Goal: Task Accomplishment & Management: Use online tool/utility

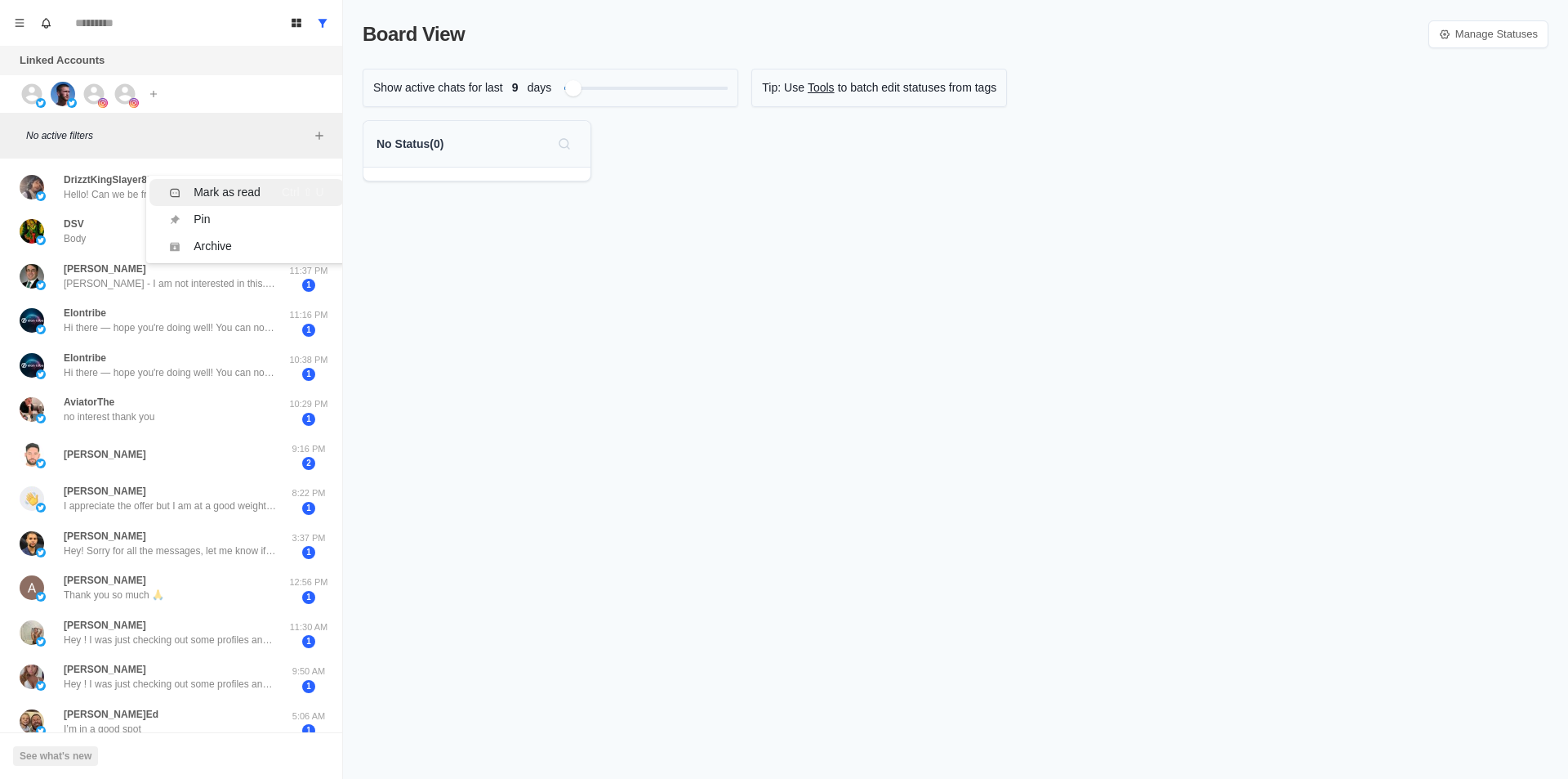
click at [261, 190] on div "Mark as read Ctrl ⇧ U" at bounding box center [246, 192] width 154 height 18
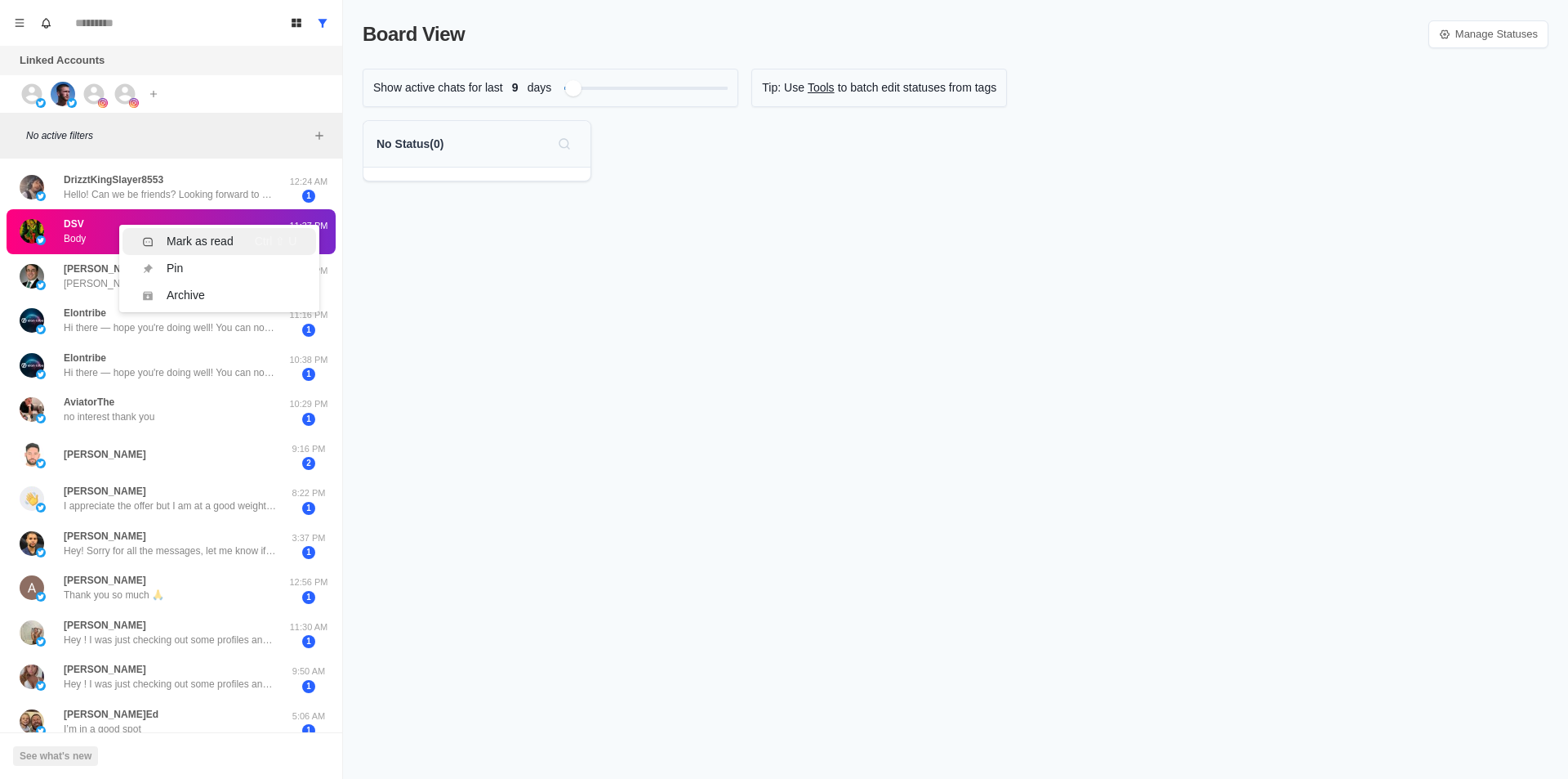
click at [180, 242] on div "Mark as read" at bounding box center [200, 241] width 67 height 18
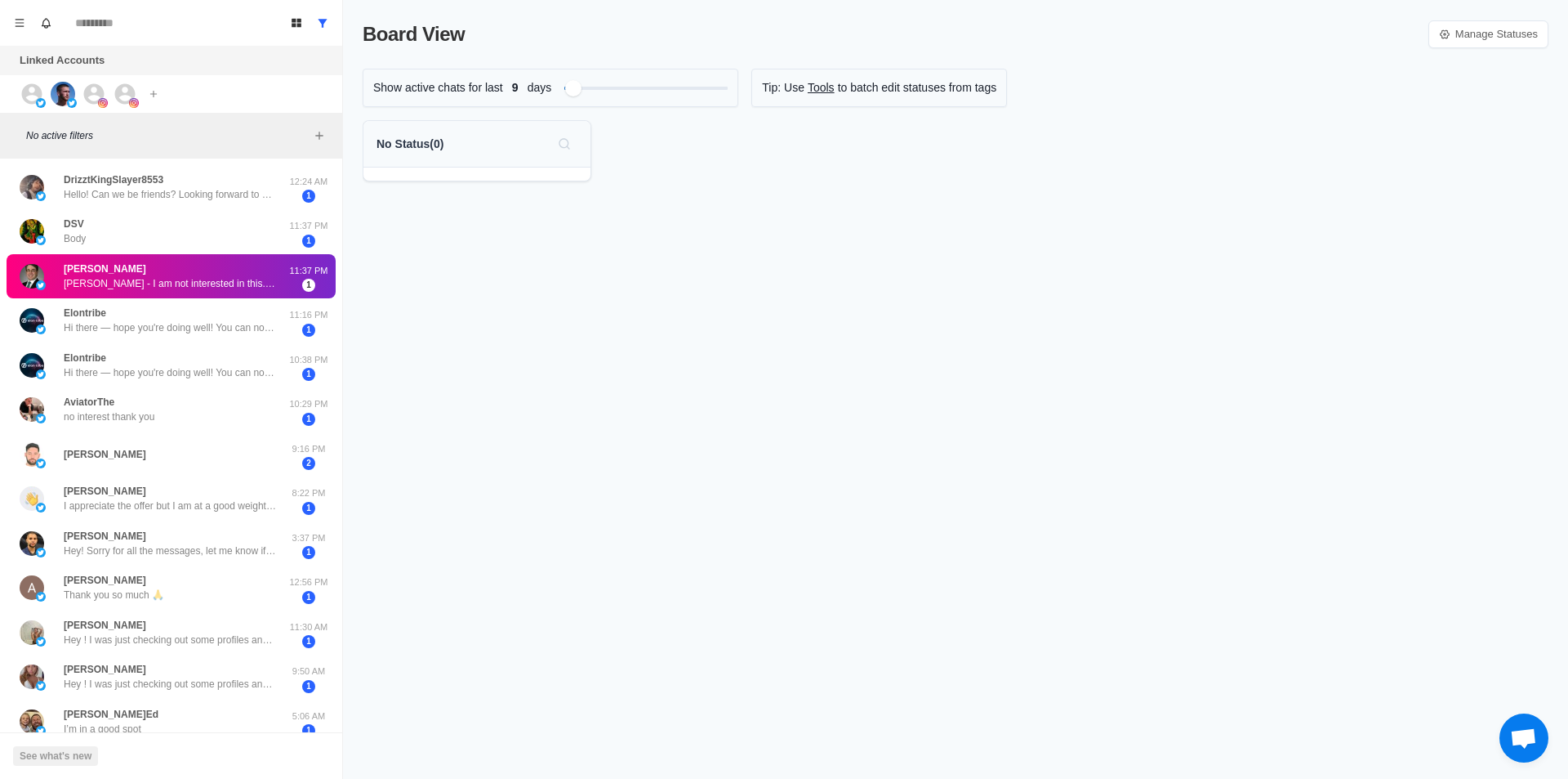
drag, startPoint x: 179, startPoint y: 255, endPoint x: 198, endPoint y: 276, distance: 28.3
click at [201, 267] on div "Mark as read" at bounding box center [227, 273] width 67 height 18
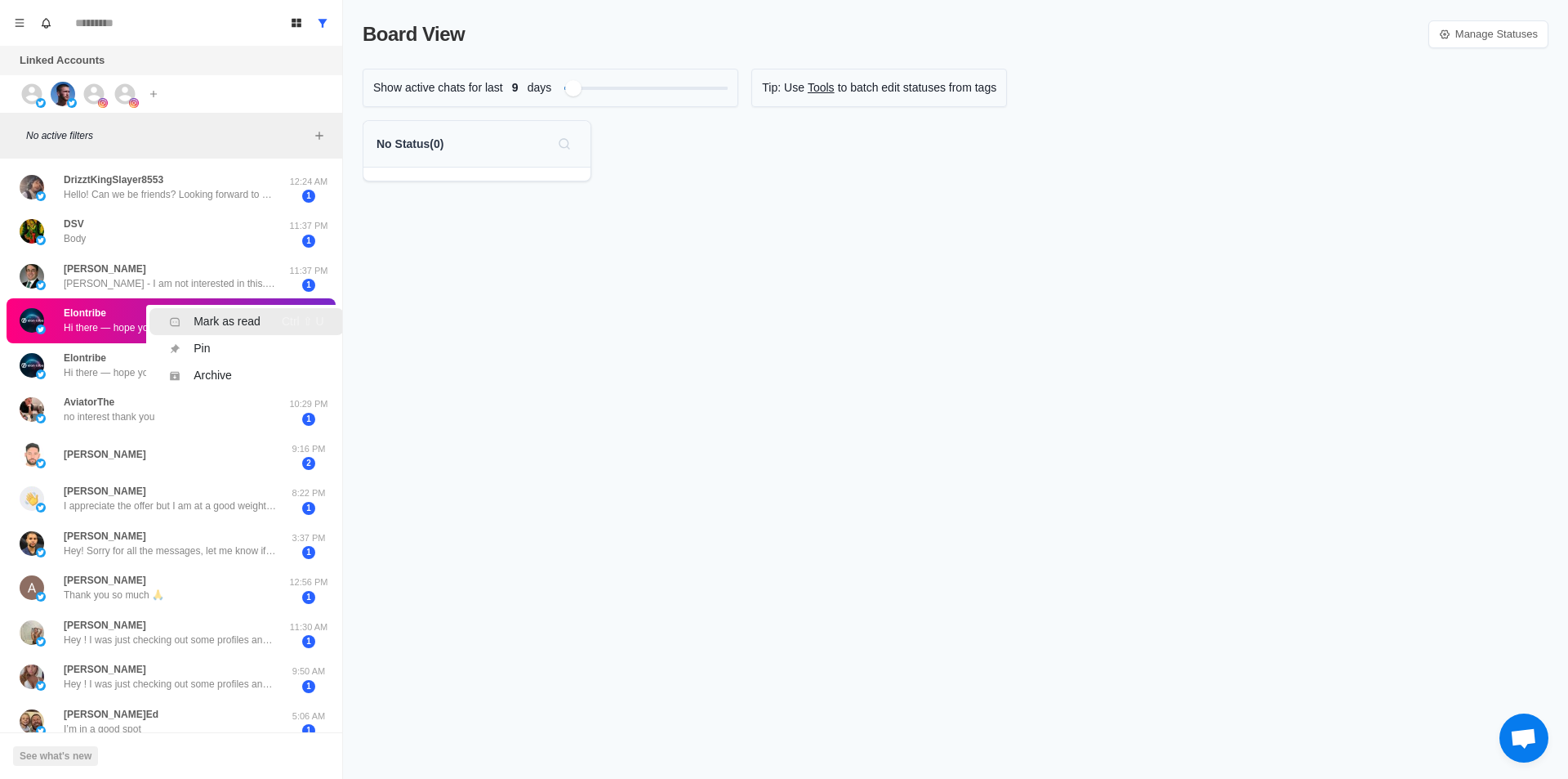
click at [242, 307] on ul "Mark as read Ctrl ⇧ U Pin Ctrl ⇧ P Archive Ctrl ⇧ A" at bounding box center [246, 348] width 200 height 88
click at [234, 317] on div "Mark as read" at bounding box center [227, 321] width 67 height 18
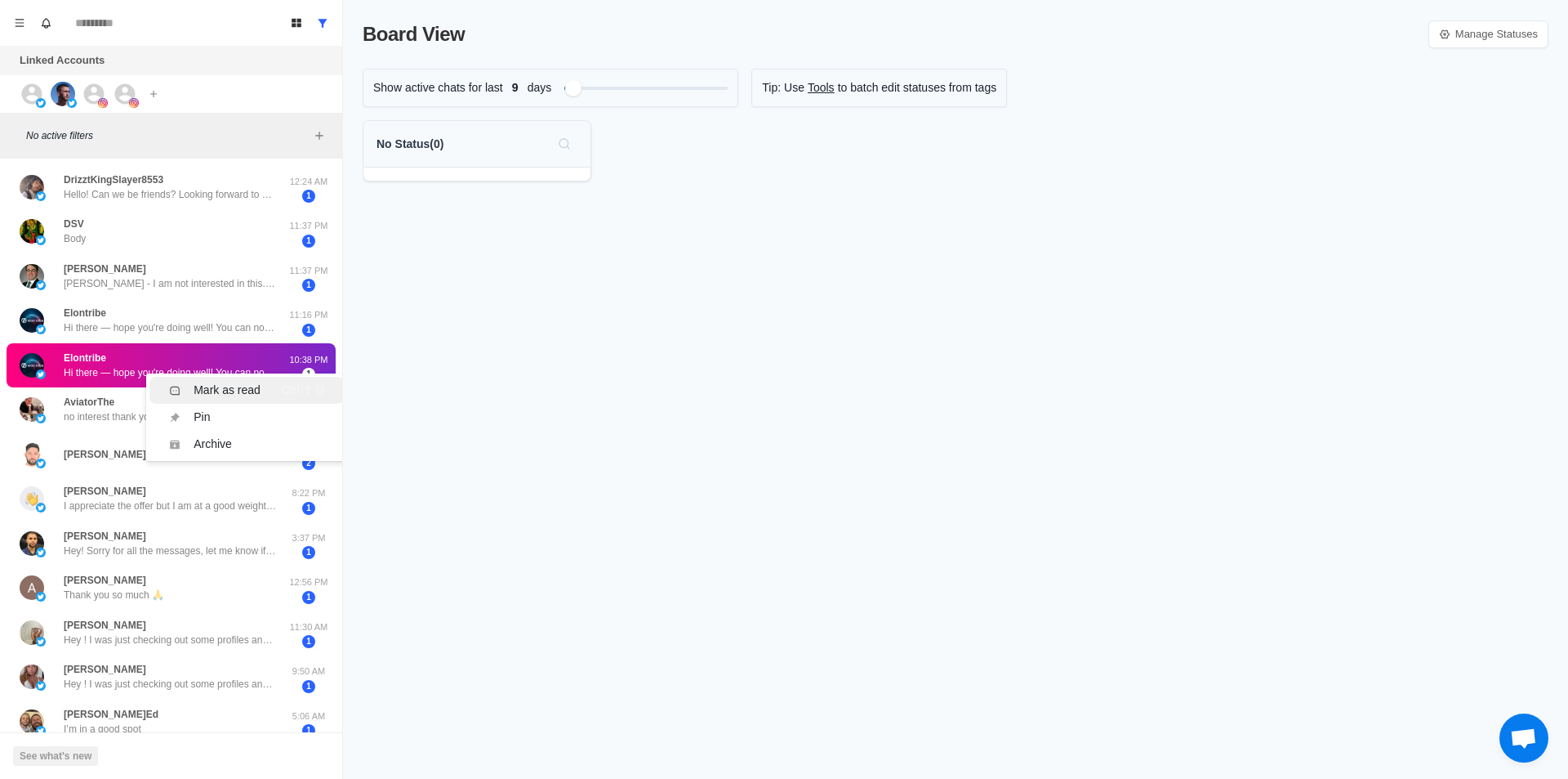
click at [253, 378] on li "Mark as read Ctrl ⇧ U" at bounding box center [246, 390] width 193 height 27
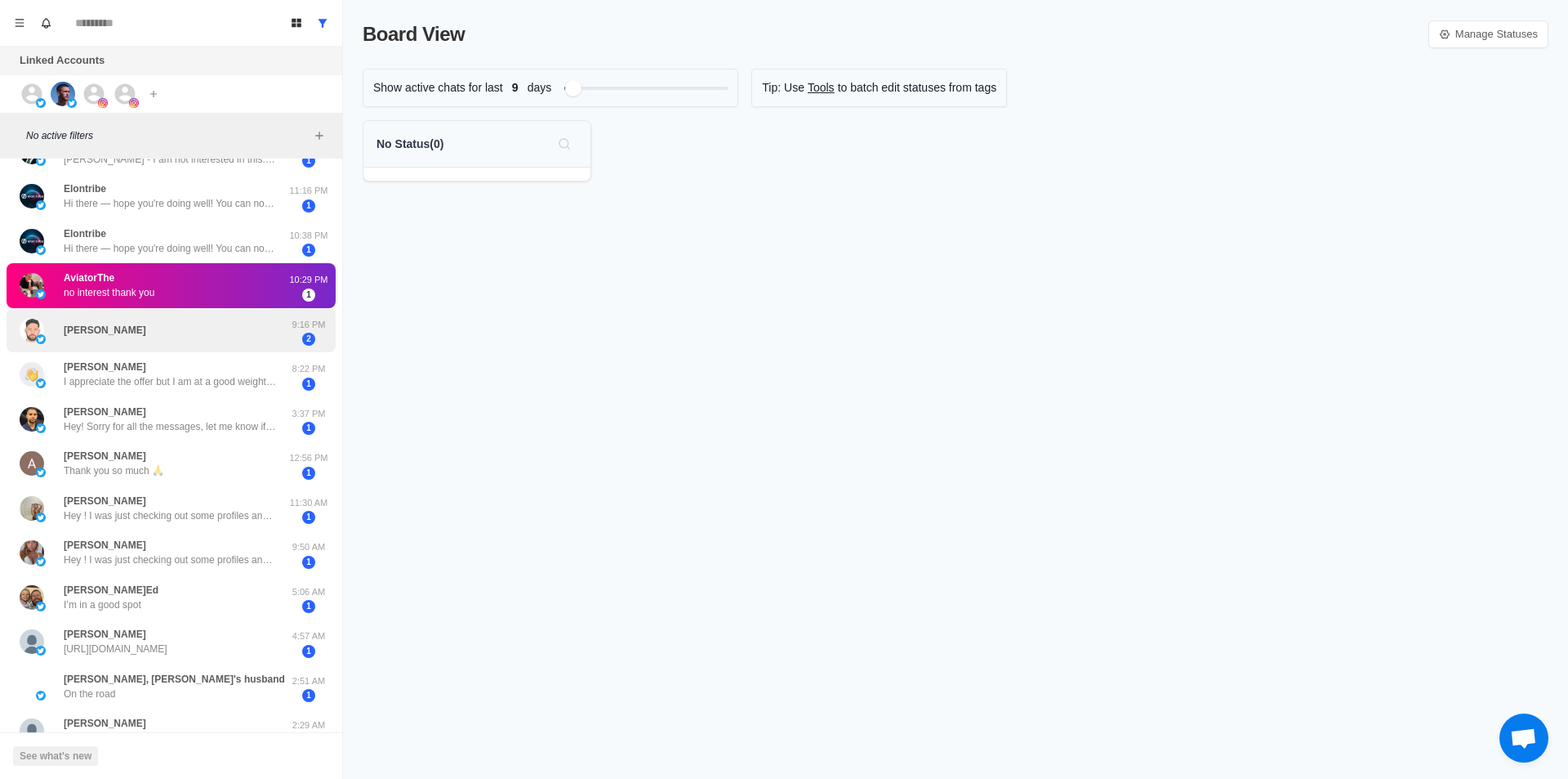
scroll to position [163, 0]
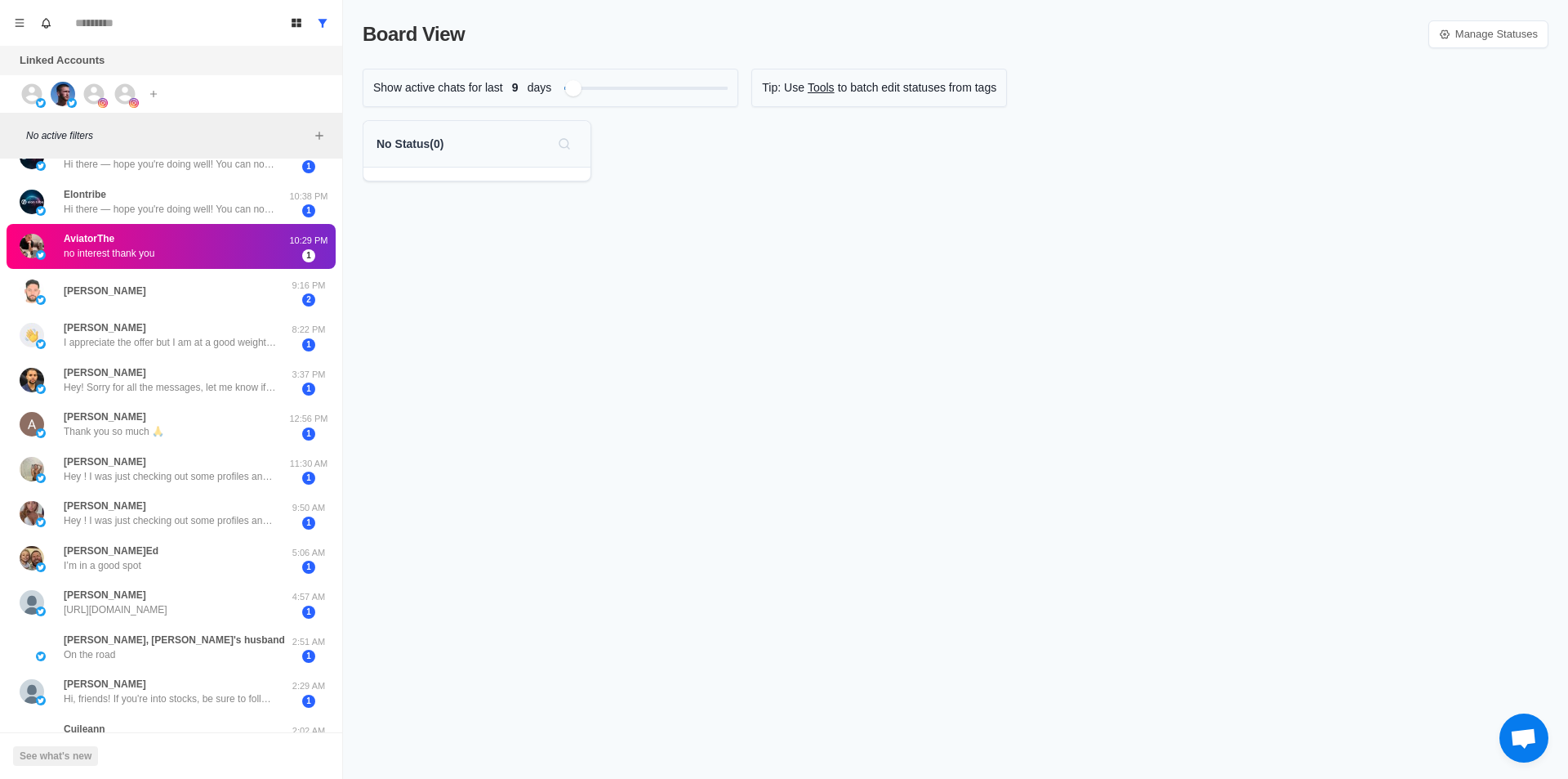
drag, startPoint x: 177, startPoint y: 252, endPoint x: 188, endPoint y: 254, distance: 11.2
click at [218, 271] on div "Mark as read" at bounding box center [227, 269] width 67 height 18
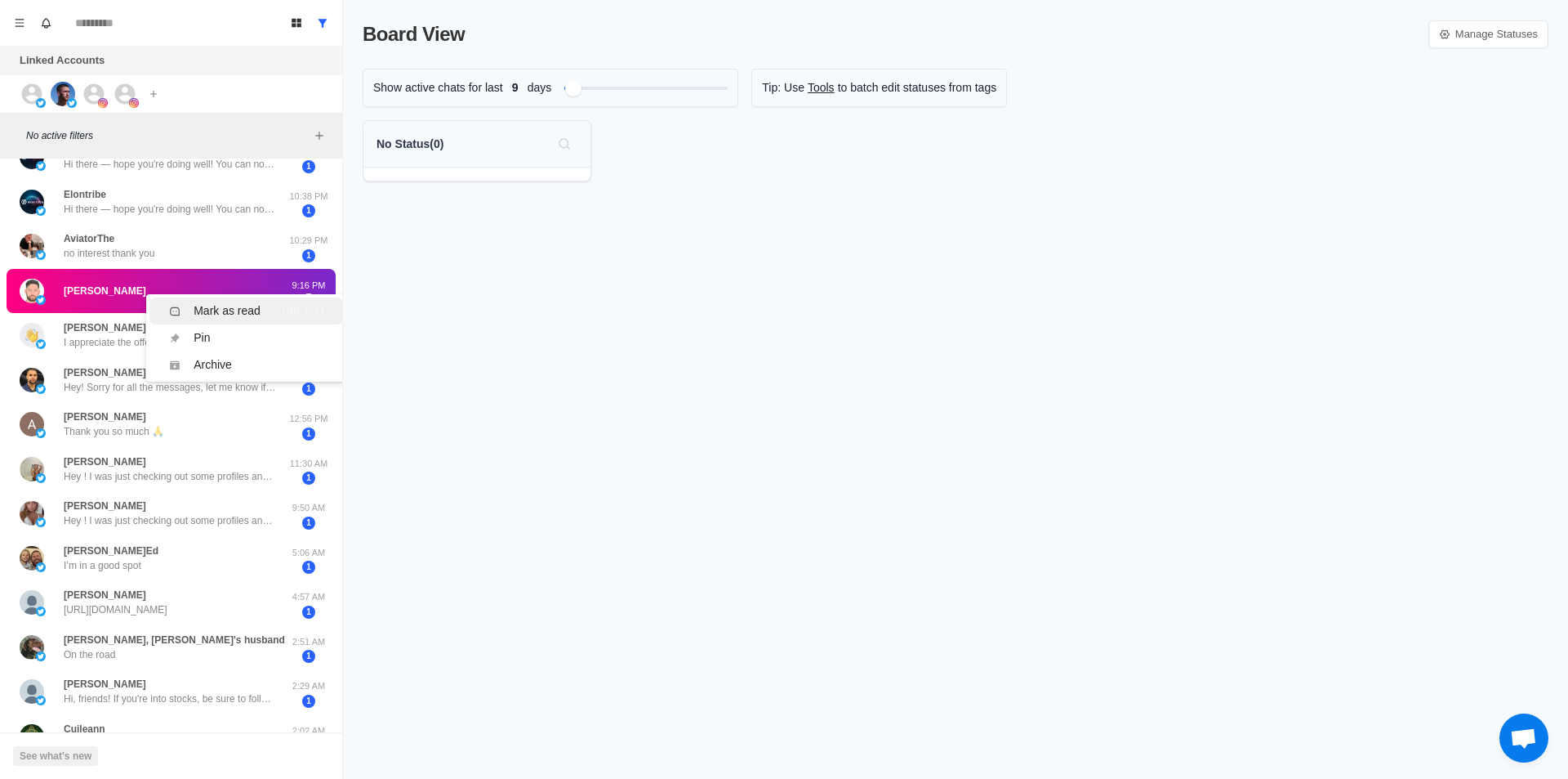
click at [207, 304] on div "Mark as read" at bounding box center [227, 311] width 67 height 18
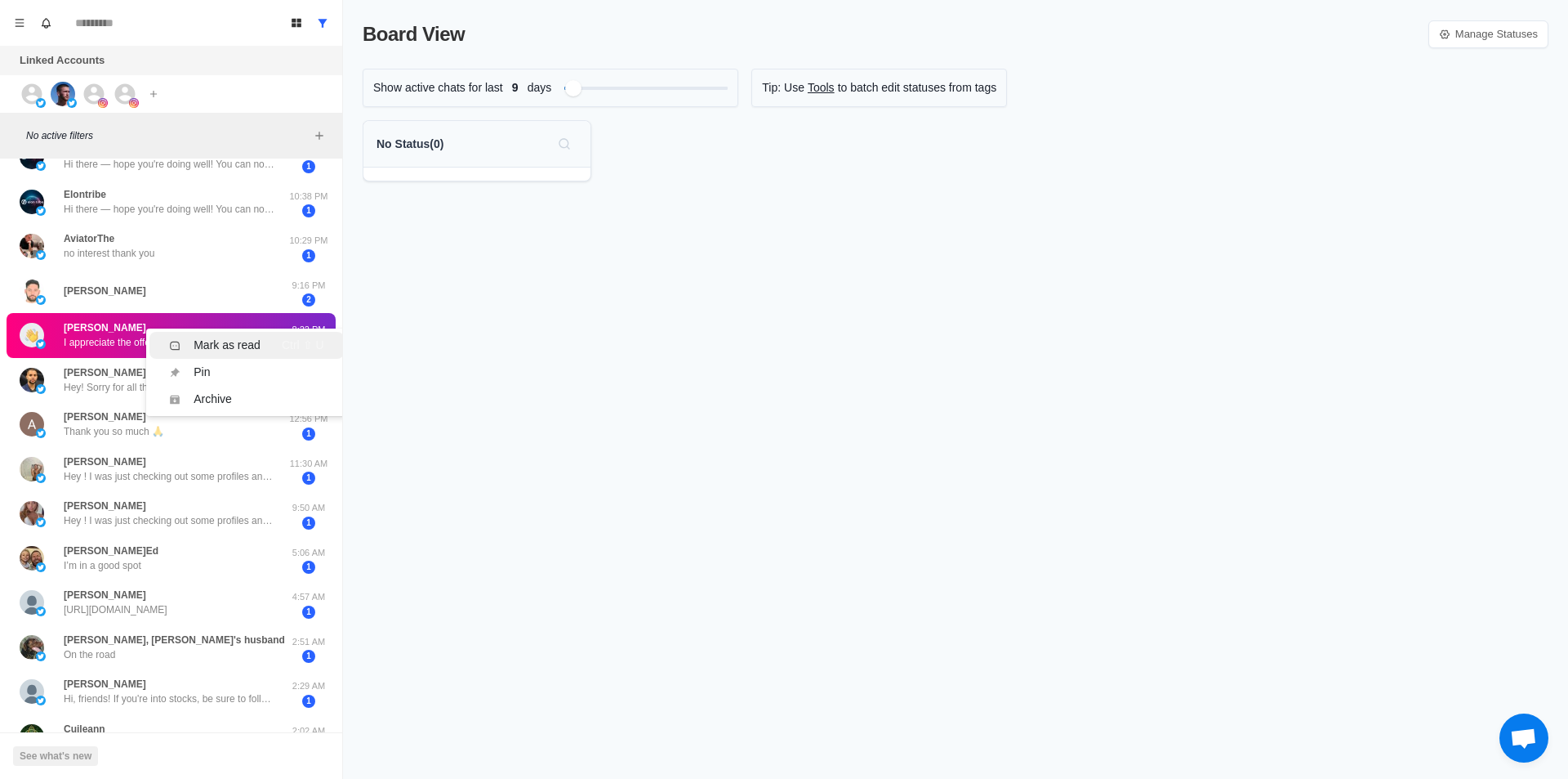
click at [225, 343] on div "Mark as read" at bounding box center [227, 345] width 67 height 18
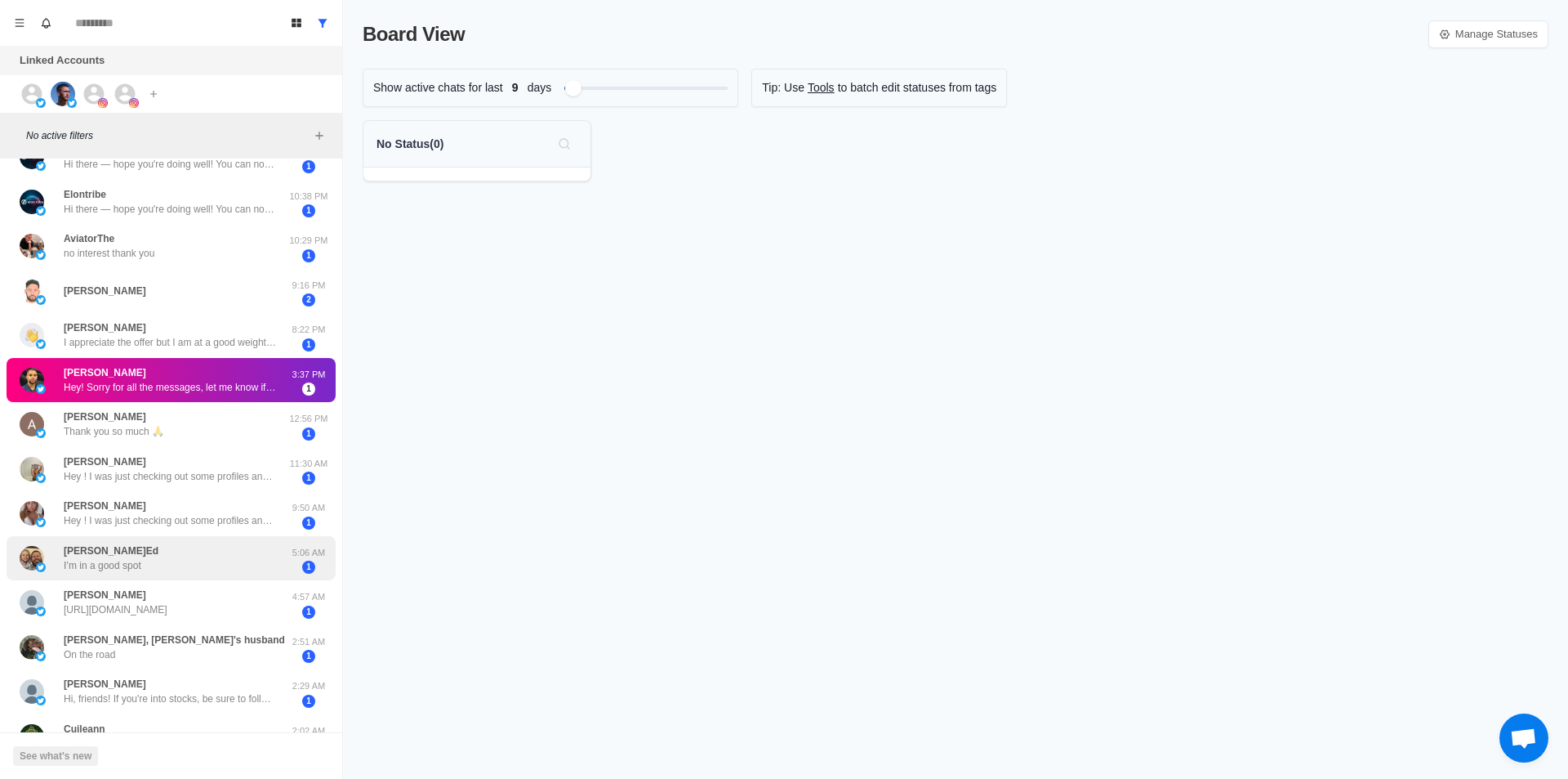
scroll to position [0, 0]
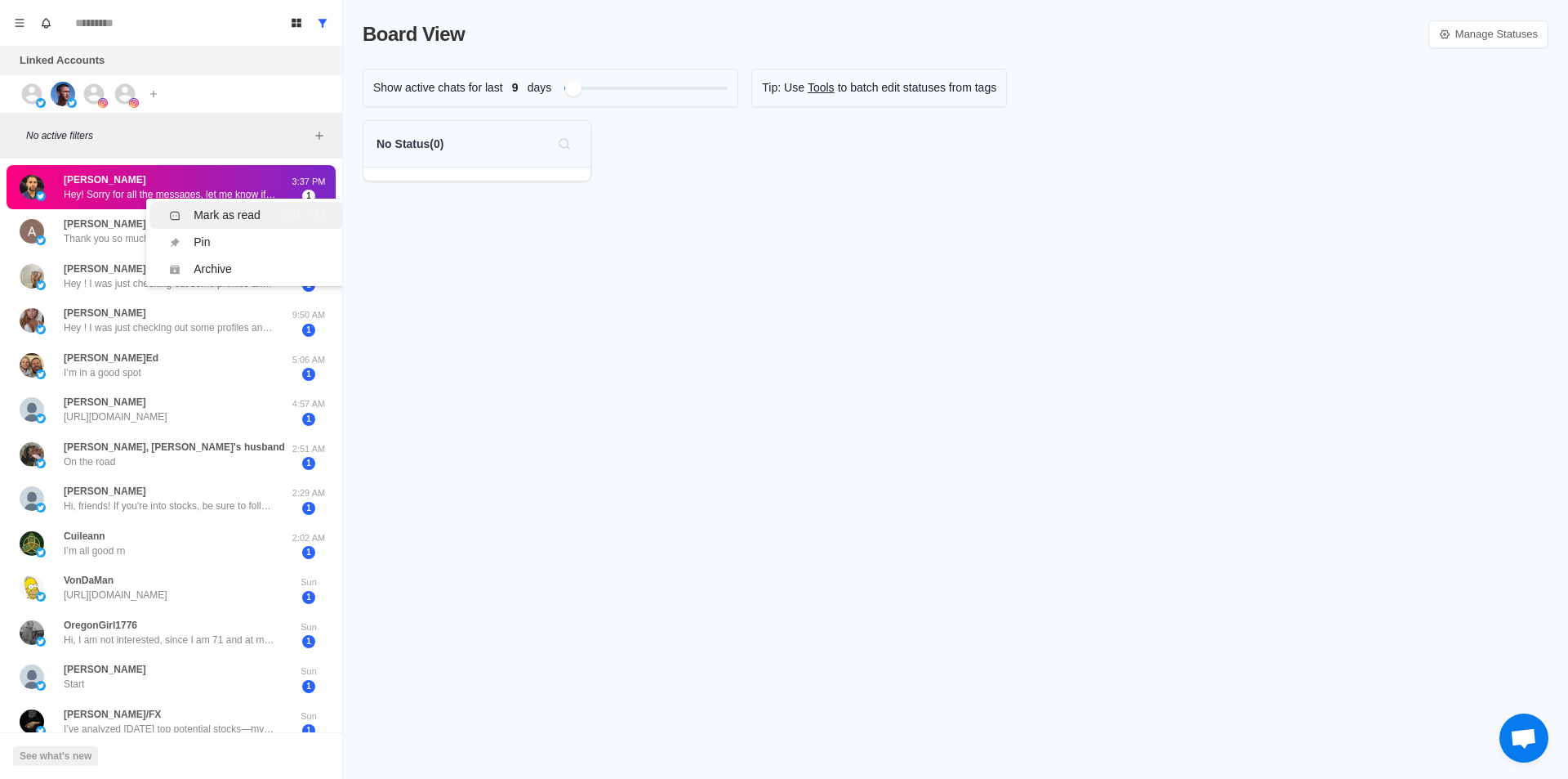
click at [224, 218] on div "Mark as read" at bounding box center [227, 215] width 67 height 18
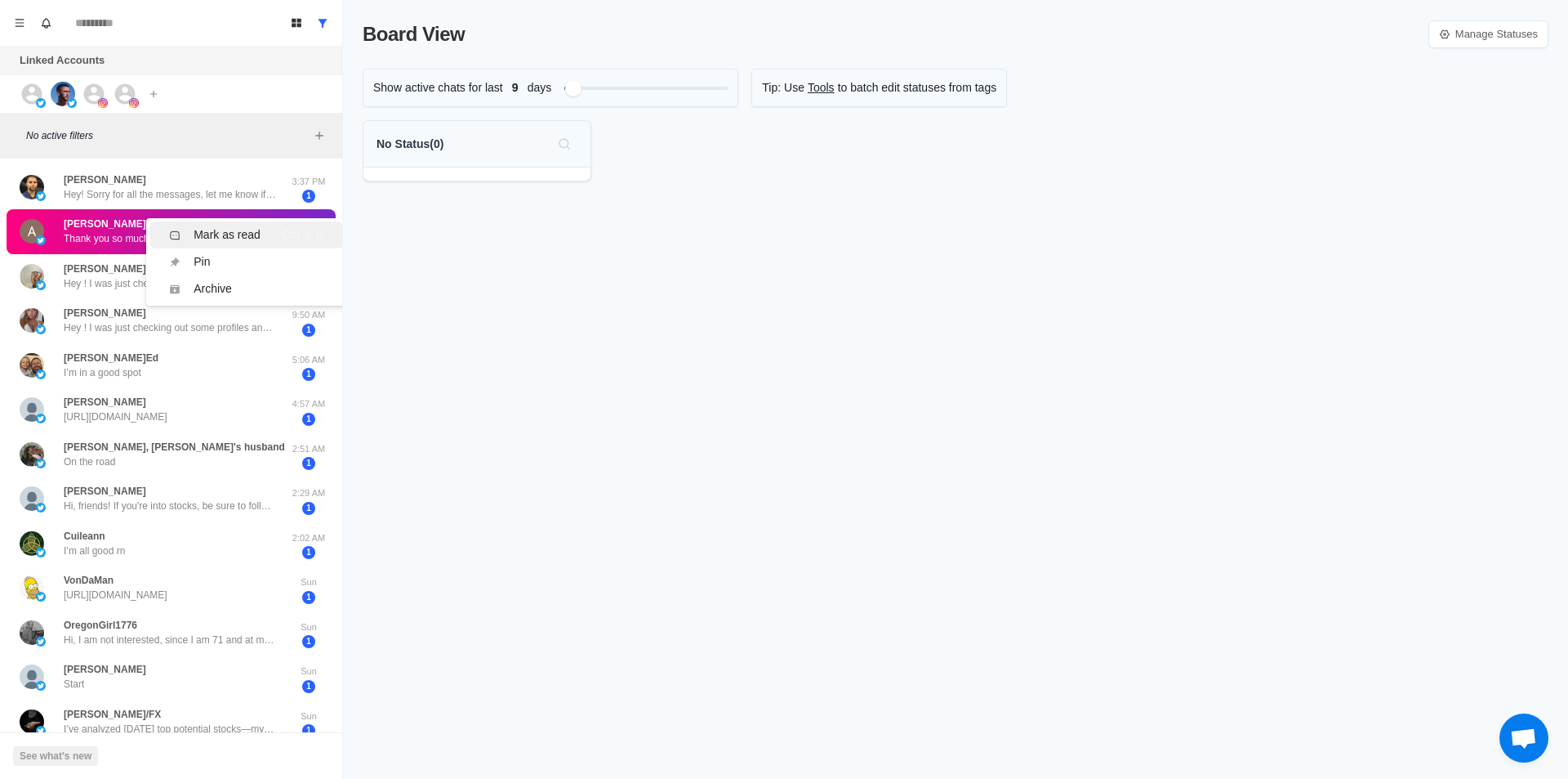
click at [231, 227] on div "Mark as read" at bounding box center [227, 234] width 67 height 18
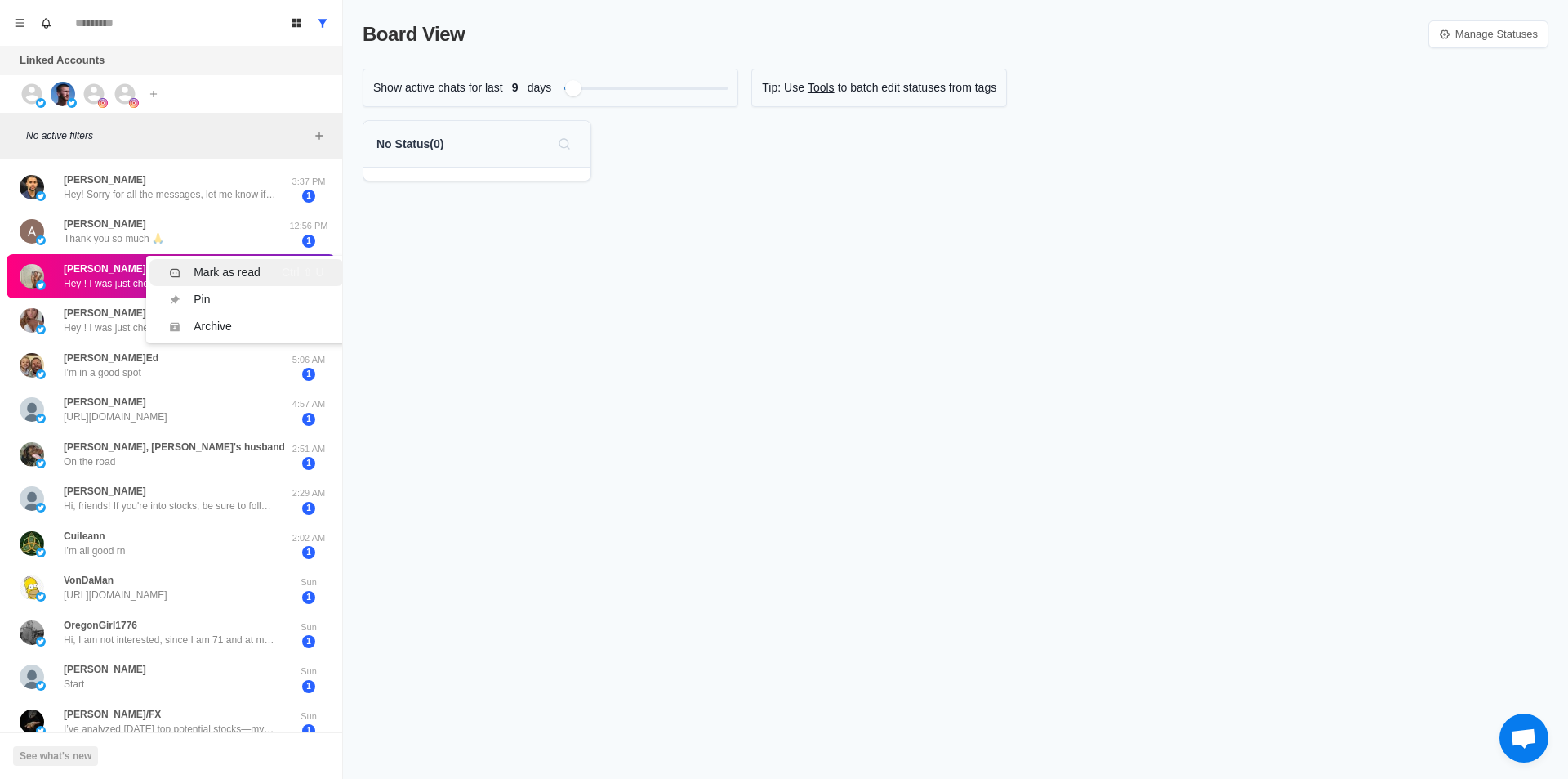
click at [246, 270] on div "Mark as read" at bounding box center [227, 272] width 67 height 18
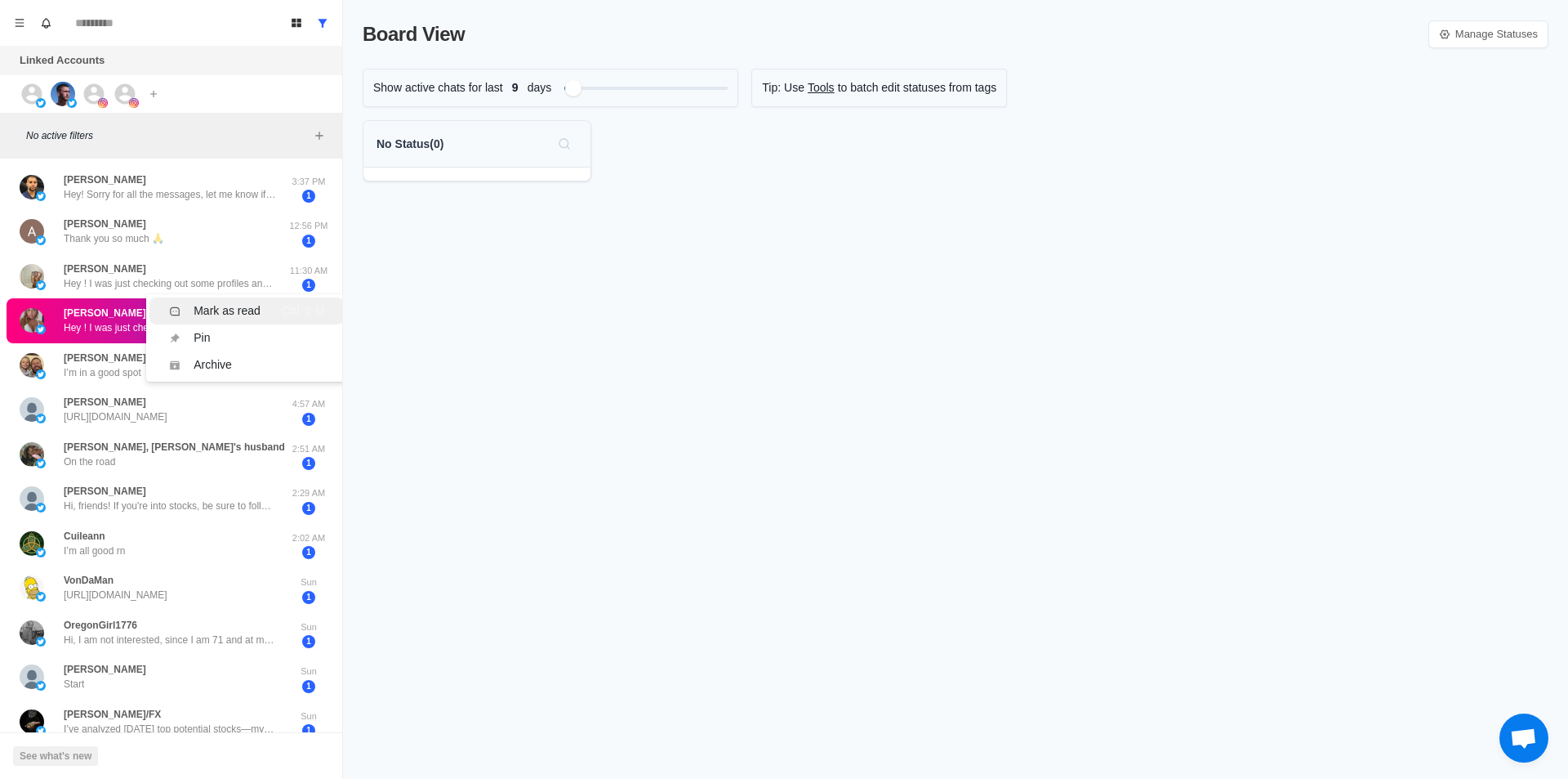
click at [252, 314] on div "Mark as read" at bounding box center [227, 311] width 67 height 18
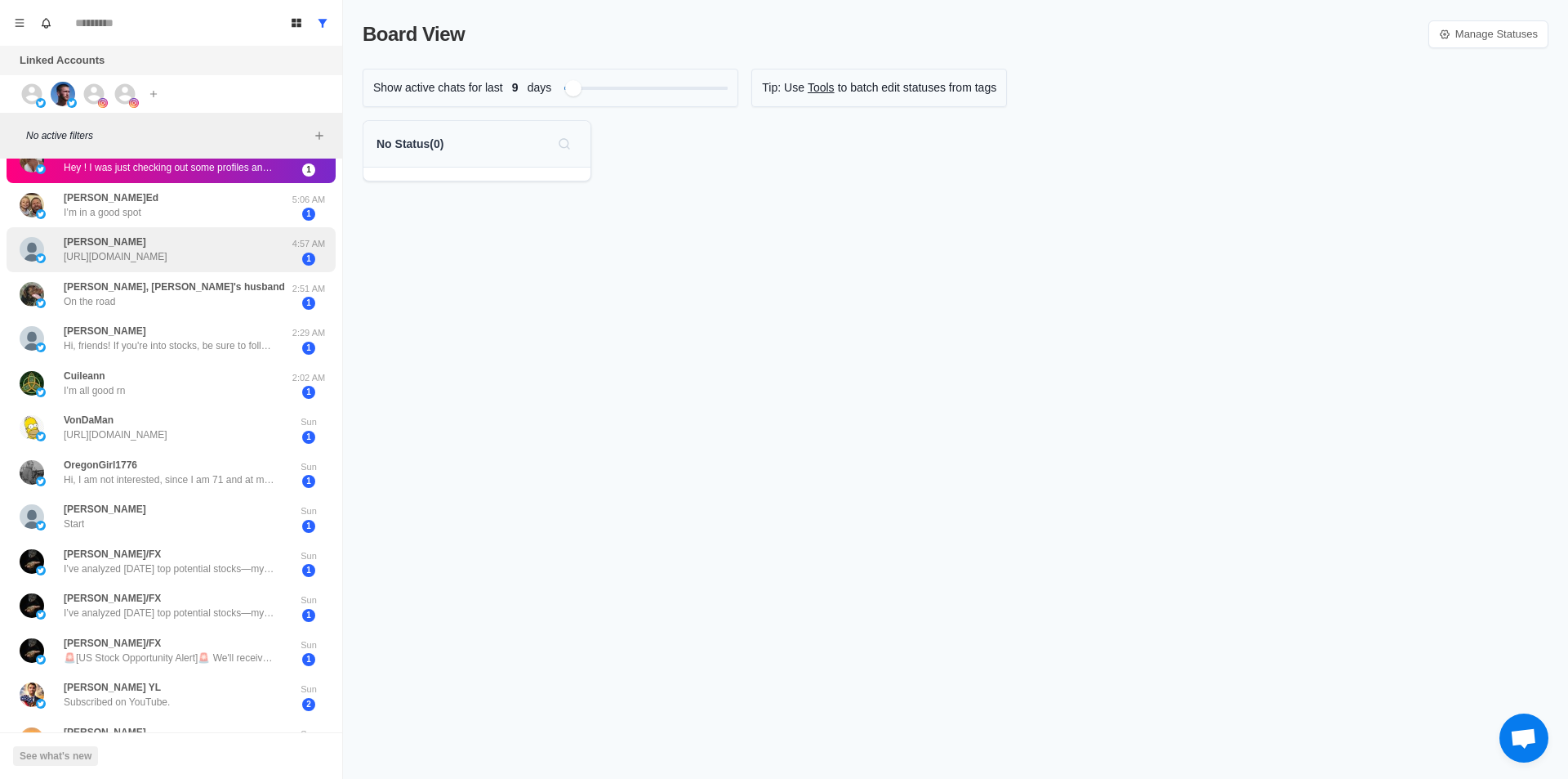
scroll to position [163, 0]
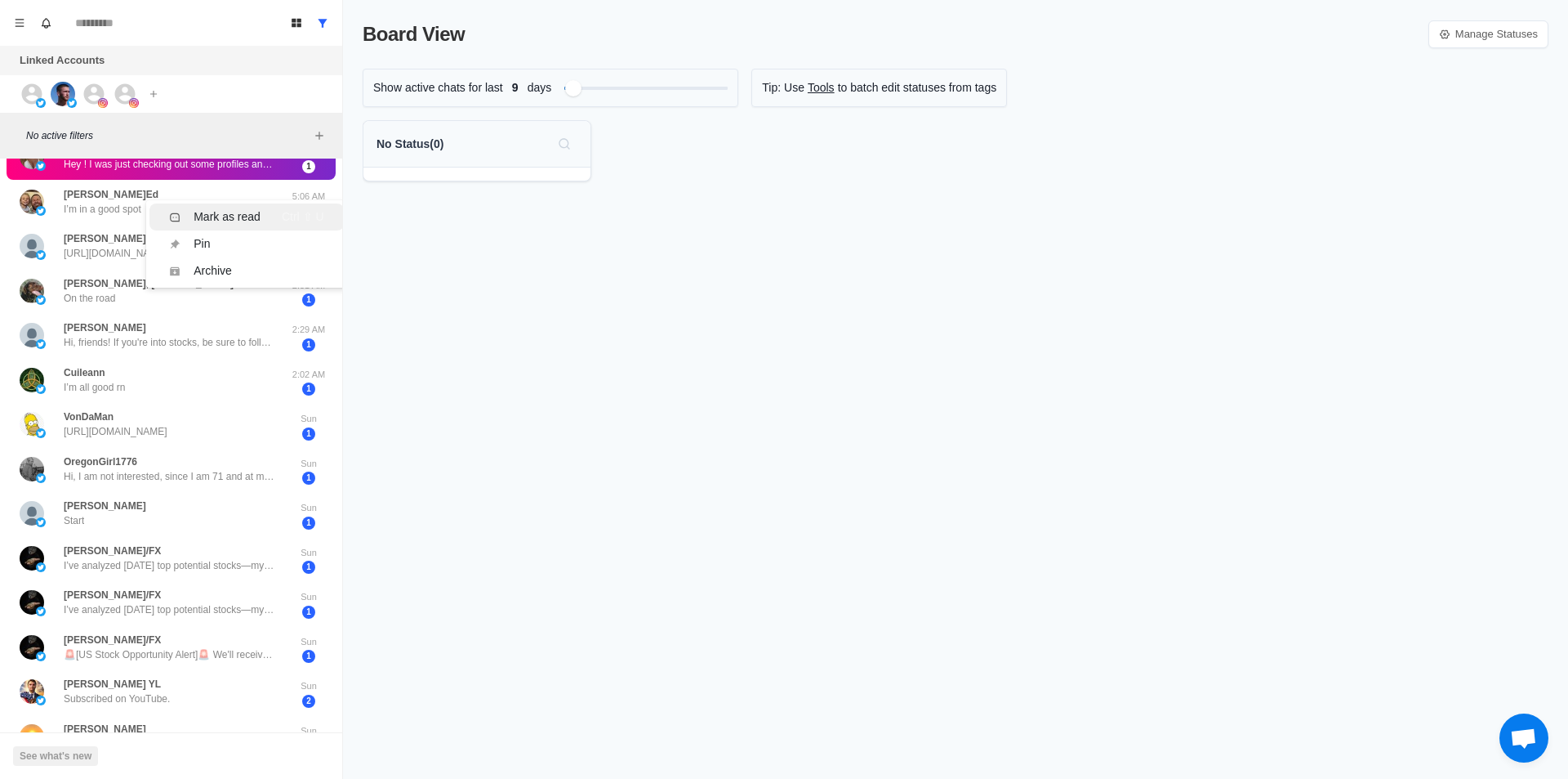
click at [238, 214] on div "Mark as read" at bounding box center [227, 217] width 67 height 18
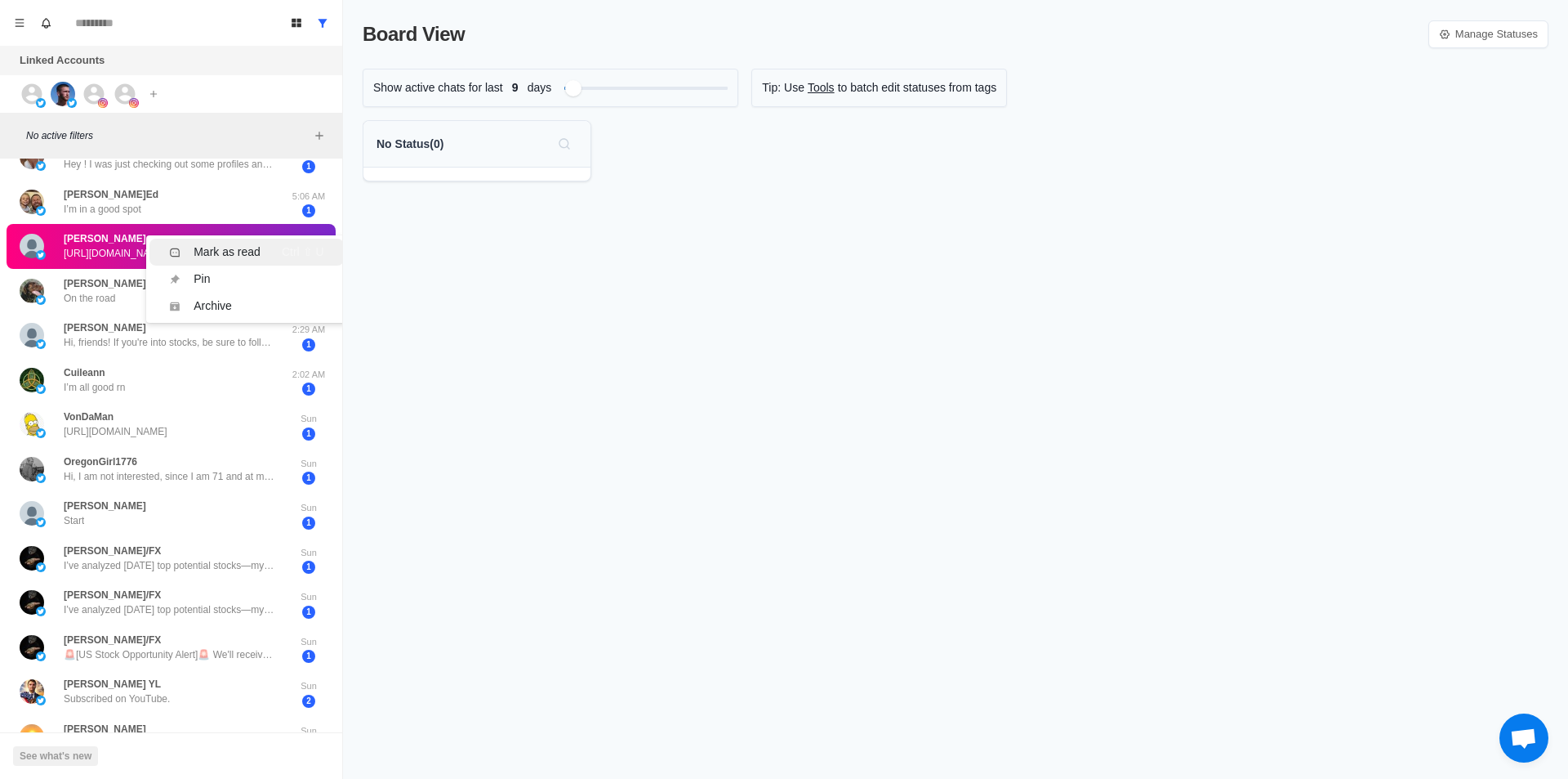
click at [255, 247] on div "Mark as read" at bounding box center [227, 252] width 67 height 18
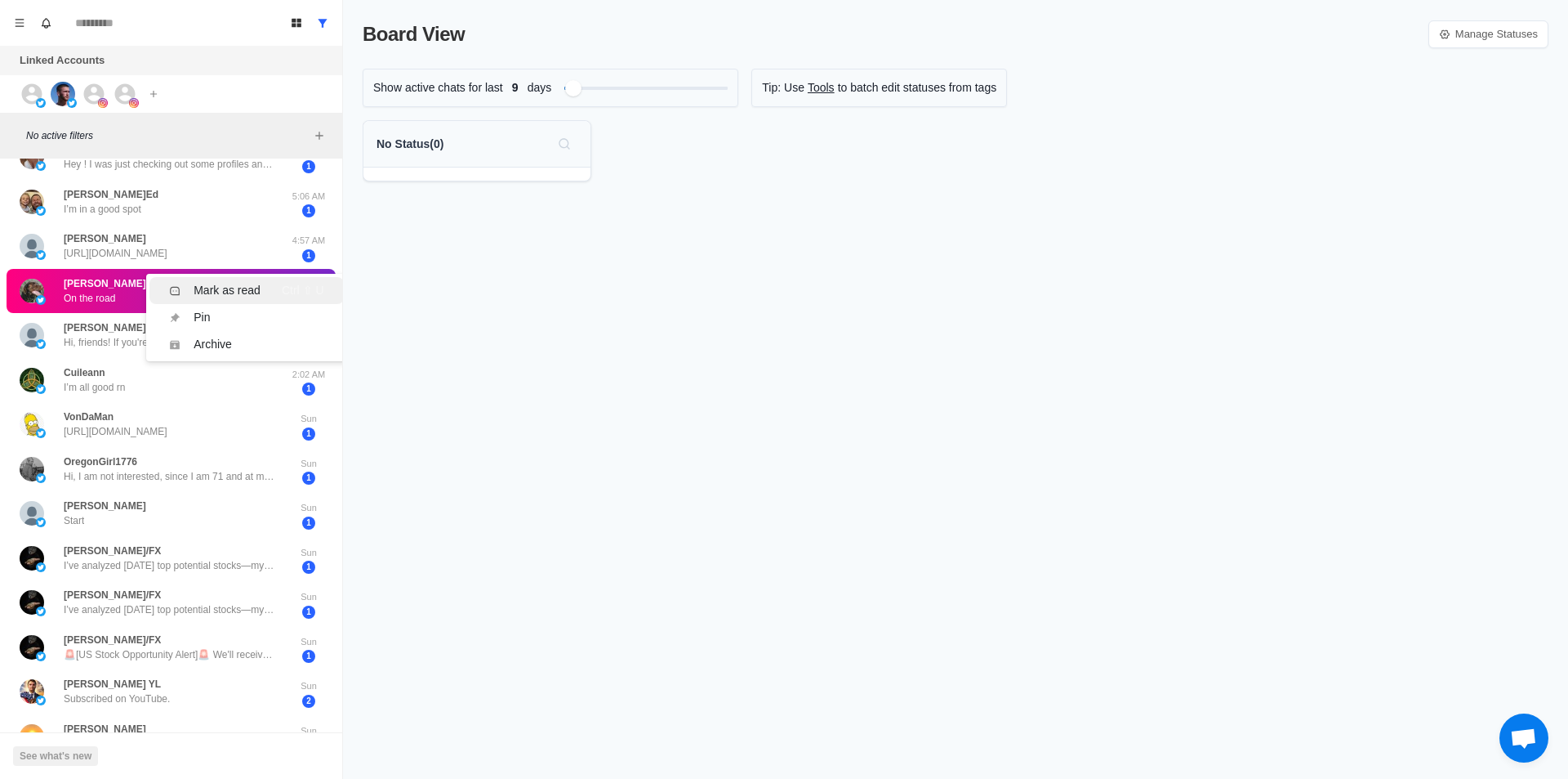
click at [228, 285] on div "Mark as read" at bounding box center [227, 290] width 67 height 18
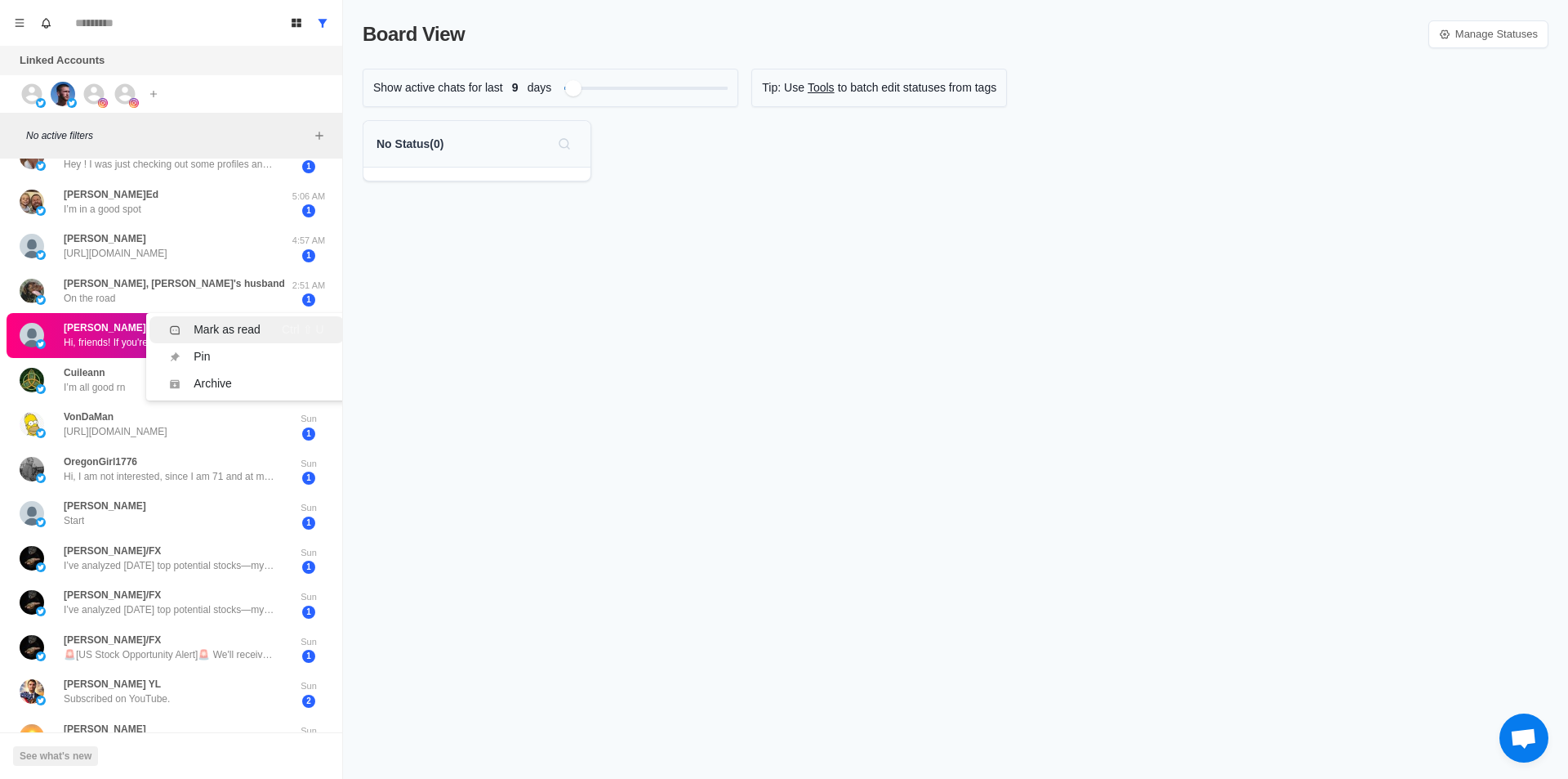
click at [233, 342] on li "Mark as read Ctrl ⇧ U" at bounding box center [246, 329] width 193 height 27
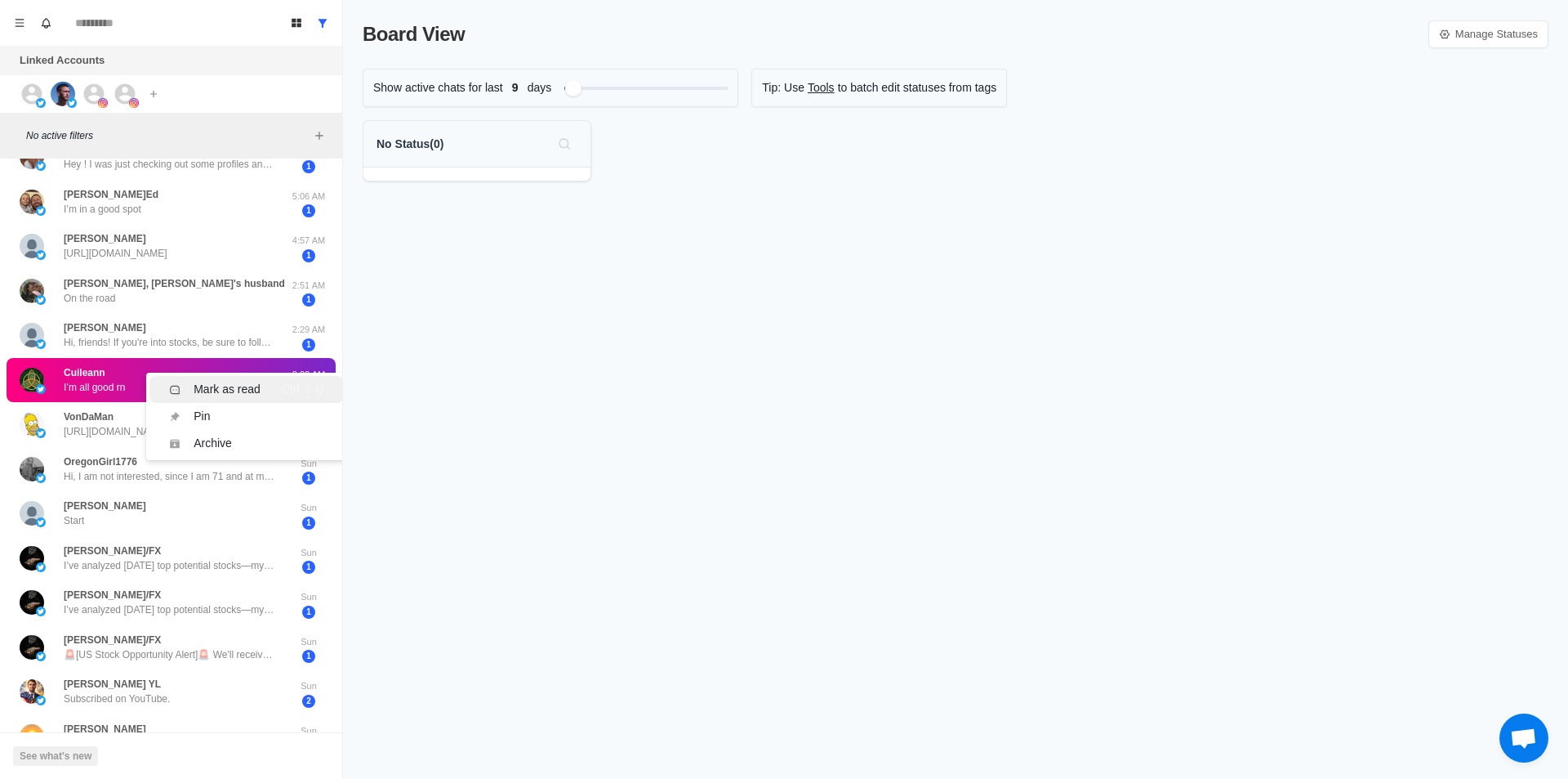
click at [236, 385] on div "Mark as read" at bounding box center [227, 390] width 67 height 18
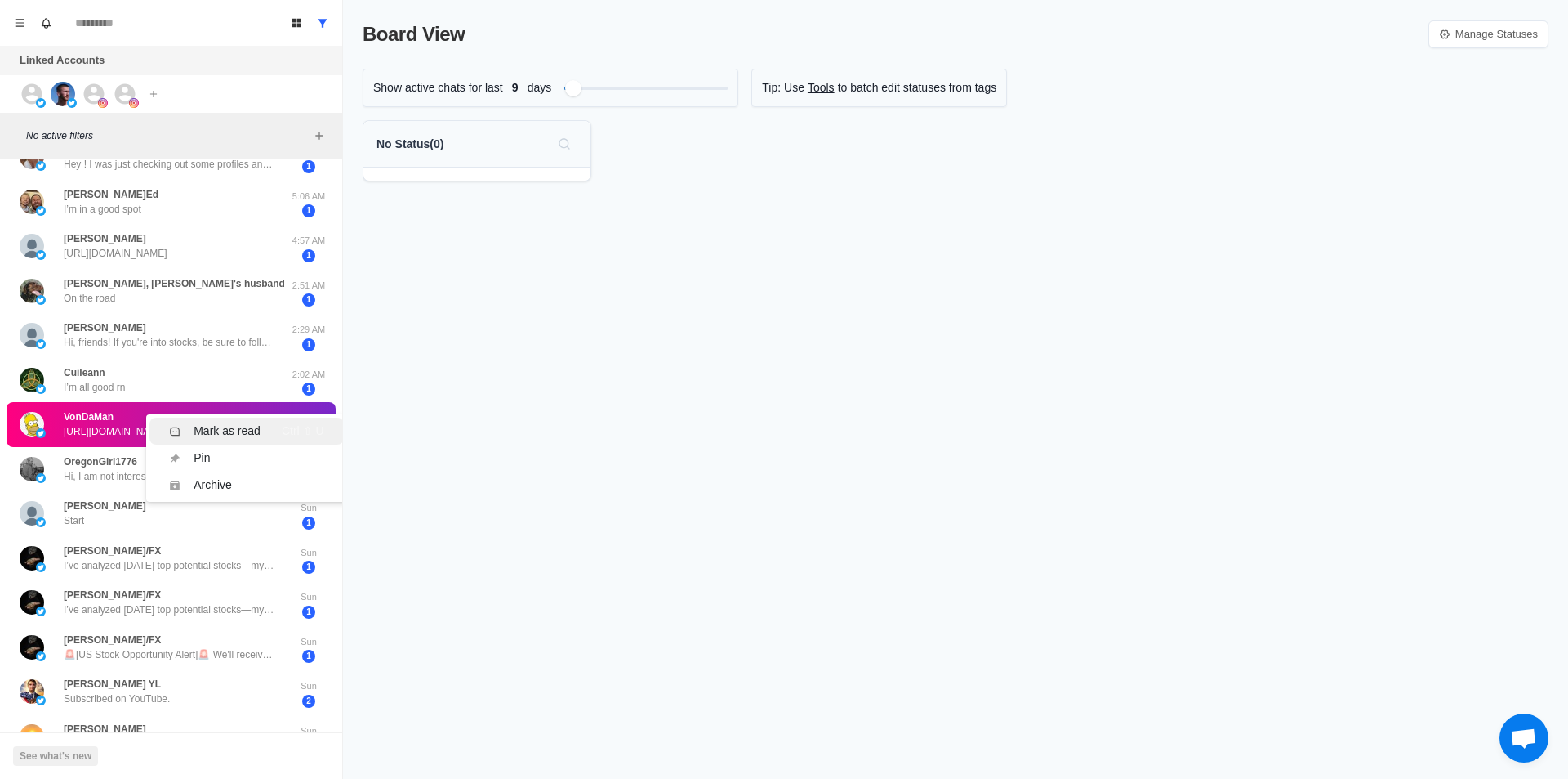
click at [218, 435] on div "Mark as read" at bounding box center [227, 431] width 67 height 18
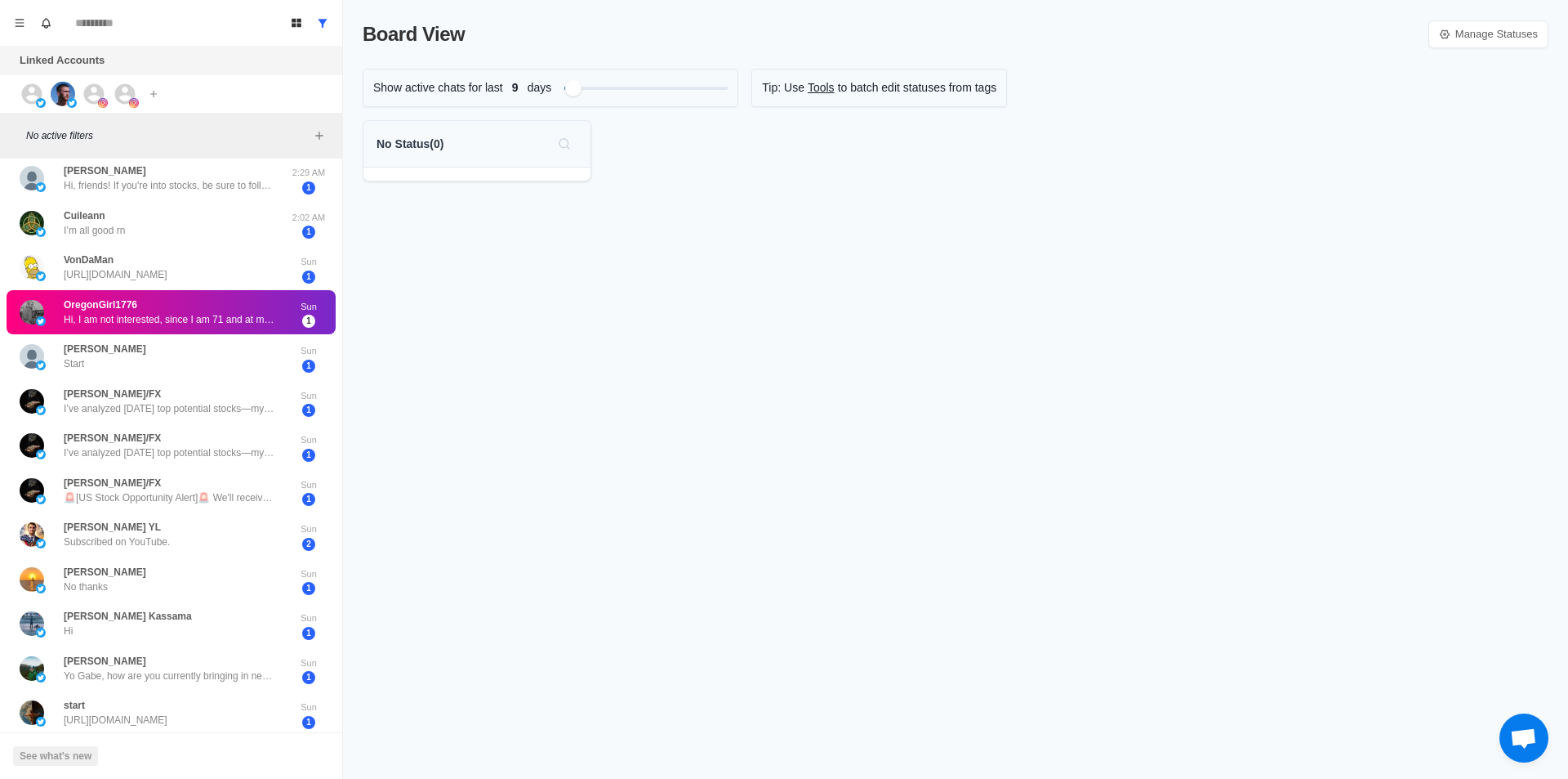
scroll to position [327, 0]
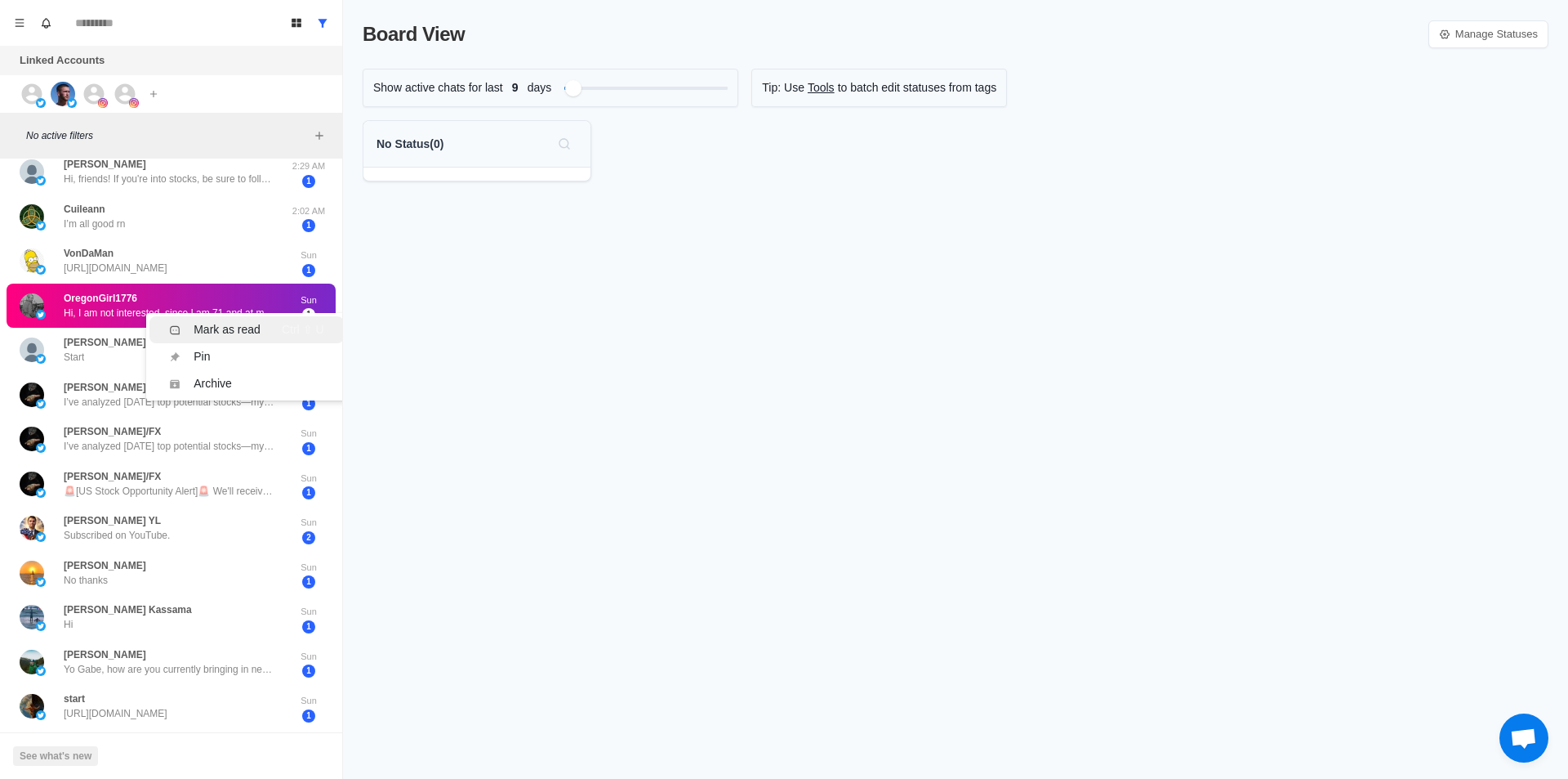
click at [221, 323] on div "Mark as read" at bounding box center [227, 329] width 67 height 18
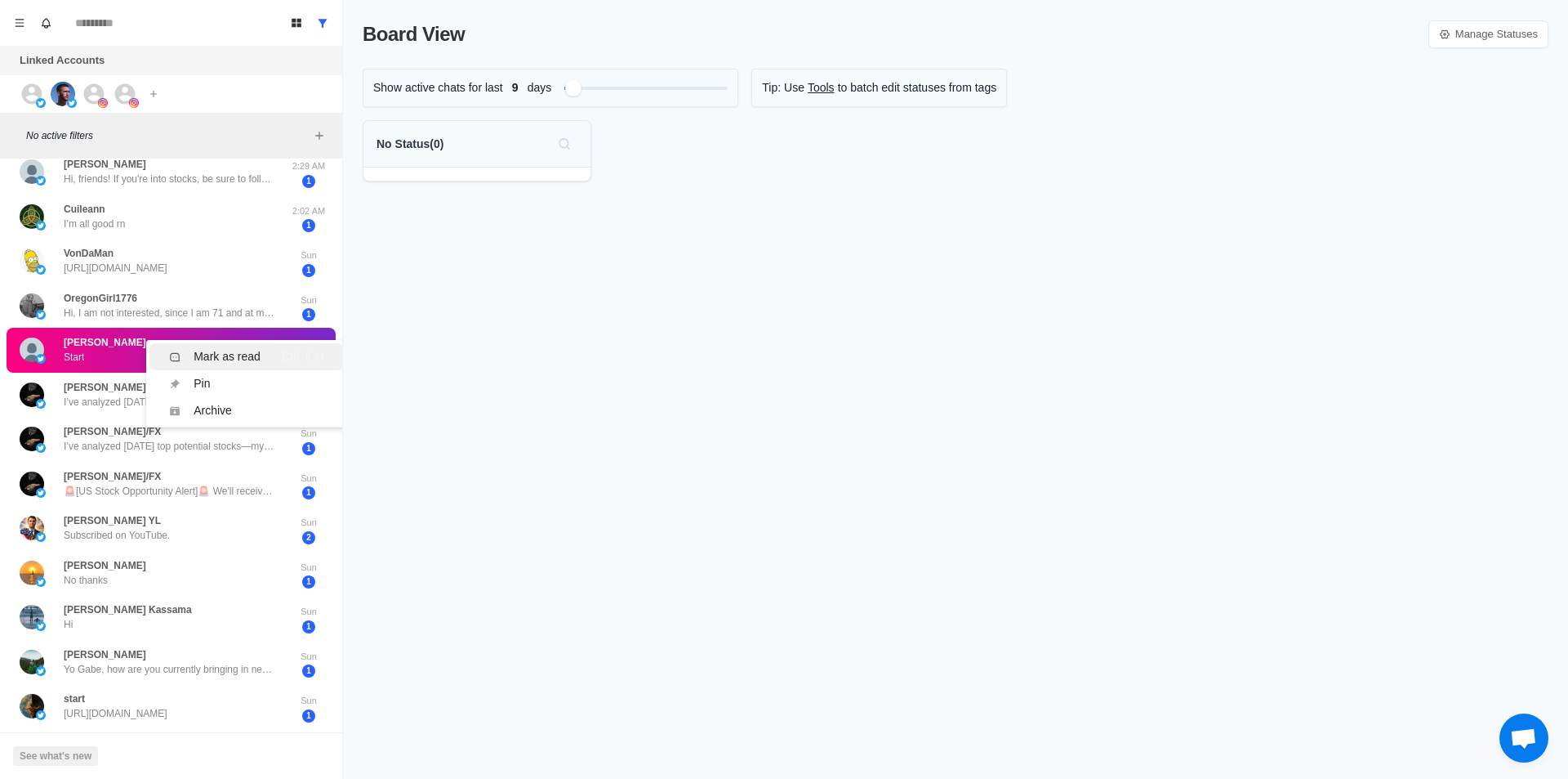
scroll to position [0, 0]
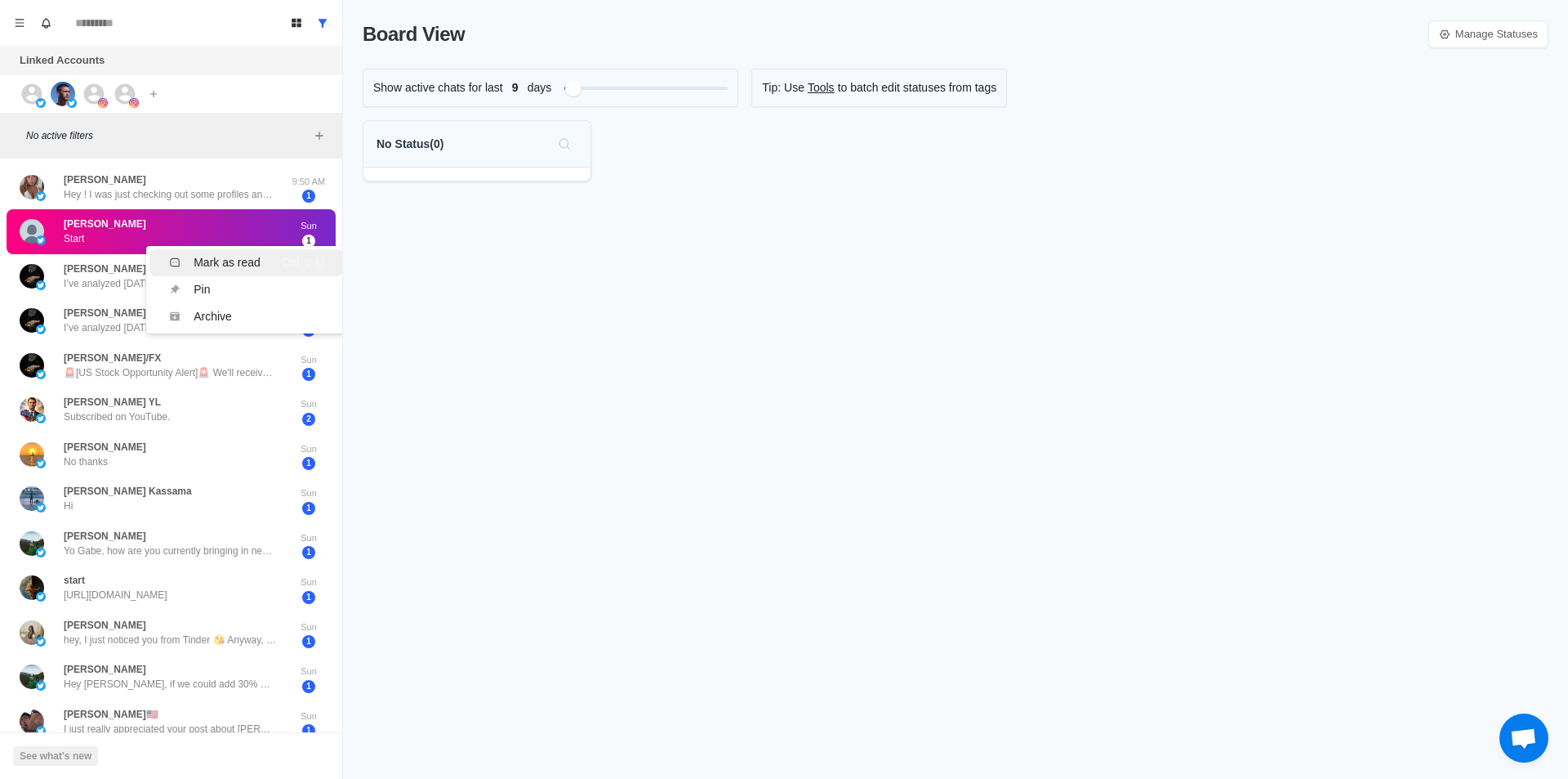
click at [241, 254] on div "Mark as read" at bounding box center [227, 263] width 67 height 18
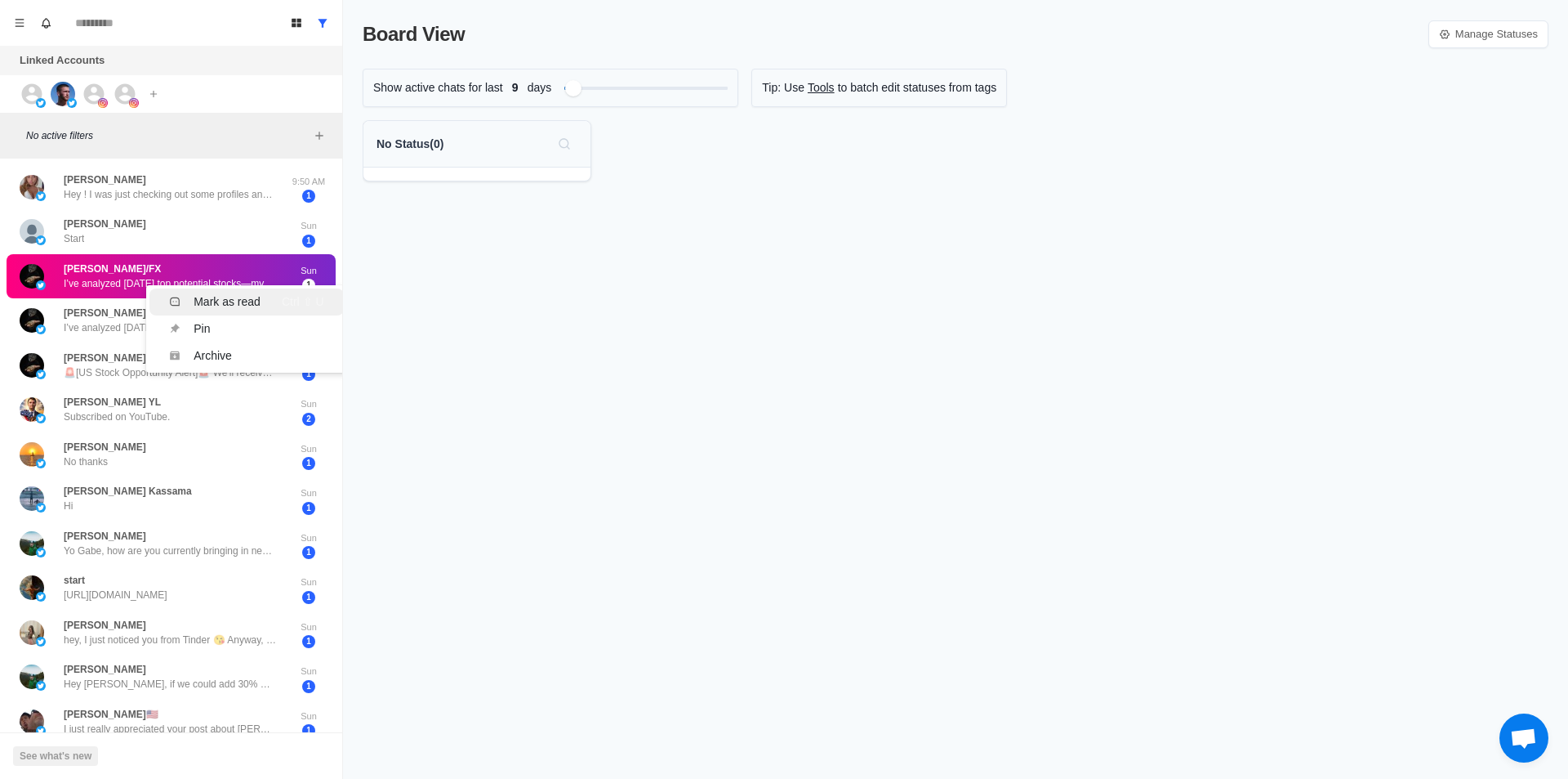
click at [241, 294] on div "Mark as read" at bounding box center [227, 302] width 67 height 18
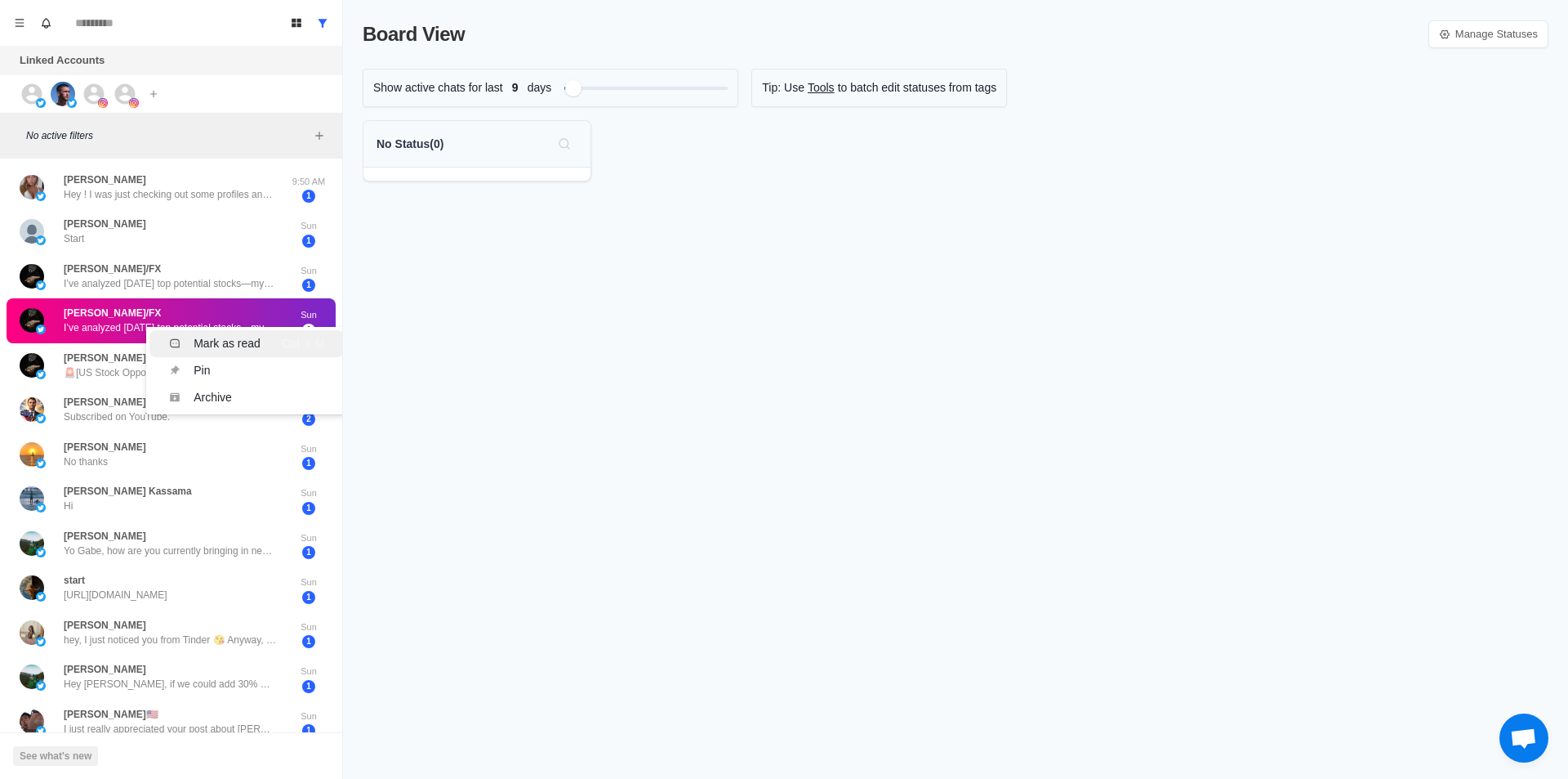
click at [221, 335] on div "Mark as read" at bounding box center [227, 344] width 67 height 18
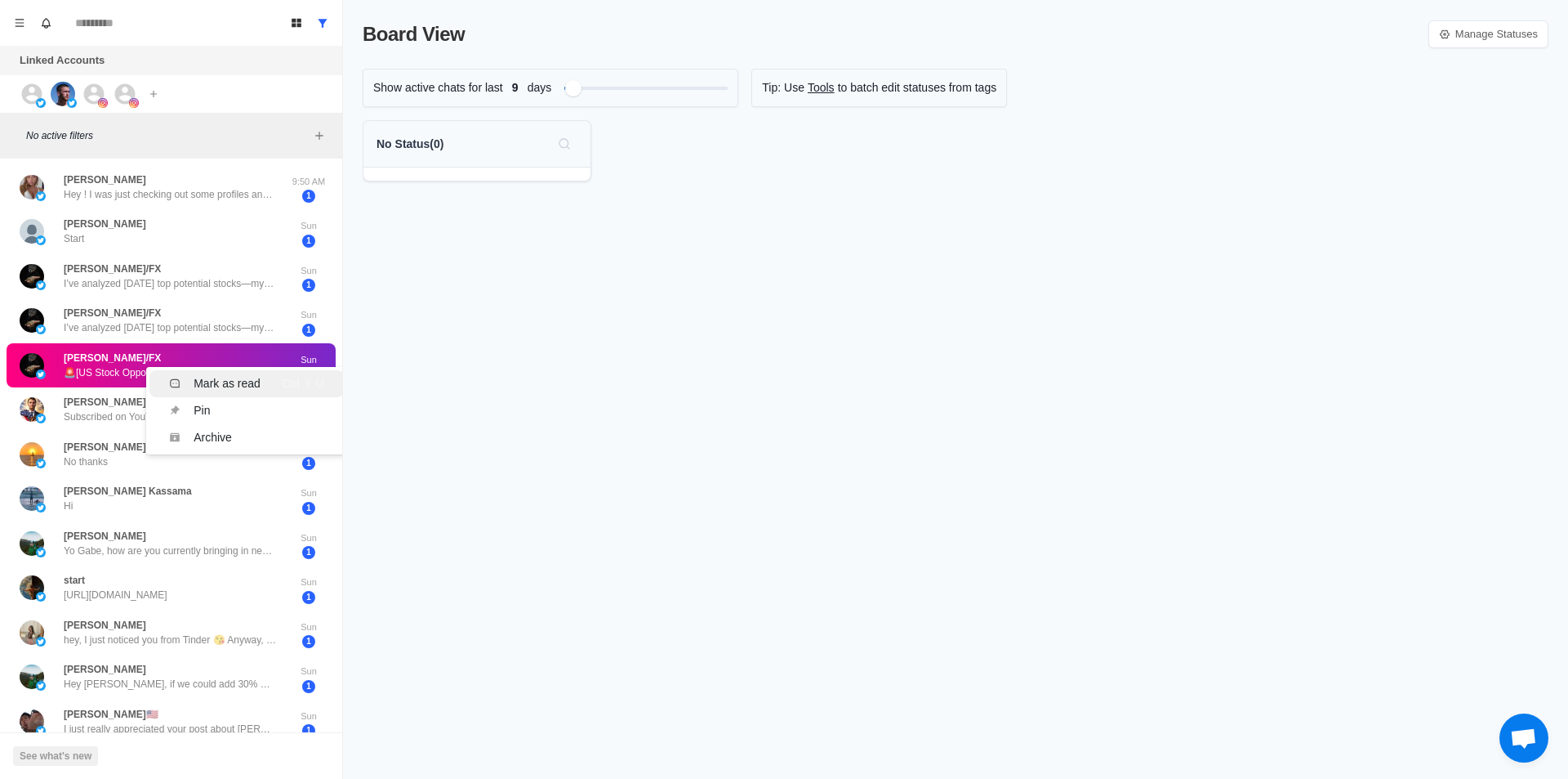
click at [229, 375] on div "Mark as read" at bounding box center [227, 384] width 67 height 18
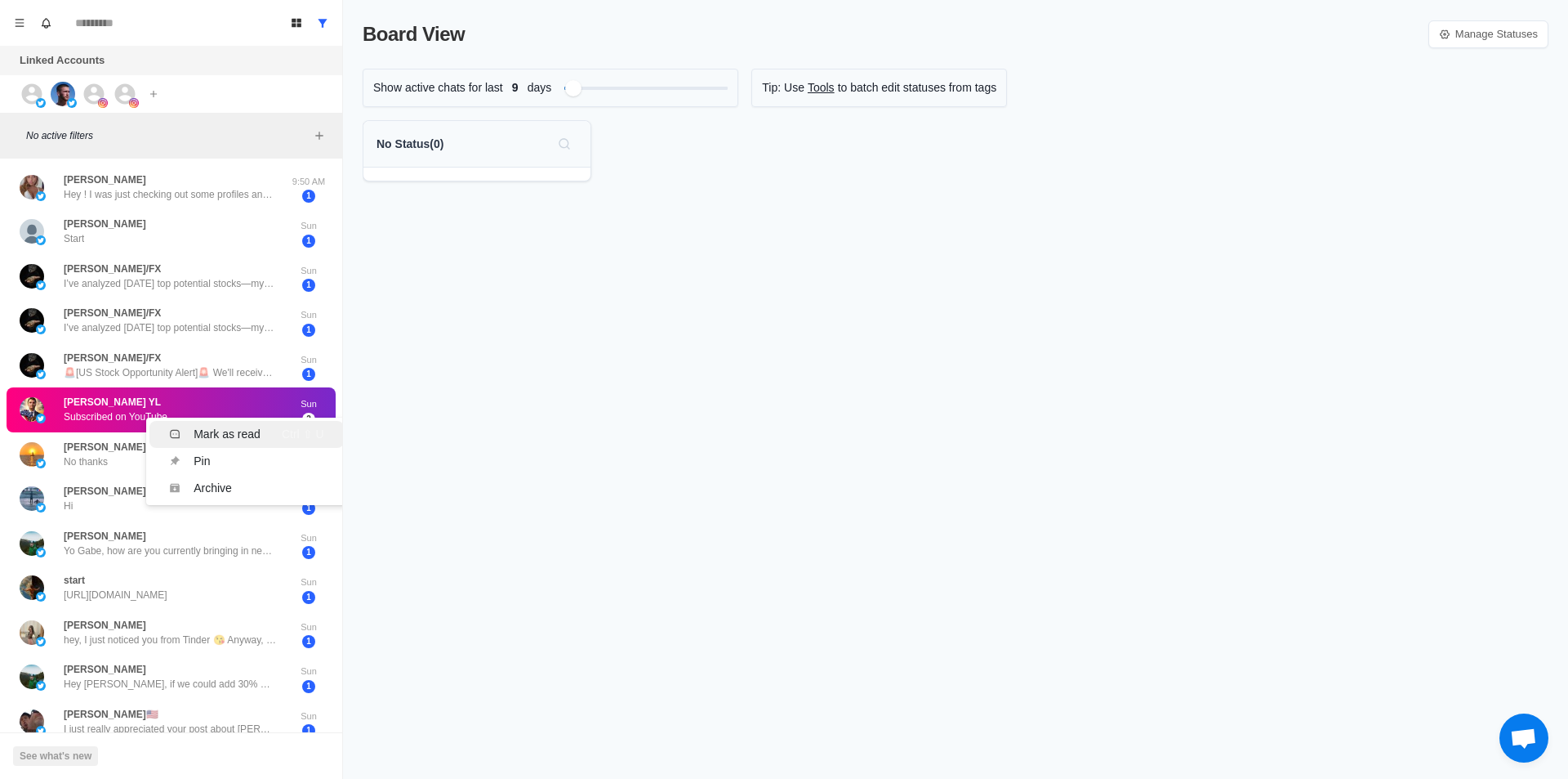
click at [217, 425] on div "Mark as read" at bounding box center [227, 434] width 67 height 18
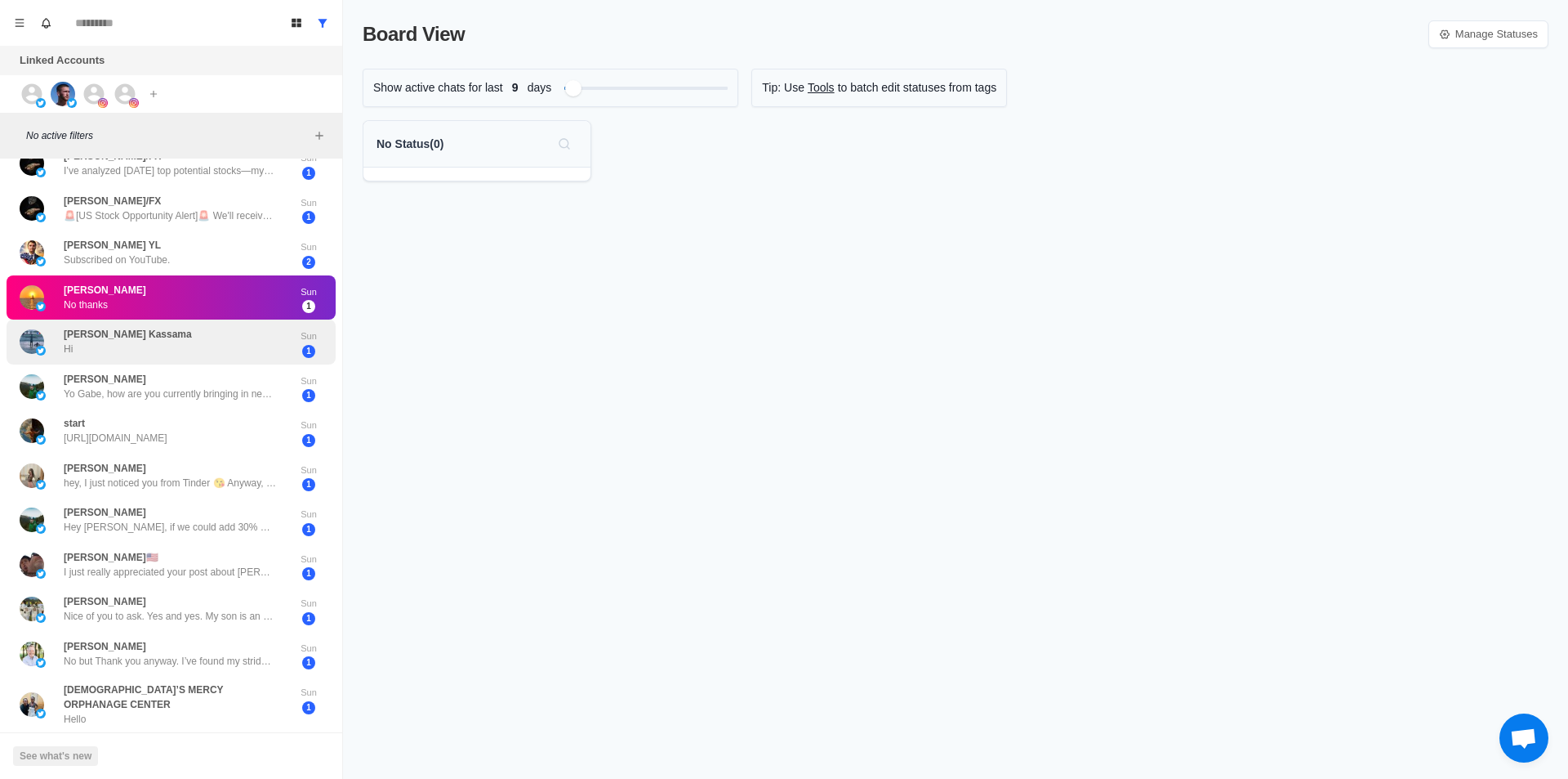
scroll to position [163, 0]
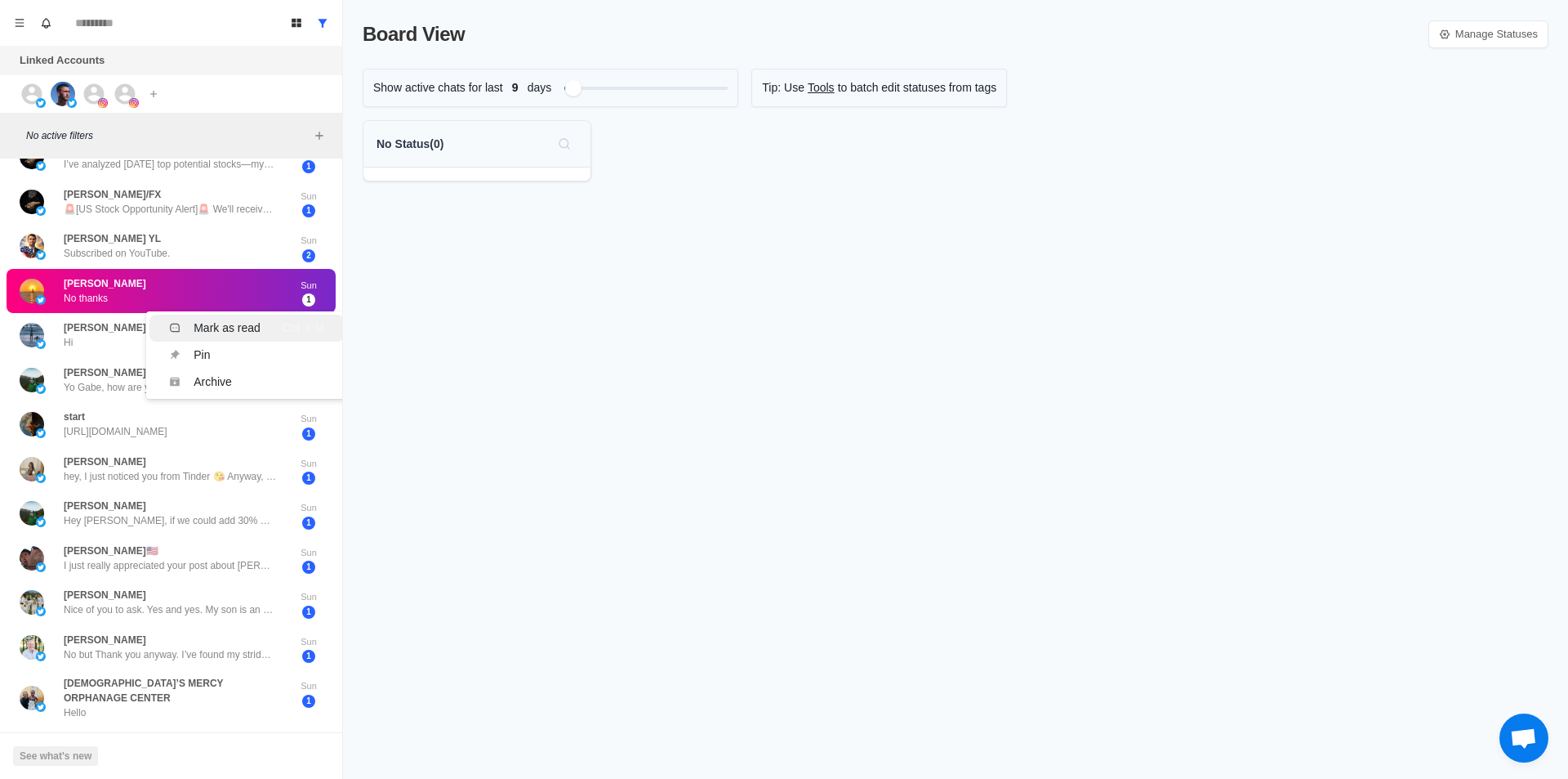
click at [217, 319] on div "Mark as read" at bounding box center [227, 328] width 67 height 18
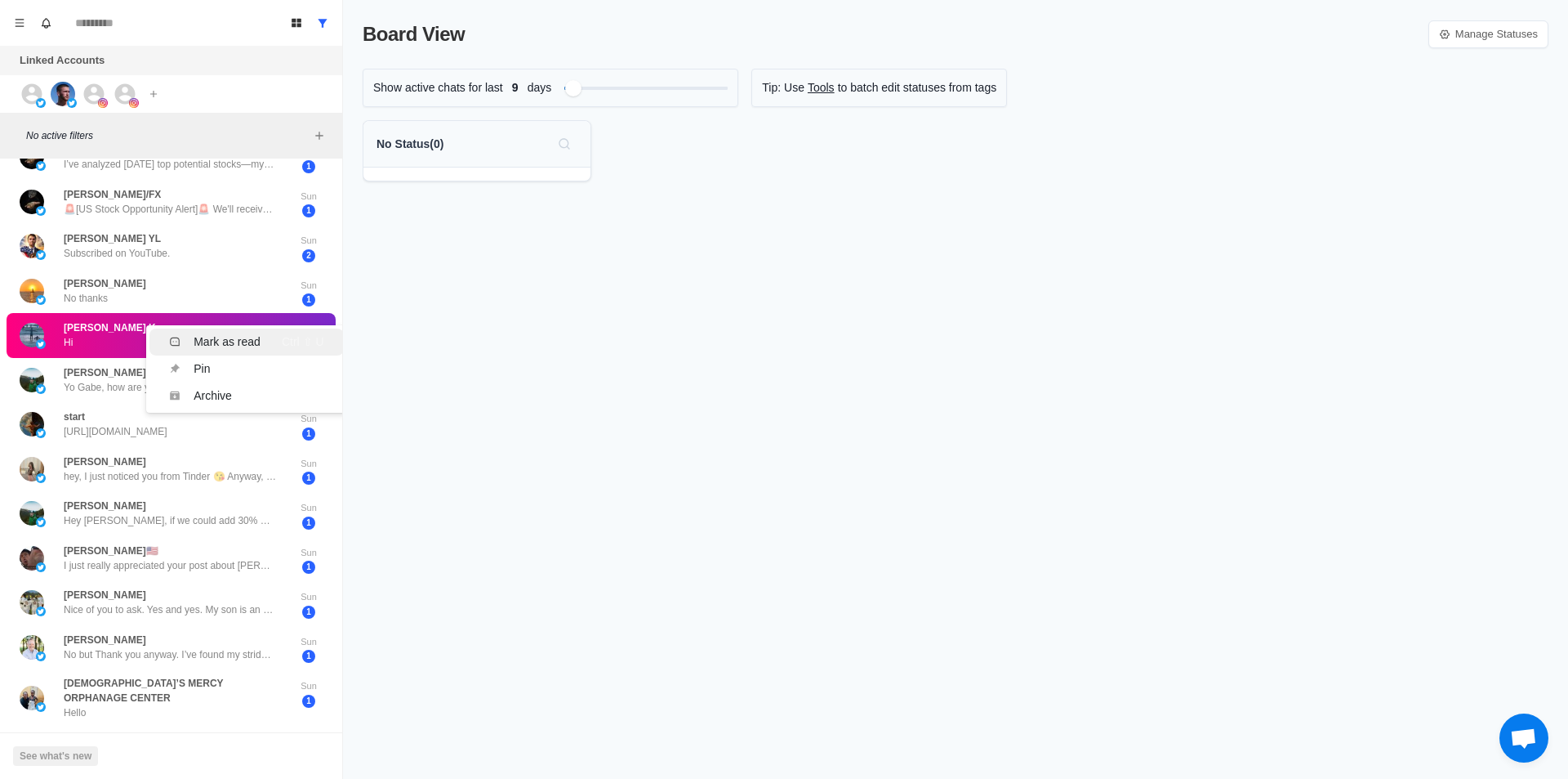
click at [238, 334] on div "Mark as read" at bounding box center [227, 342] width 67 height 18
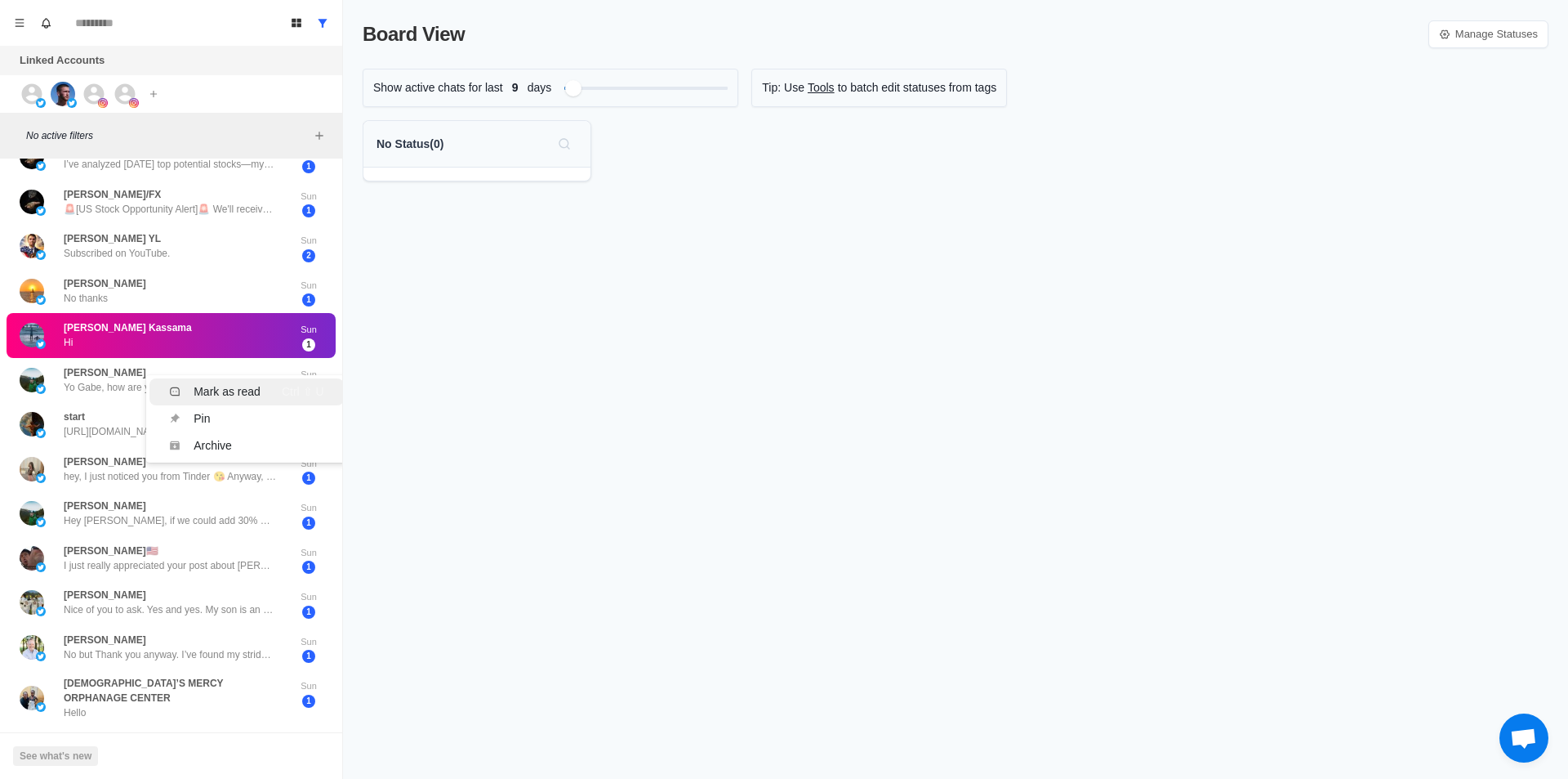
click at [204, 379] on li "Mark as read Ctrl ⇧ U" at bounding box center [246, 392] width 193 height 27
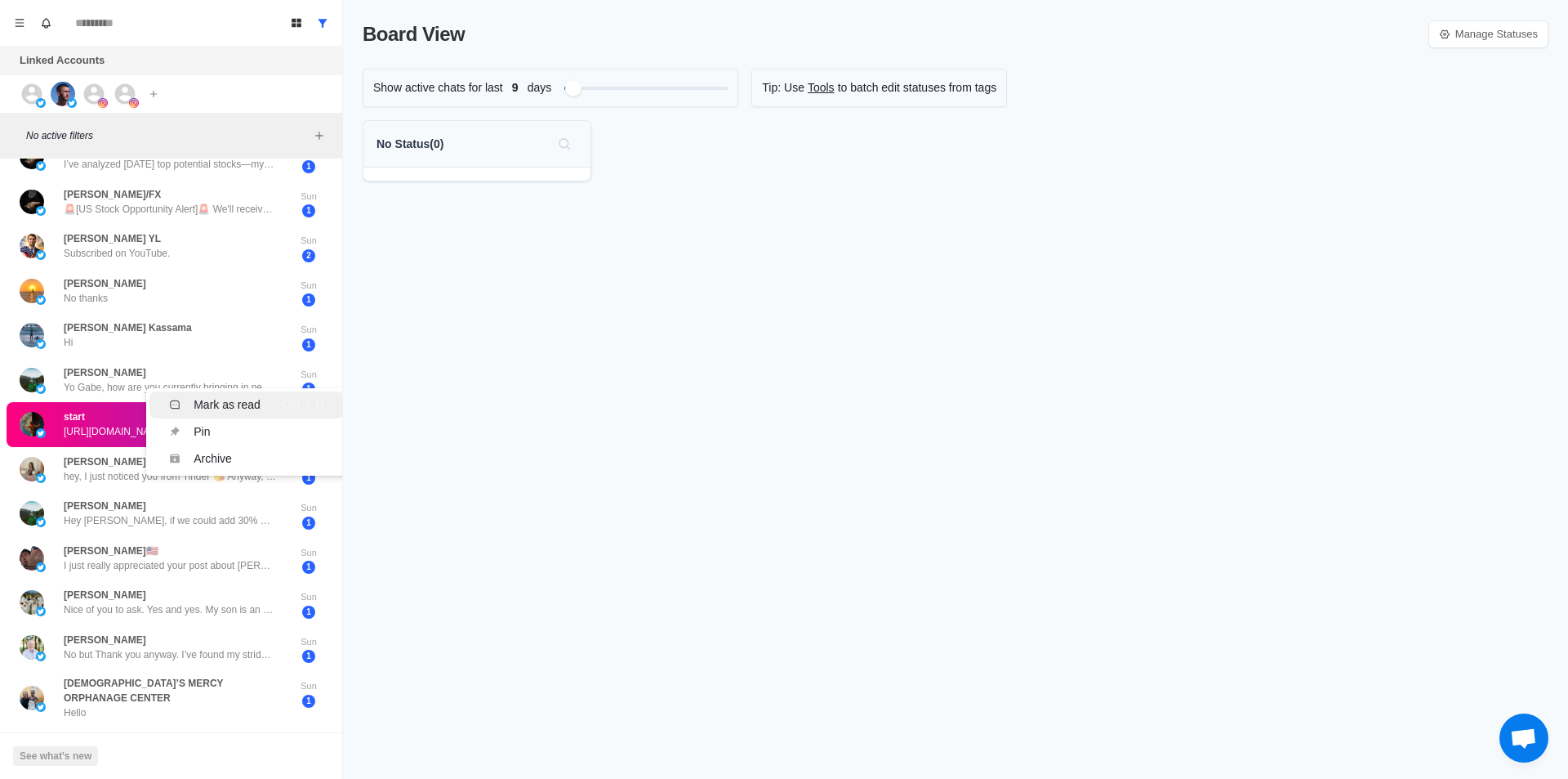
click at [218, 396] on div "Mark as read" at bounding box center [227, 405] width 67 height 18
click at [218, 401] on div "Mark as read" at bounding box center [227, 410] width 67 height 18
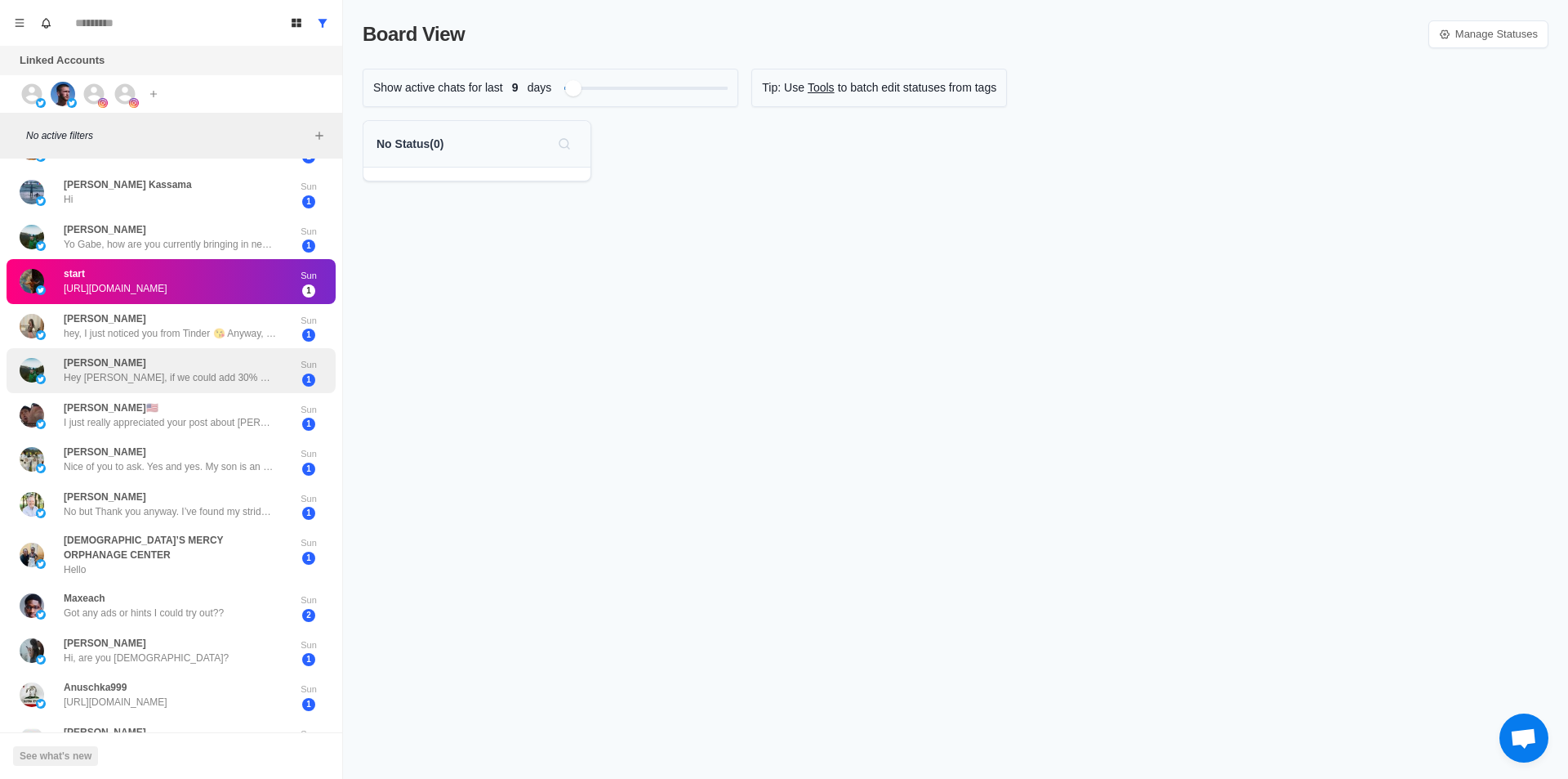
scroll to position [327, 0]
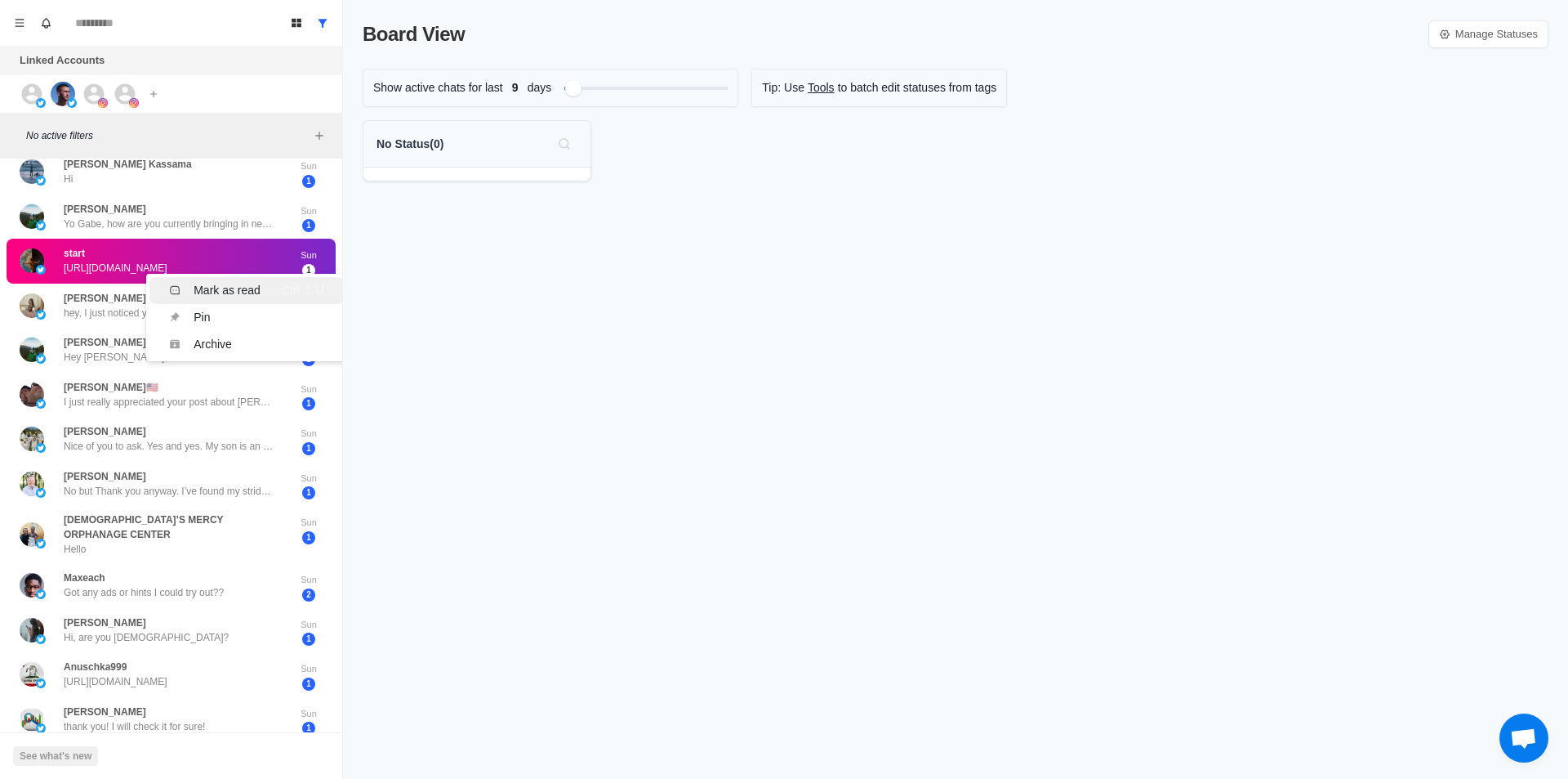
click at [177, 284] on icon "Menu" at bounding box center [175, 290] width 12 height 12
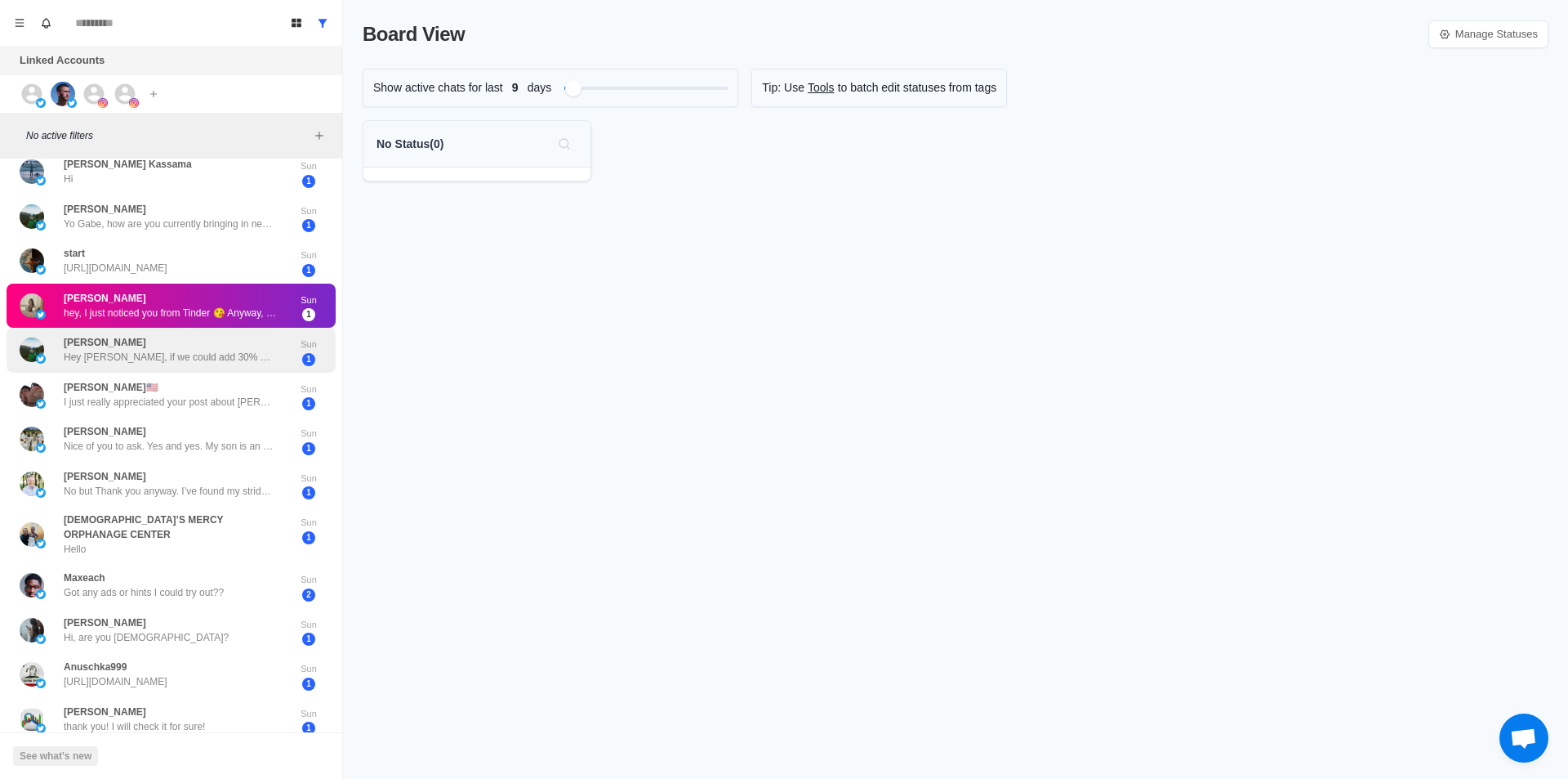
scroll to position [60, 0]
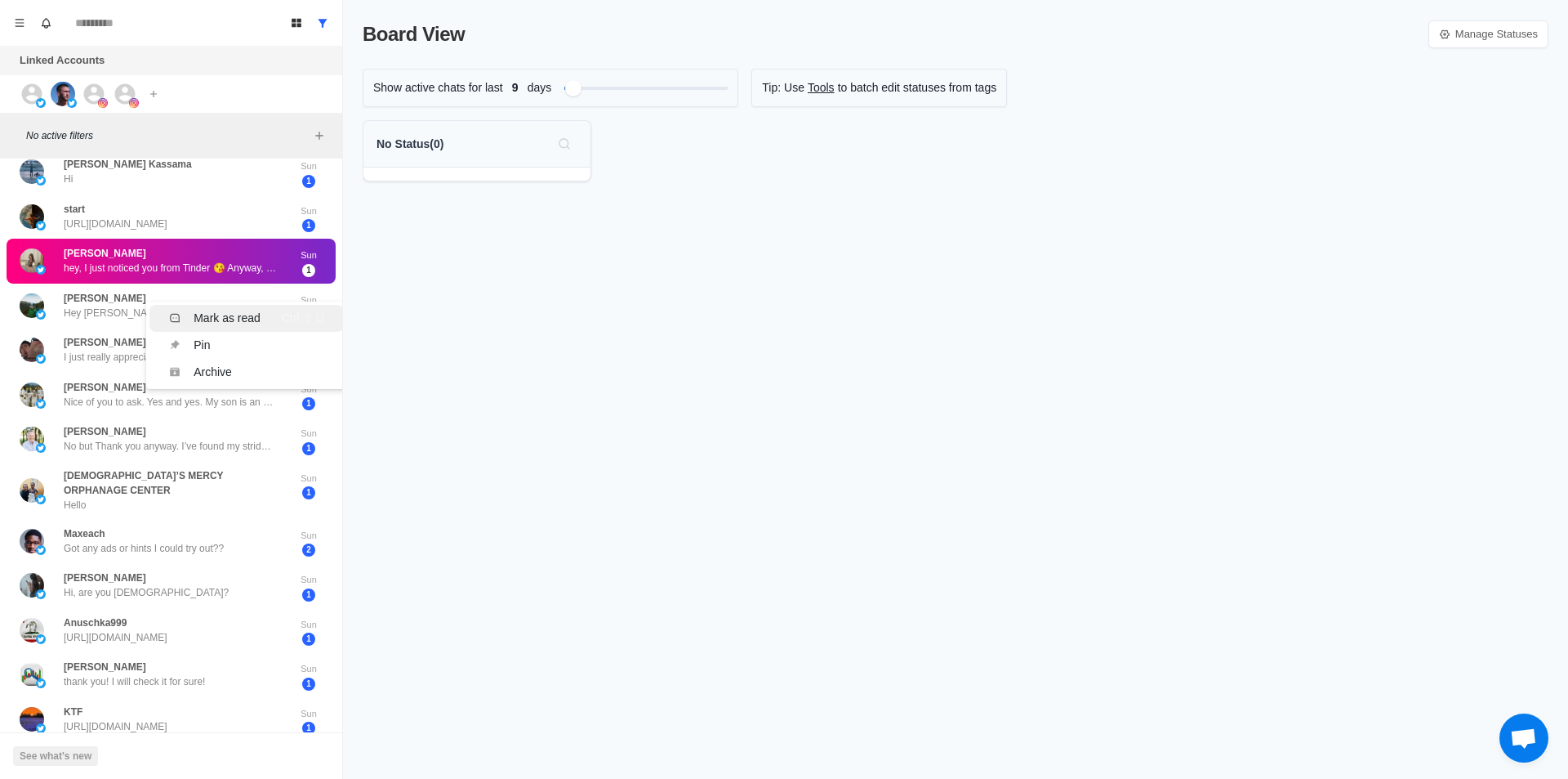
click at [207, 309] on div "Mark as read" at bounding box center [227, 318] width 67 height 18
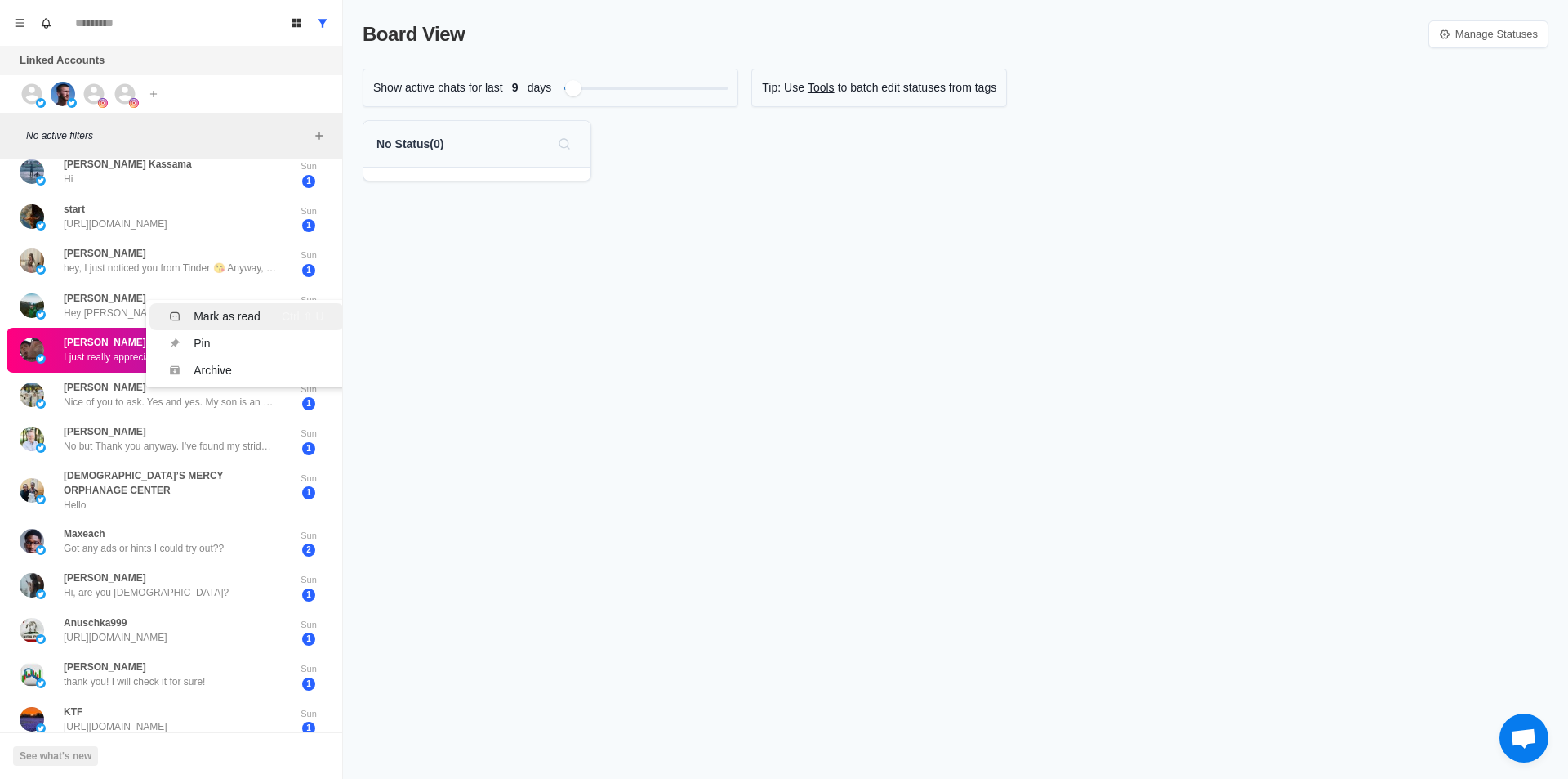
click at [215, 308] on div "Mark as read" at bounding box center [227, 316] width 67 height 18
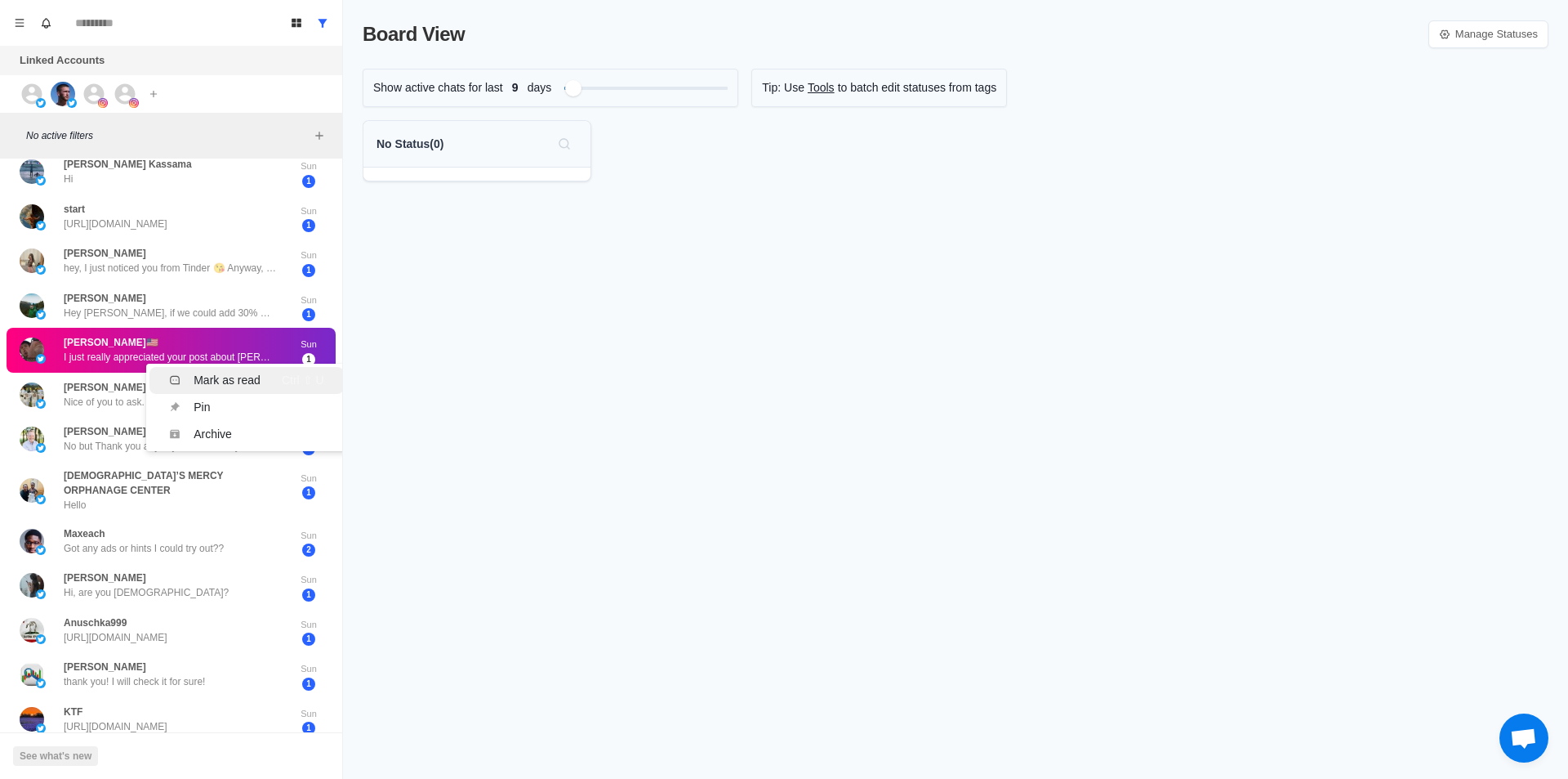
click at [217, 372] on div "Mark as read" at bounding box center [227, 380] width 67 height 18
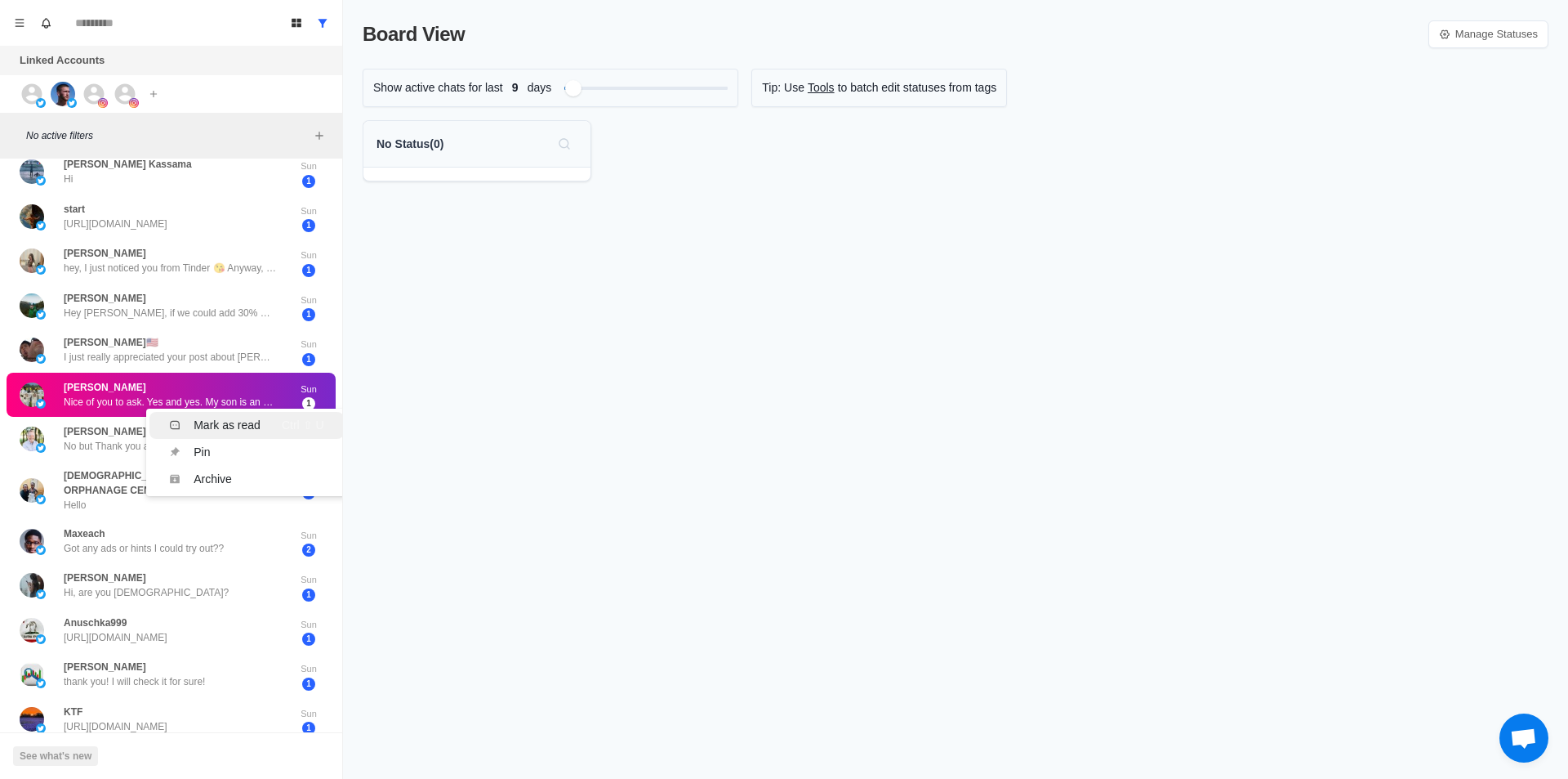
click at [217, 417] on div "Mark as read" at bounding box center [227, 425] width 67 height 18
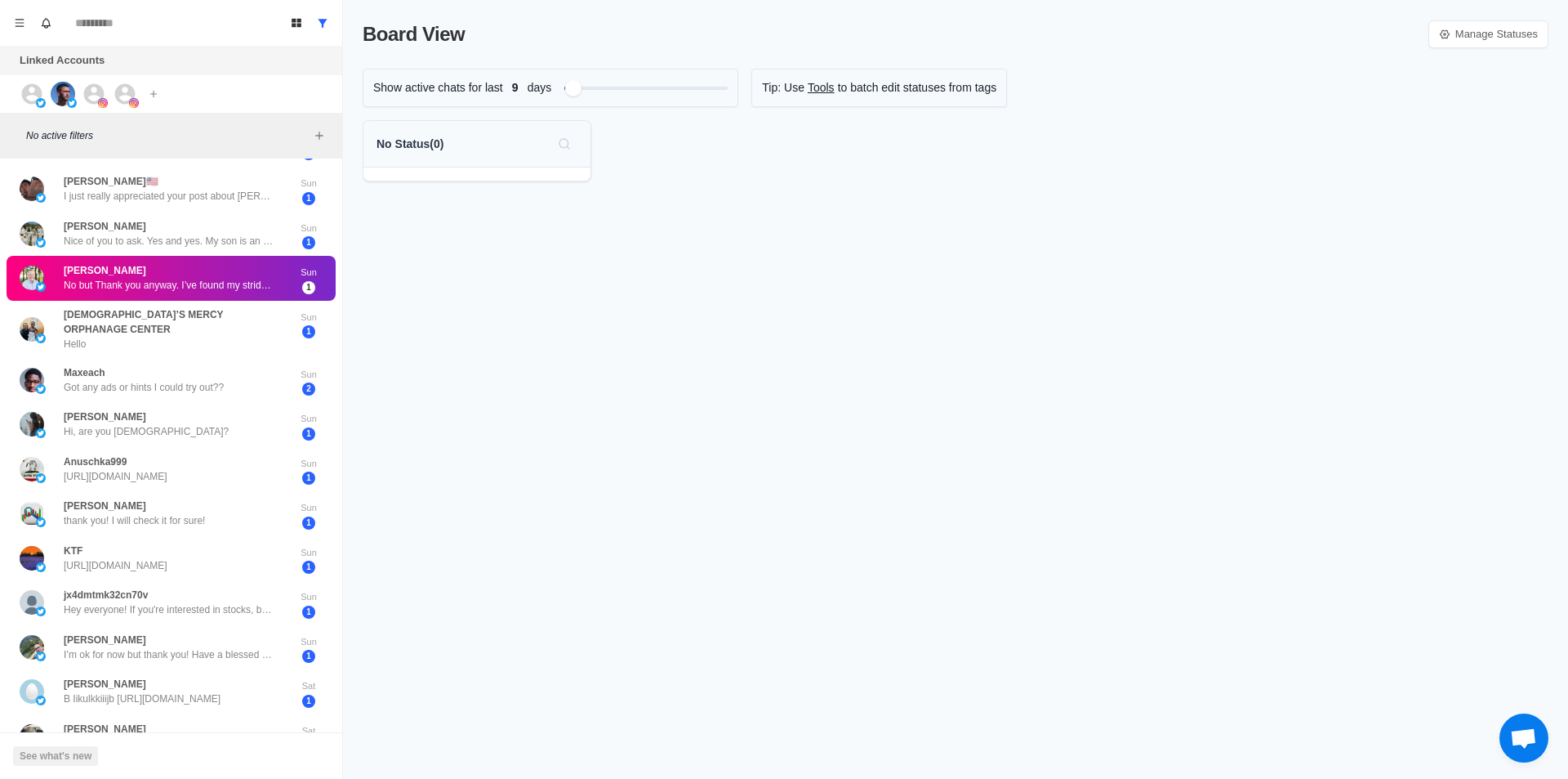
scroll to position [223, 0]
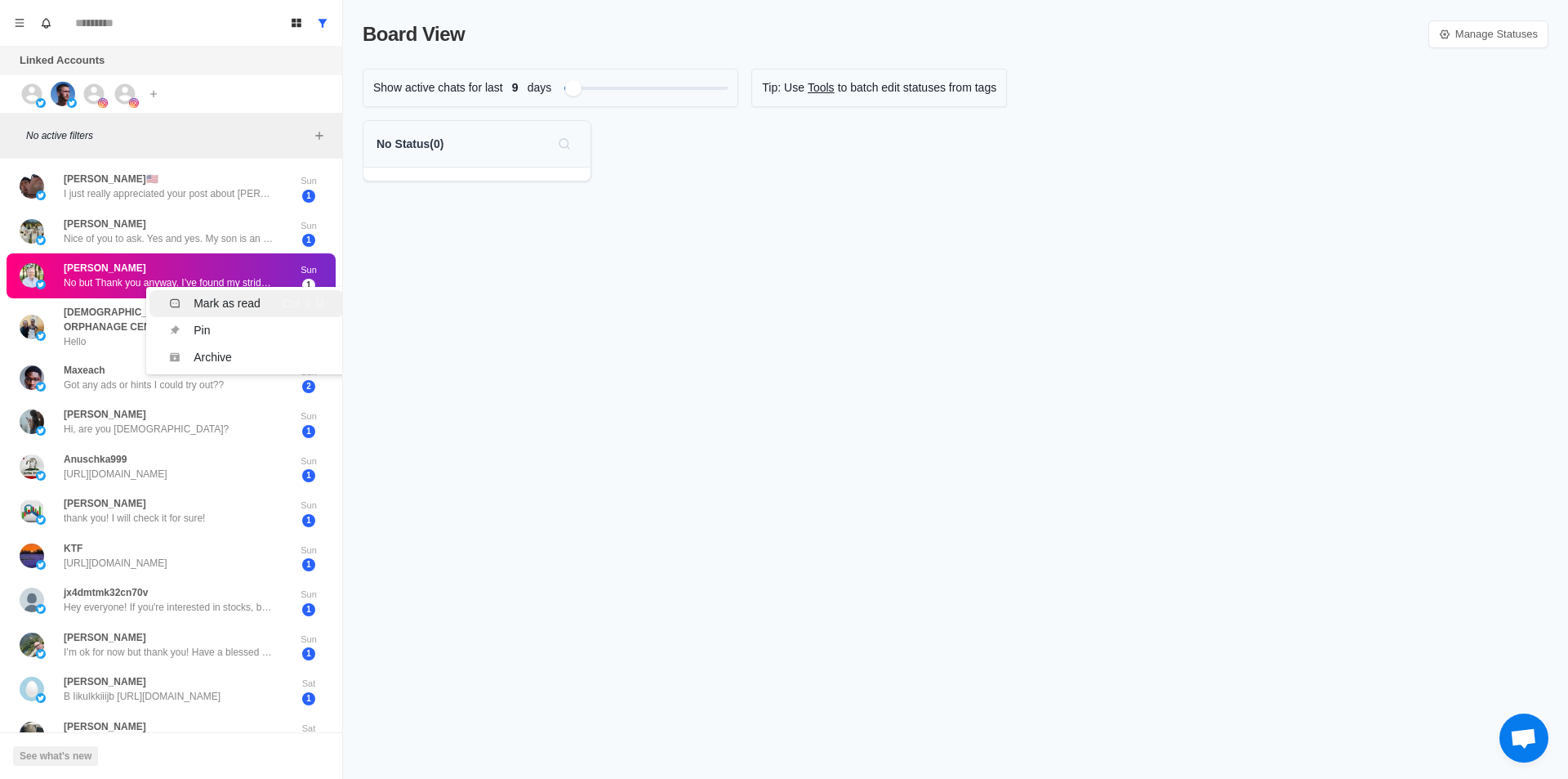
click at [258, 295] on div "Mark as read" at bounding box center [227, 304] width 67 height 18
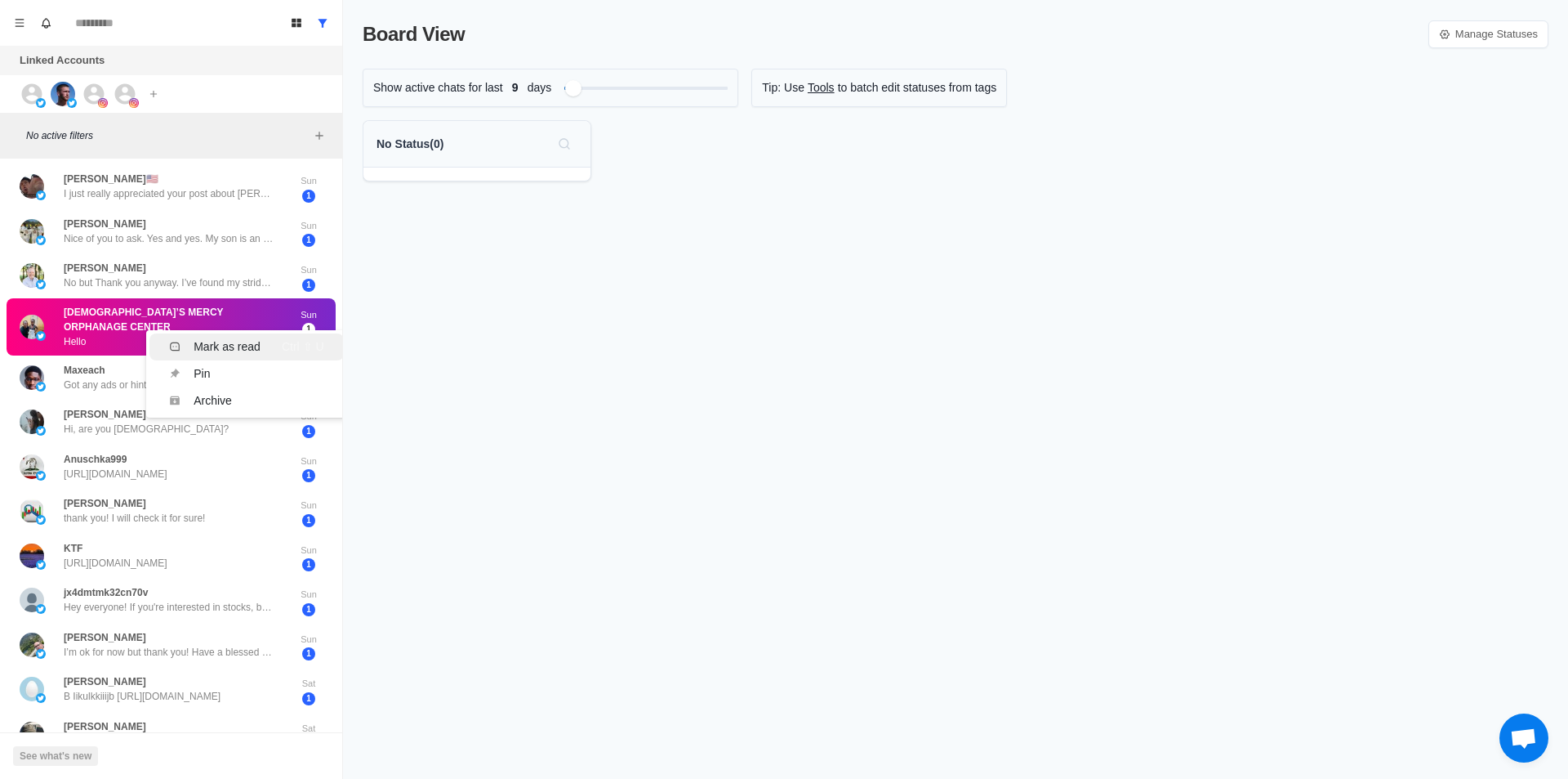
click at [218, 339] on div "Mark as read" at bounding box center [227, 347] width 67 height 18
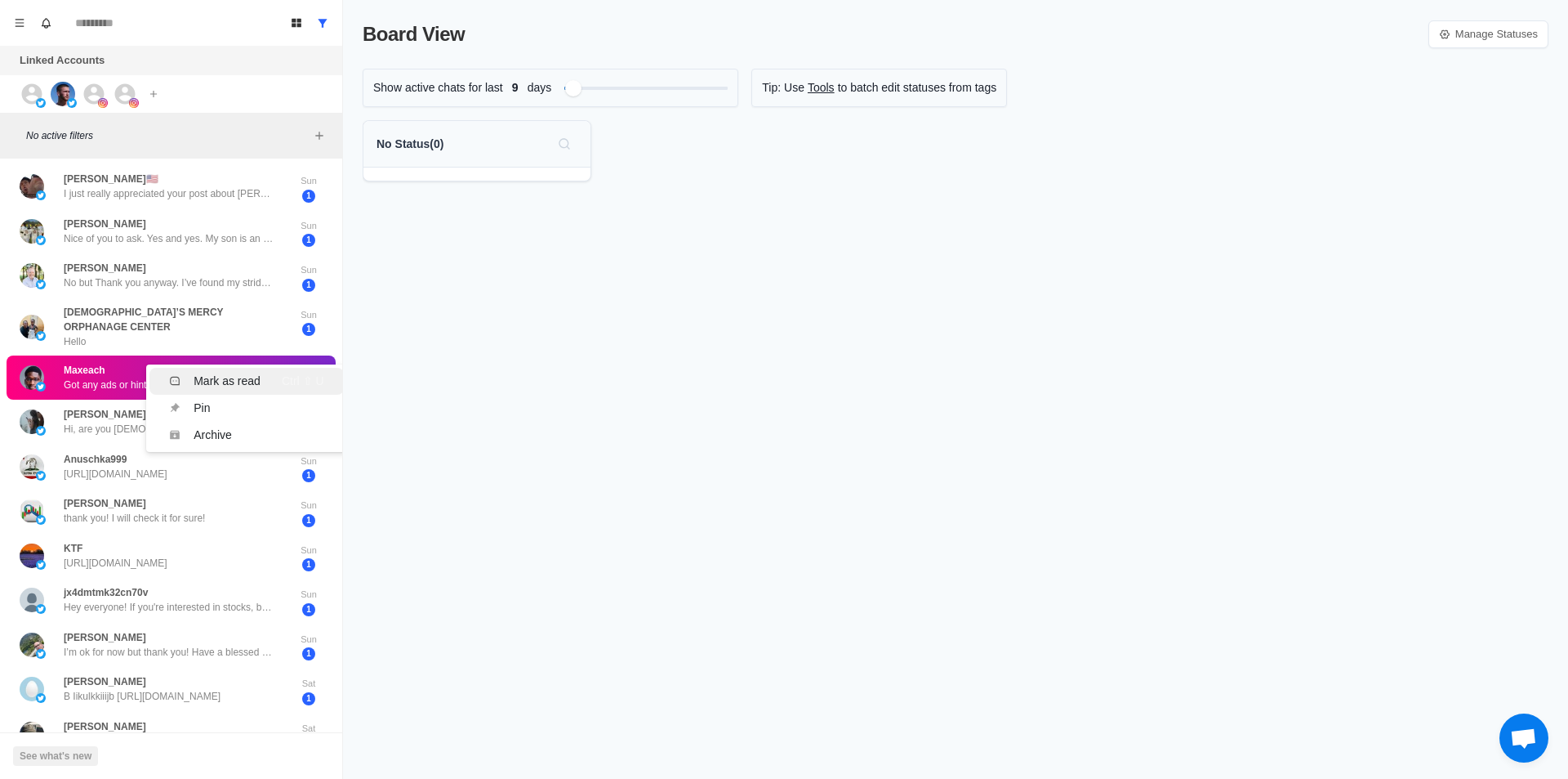
click at [230, 373] on div "Mark as read" at bounding box center [227, 381] width 67 height 18
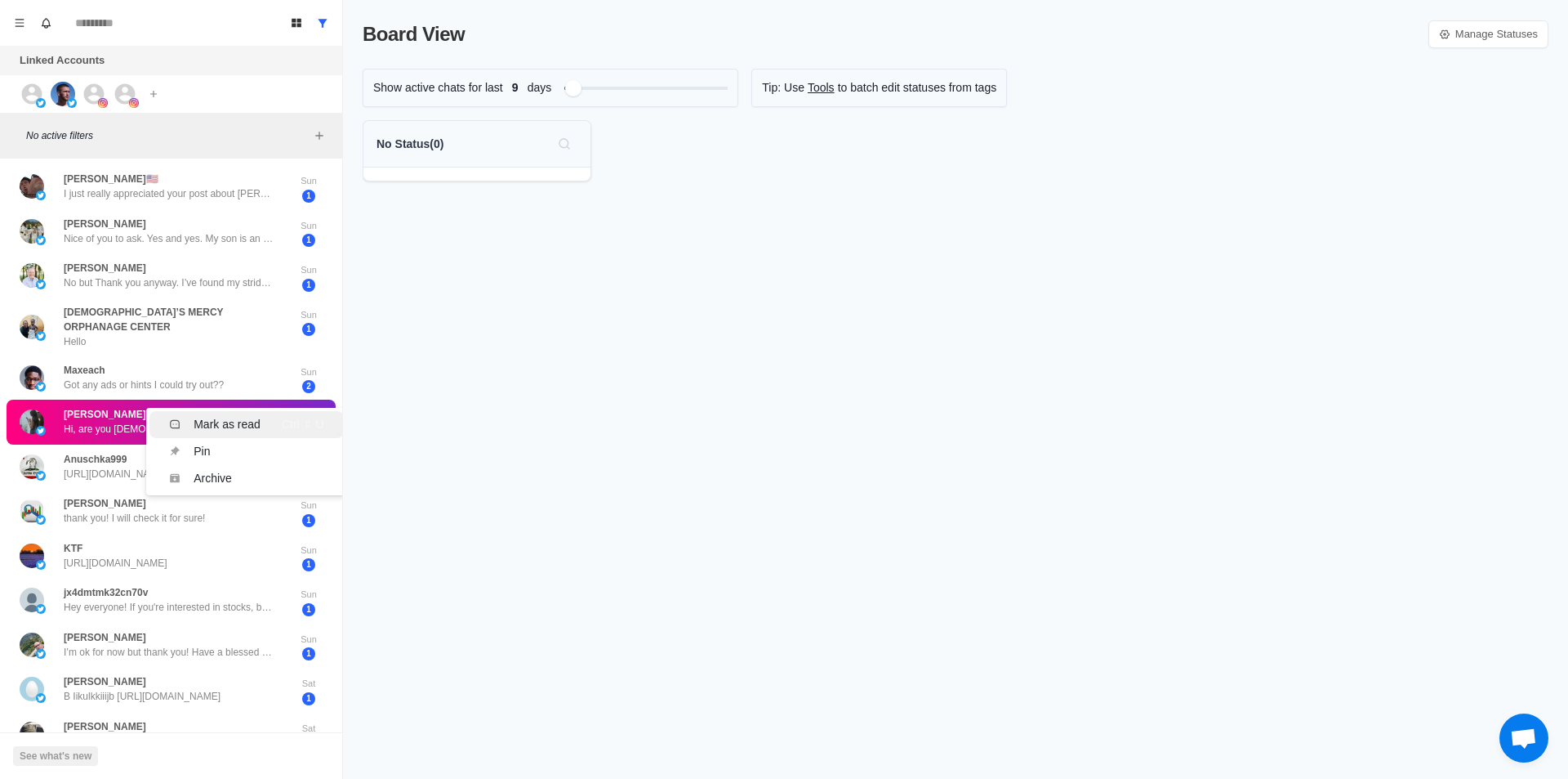
click at [228, 416] on div "Mark as read" at bounding box center [227, 425] width 67 height 18
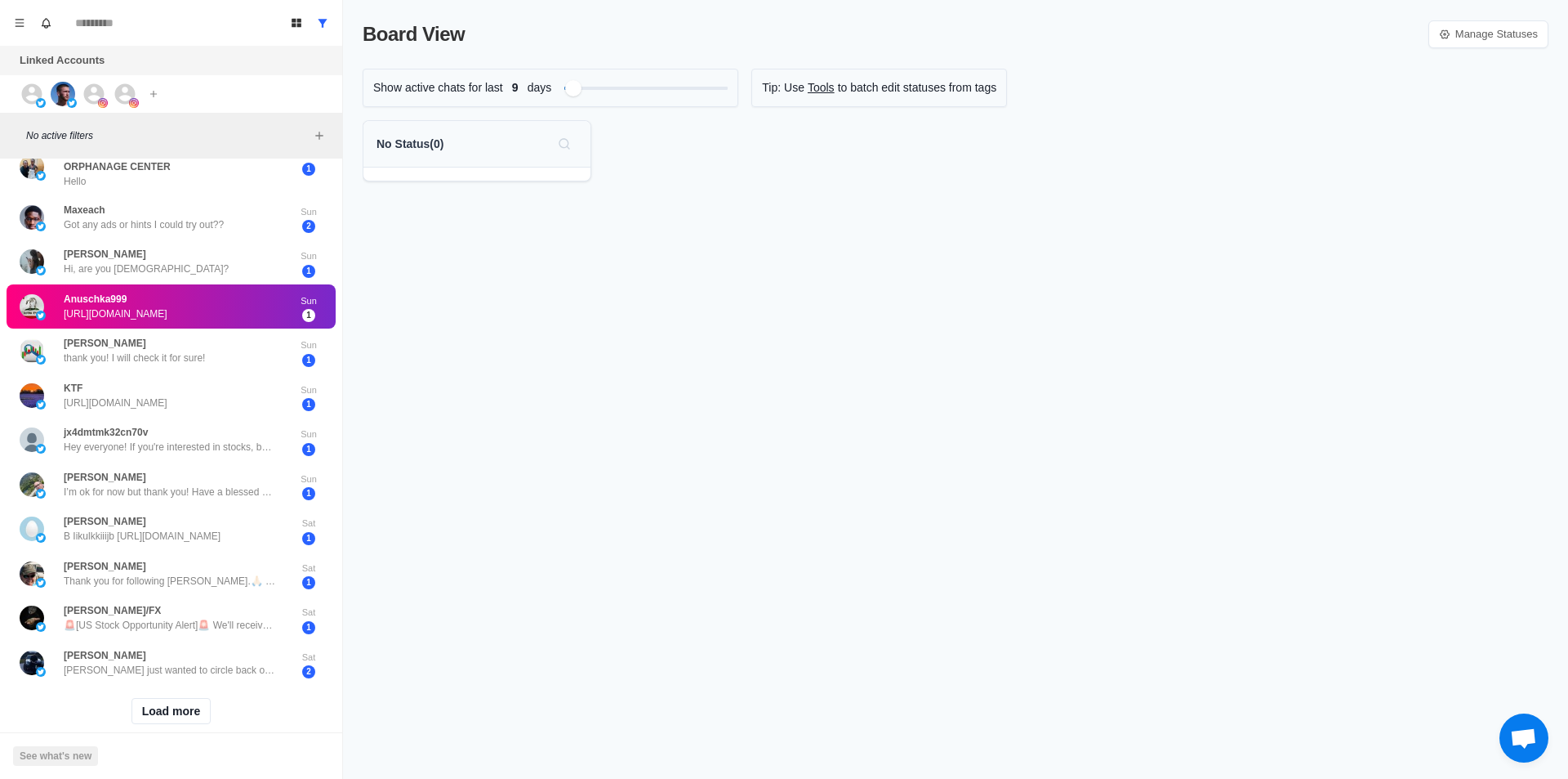
scroll to position [386, 0]
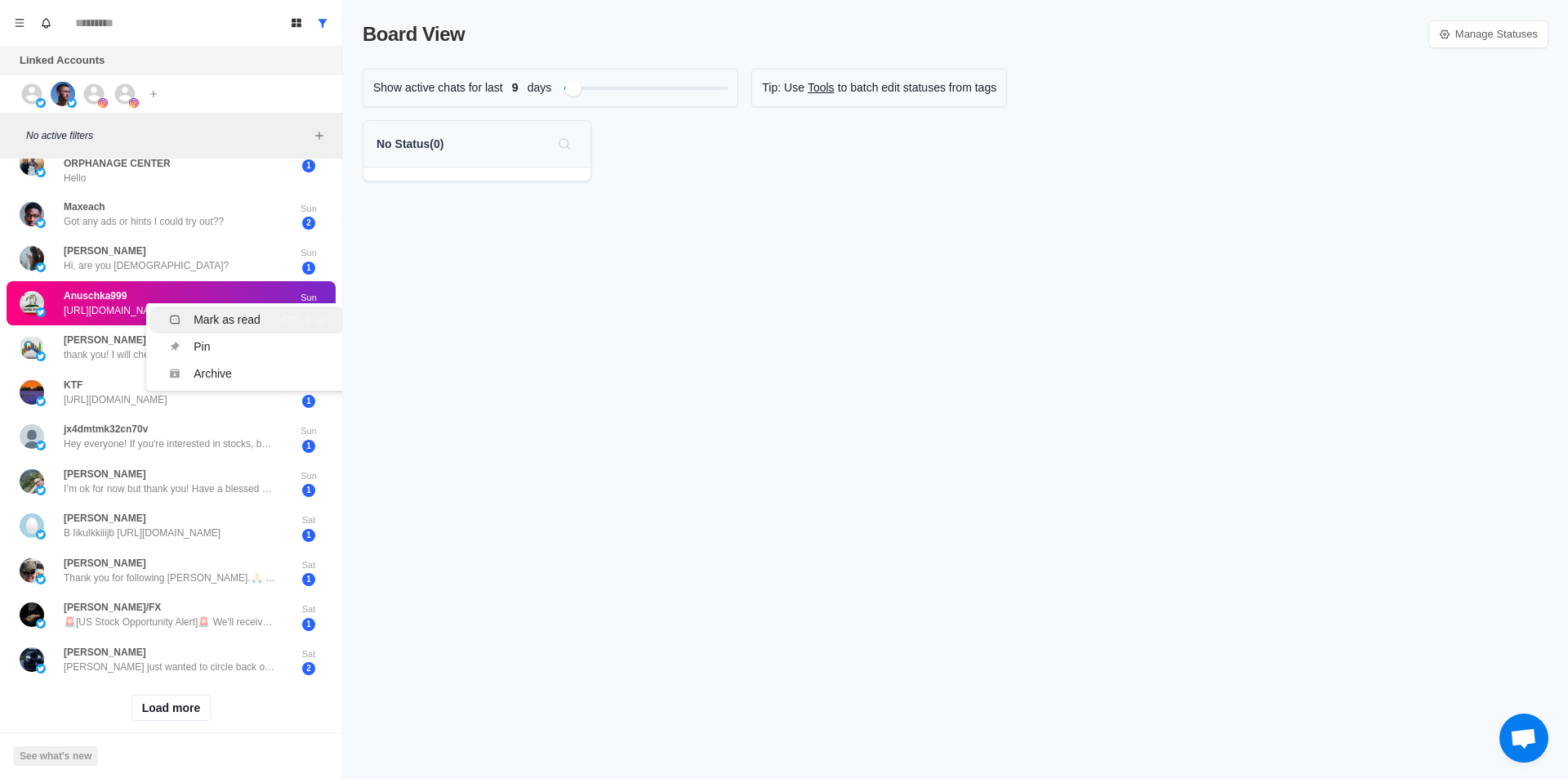
click at [246, 311] on div "Mark as read" at bounding box center [227, 319] width 67 height 18
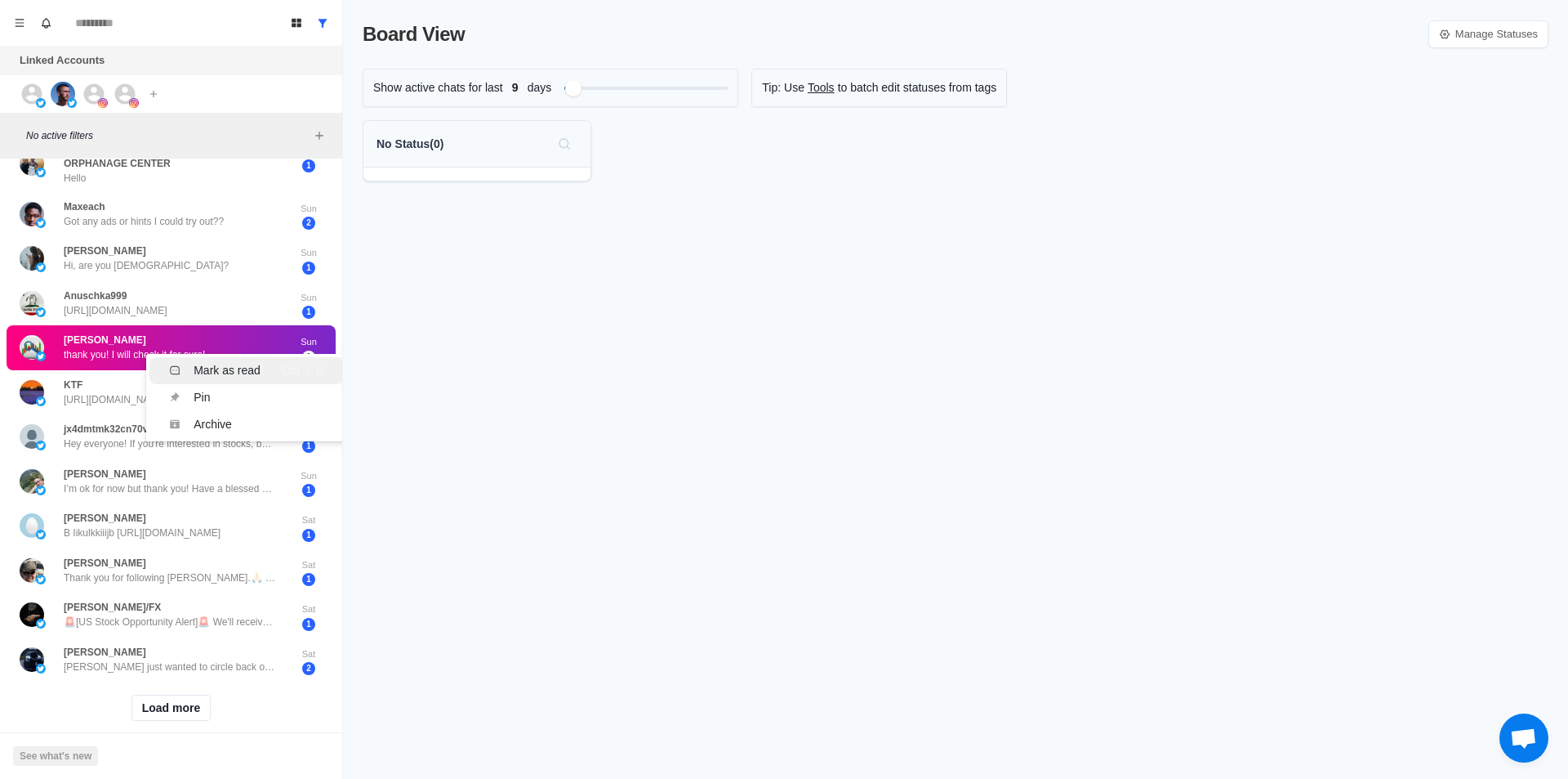
click at [233, 357] on li "Mark as read Ctrl ⇧ U" at bounding box center [246, 370] width 193 height 27
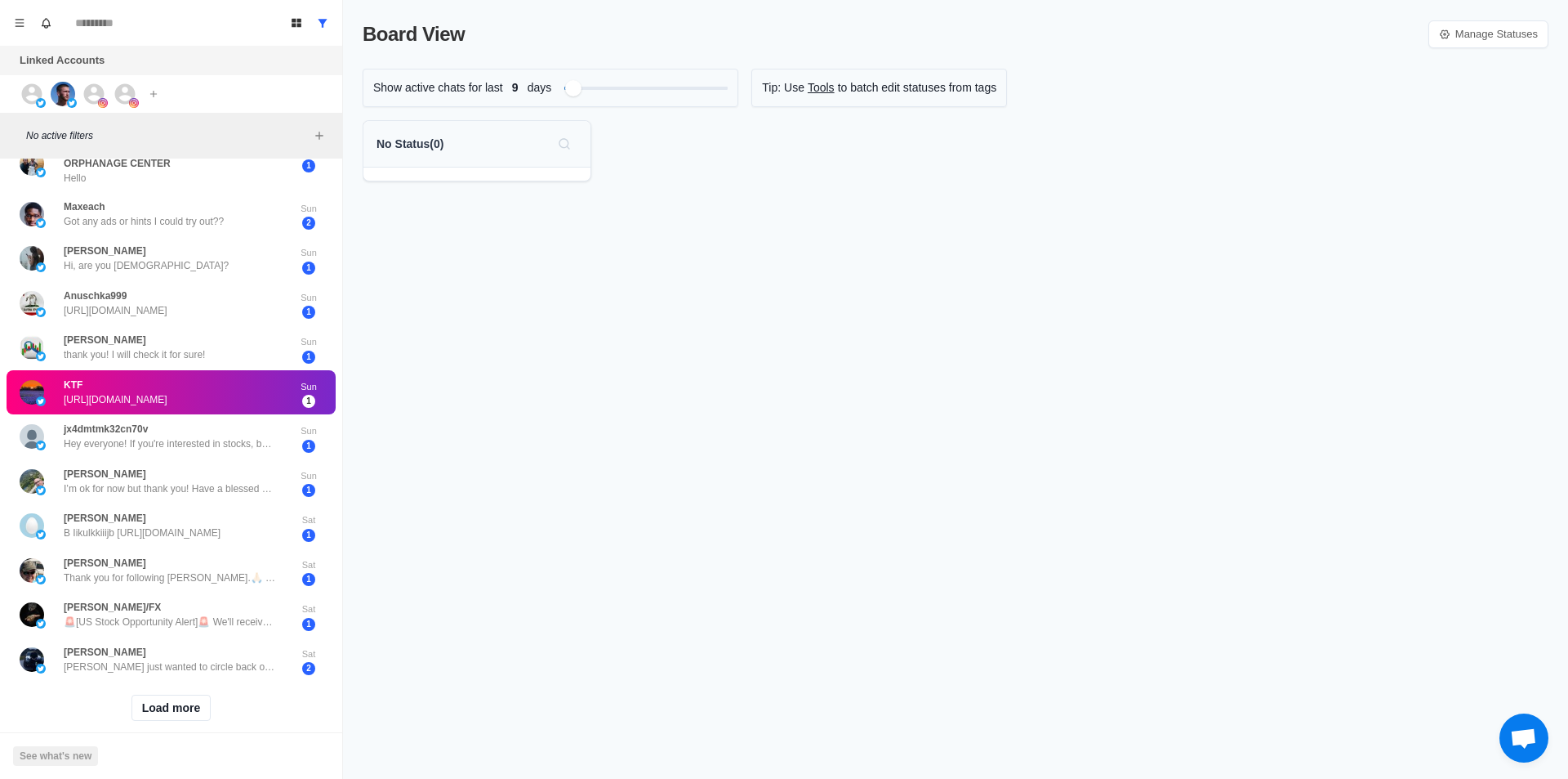
scroll to position [0, 0]
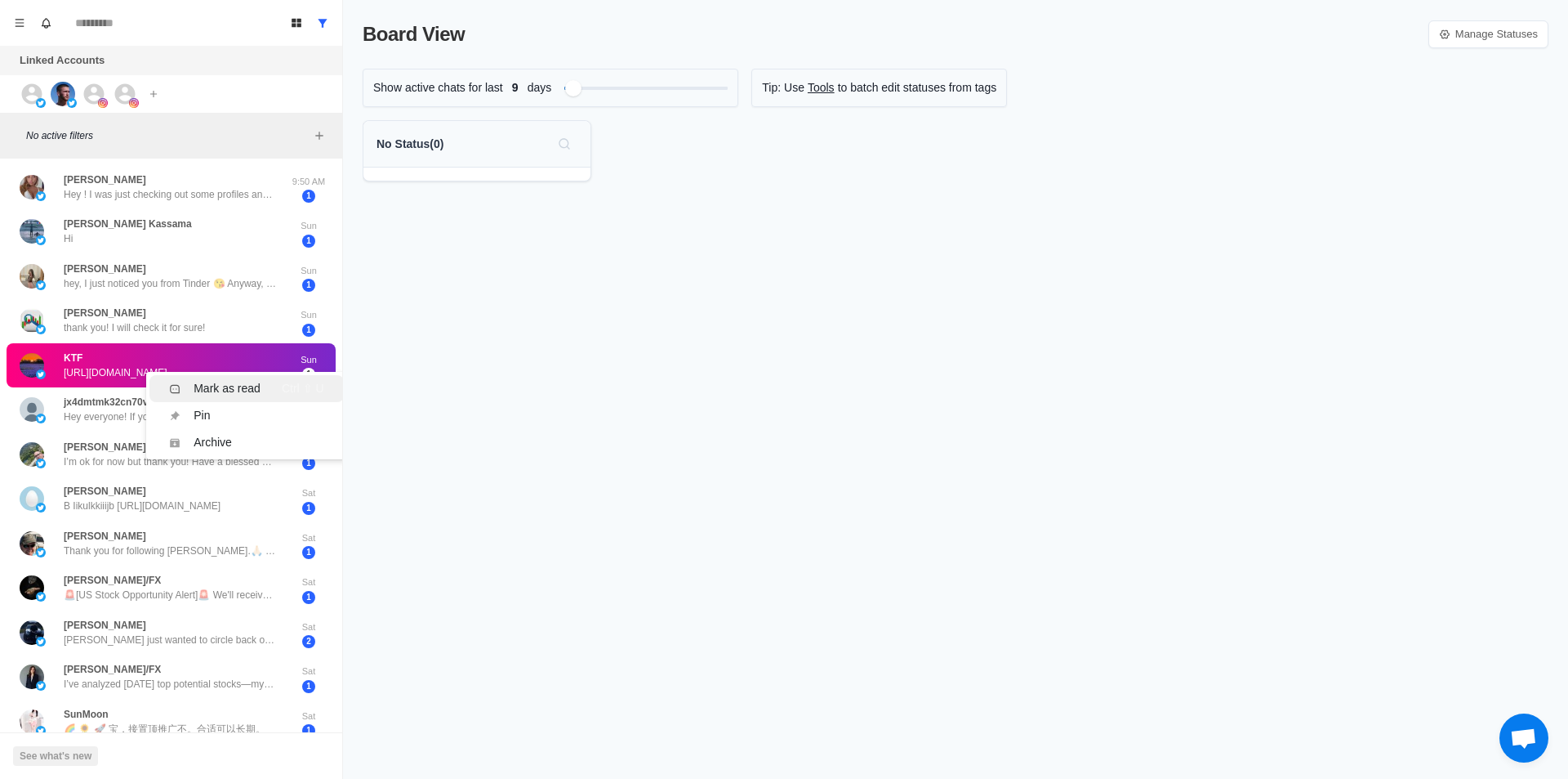
click at [233, 385] on div "Mark as read" at bounding box center [227, 389] width 67 height 18
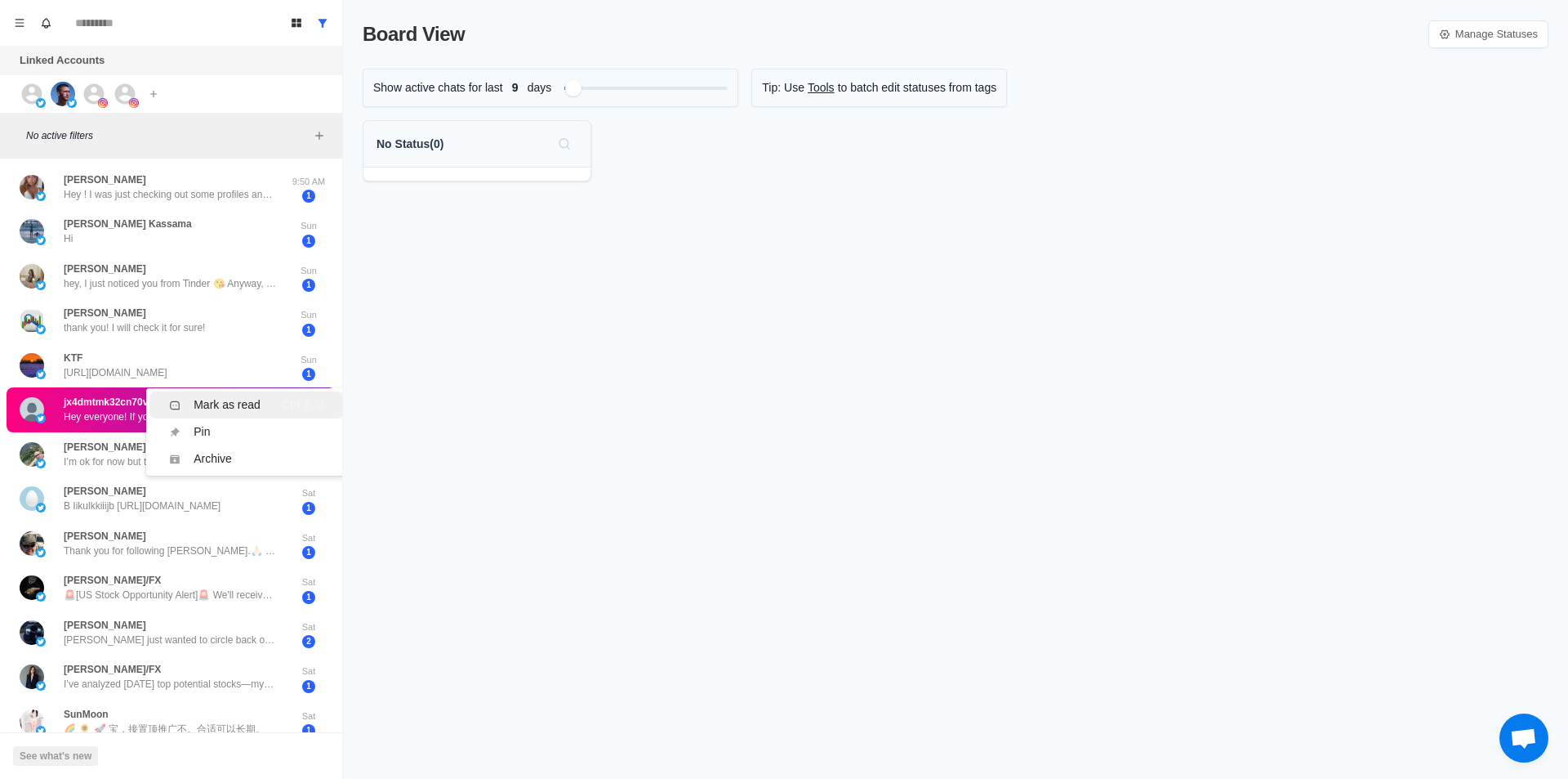
click at [227, 400] on div "Mark as read" at bounding box center [227, 405] width 67 height 18
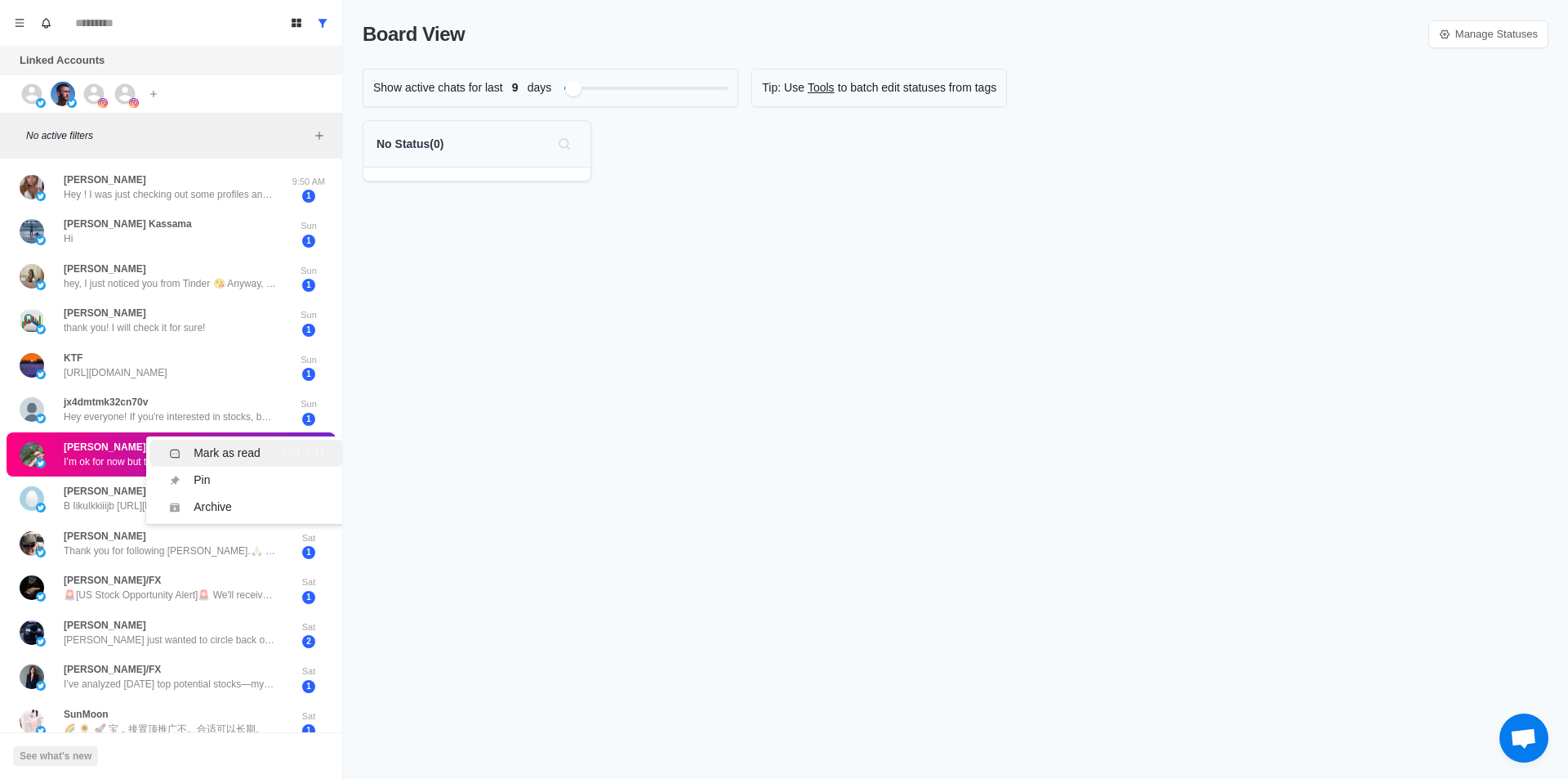
click at [219, 447] on div "Mark as read" at bounding box center [227, 453] width 67 height 18
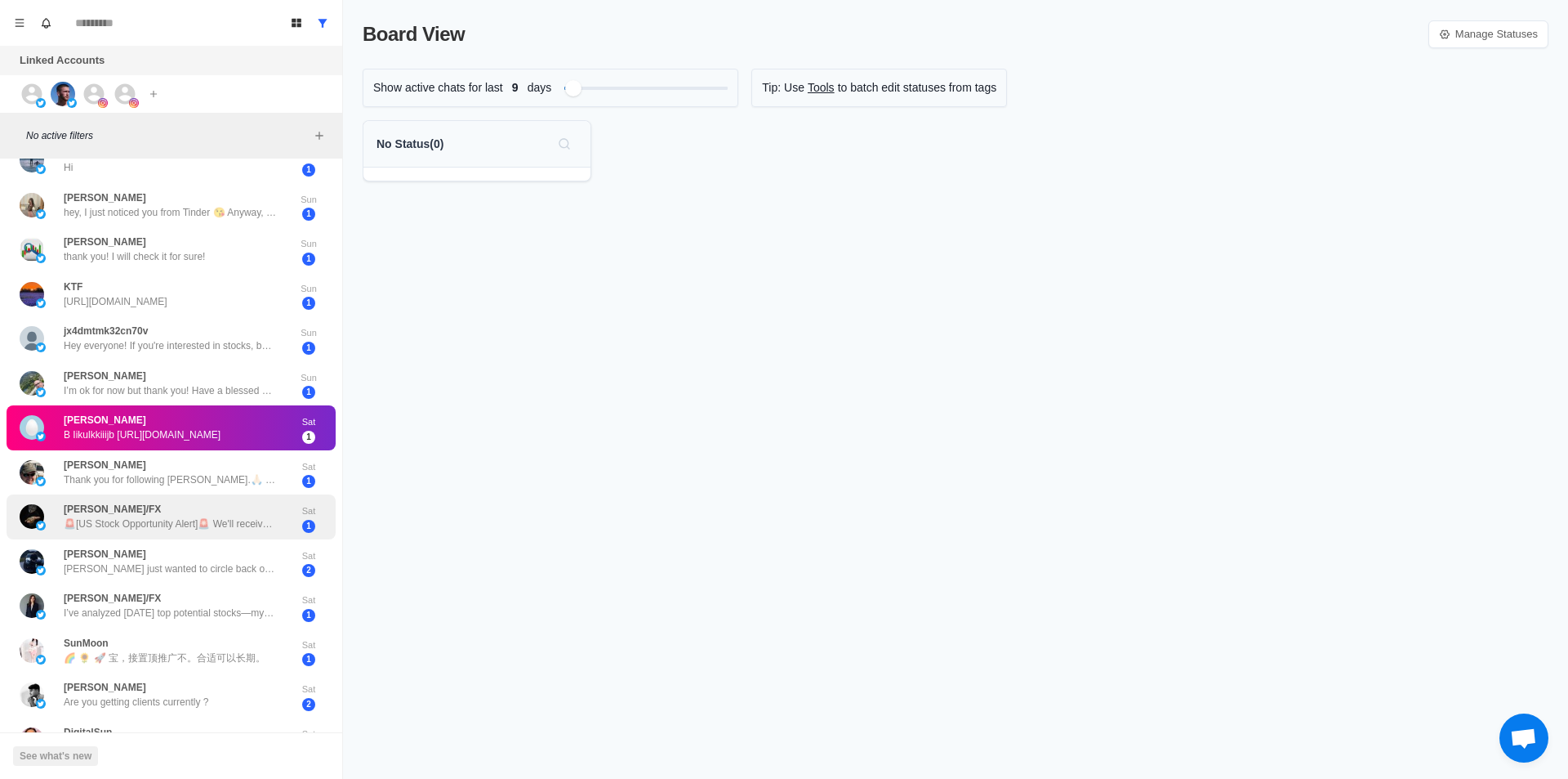
scroll to position [245, 0]
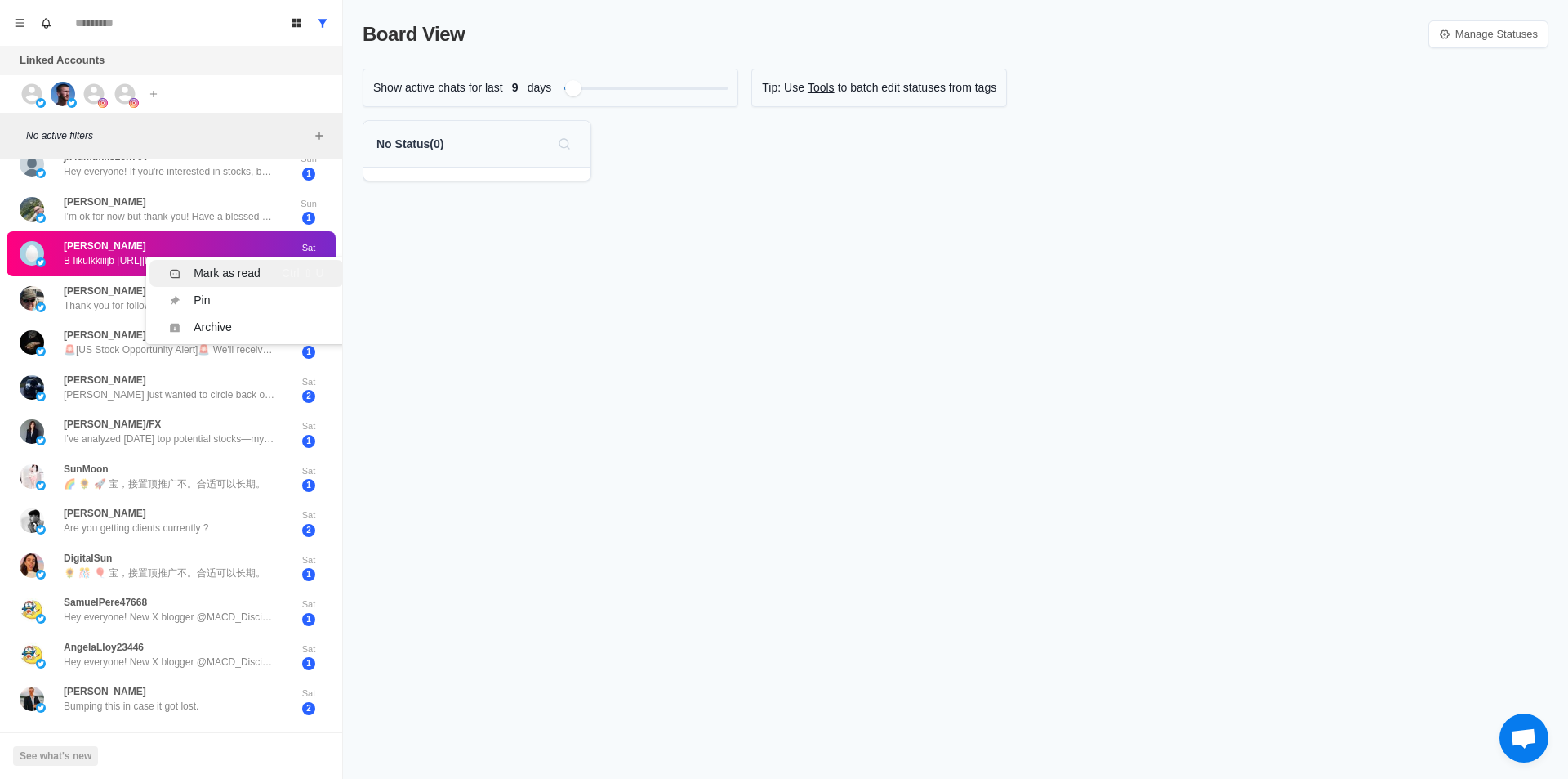
click at [235, 270] on div "Mark as read" at bounding box center [227, 273] width 67 height 18
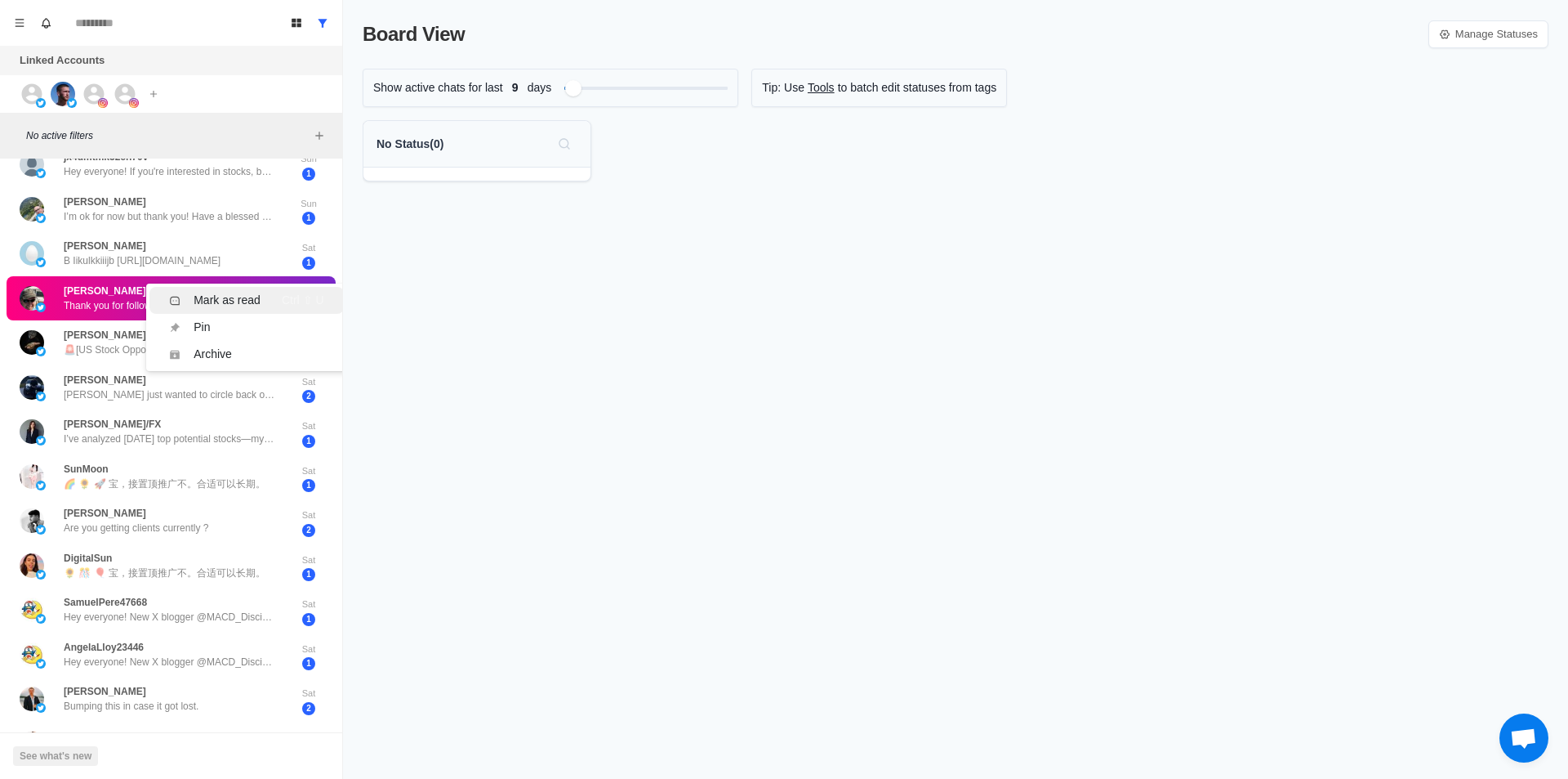
click at [238, 301] on div "Mark as read" at bounding box center [227, 300] width 67 height 18
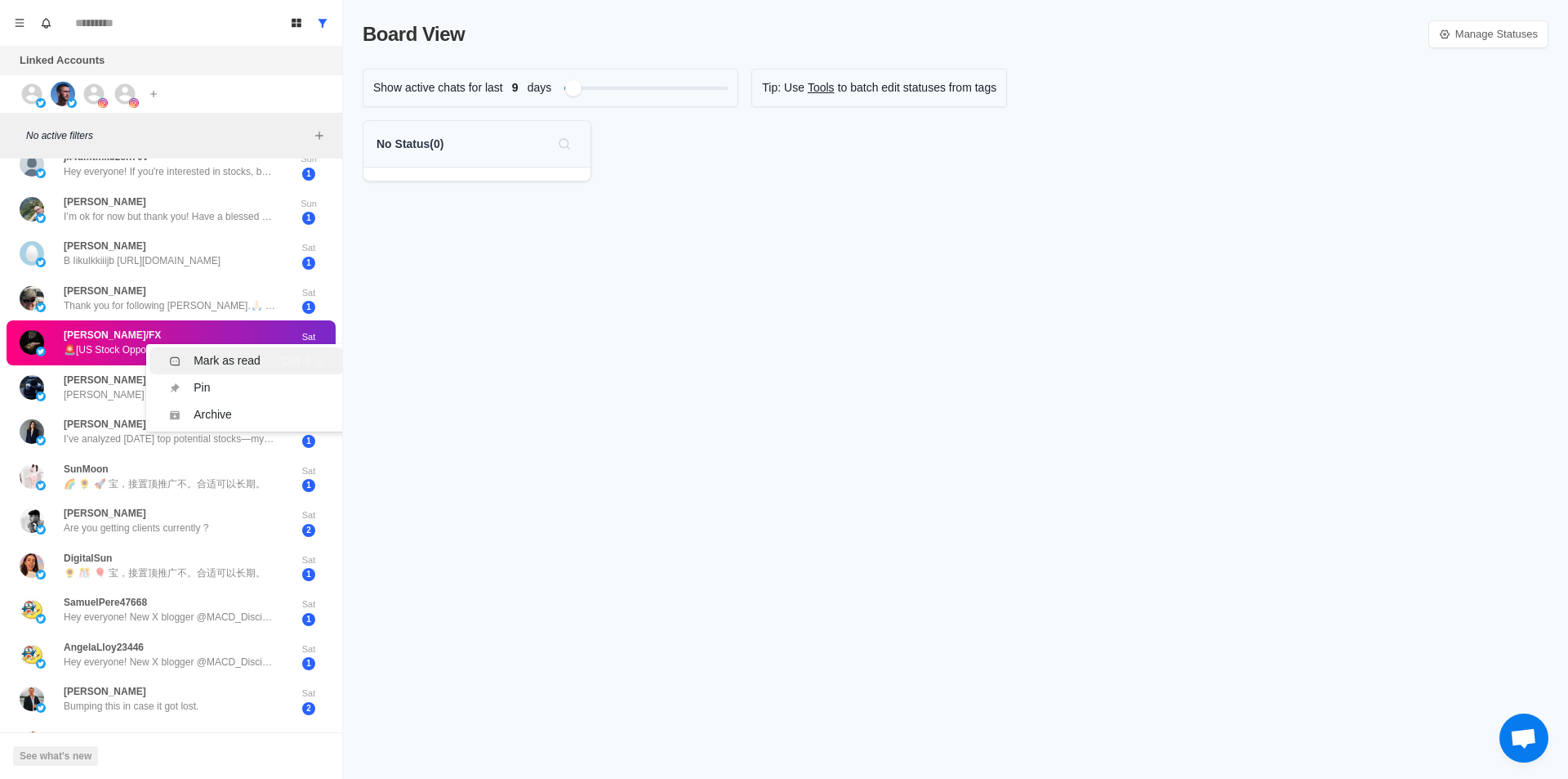
click at [223, 353] on div "Mark as read" at bounding box center [227, 360] width 67 height 18
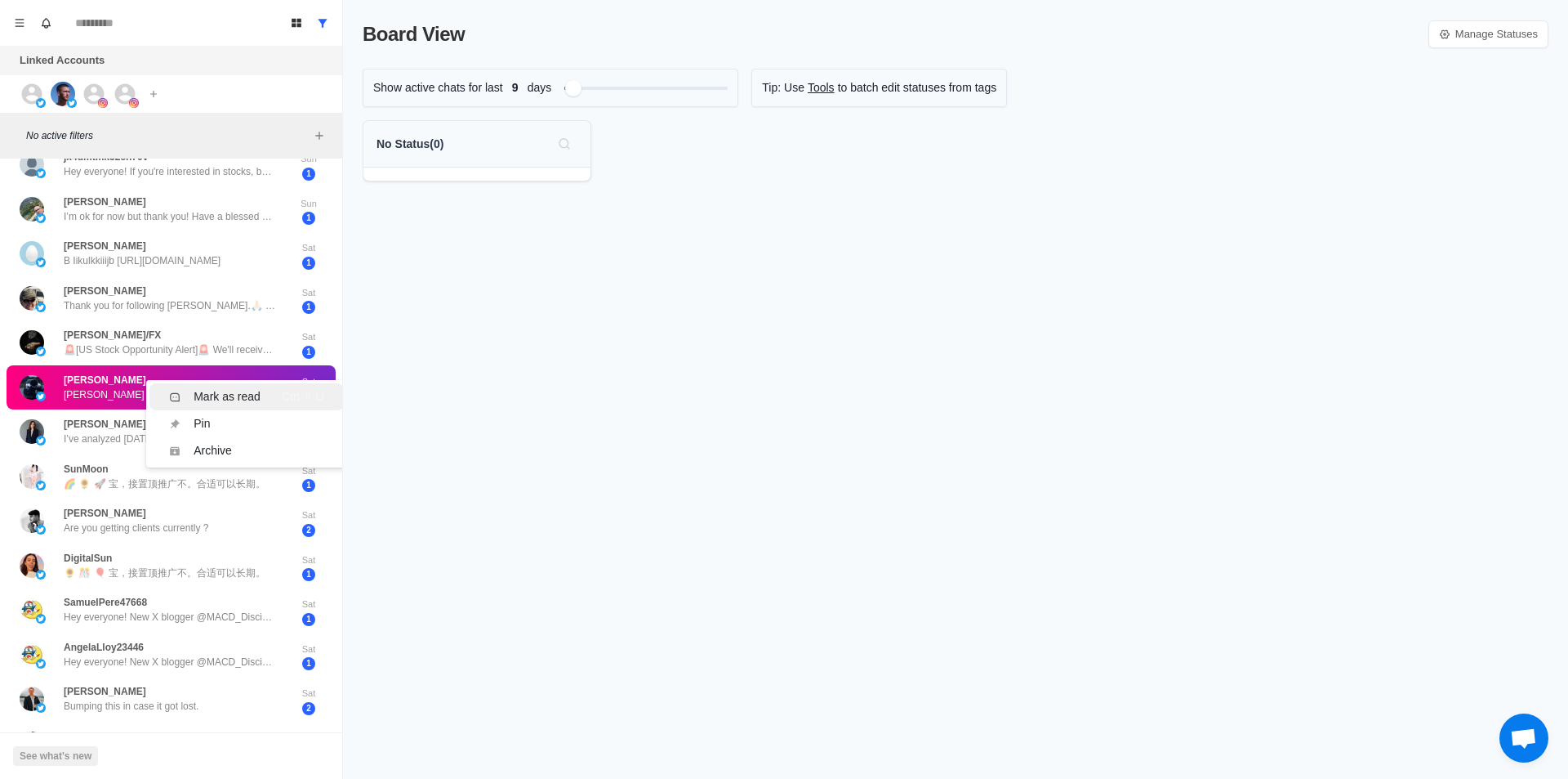
click at [223, 390] on div "Mark as read" at bounding box center [227, 396] width 67 height 18
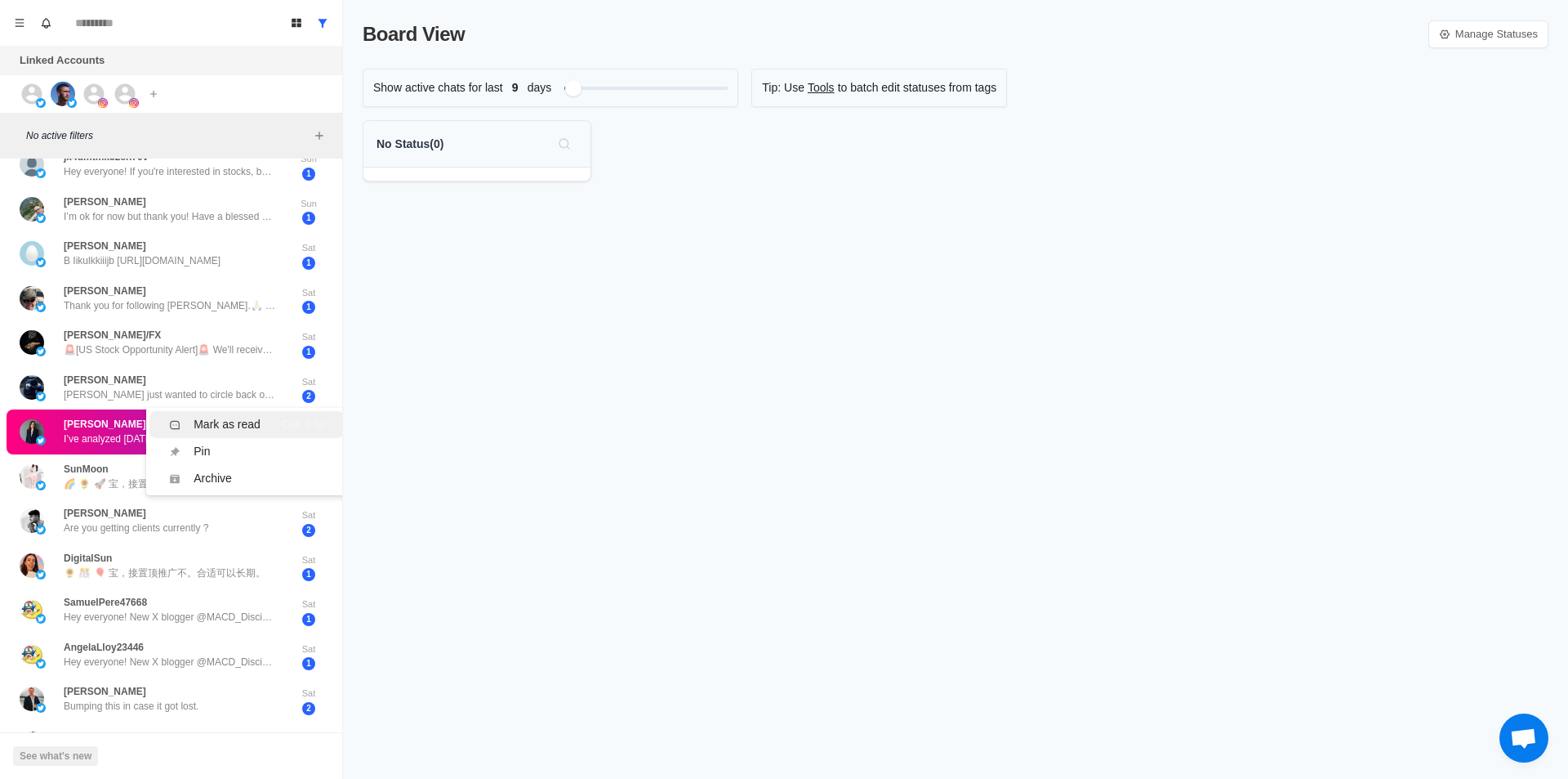
click at [225, 420] on div "Mark as read" at bounding box center [227, 425] width 67 height 18
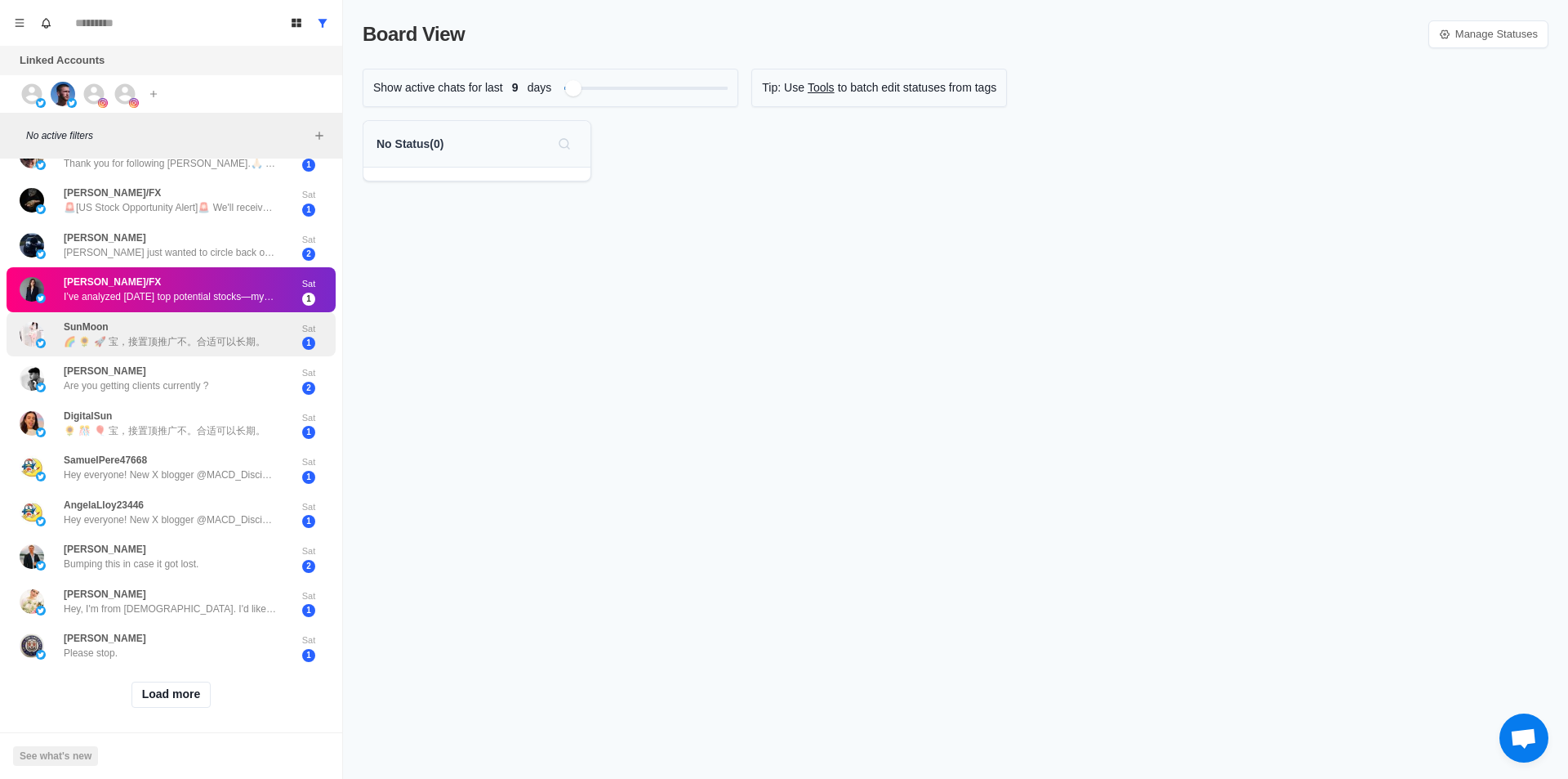
scroll to position [406, 0]
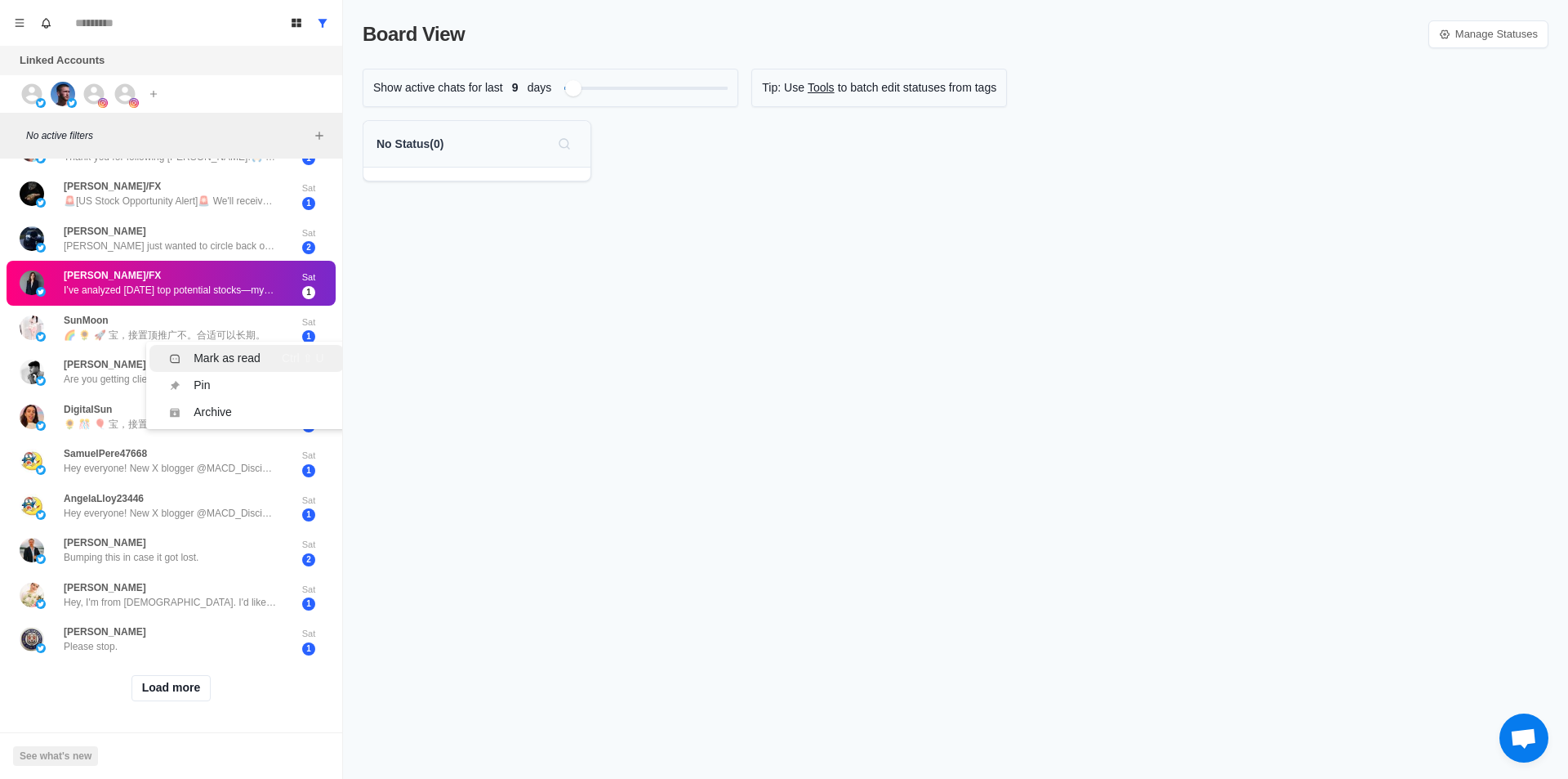
click at [222, 352] on div "Mark as read" at bounding box center [227, 358] width 67 height 18
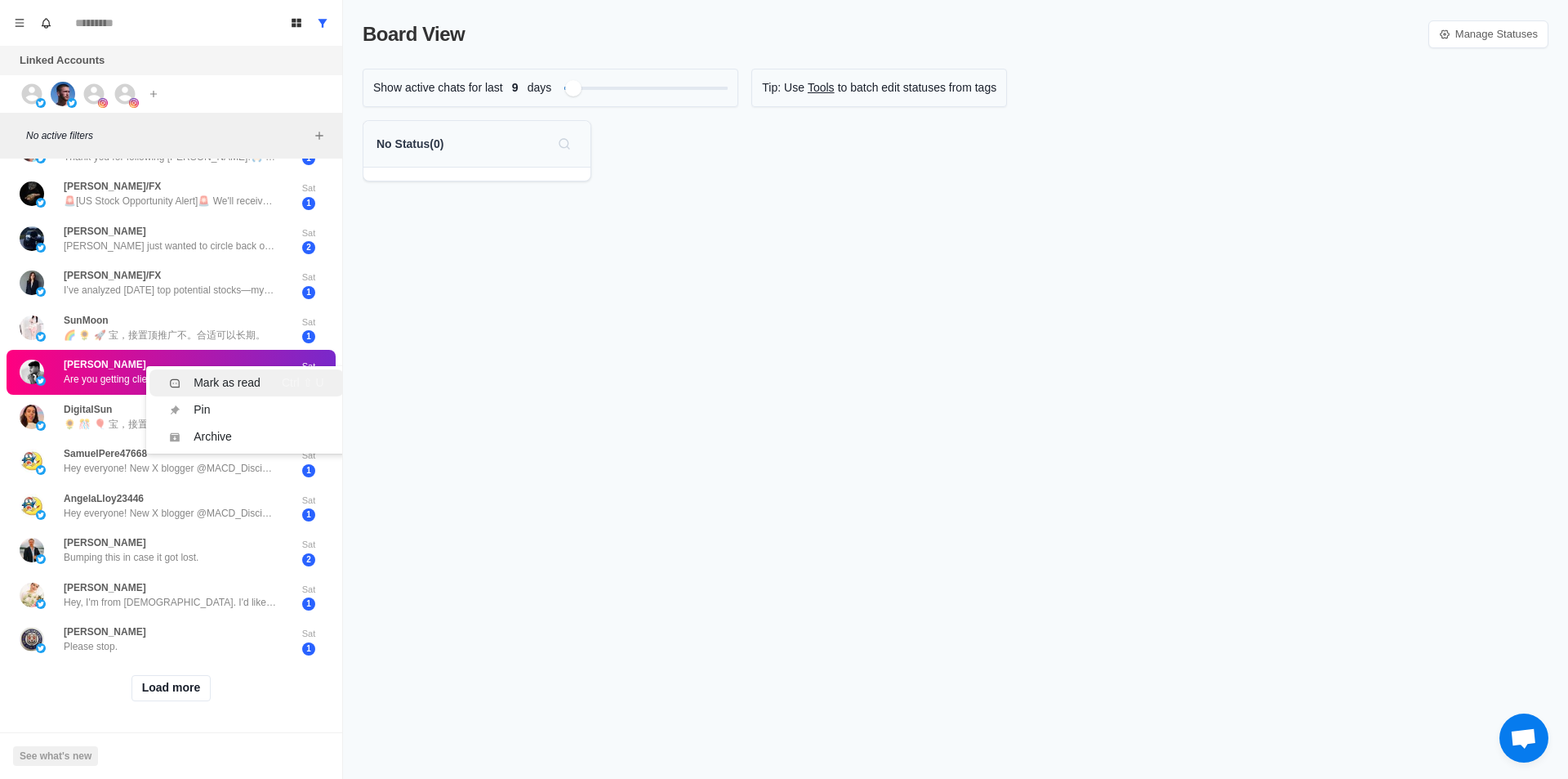
click at [238, 374] on div "Mark as read" at bounding box center [227, 383] width 67 height 18
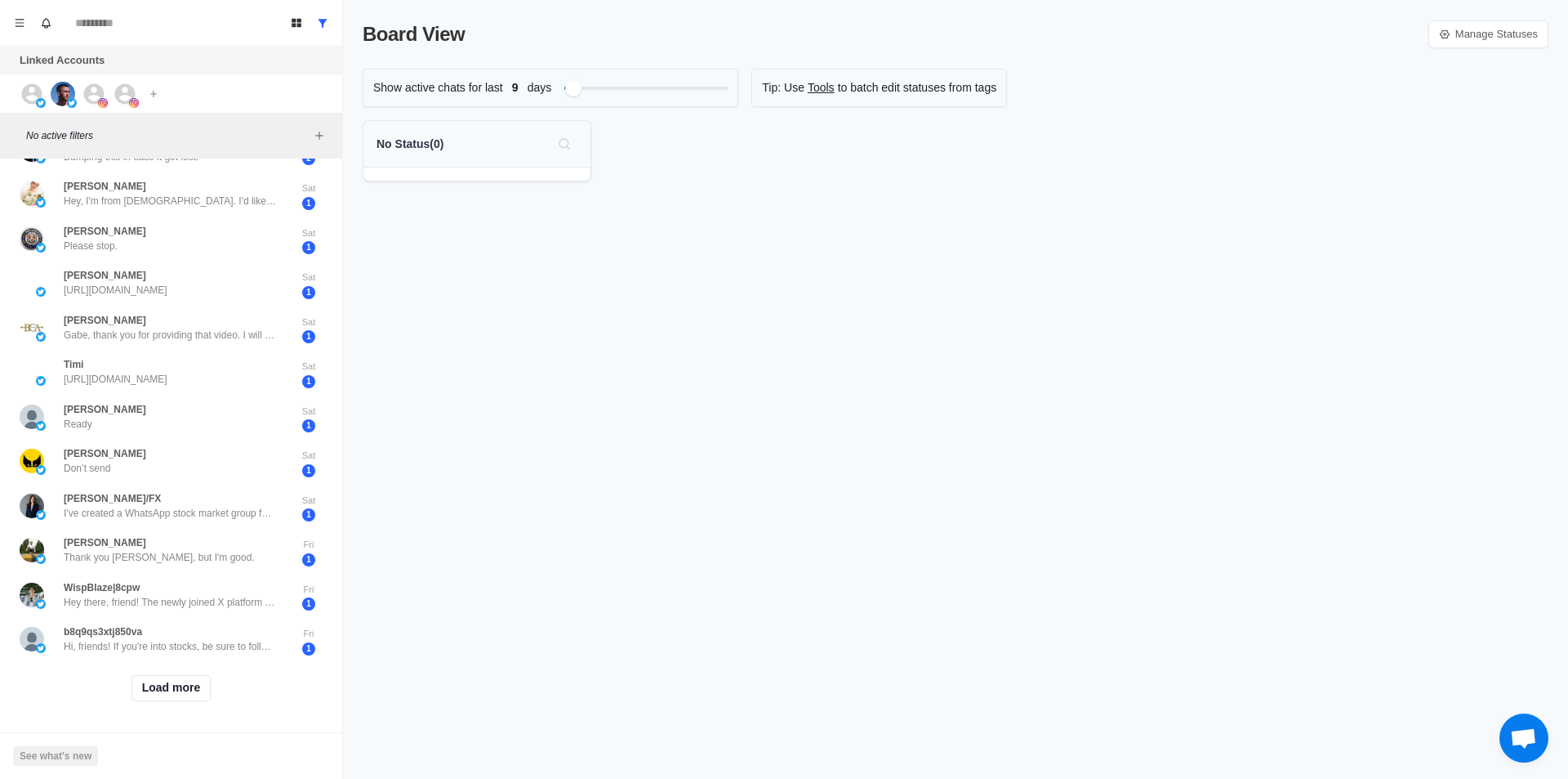
scroll to position [50, 0]
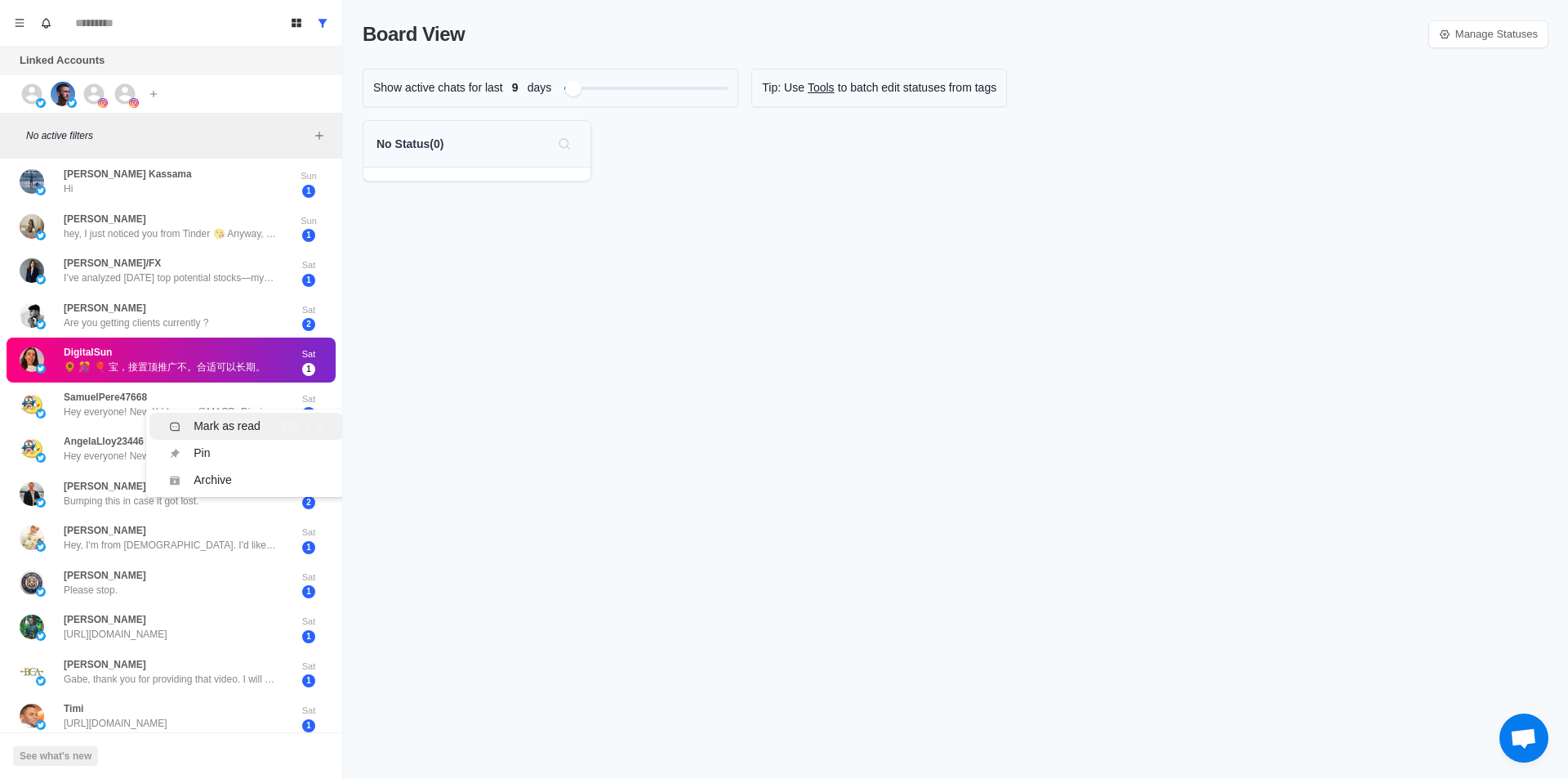
click at [218, 420] on div "Mark as read" at bounding box center [227, 426] width 67 height 18
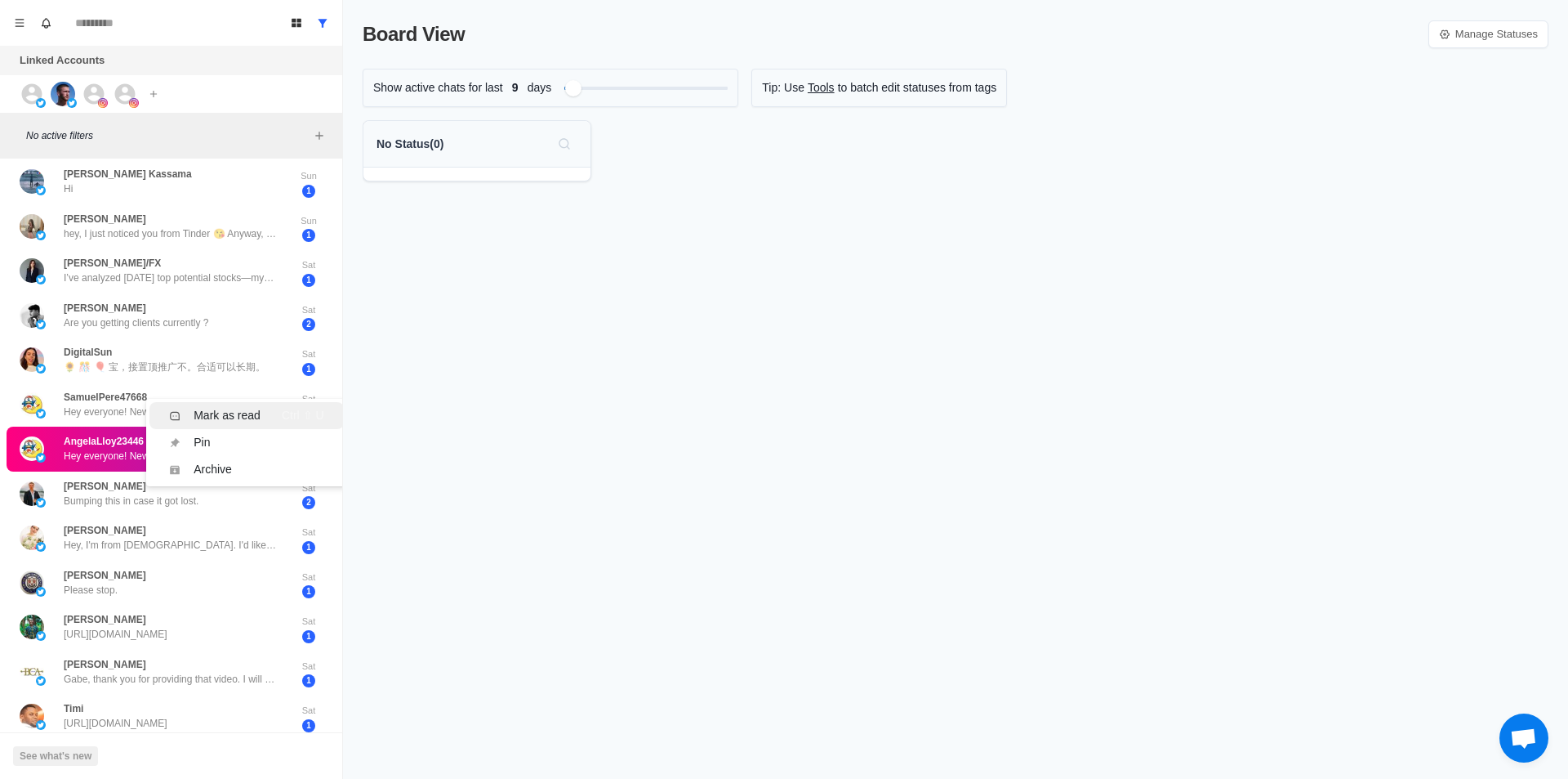
click at [218, 418] on div "Mark as read" at bounding box center [227, 415] width 67 height 18
click at [229, 465] on div "Mark as read" at bounding box center [227, 472] width 67 height 18
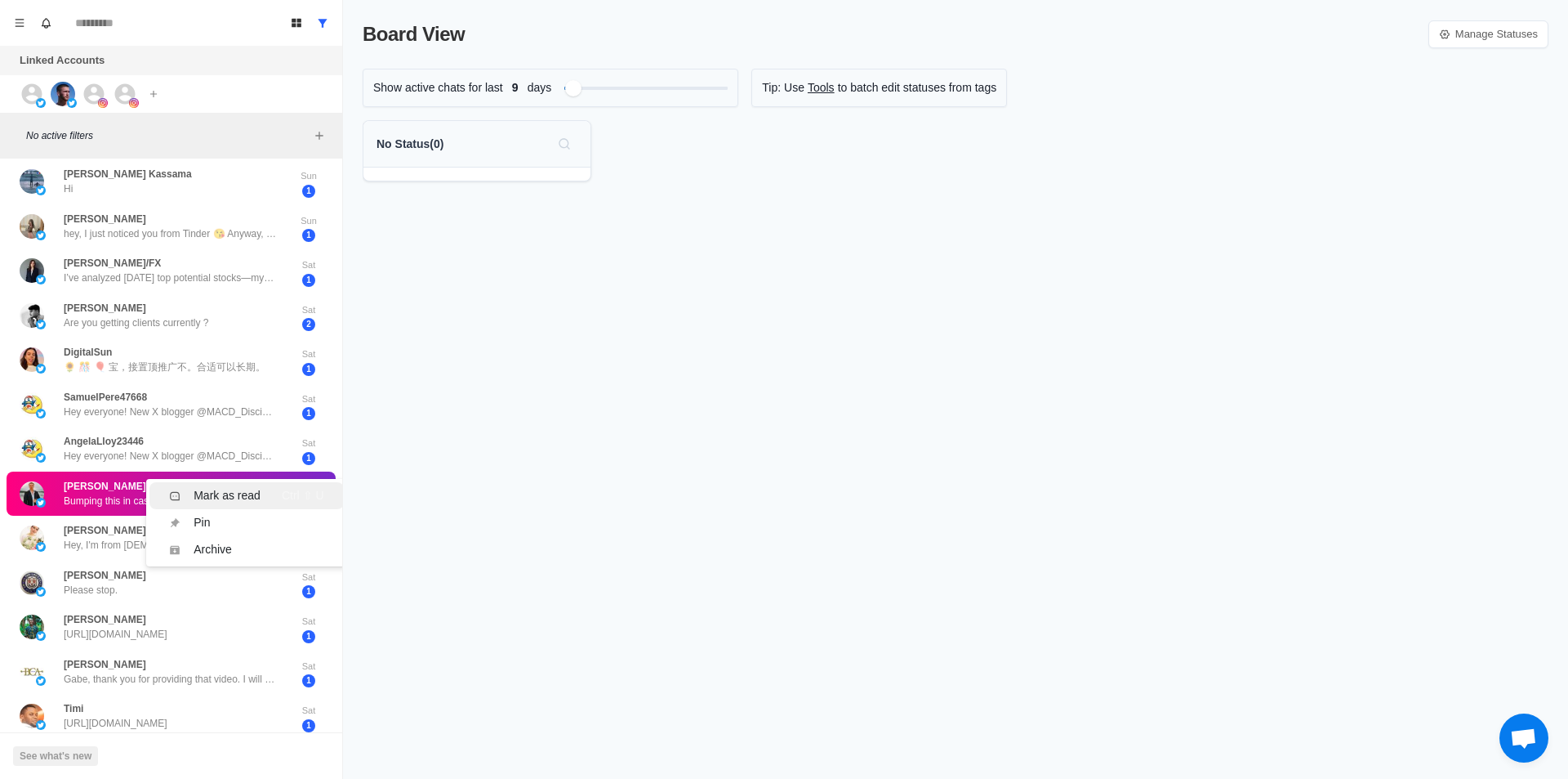
click at [213, 497] on div "Mark as read" at bounding box center [227, 495] width 67 height 18
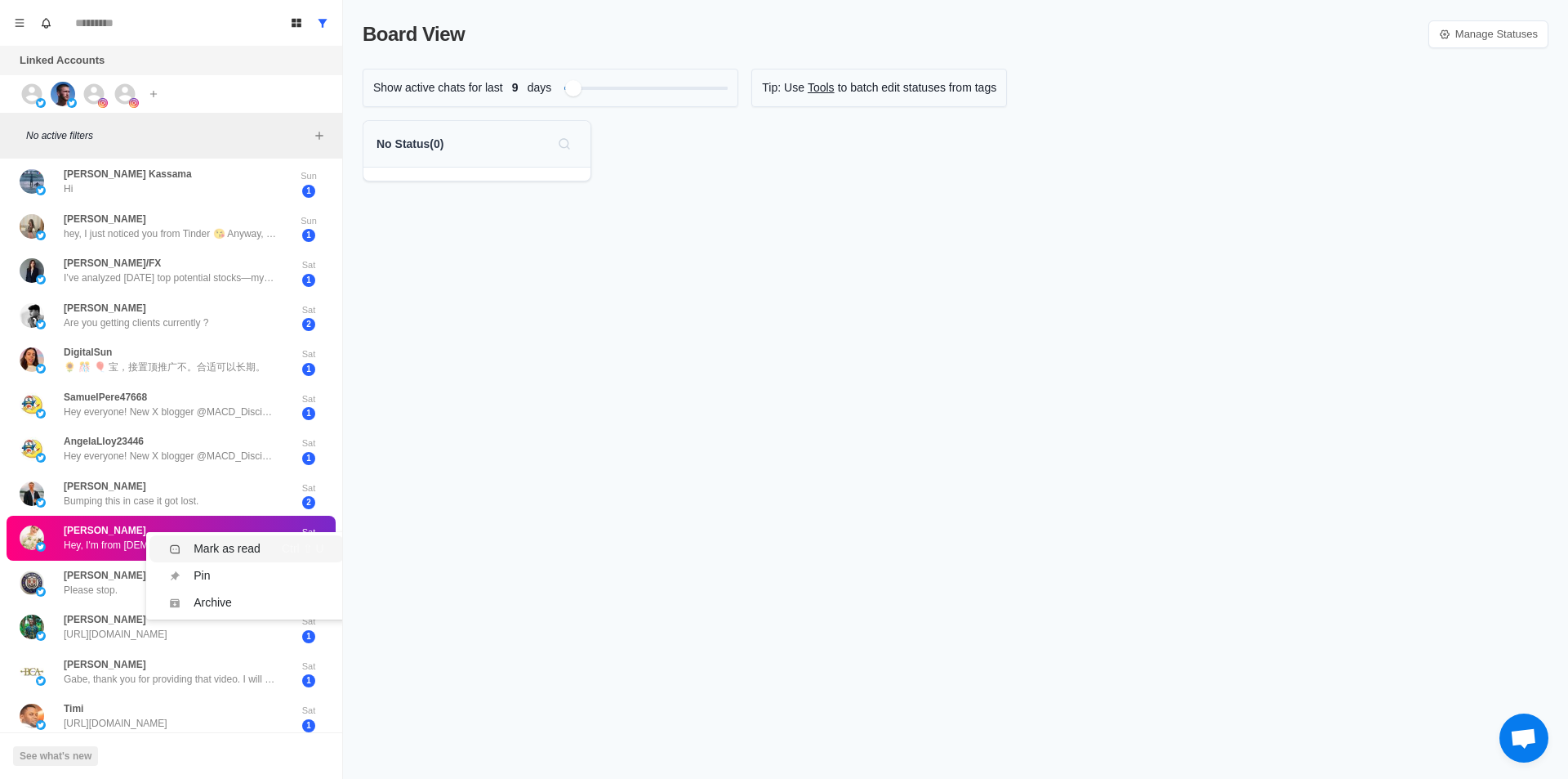
click at [225, 546] on div "Mark as read" at bounding box center [227, 549] width 67 height 18
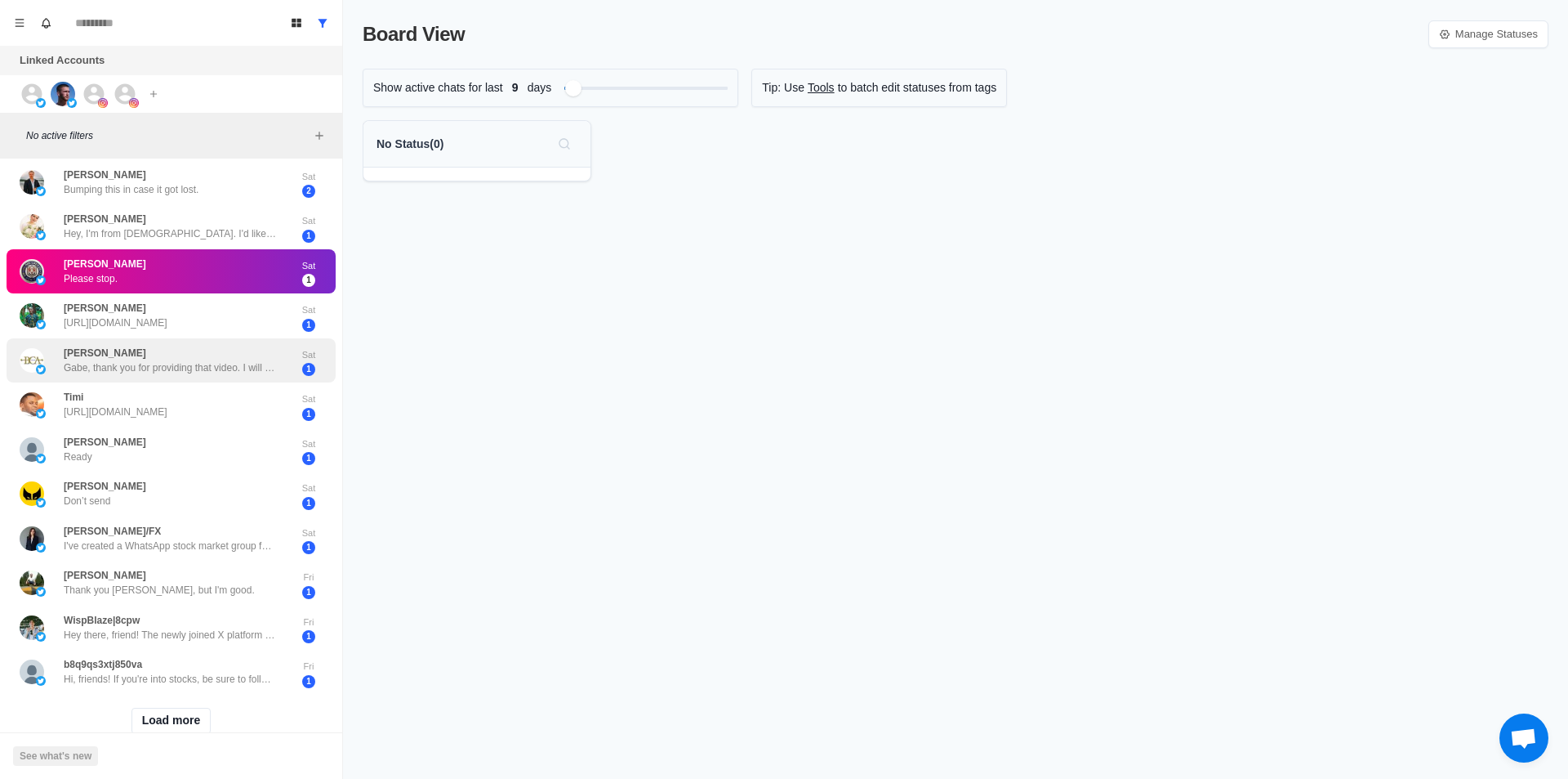
scroll to position [377, 0]
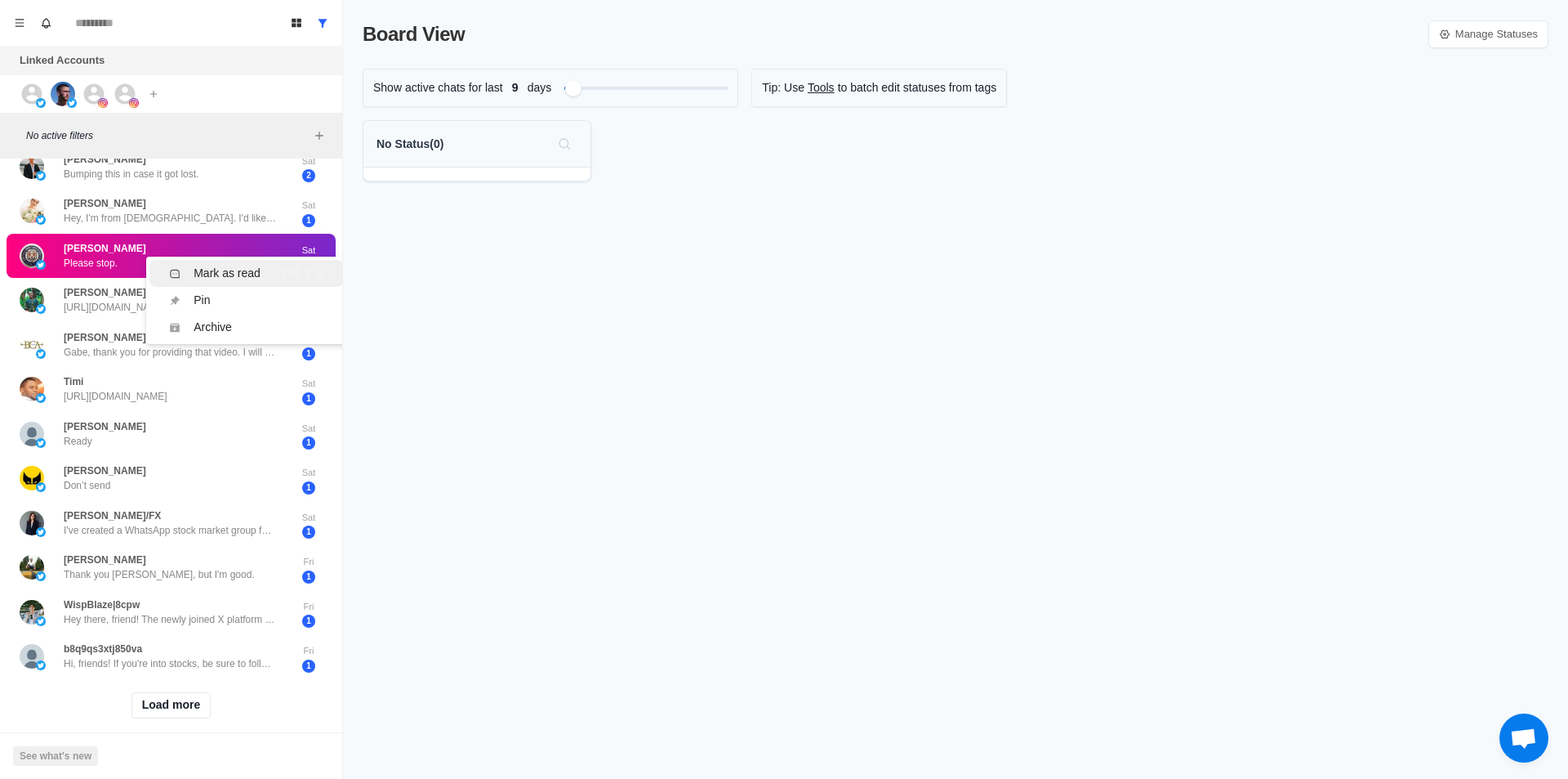
click at [223, 277] on div "Mark as read" at bounding box center [227, 273] width 67 height 18
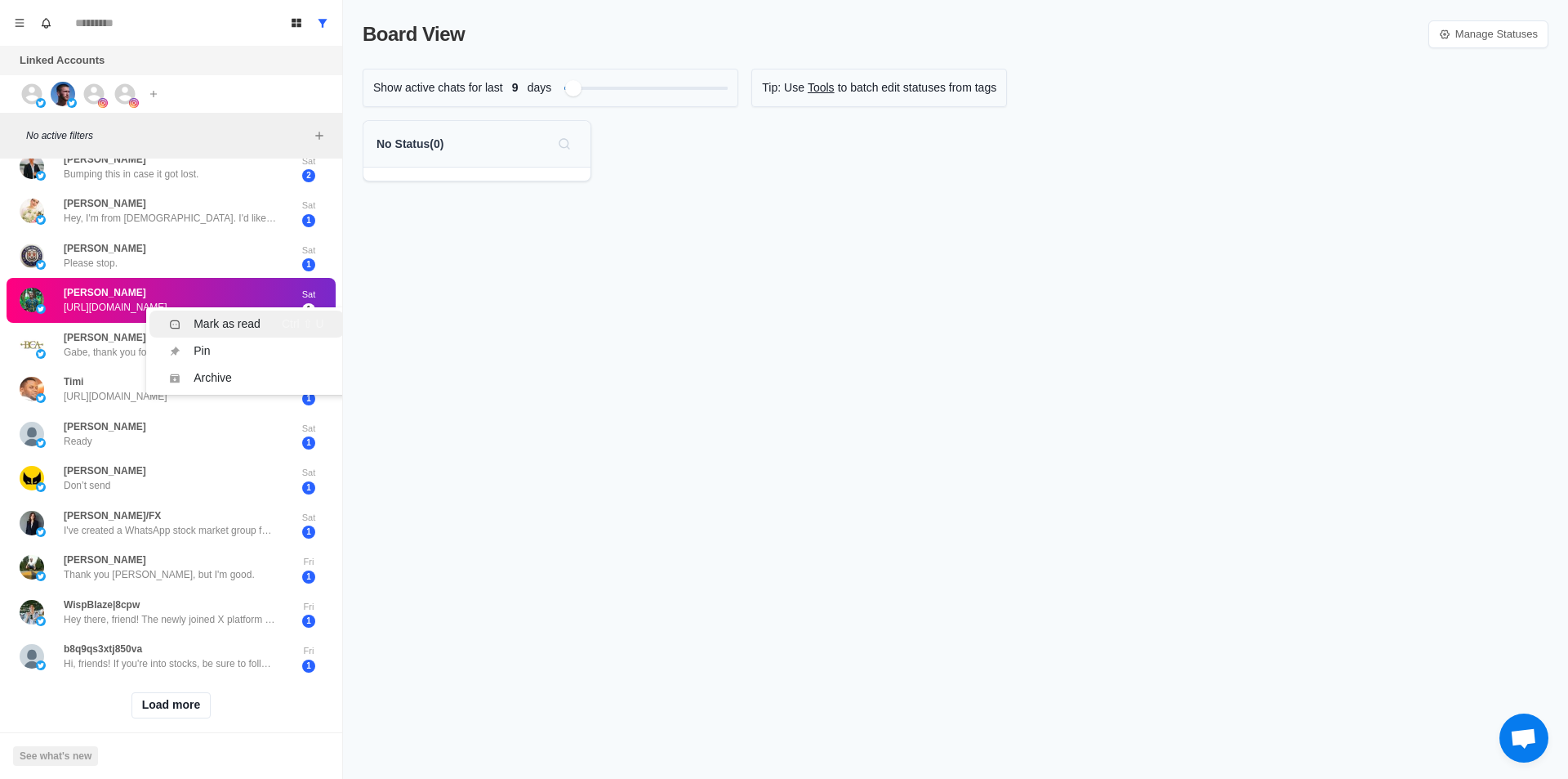
click at [243, 329] on div "Mark as read" at bounding box center [227, 324] width 67 height 18
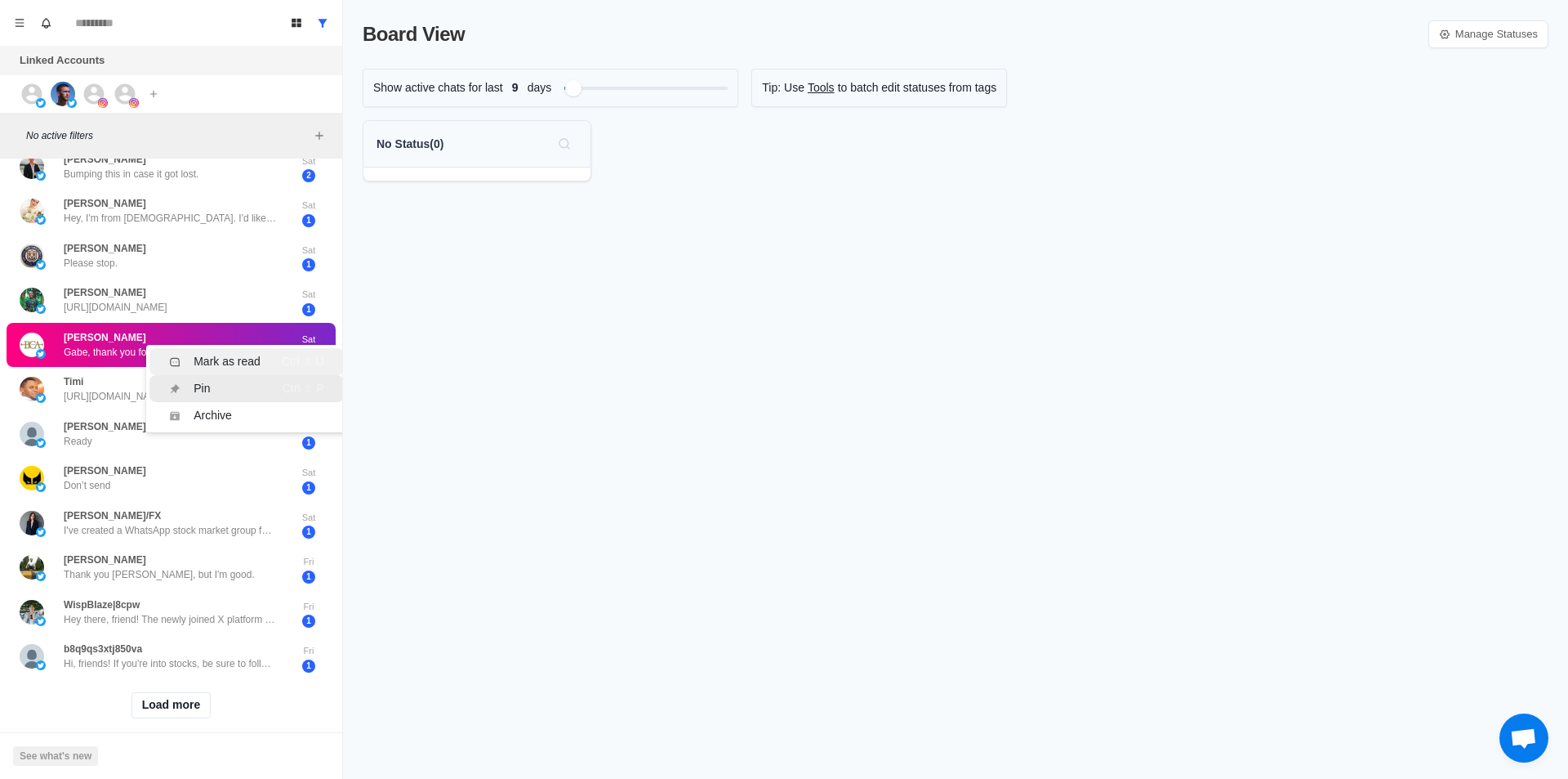
click at [258, 370] on li "Mark as read Ctrl ⇧ U" at bounding box center [246, 361] width 193 height 27
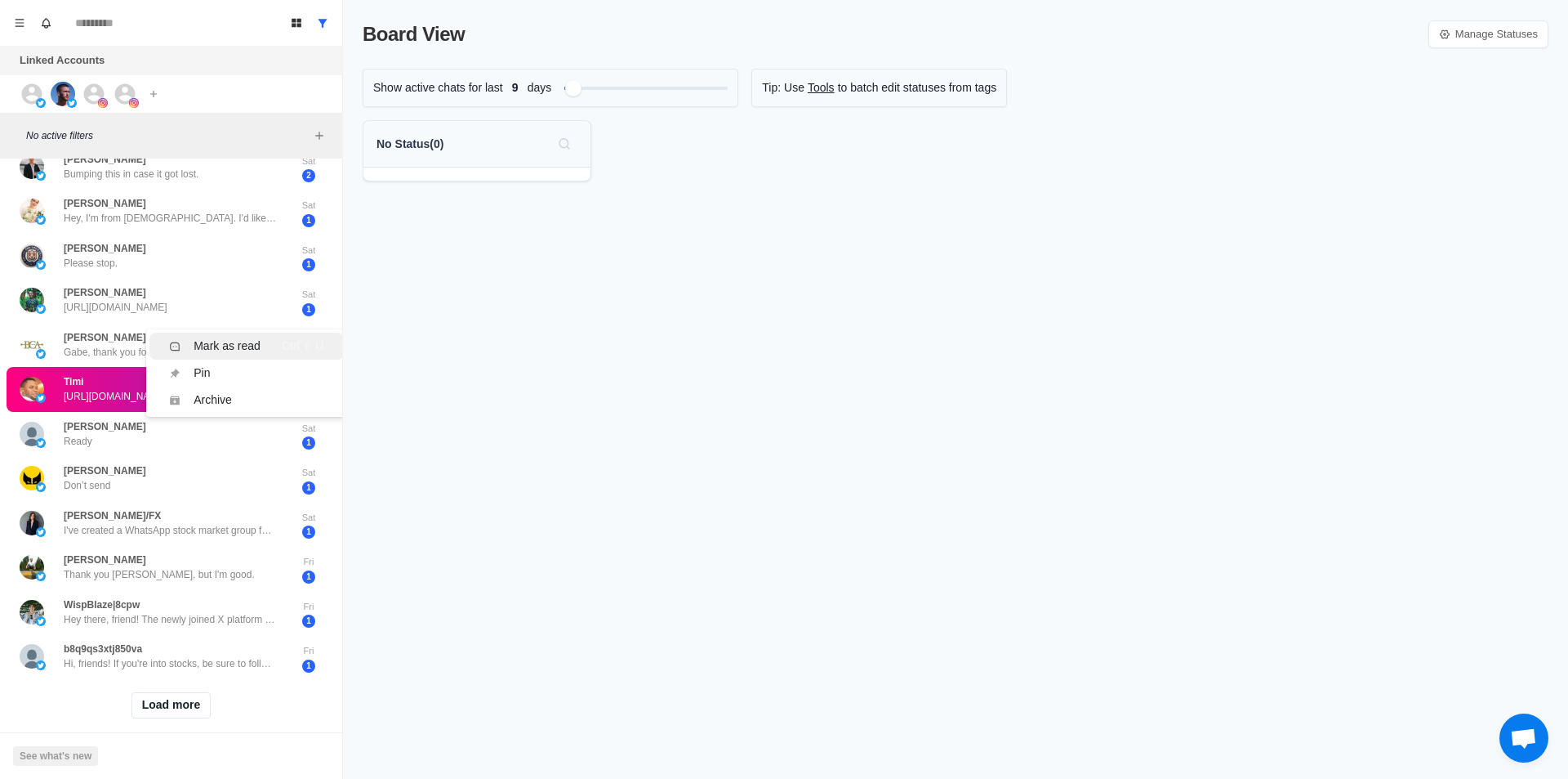
click at [251, 344] on div "Mark as read" at bounding box center [227, 346] width 67 height 18
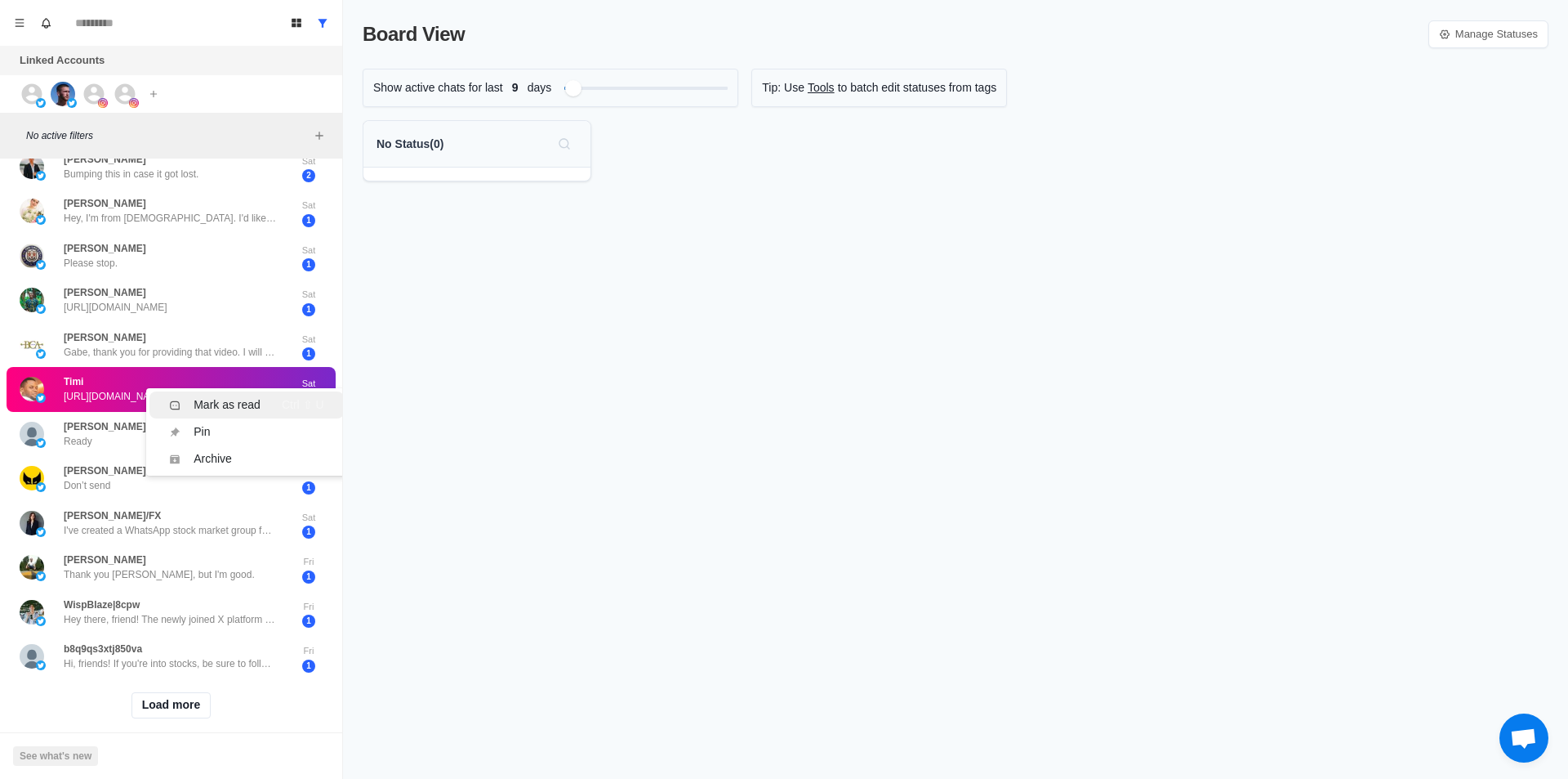
click at [242, 407] on div "Mark as read" at bounding box center [227, 405] width 67 height 18
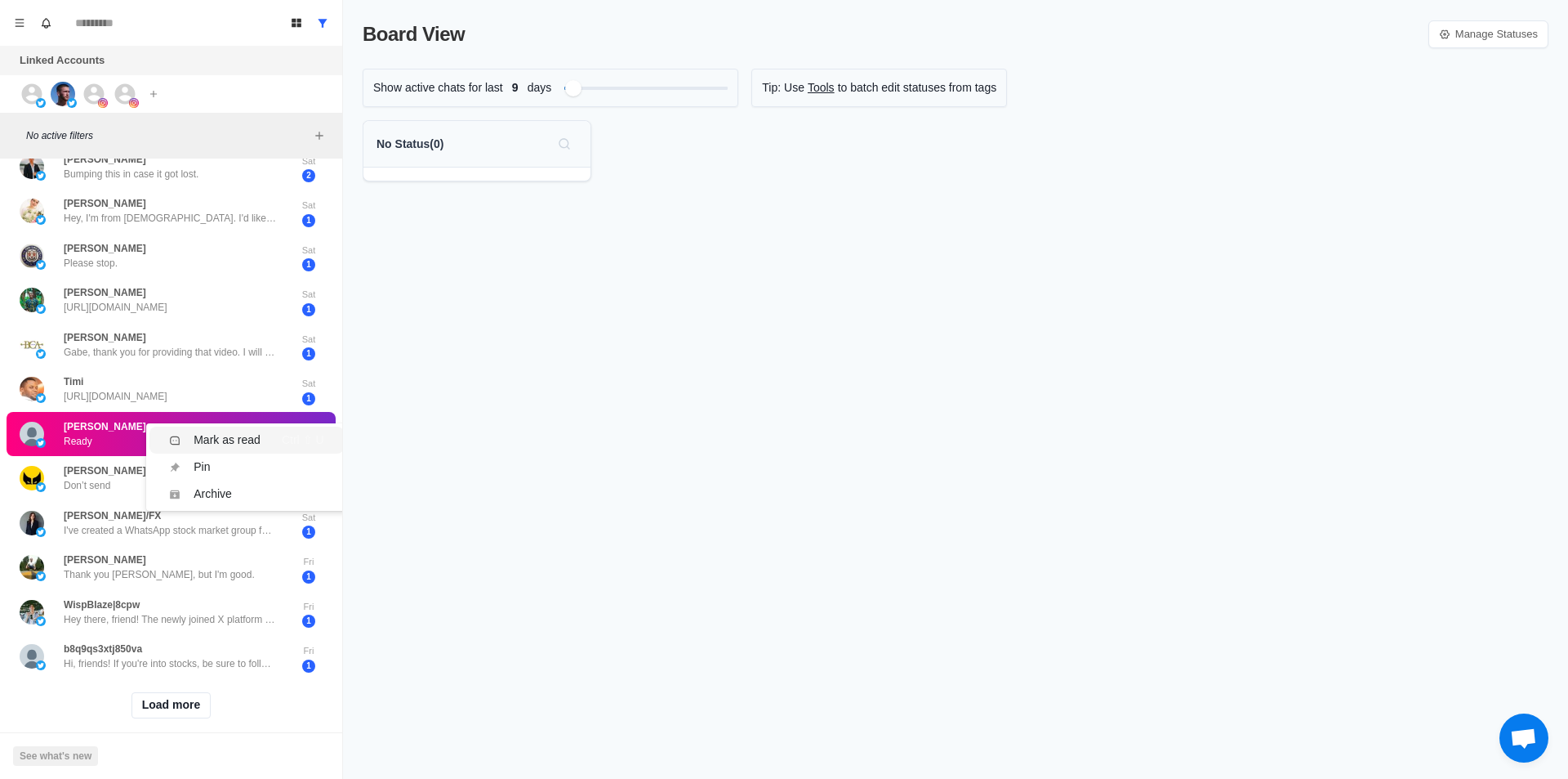
scroll to position [0, 0]
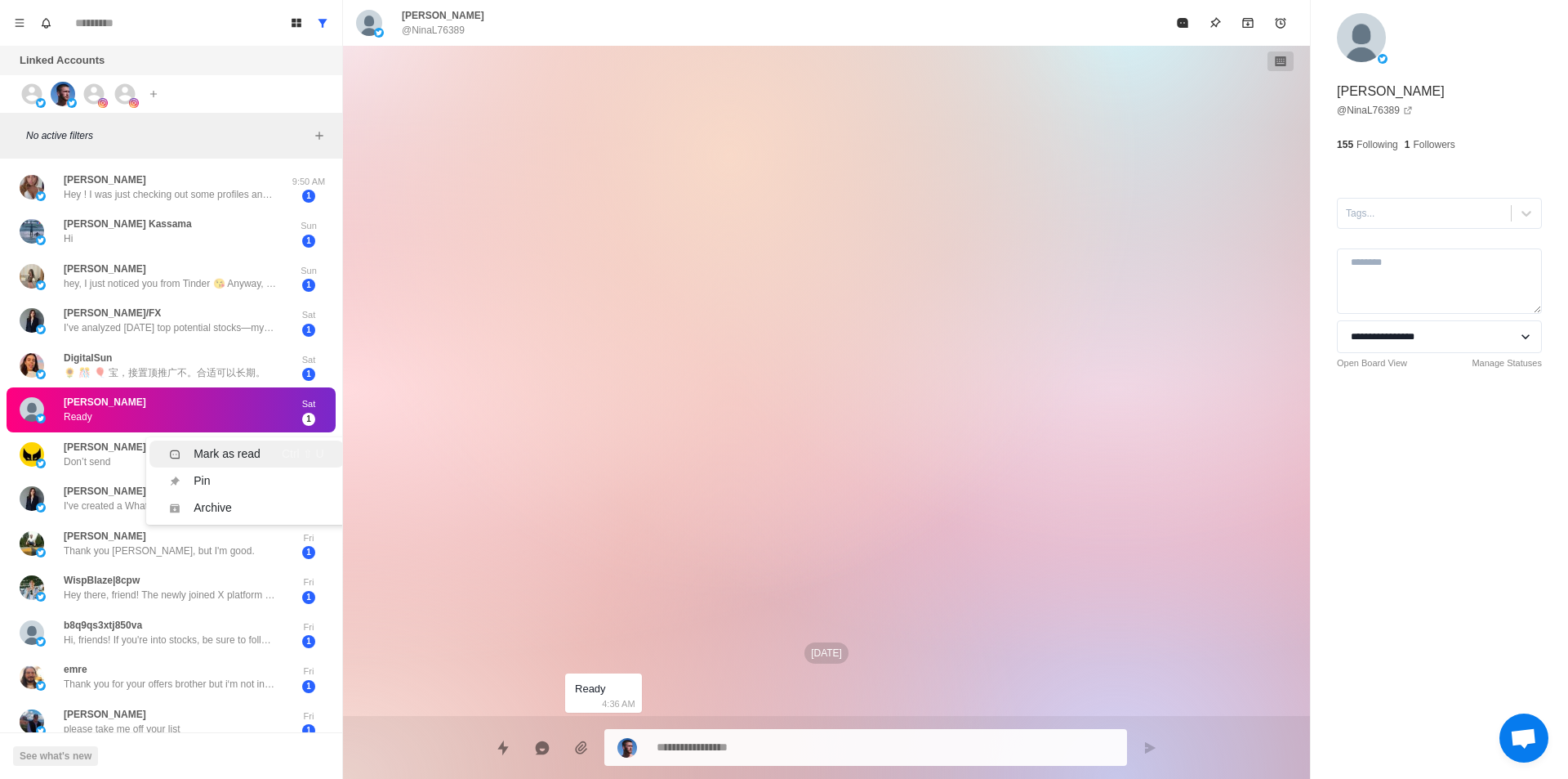
click at [206, 446] on div "Mark as read" at bounding box center [227, 454] width 67 height 18
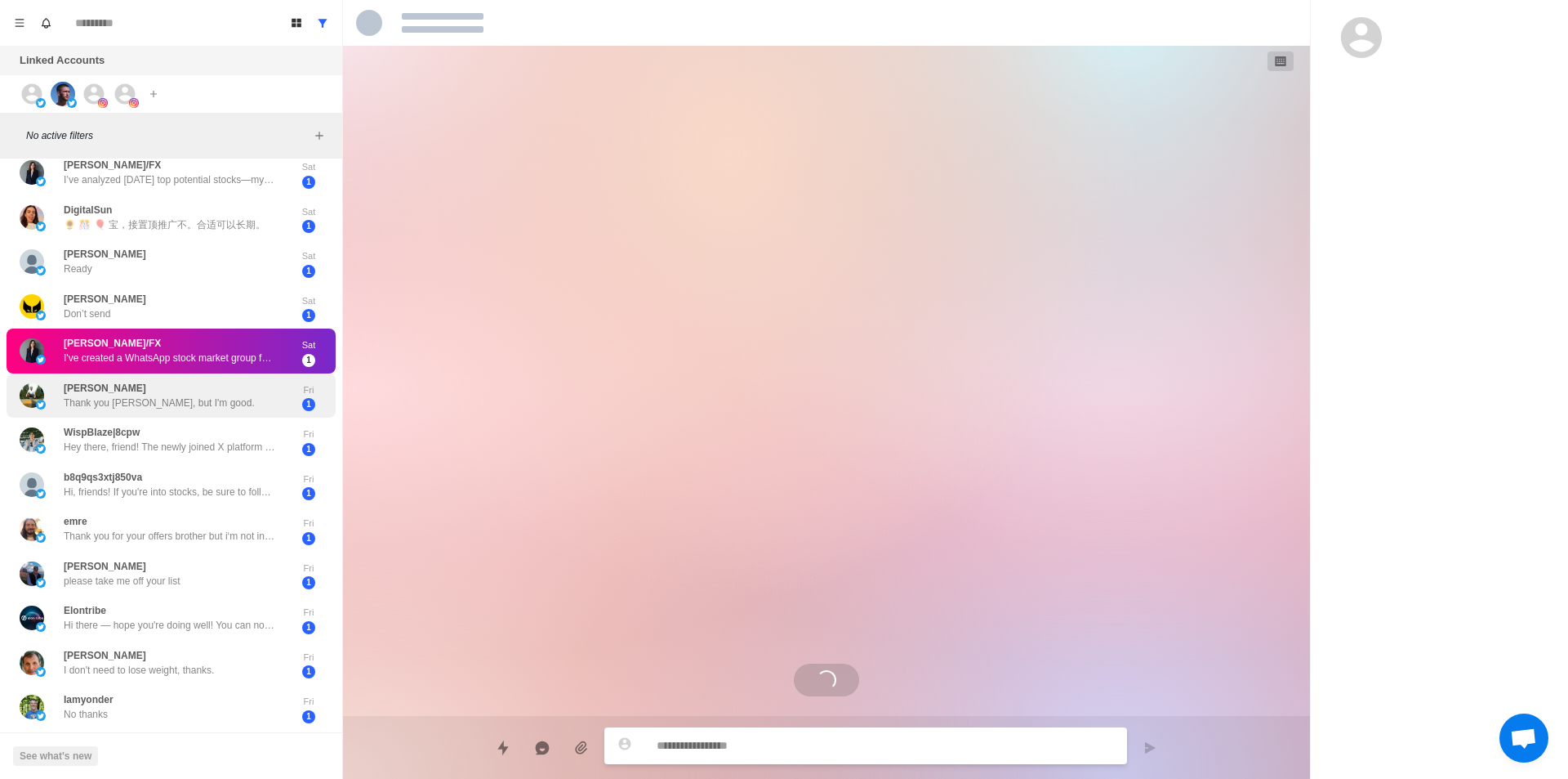
scroll to position [163, 0]
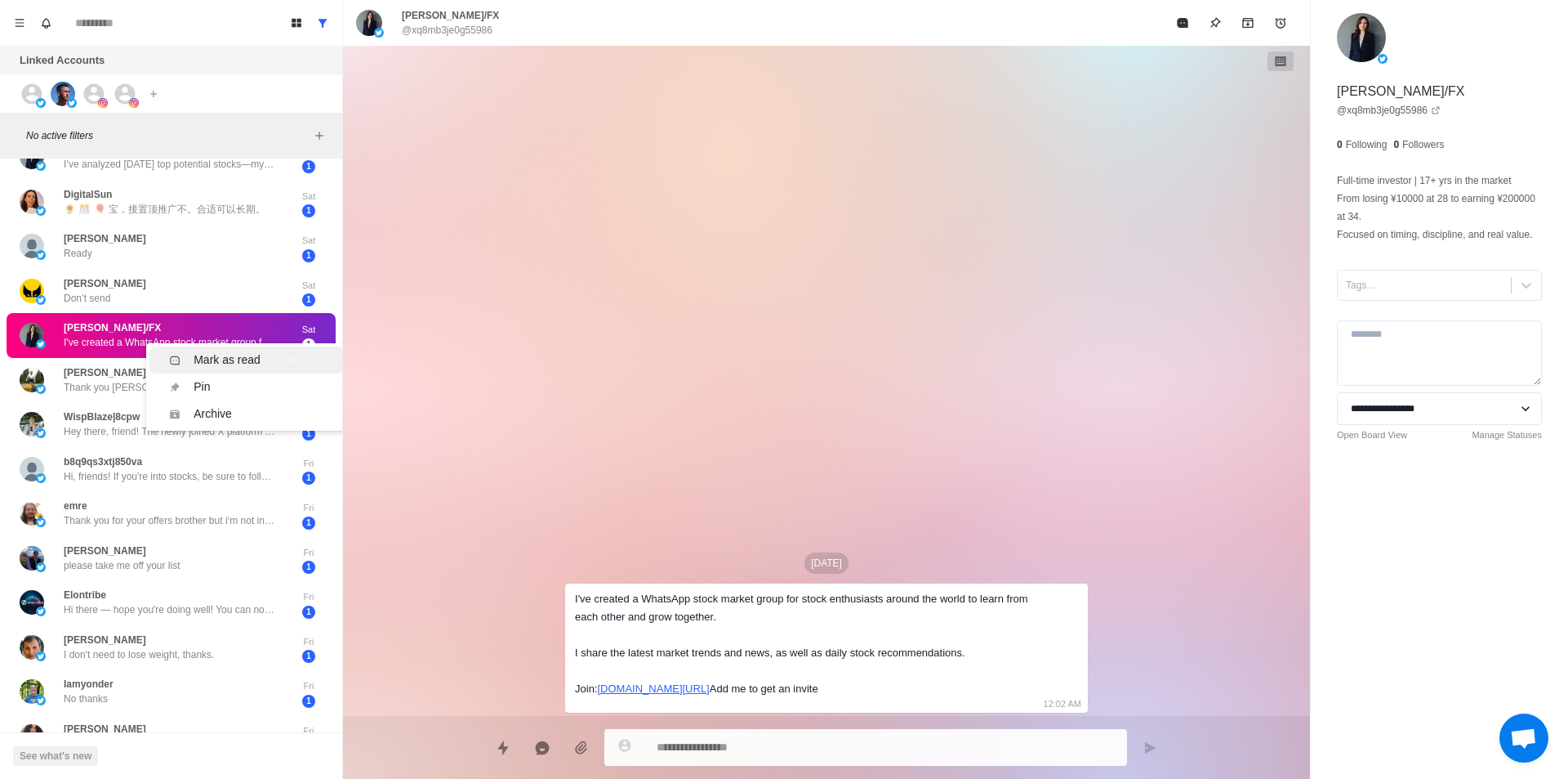
click at [202, 360] on div "Mark as read" at bounding box center [227, 359] width 67 height 18
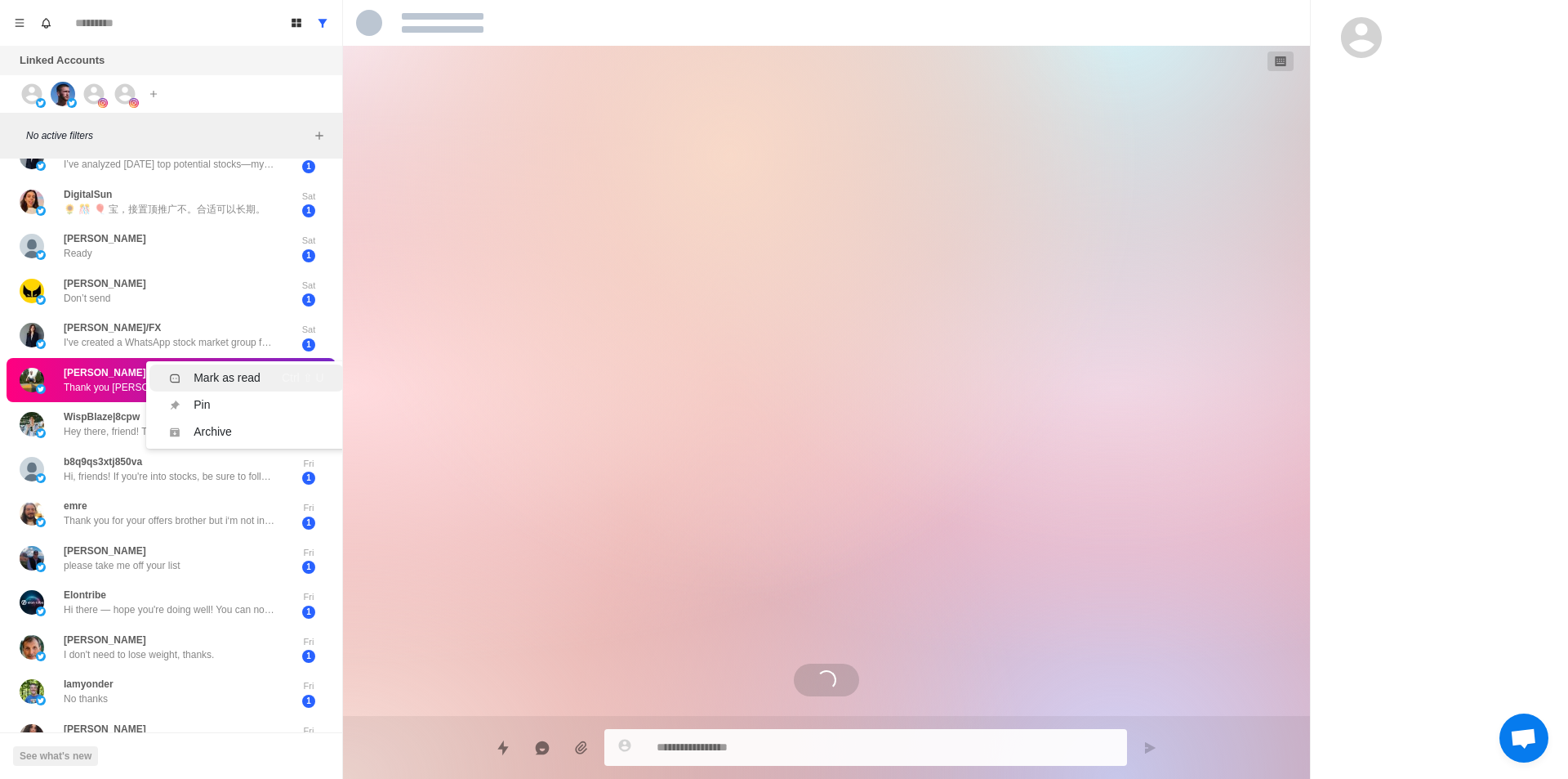
click at [229, 387] on li "Mark as read Ctrl ⇧ U" at bounding box center [246, 378] width 193 height 27
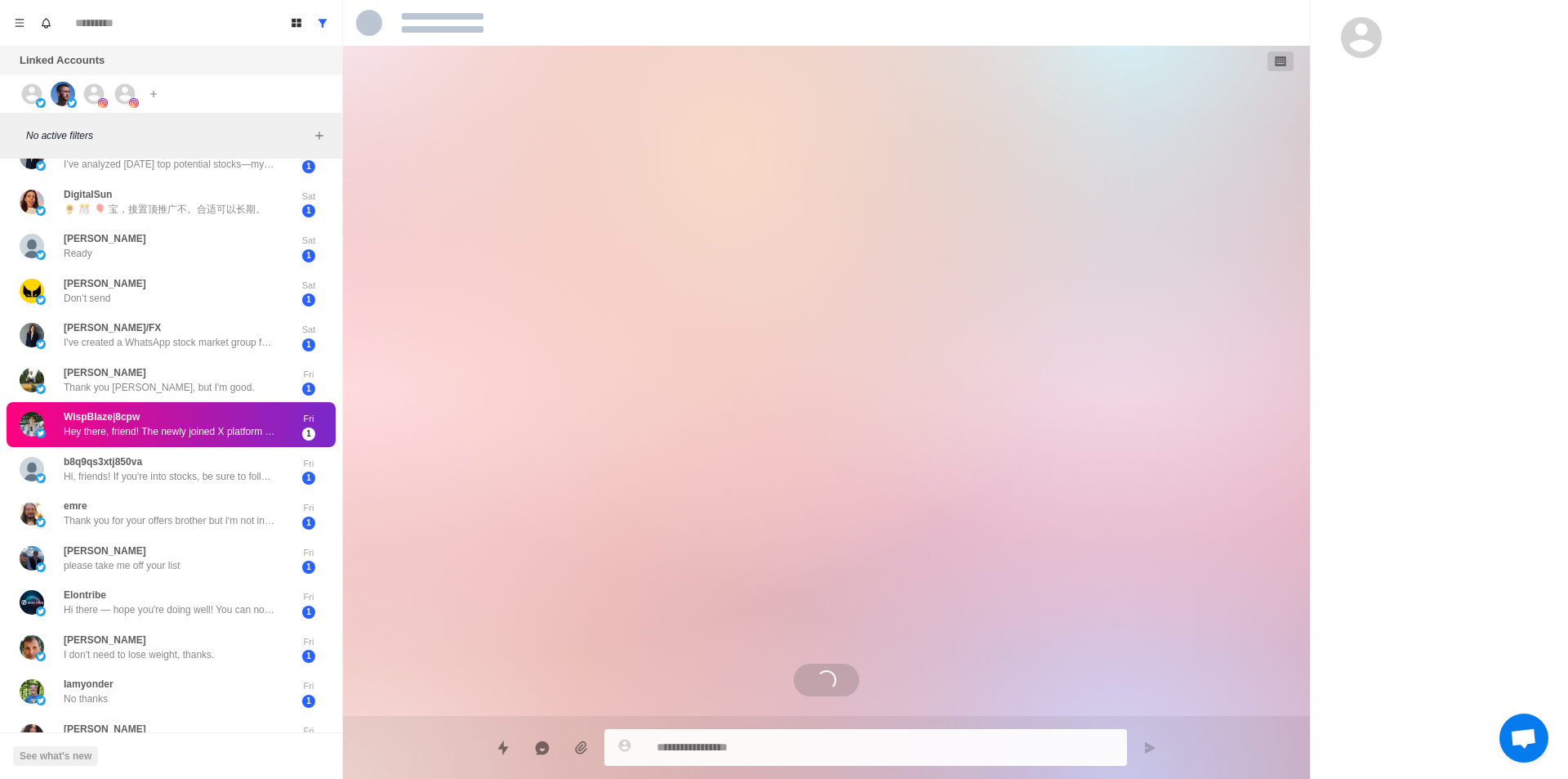
scroll to position [0, 0]
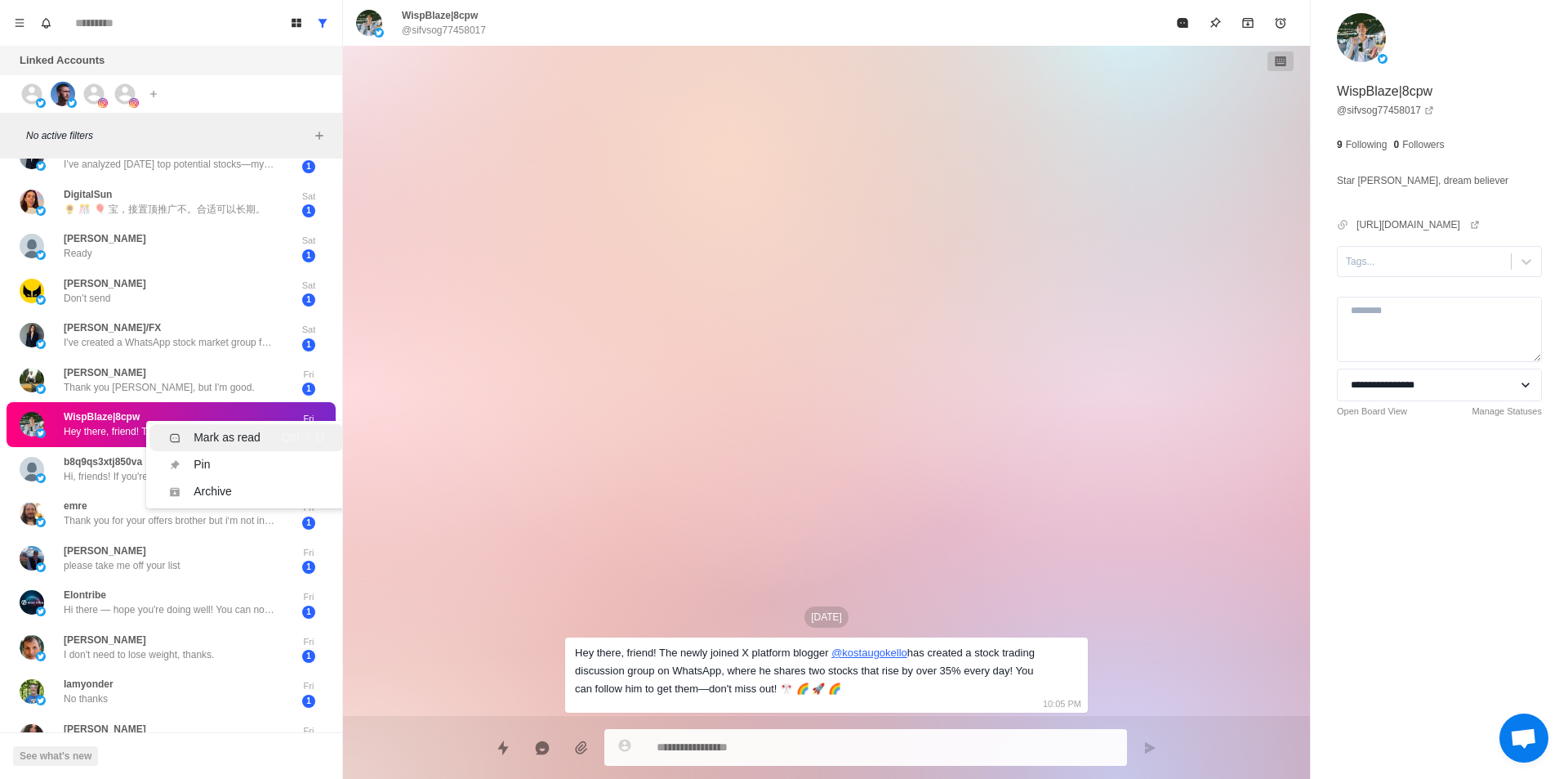
click at [213, 430] on div "Mark as read" at bounding box center [227, 437] width 67 height 18
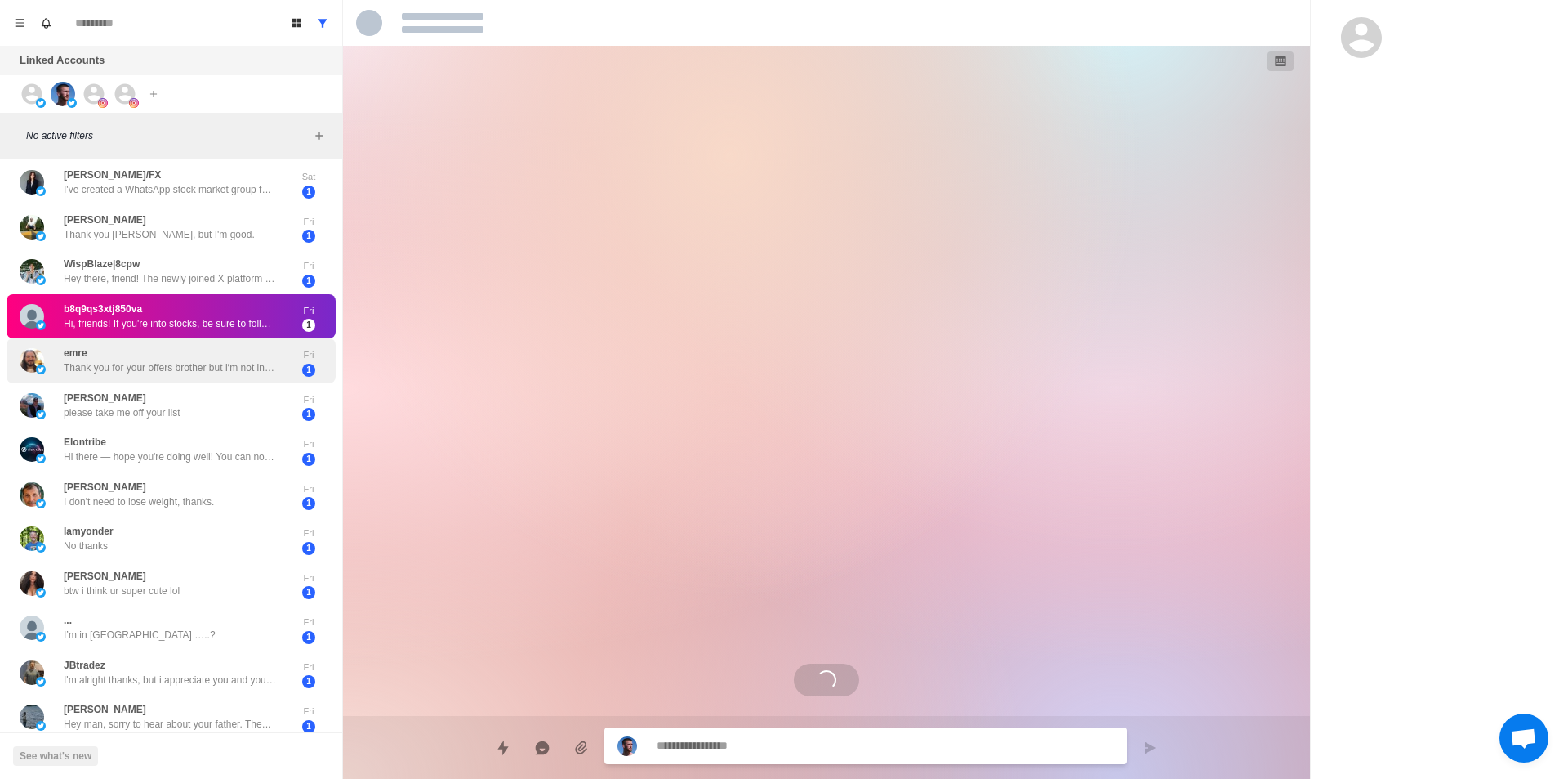
scroll to position [327, 0]
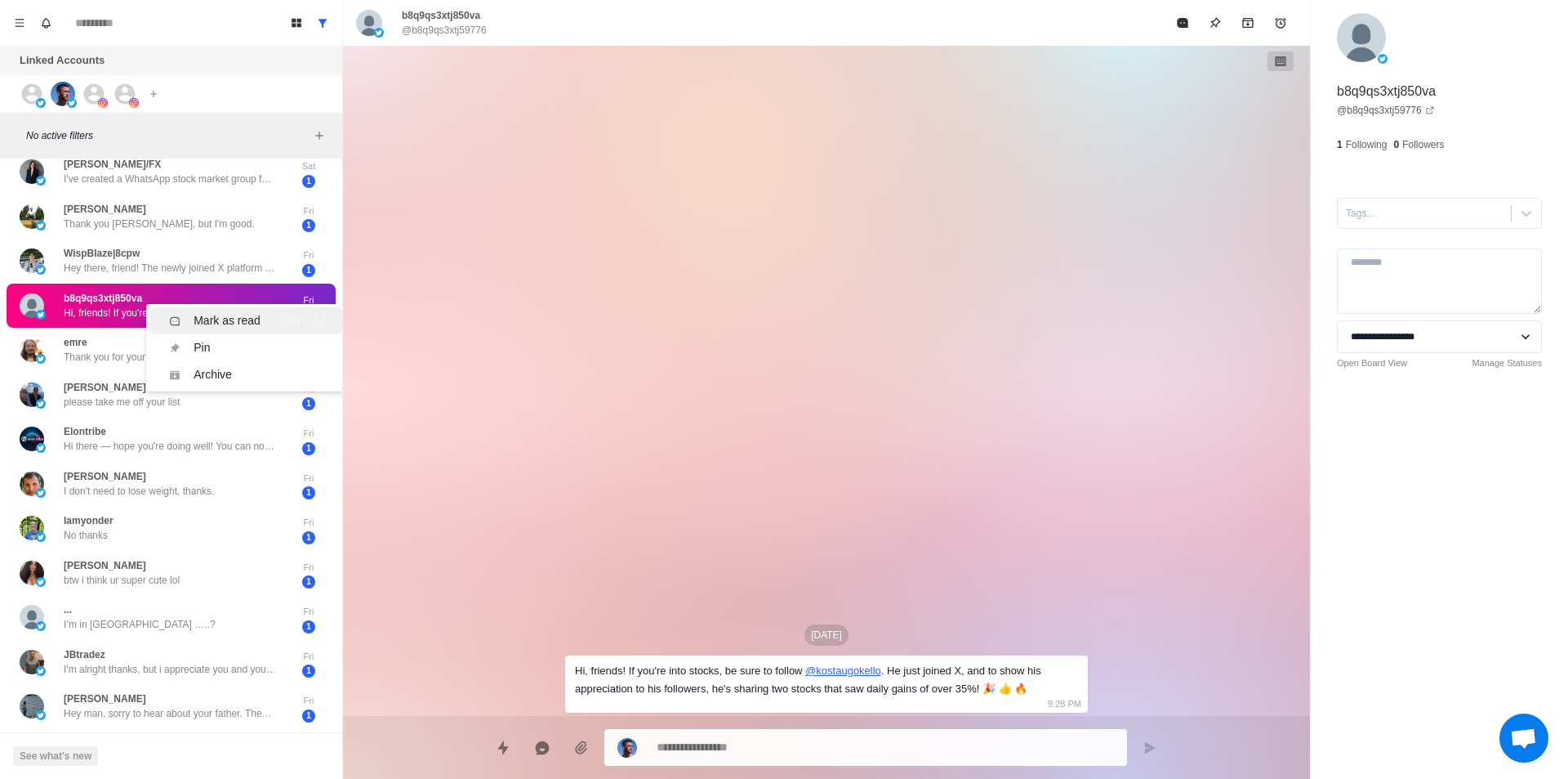
click at [223, 322] on div "Mark as read" at bounding box center [227, 320] width 67 height 18
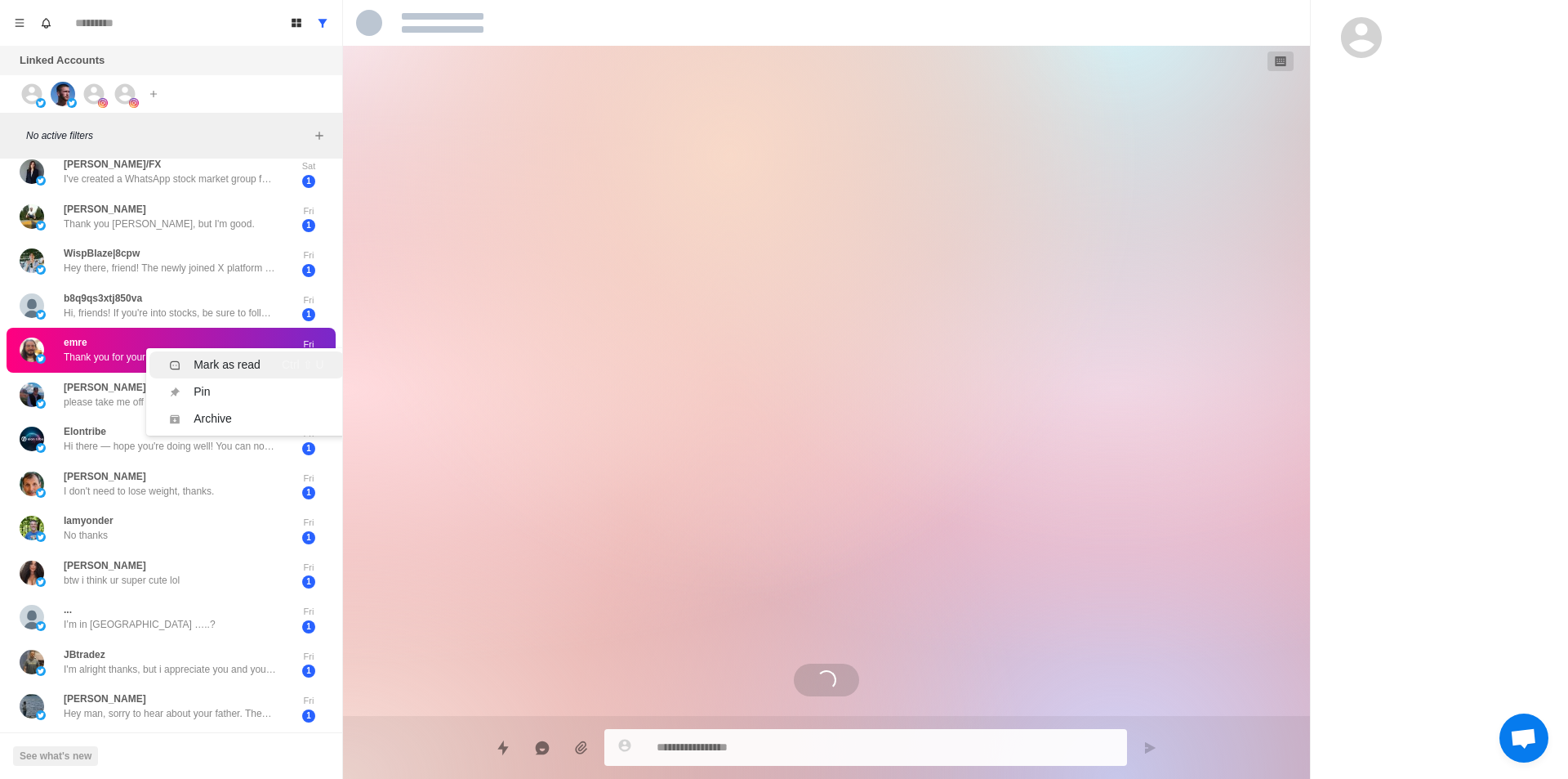
click at [234, 363] on div "Mark as read" at bounding box center [227, 364] width 67 height 18
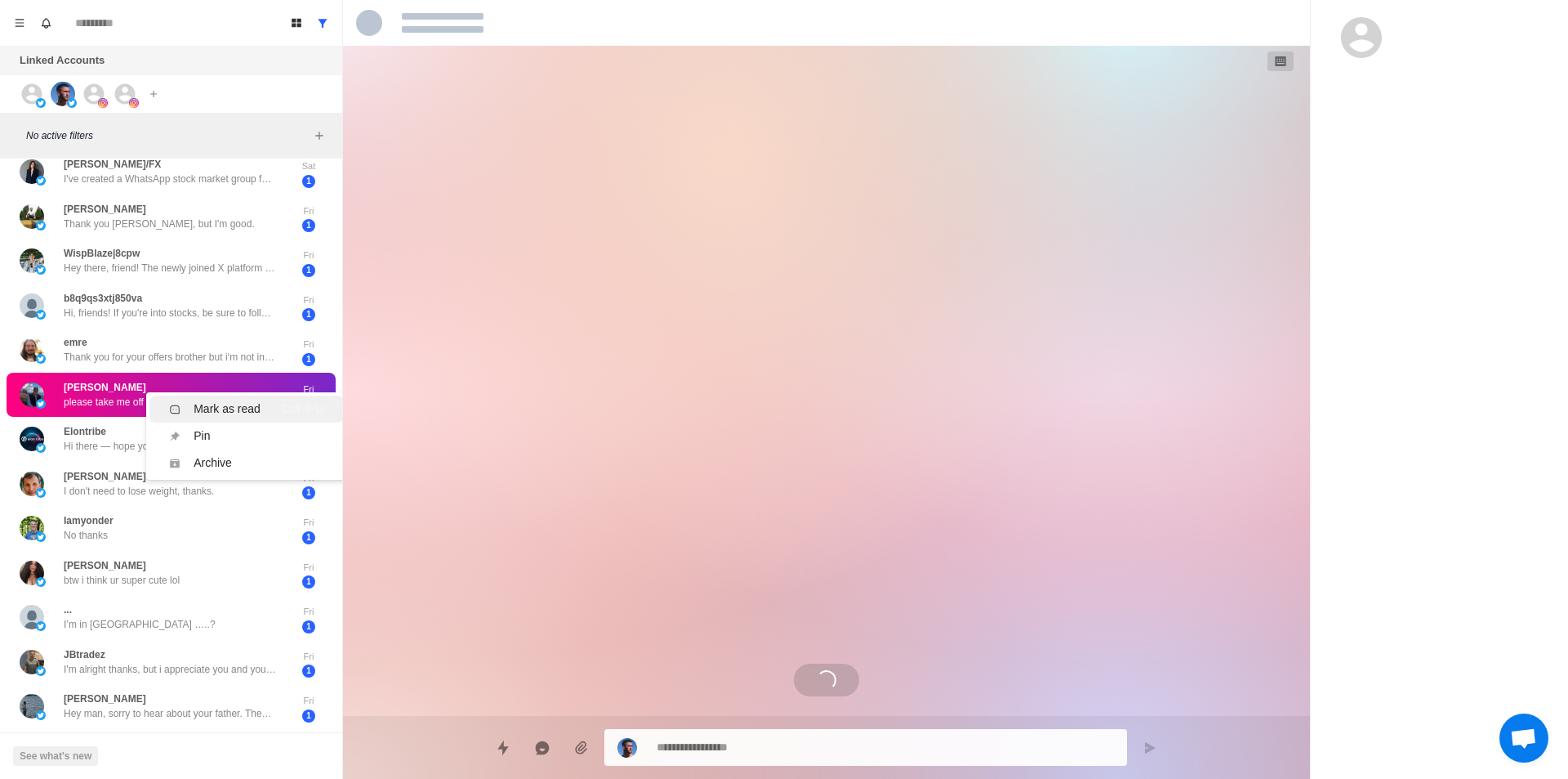
click at [210, 403] on div "Mark as read" at bounding box center [227, 409] width 67 height 18
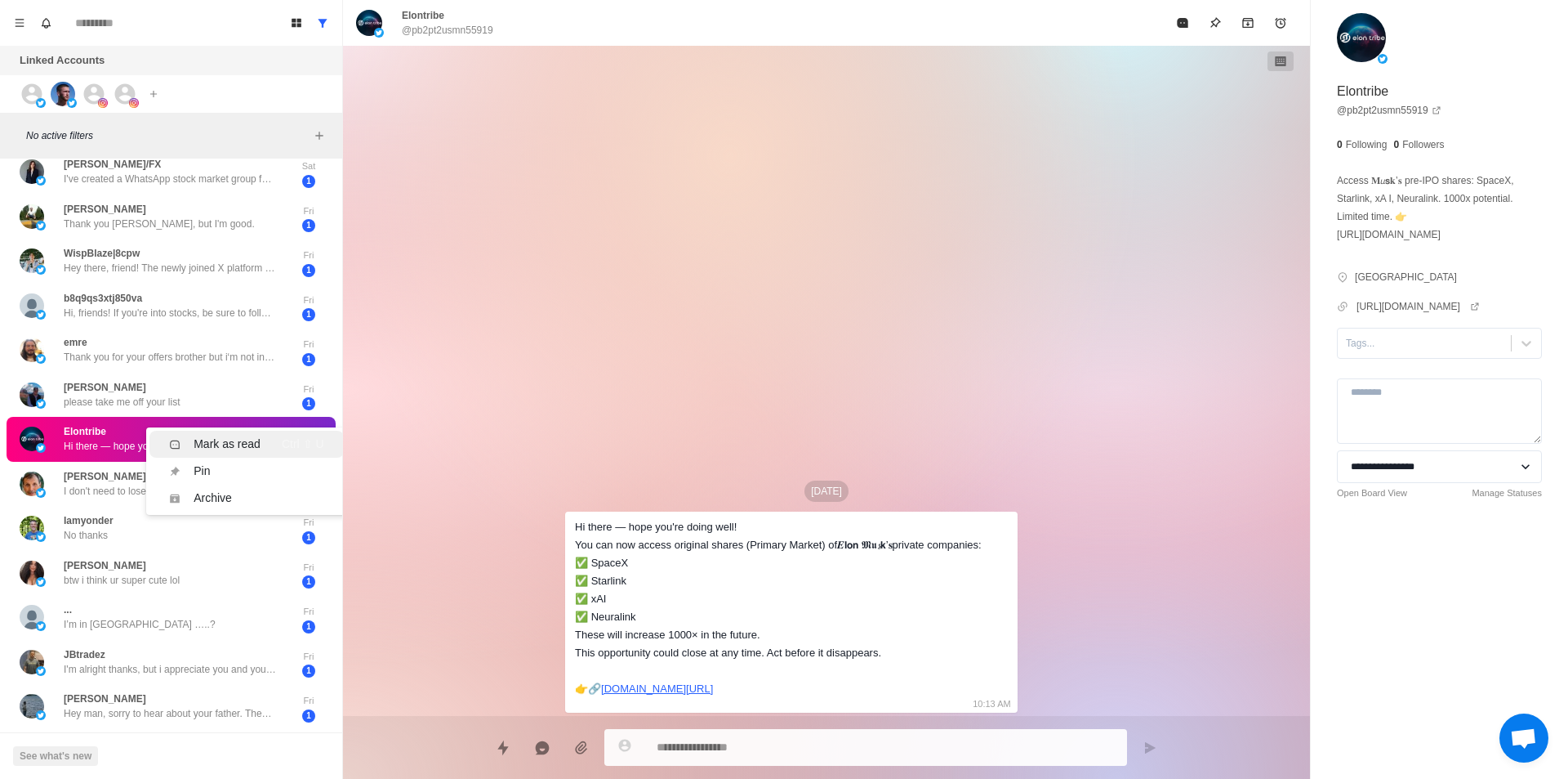
click at [218, 436] on div "Mark as read" at bounding box center [227, 444] width 67 height 18
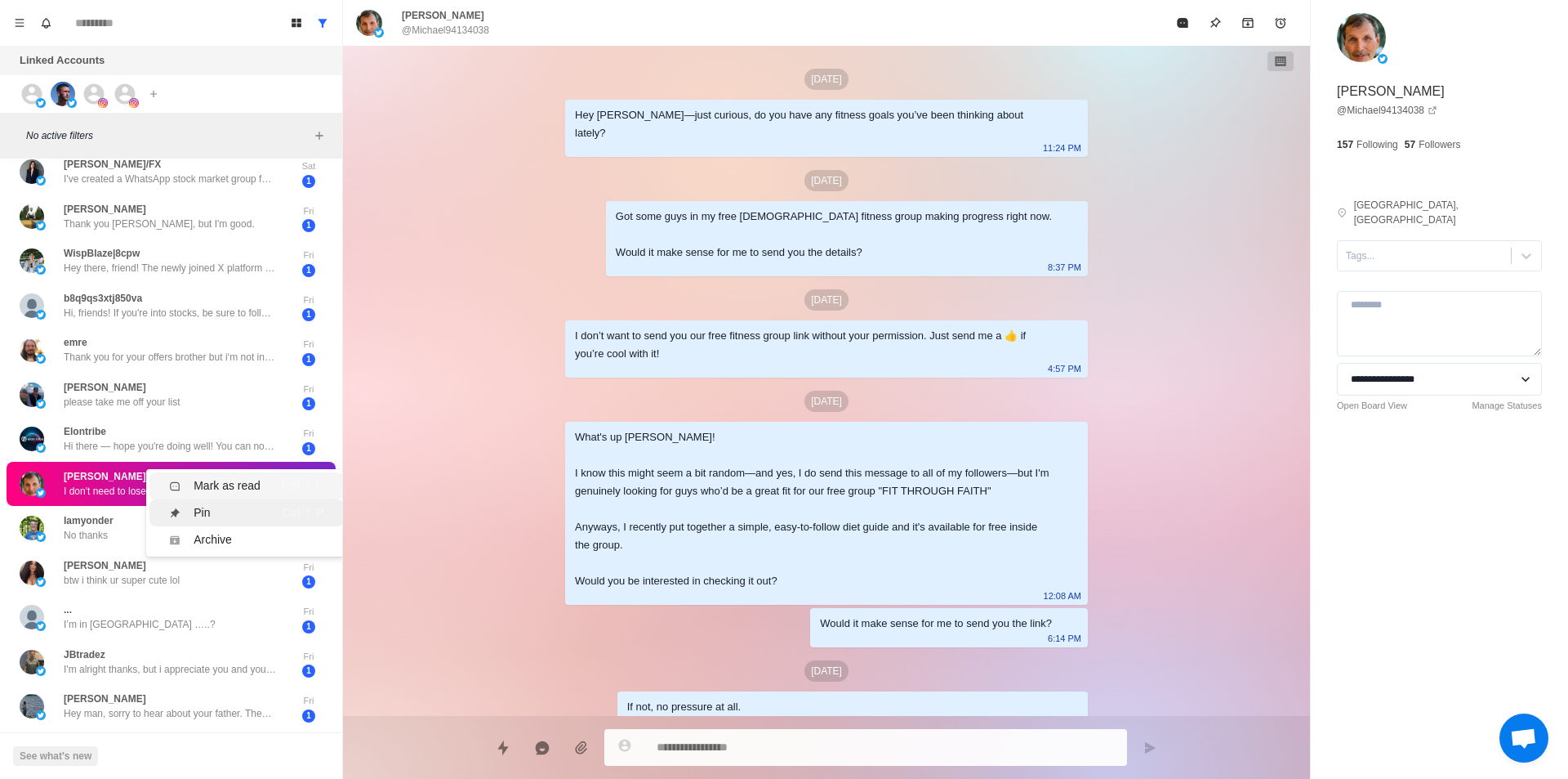
scroll to position [909, 0]
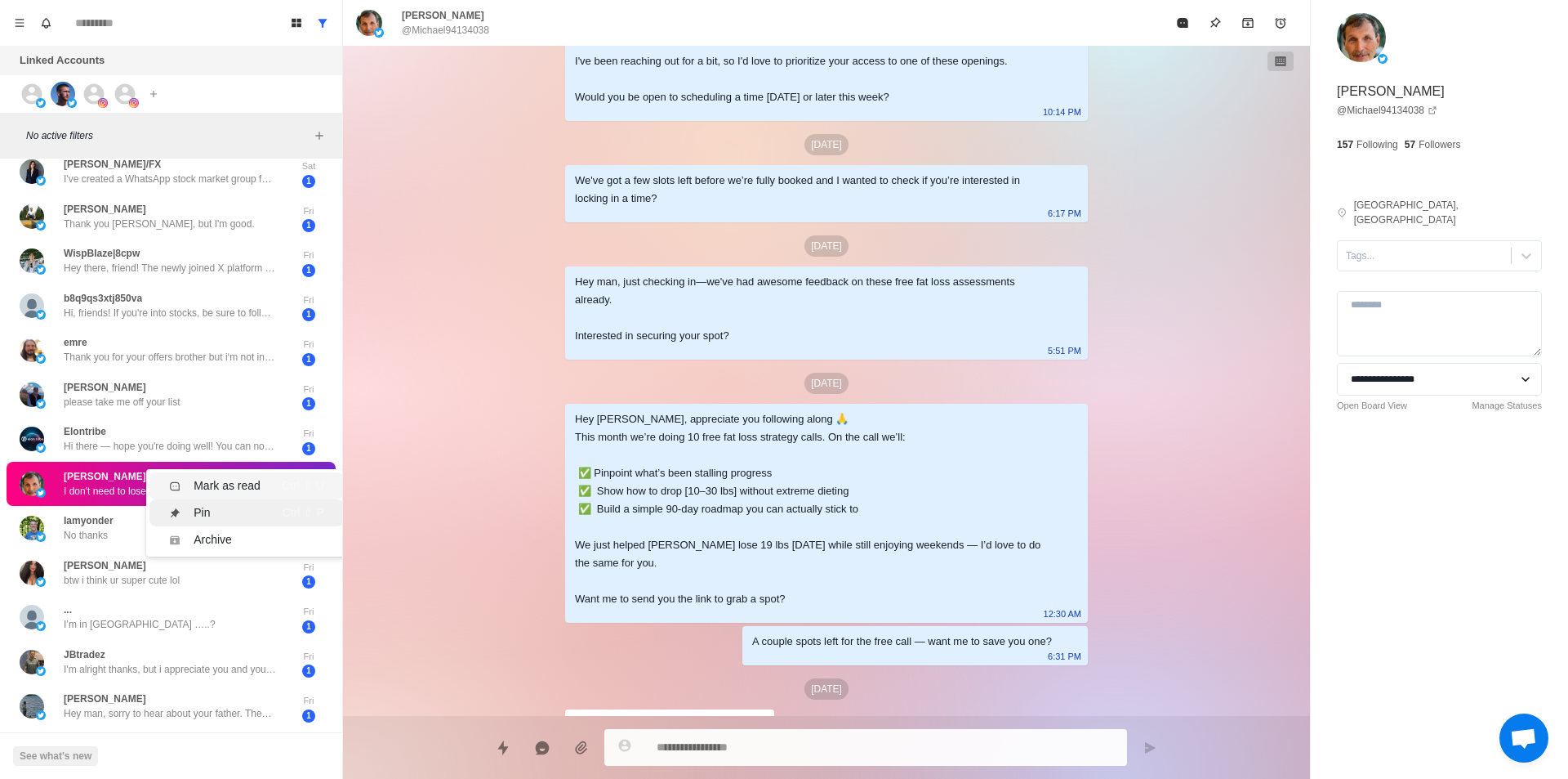
drag, startPoint x: 211, startPoint y: 480, endPoint x: 200, endPoint y: 503, distance: 25.5
click at [213, 480] on div "Mark as read" at bounding box center [227, 485] width 67 height 18
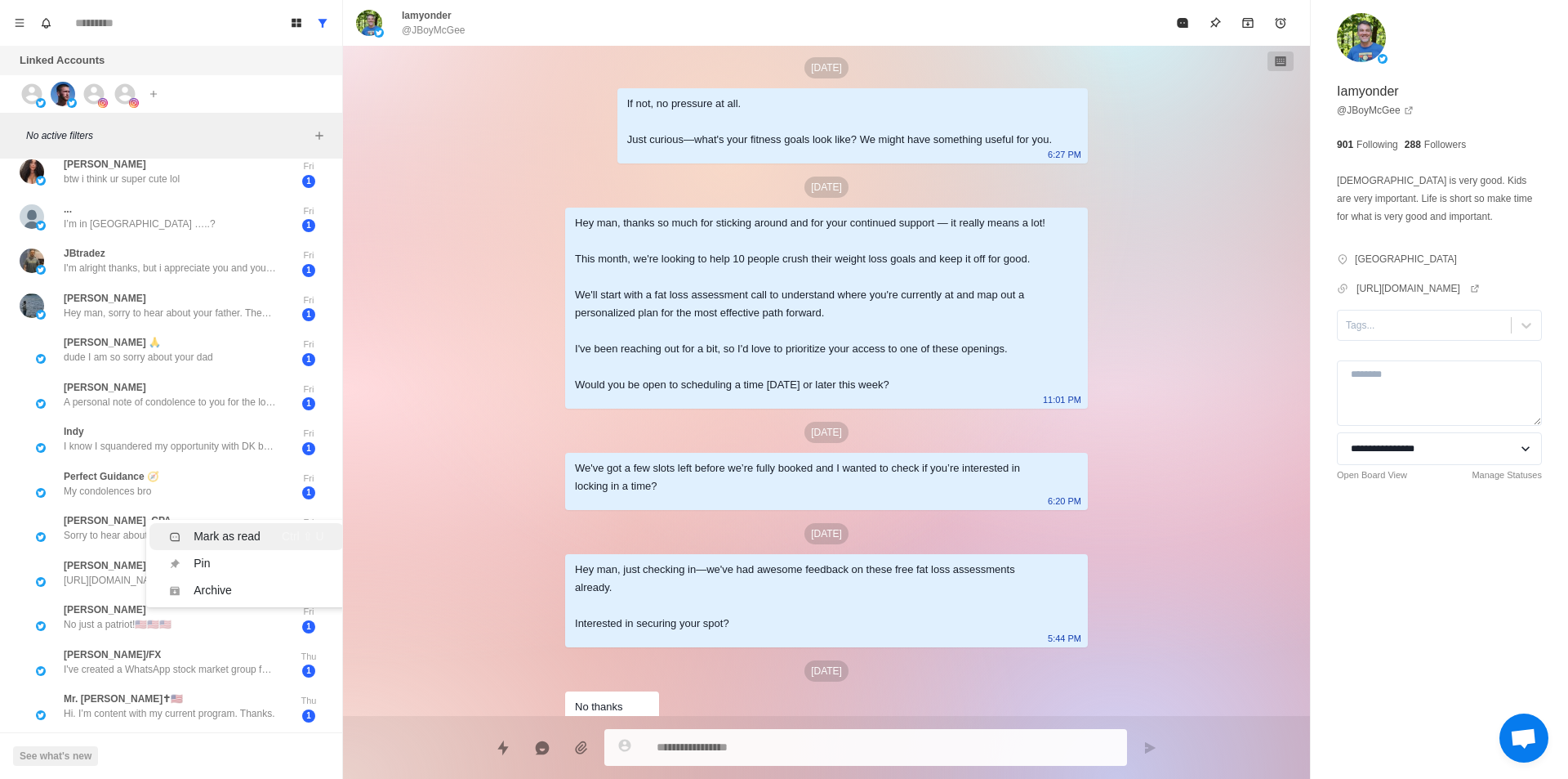
scroll to position [0, 0]
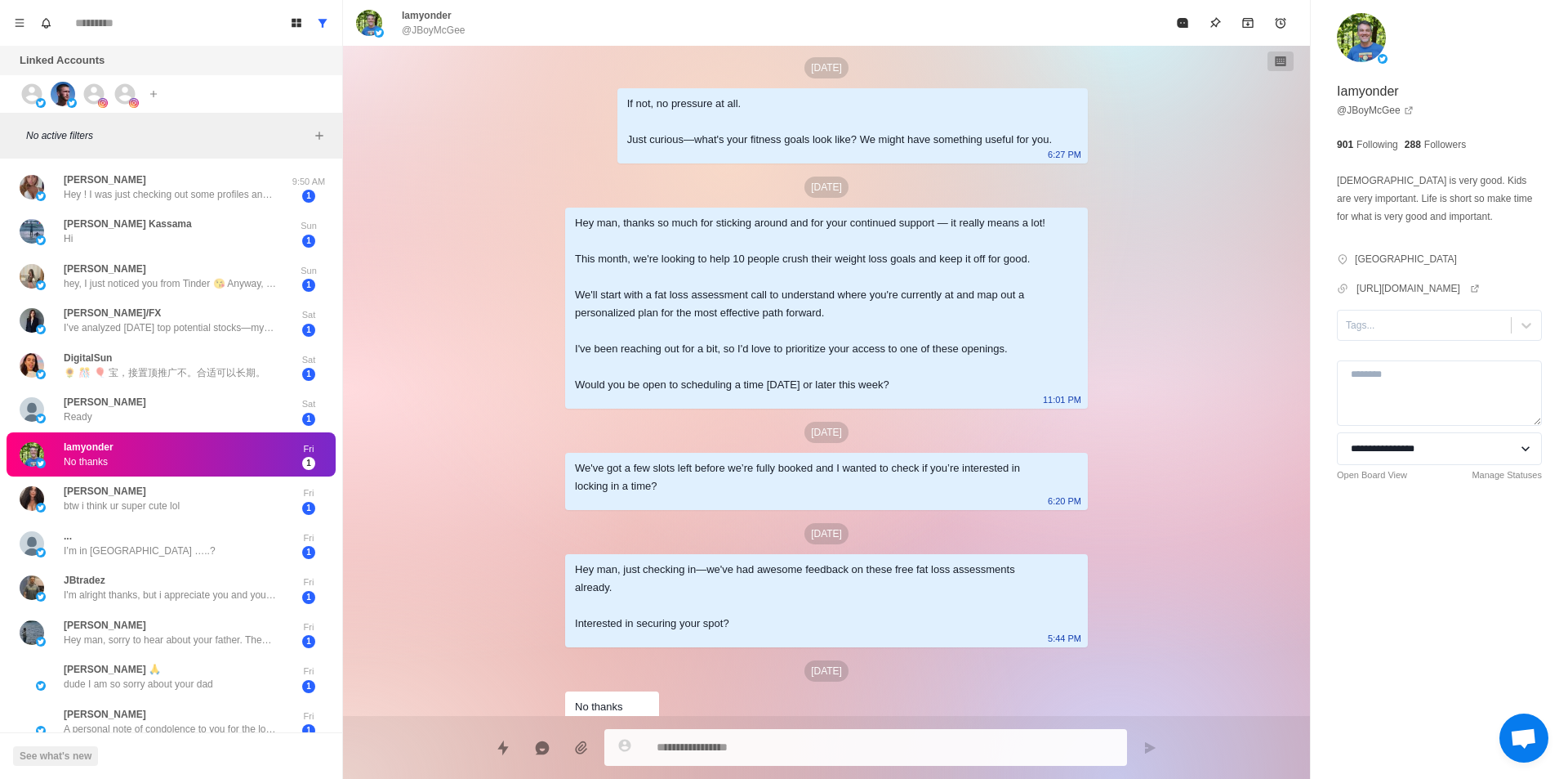
click at [232, 540] on div "... I’m in Scotland …..?" at bounding box center [154, 544] width 268 height 32
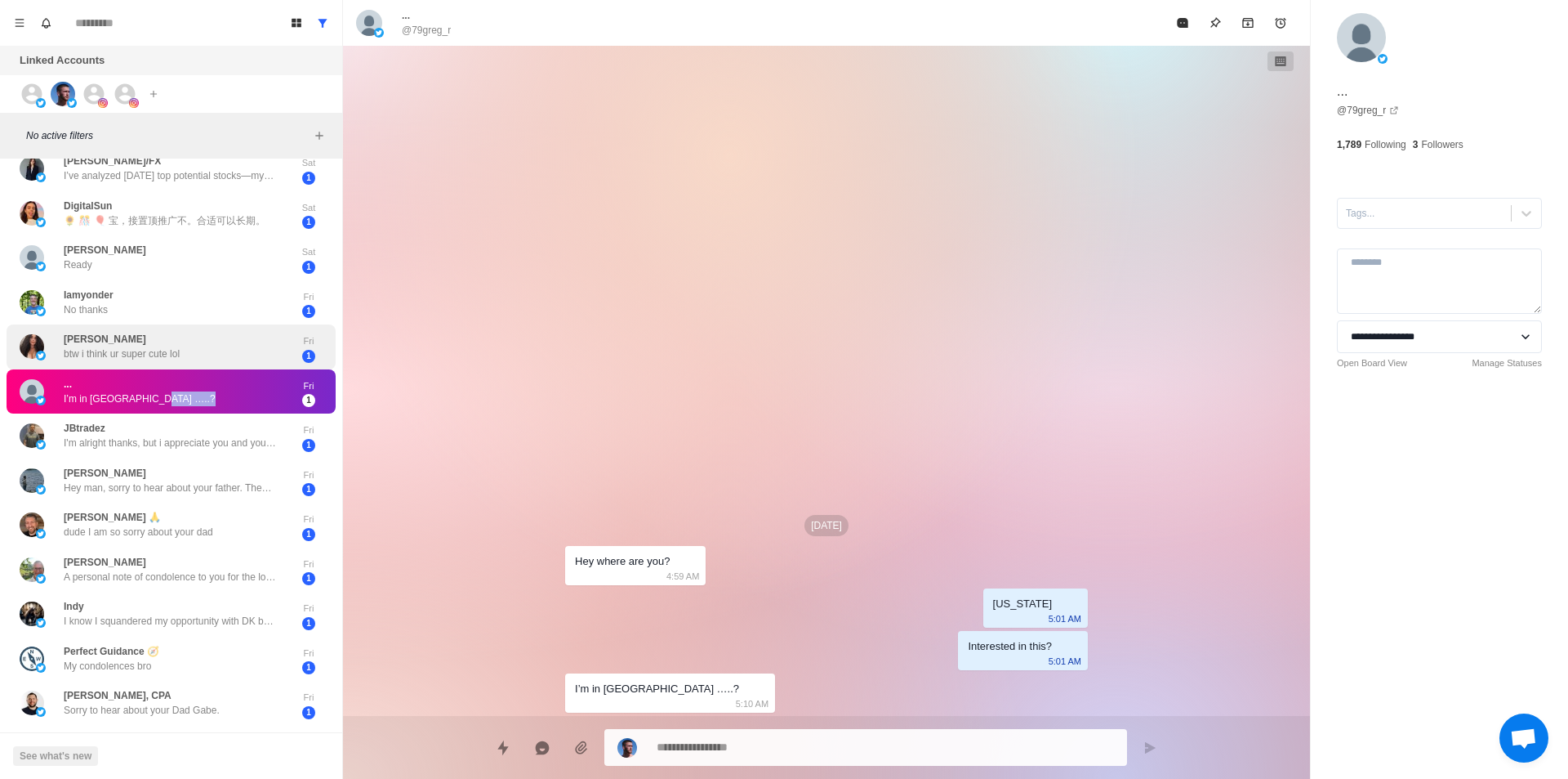
scroll to position [163, 0]
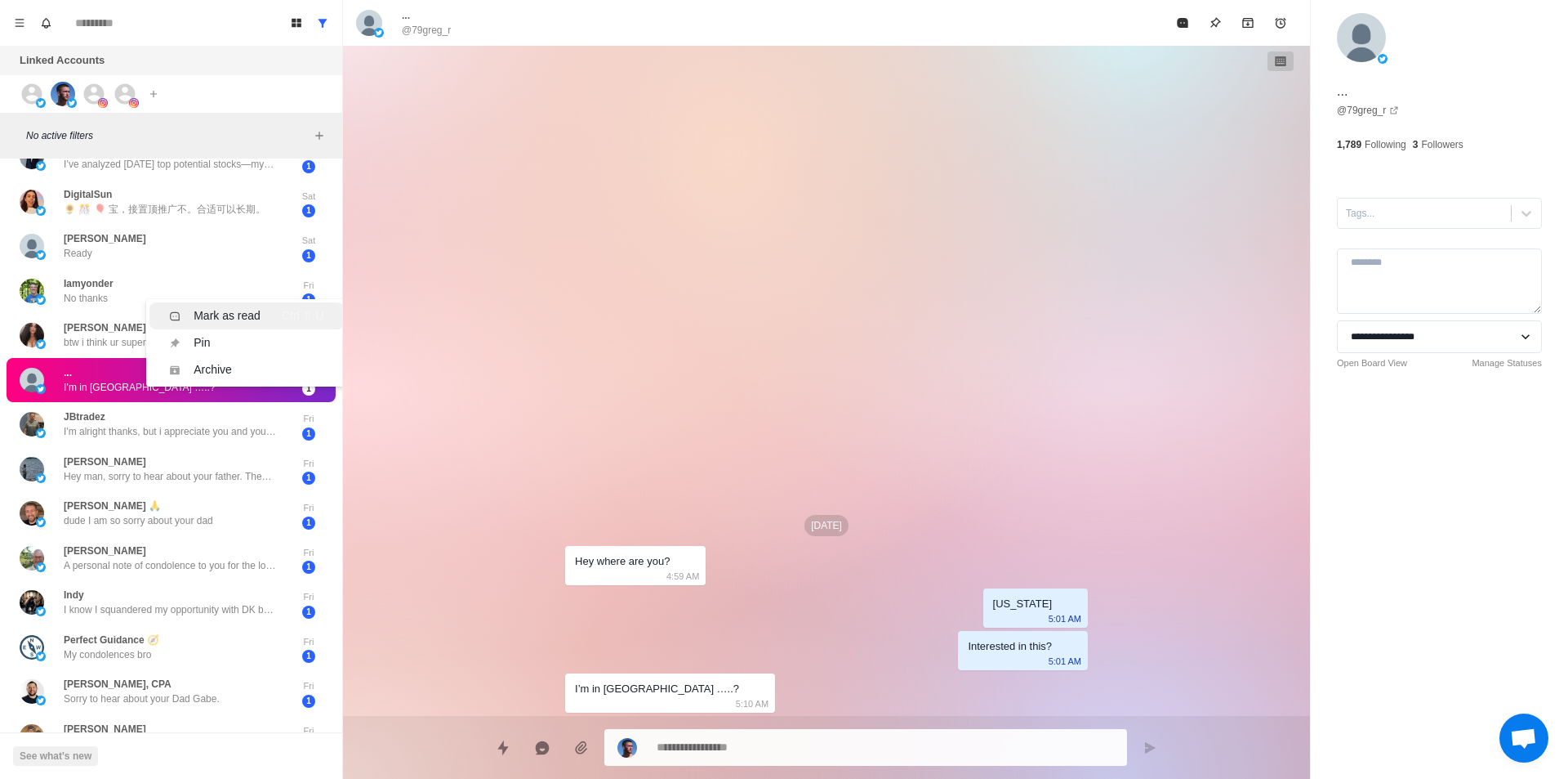
click at [216, 320] on div "Mark as read" at bounding box center [227, 315] width 67 height 18
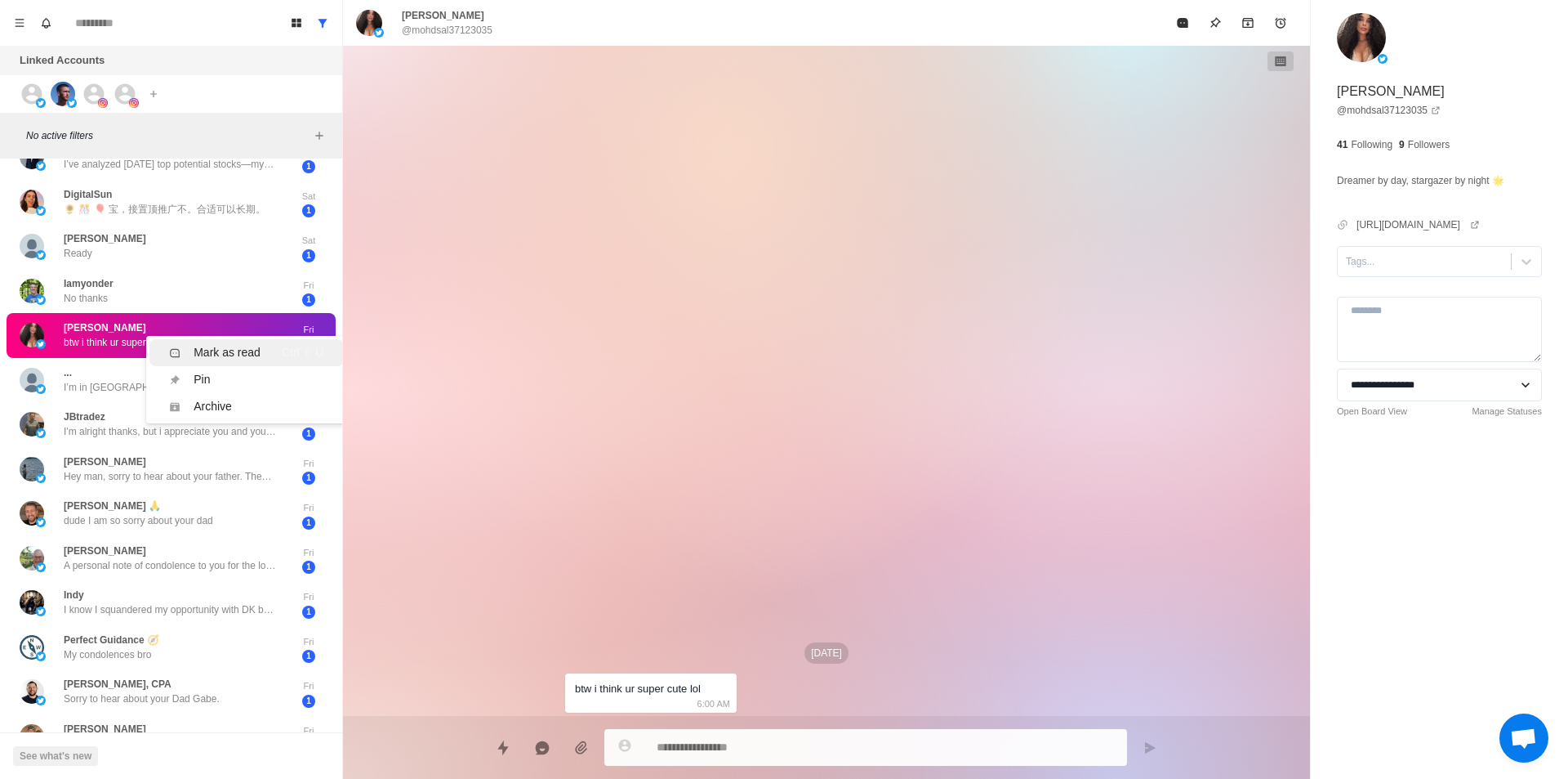
click at [203, 345] on div "Mark as read" at bounding box center [227, 353] width 67 height 18
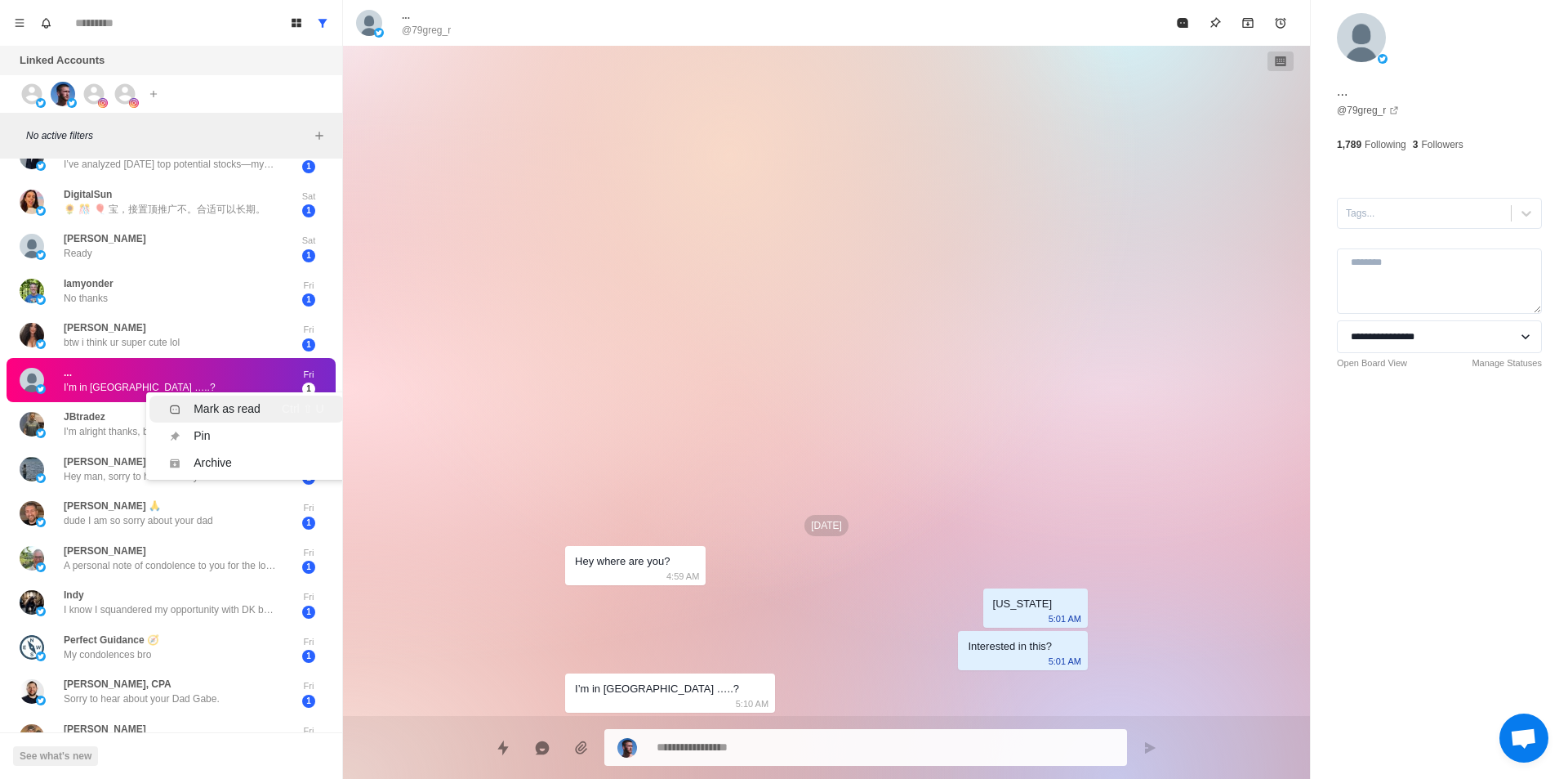
click at [202, 405] on div "Mark as read" at bounding box center [227, 409] width 67 height 18
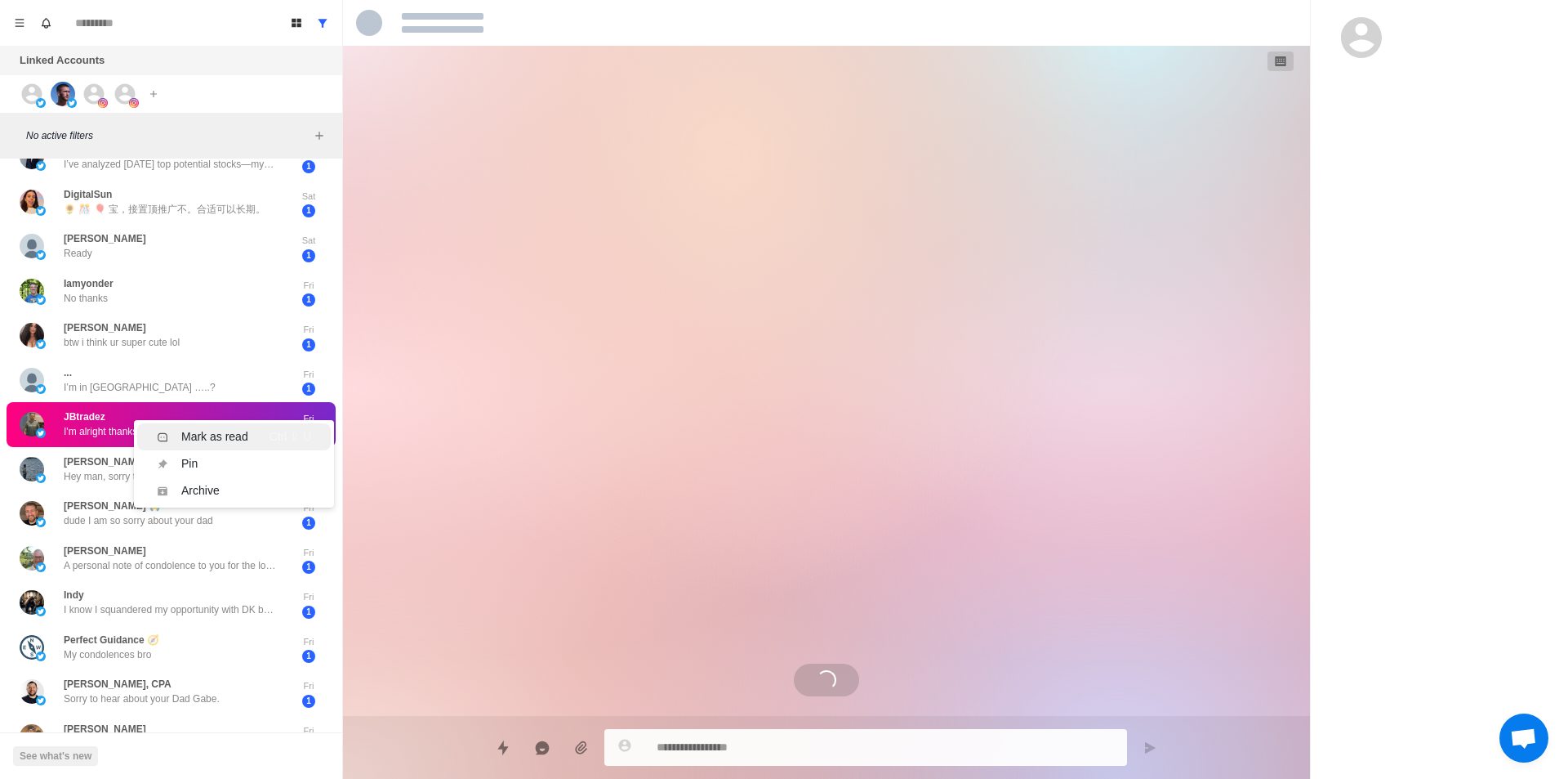
click at [186, 440] on div "Mark as read" at bounding box center [215, 436] width 67 height 18
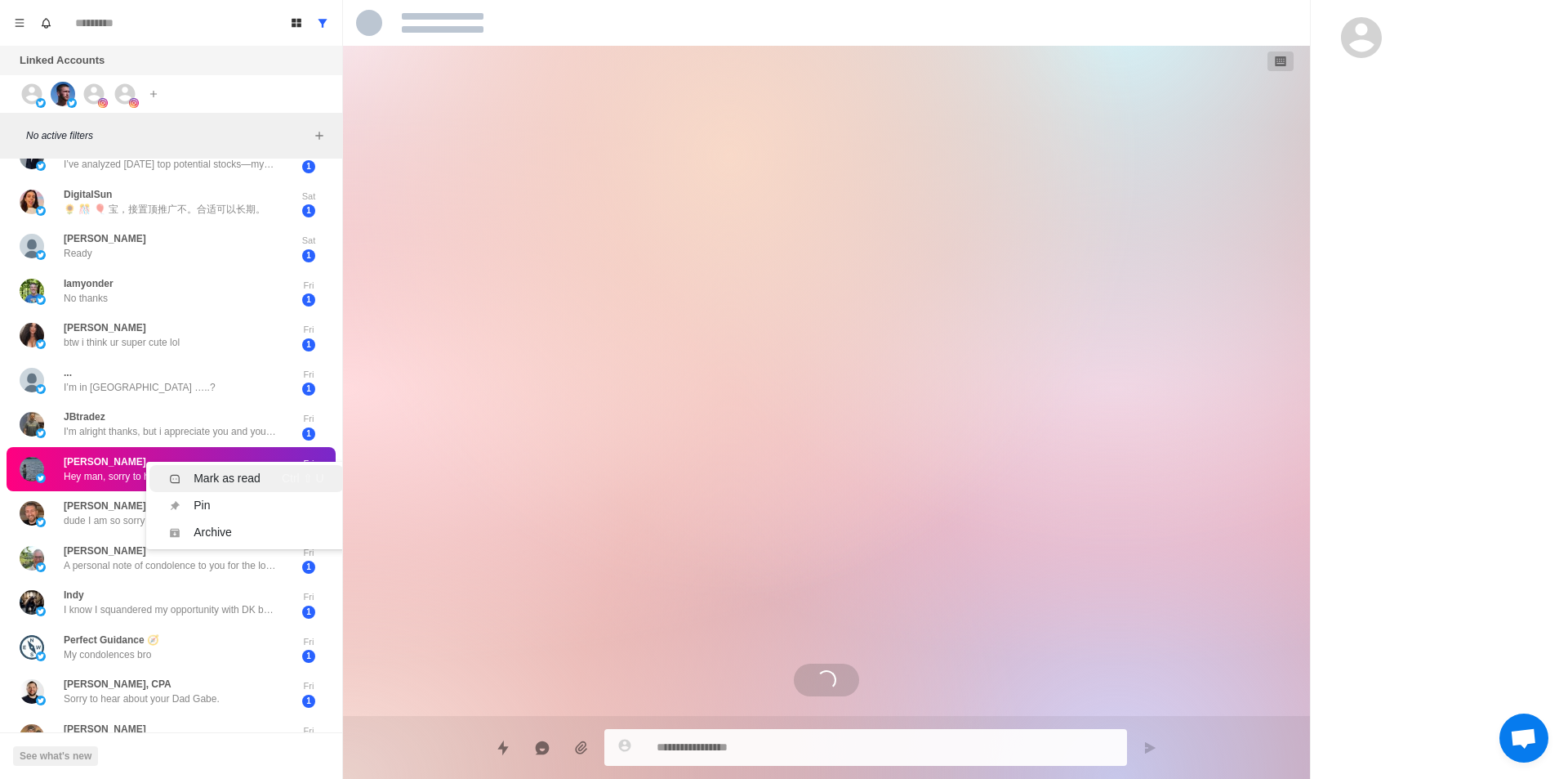
click at [202, 476] on div "Mark as read" at bounding box center [227, 478] width 67 height 18
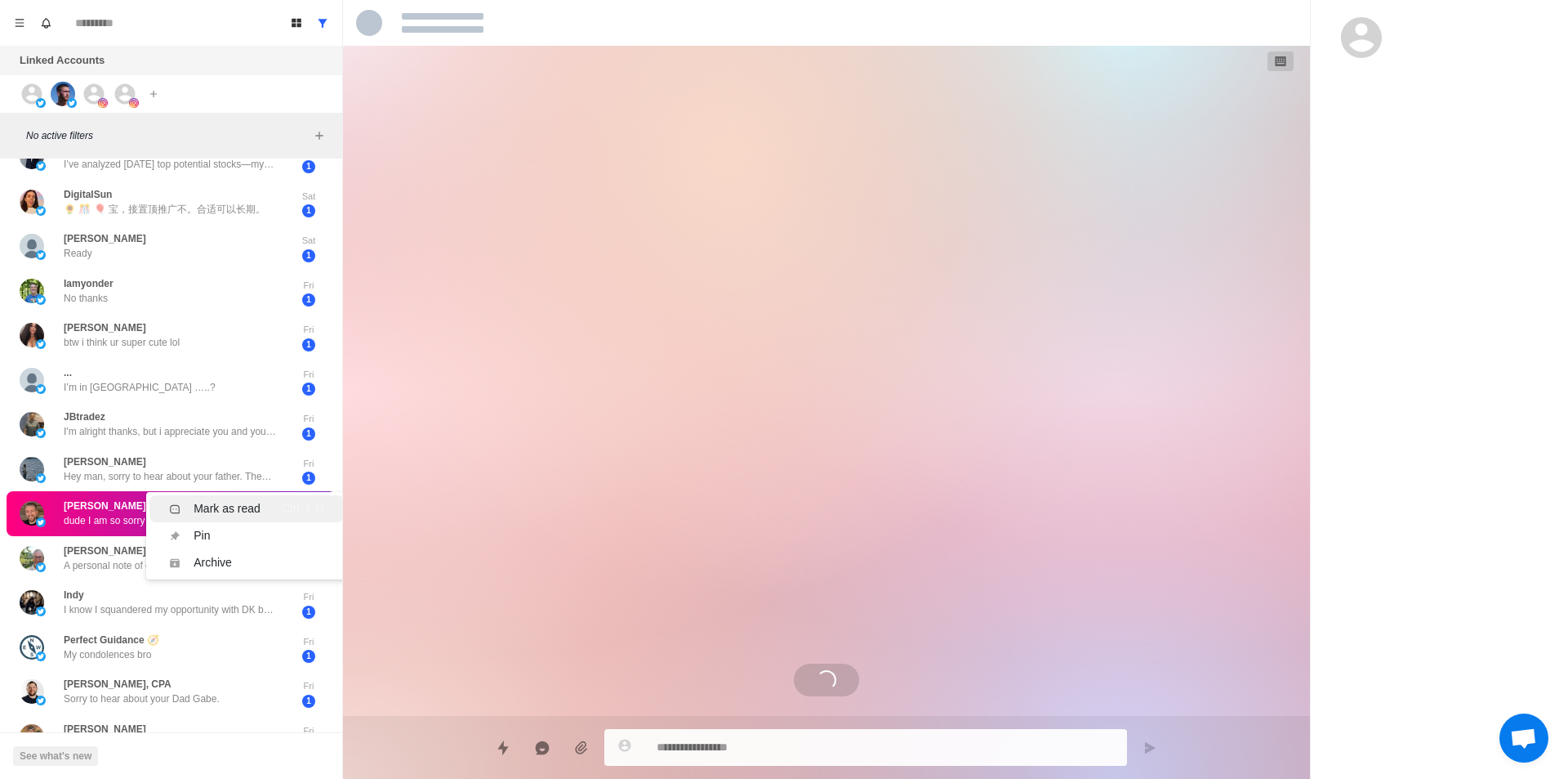
click at [211, 505] on div "Mark as read" at bounding box center [227, 509] width 67 height 18
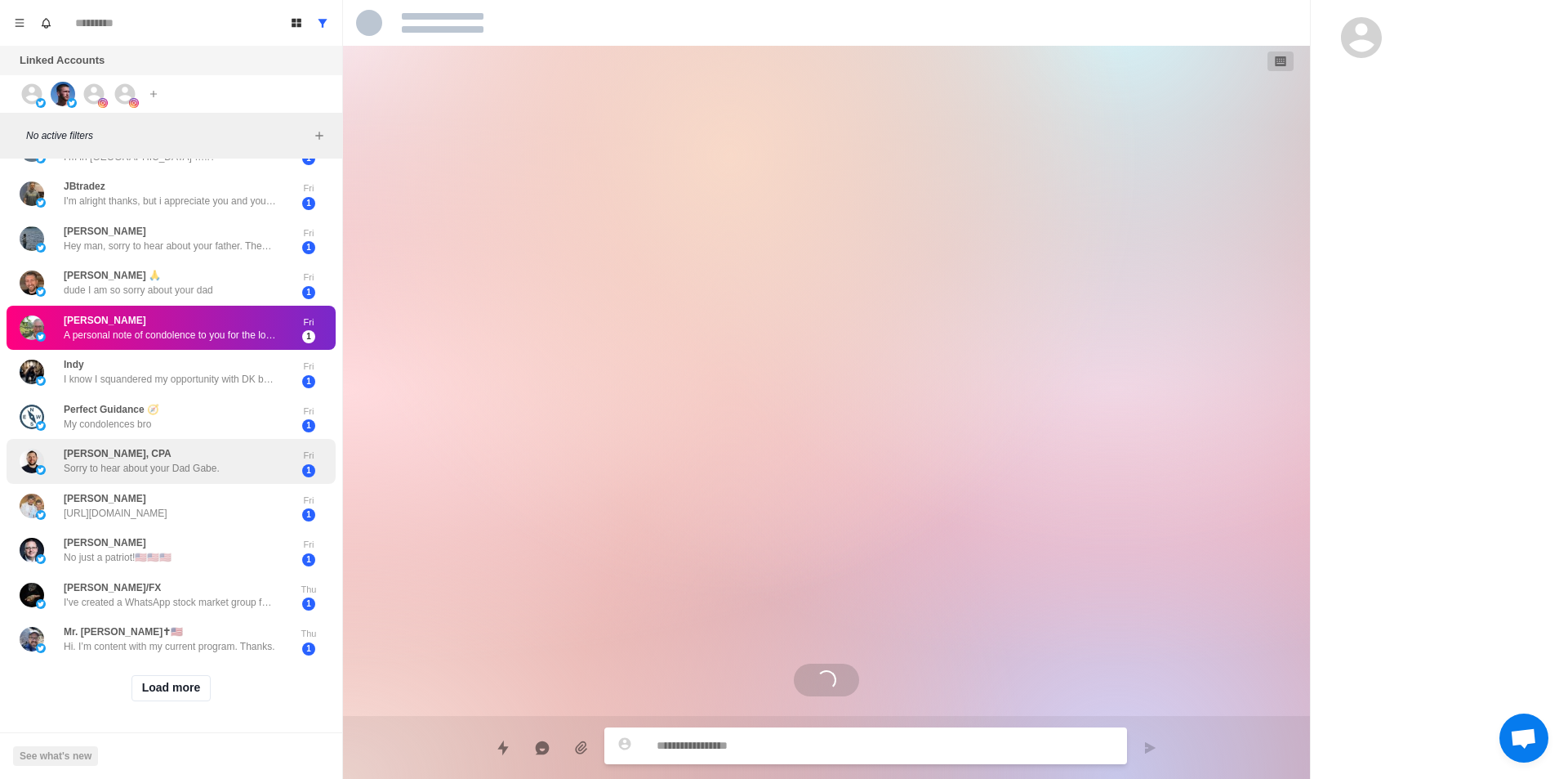
scroll to position [406, 0]
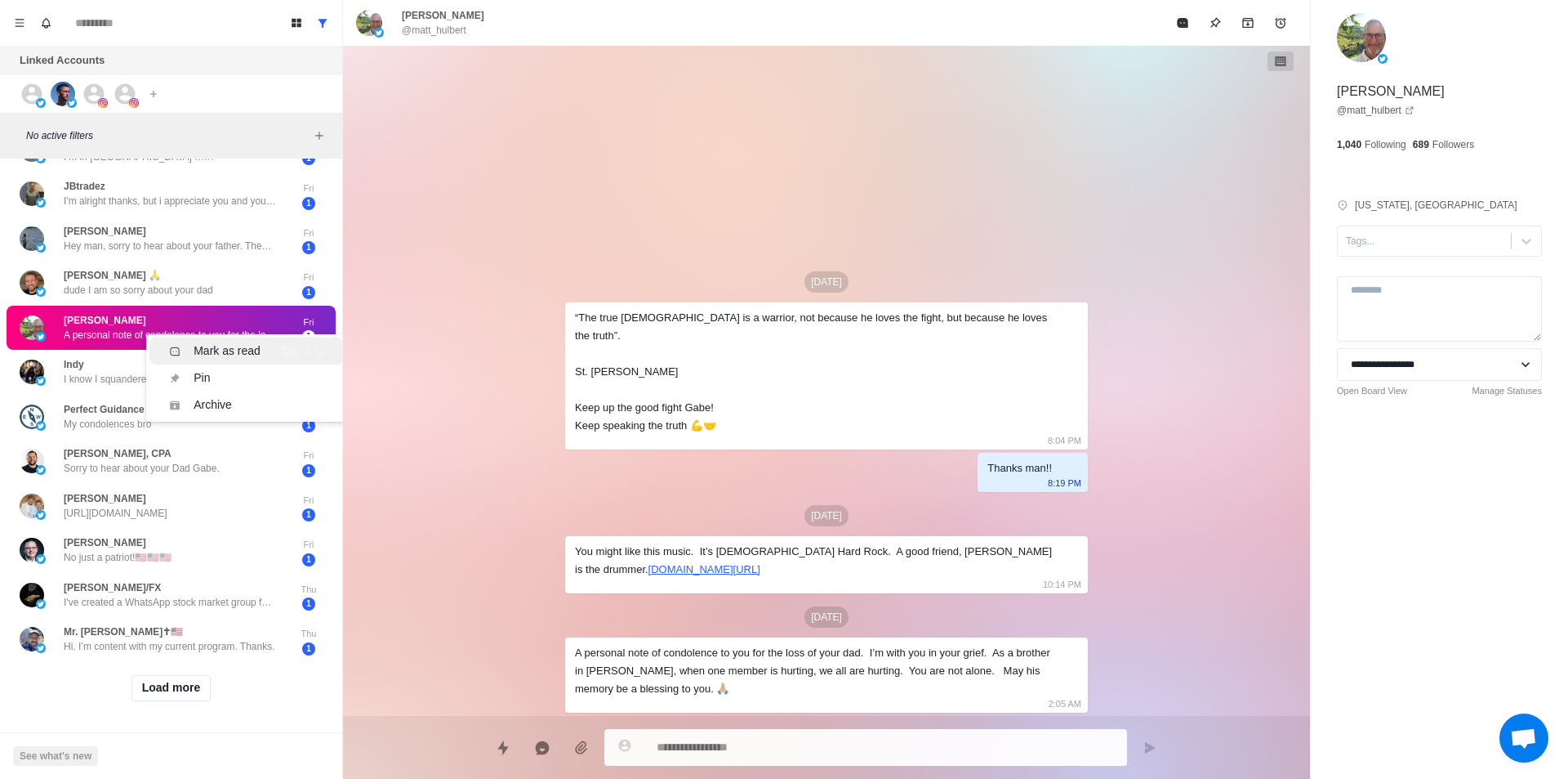
click at [246, 344] on div "Mark as read" at bounding box center [227, 351] width 67 height 18
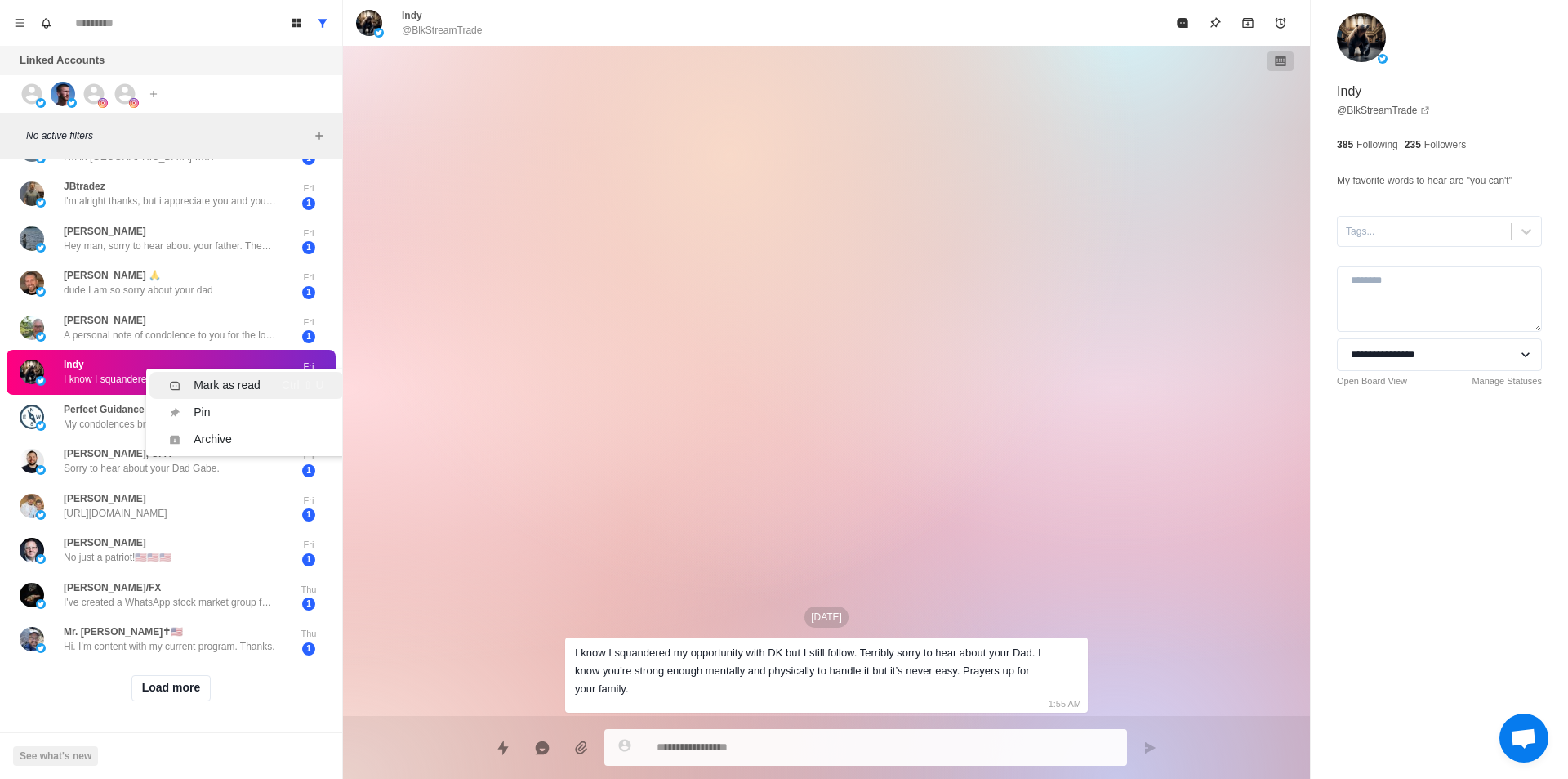
click at [228, 377] on div "Mark as read" at bounding box center [227, 385] width 67 height 18
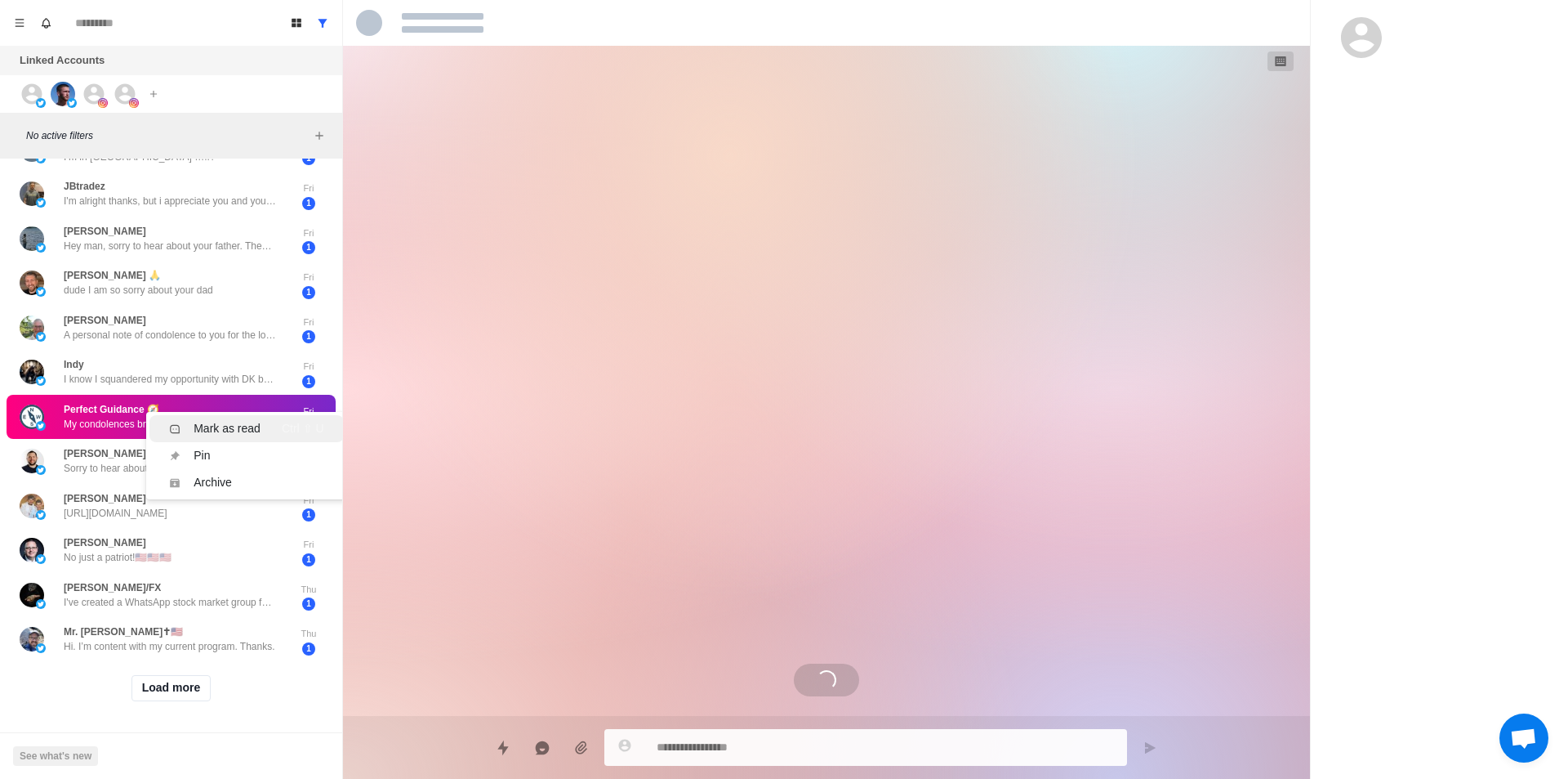
click at [206, 420] on div "Mark as read" at bounding box center [227, 429] width 67 height 18
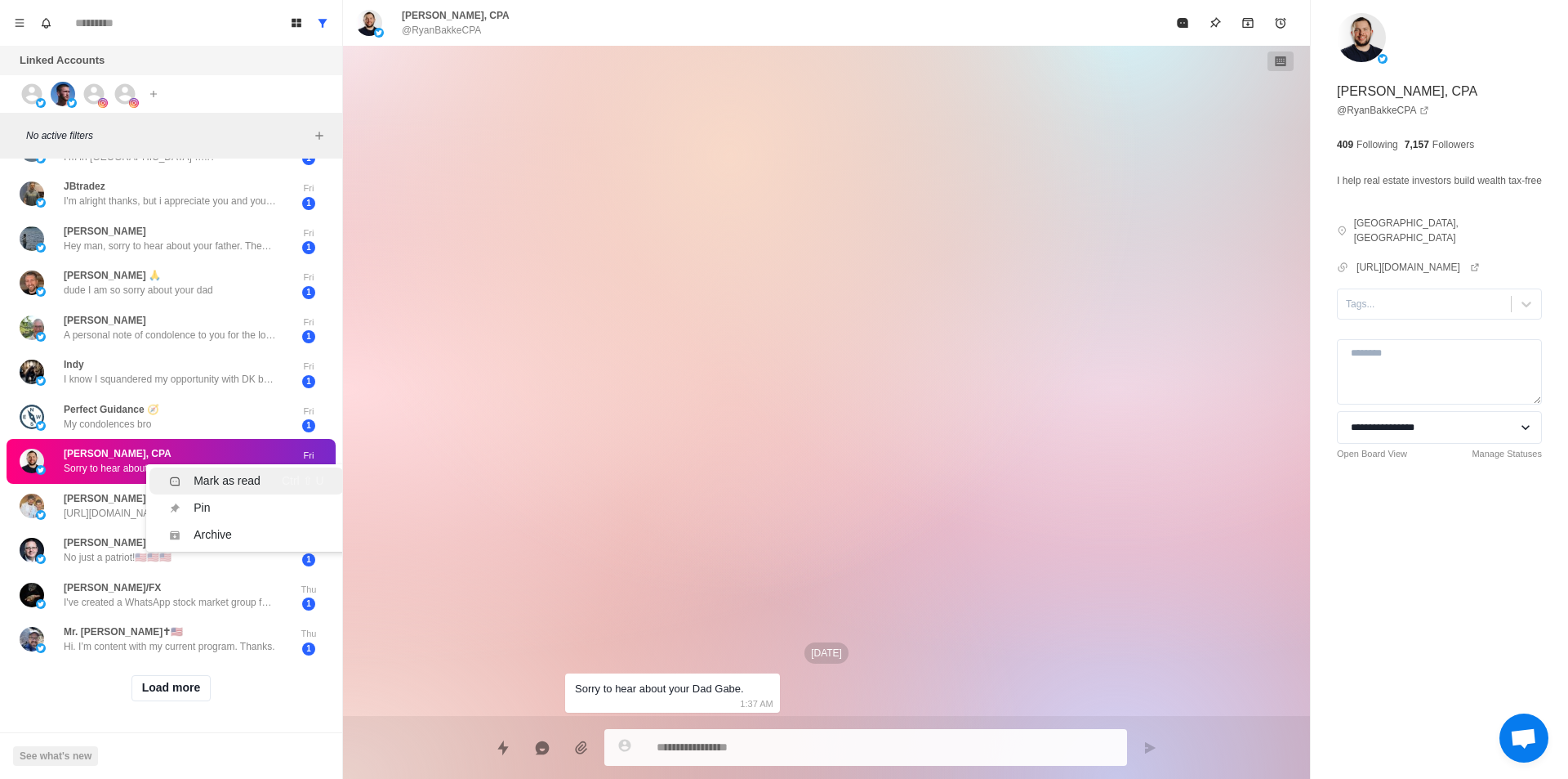
click at [203, 472] on div "Mark as read" at bounding box center [227, 480] width 67 height 18
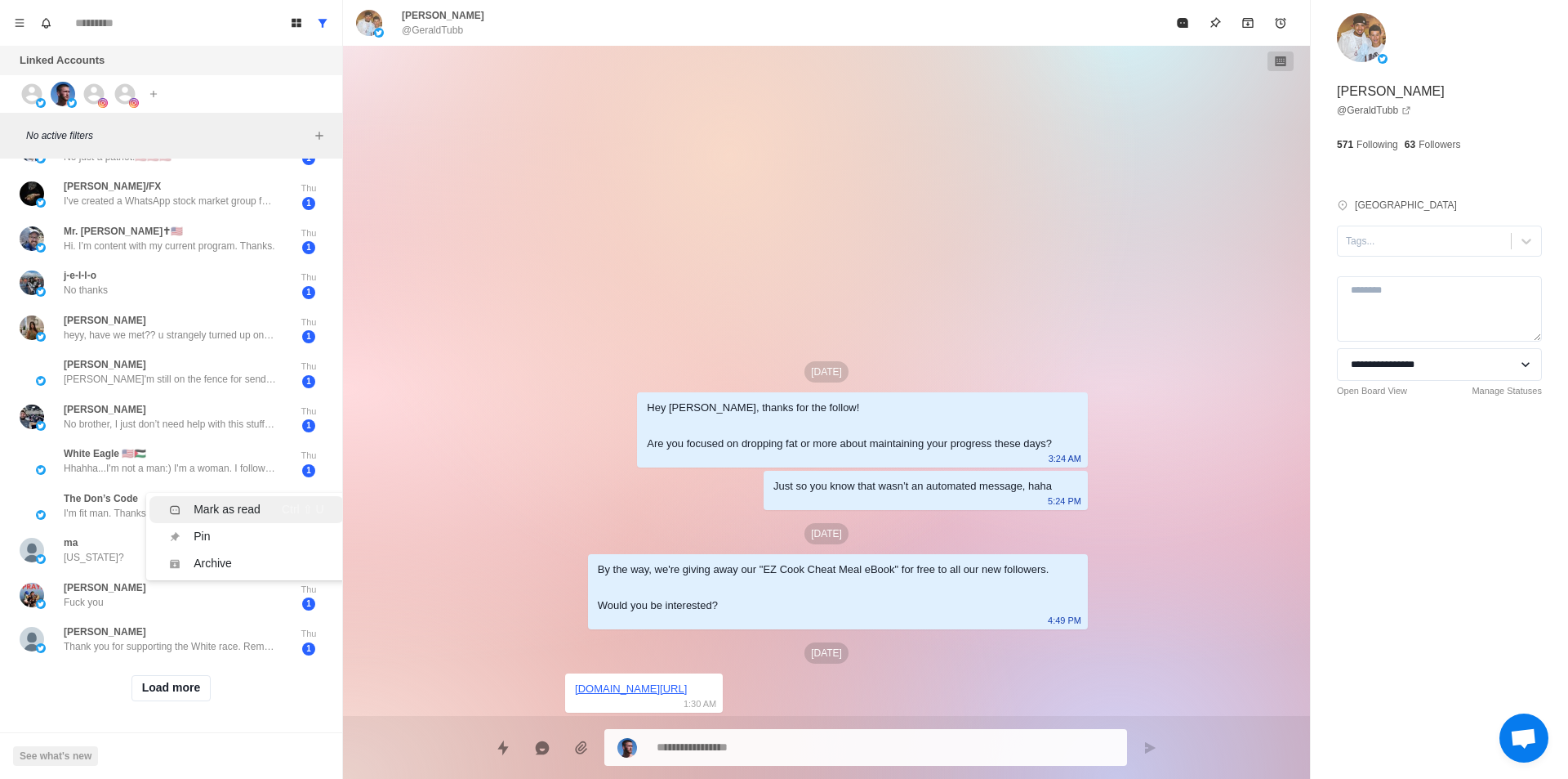
click at [223, 501] on div "Mark as read" at bounding box center [227, 510] width 67 height 18
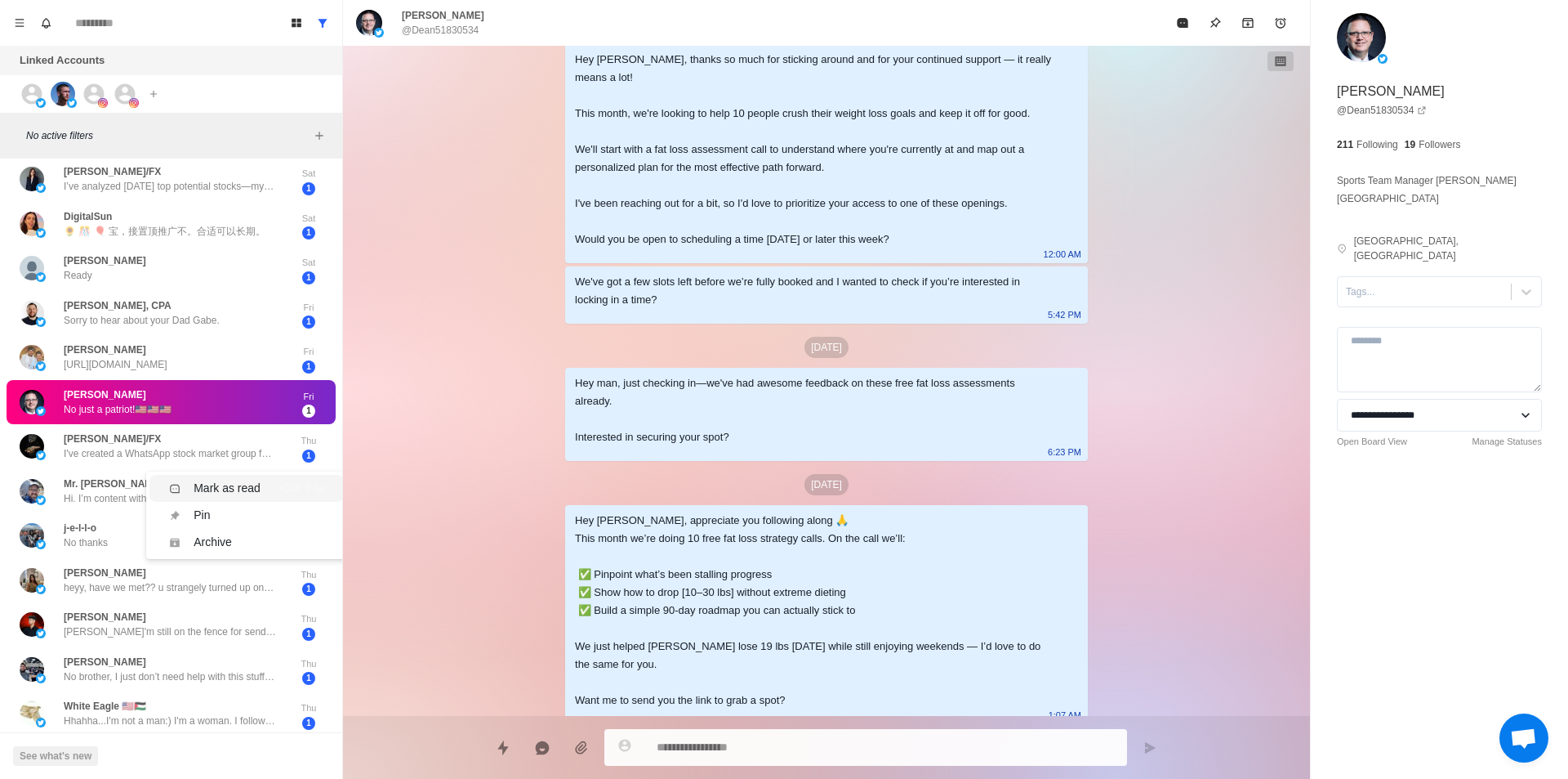
scroll to position [327, 0]
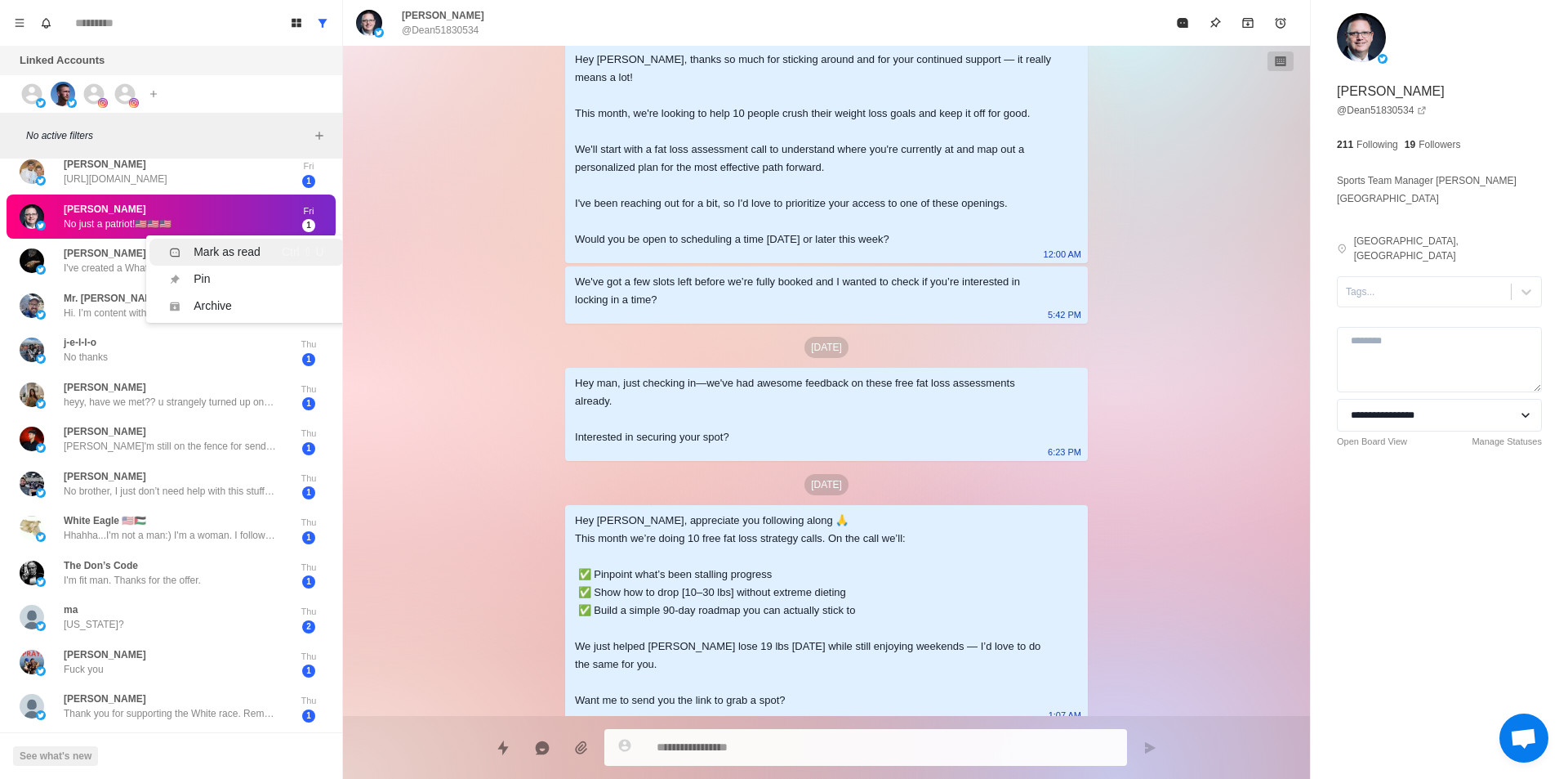
click at [228, 257] on div "Mark as read" at bounding box center [227, 252] width 67 height 18
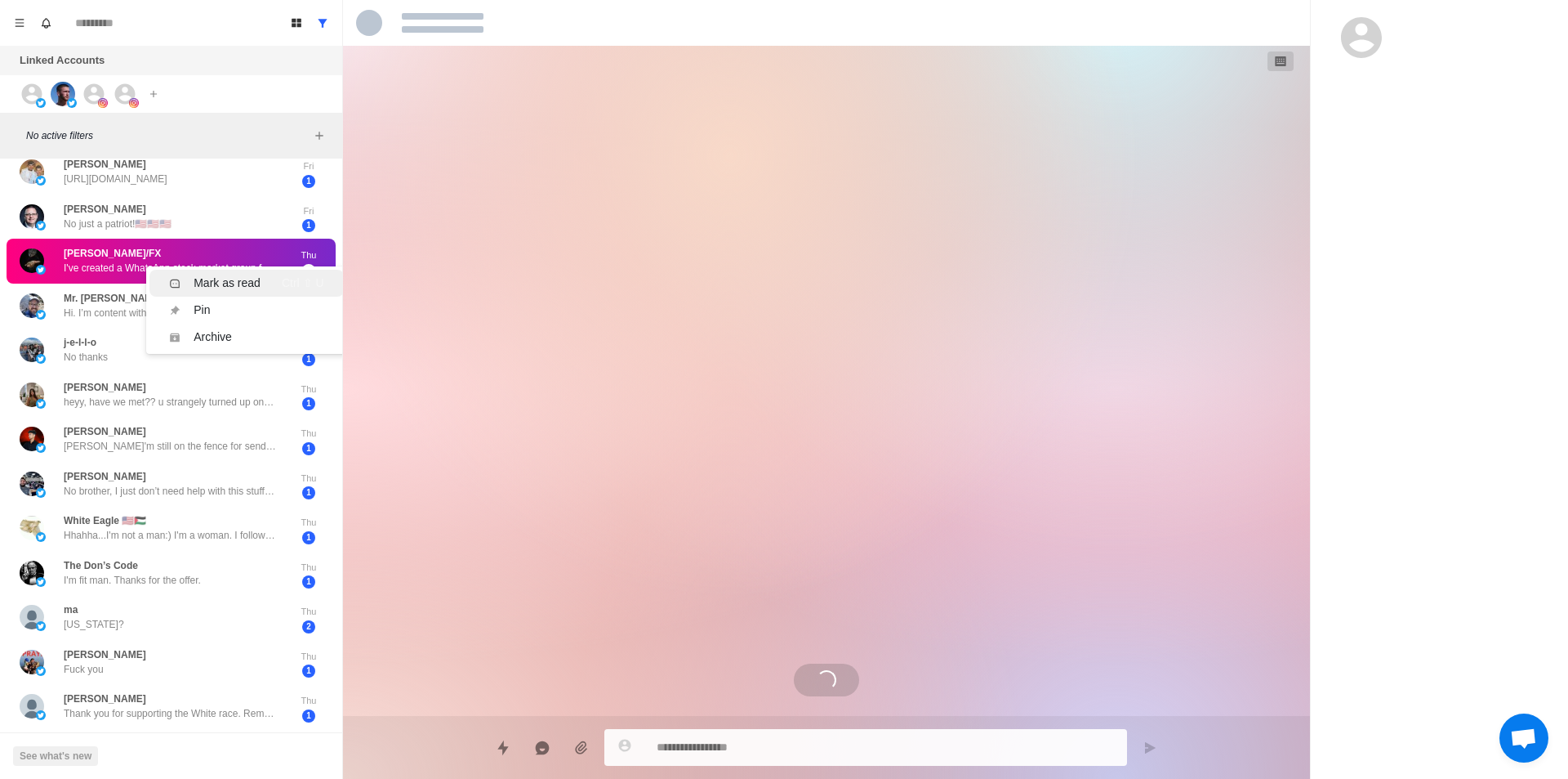
click at [223, 276] on div "Mark as read" at bounding box center [227, 283] width 67 height 18
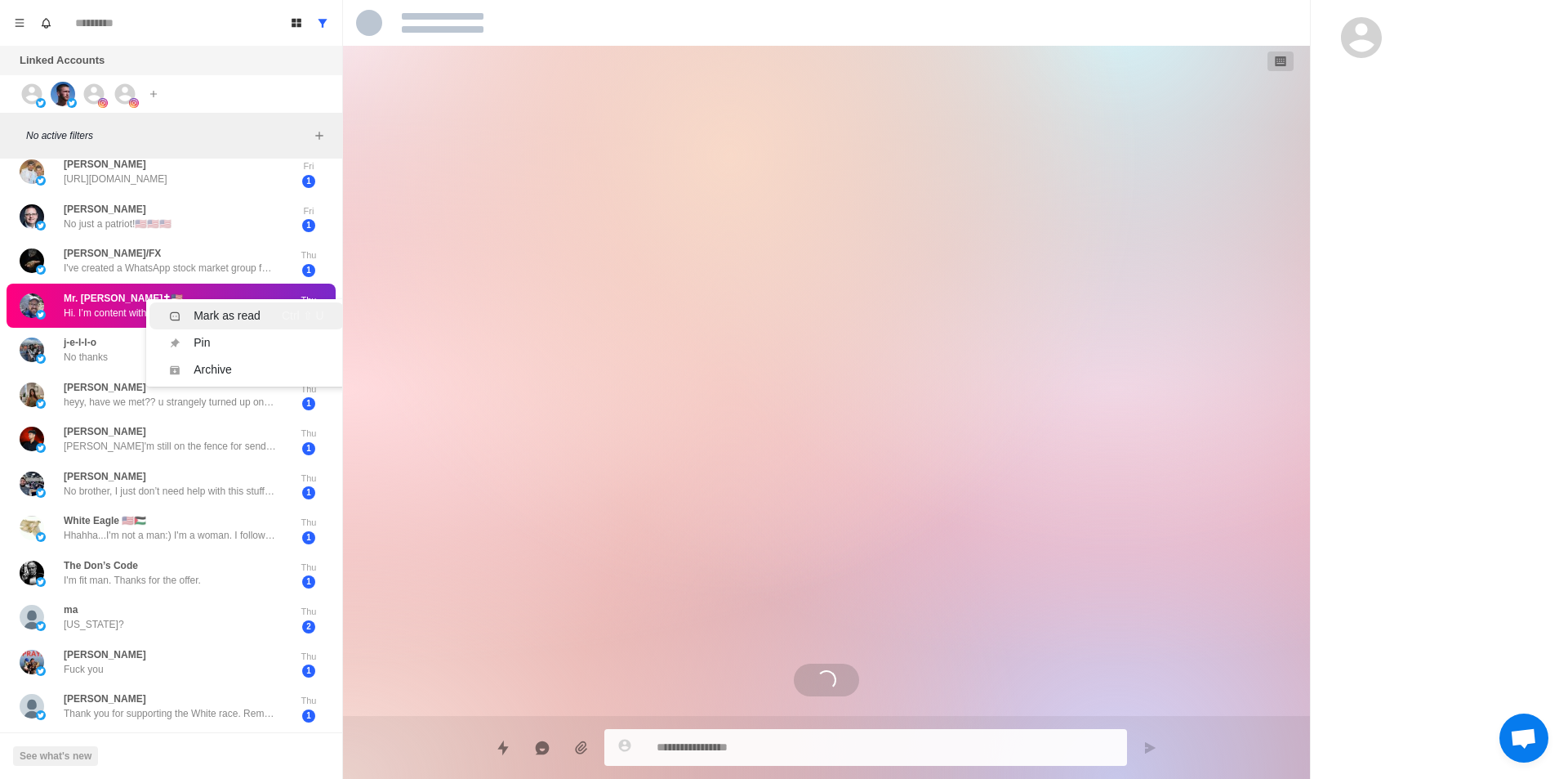
click at [215, 314] on div "Mark as read" at bounding box center [227, 315] width 67 height 18
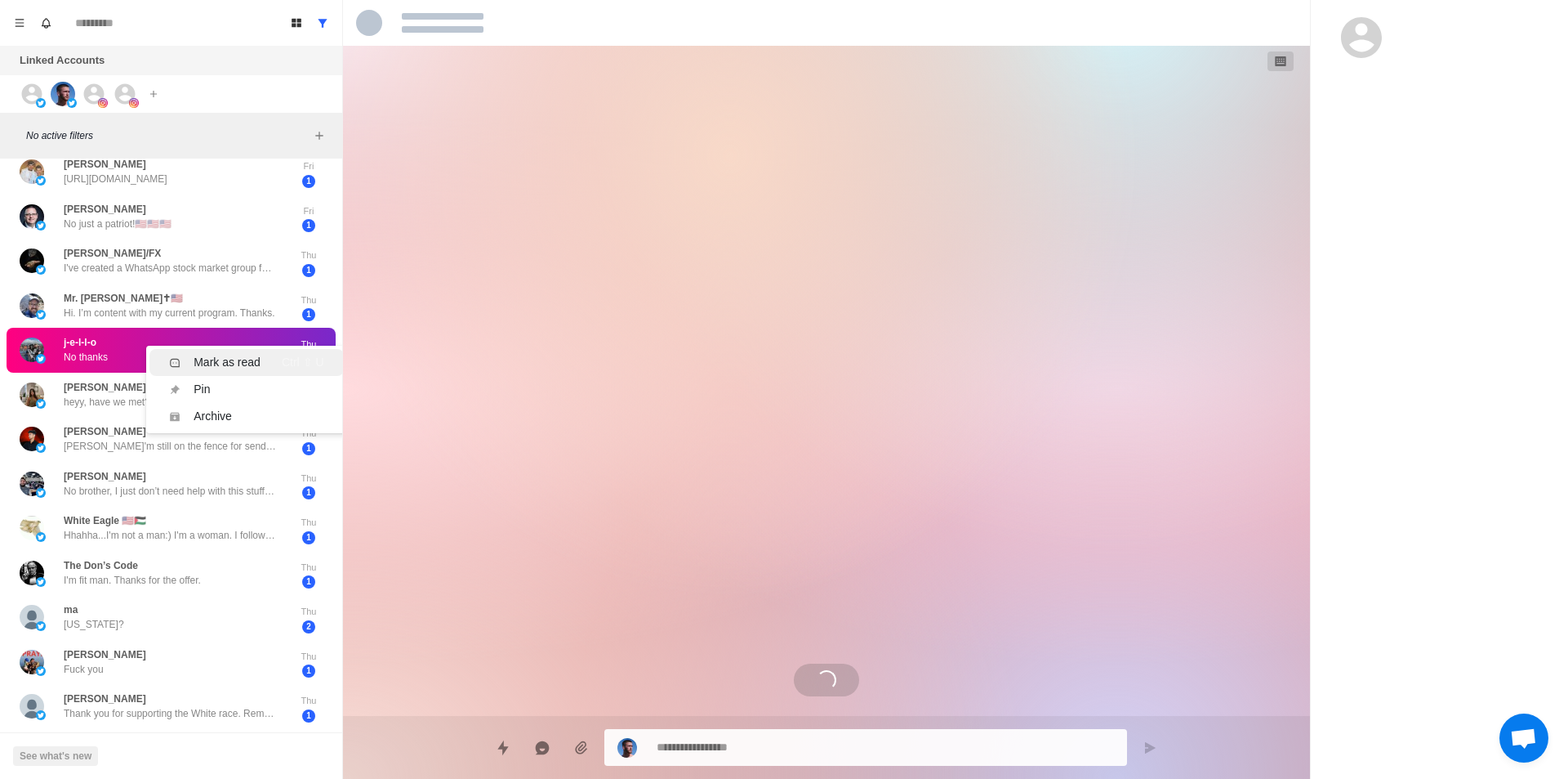
click at [220, 359] on div "Mark as read" at bounding box center [227, 362] width 67 height 18
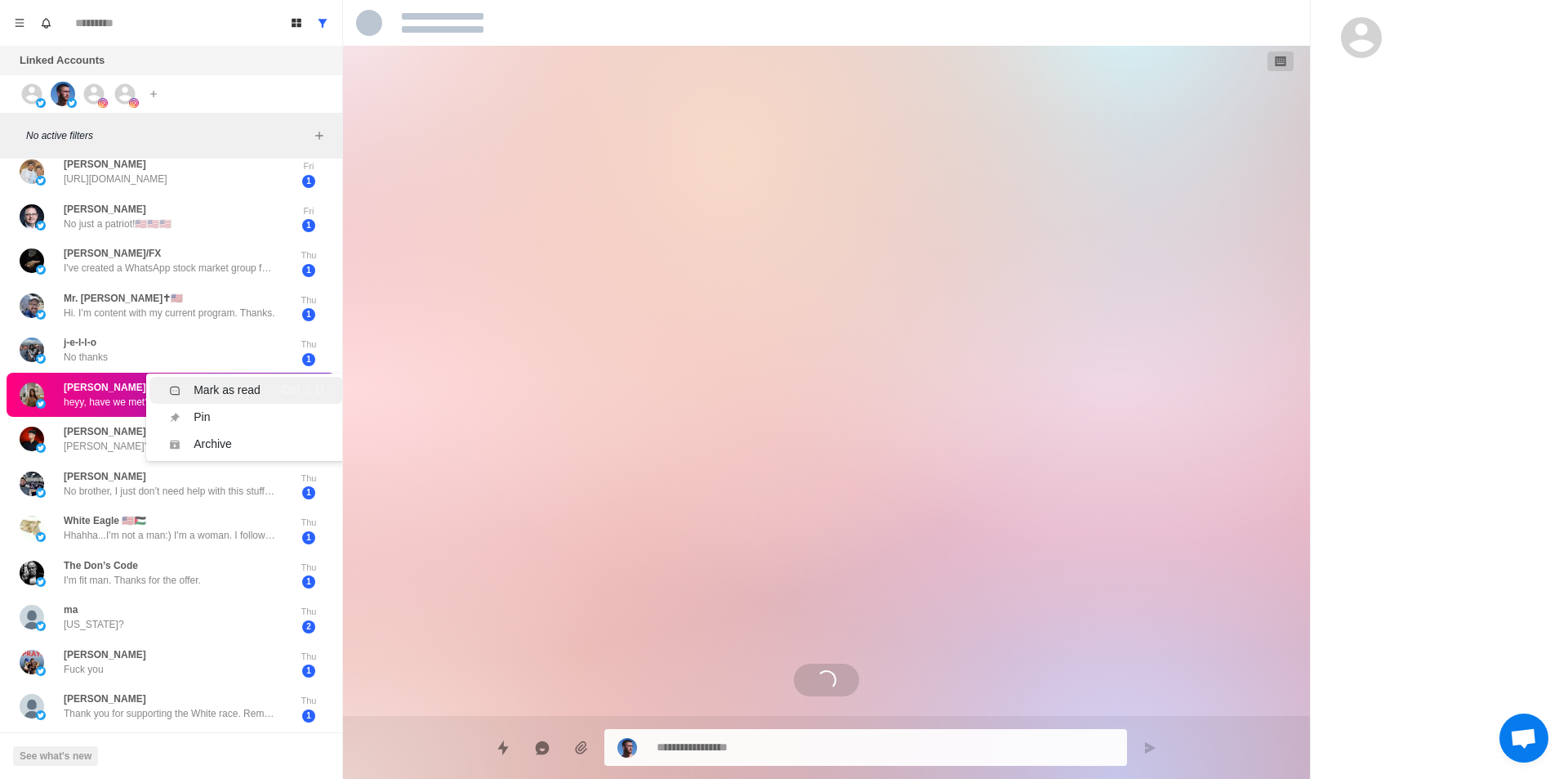
click at [221, 383] on div "Mark as read" at bounding box center [227, 390] width 67 height 18
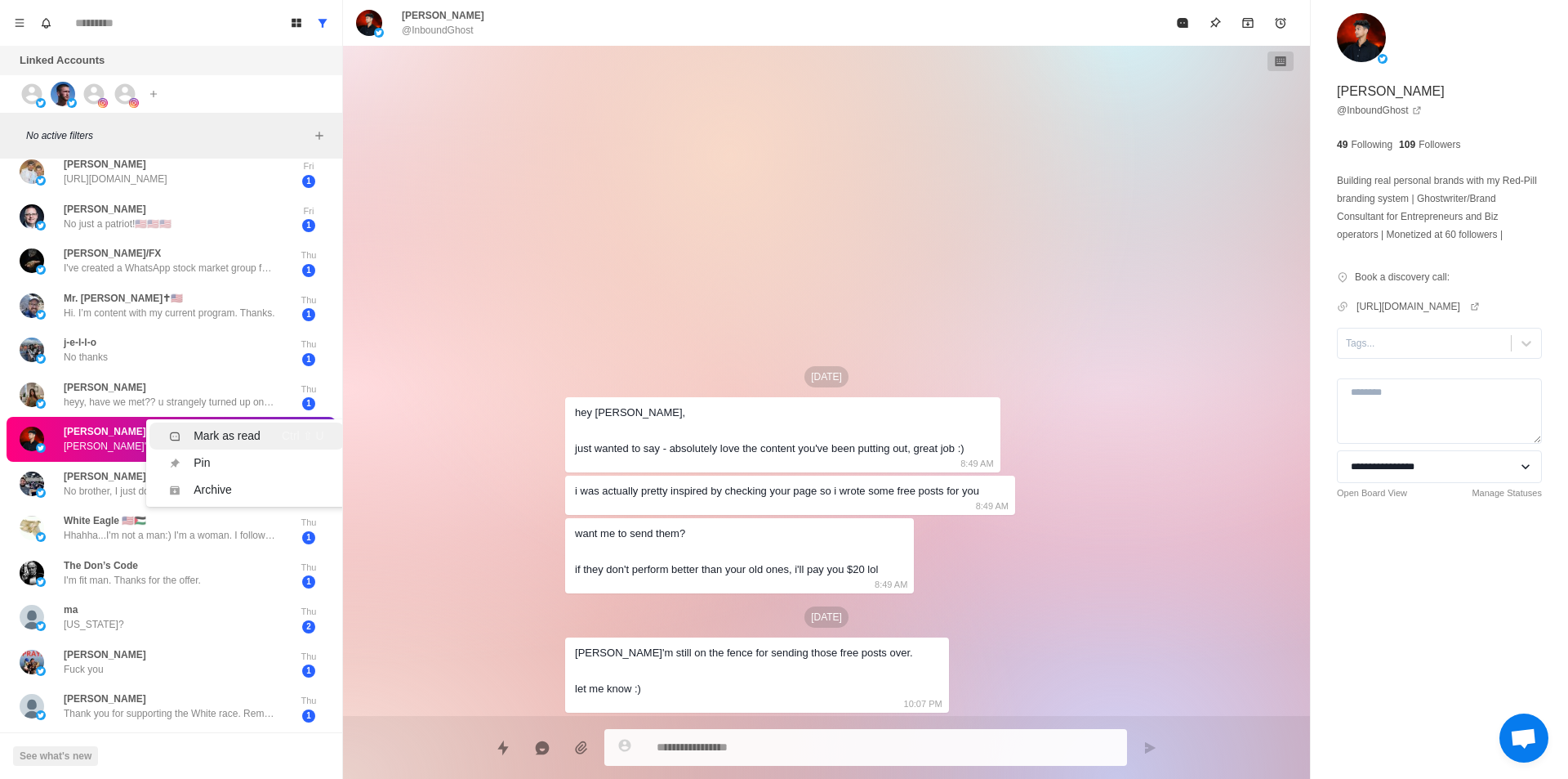
click at [222, 432] on div "Mark as read" at bounding box center [227, 435] width 67 height 18
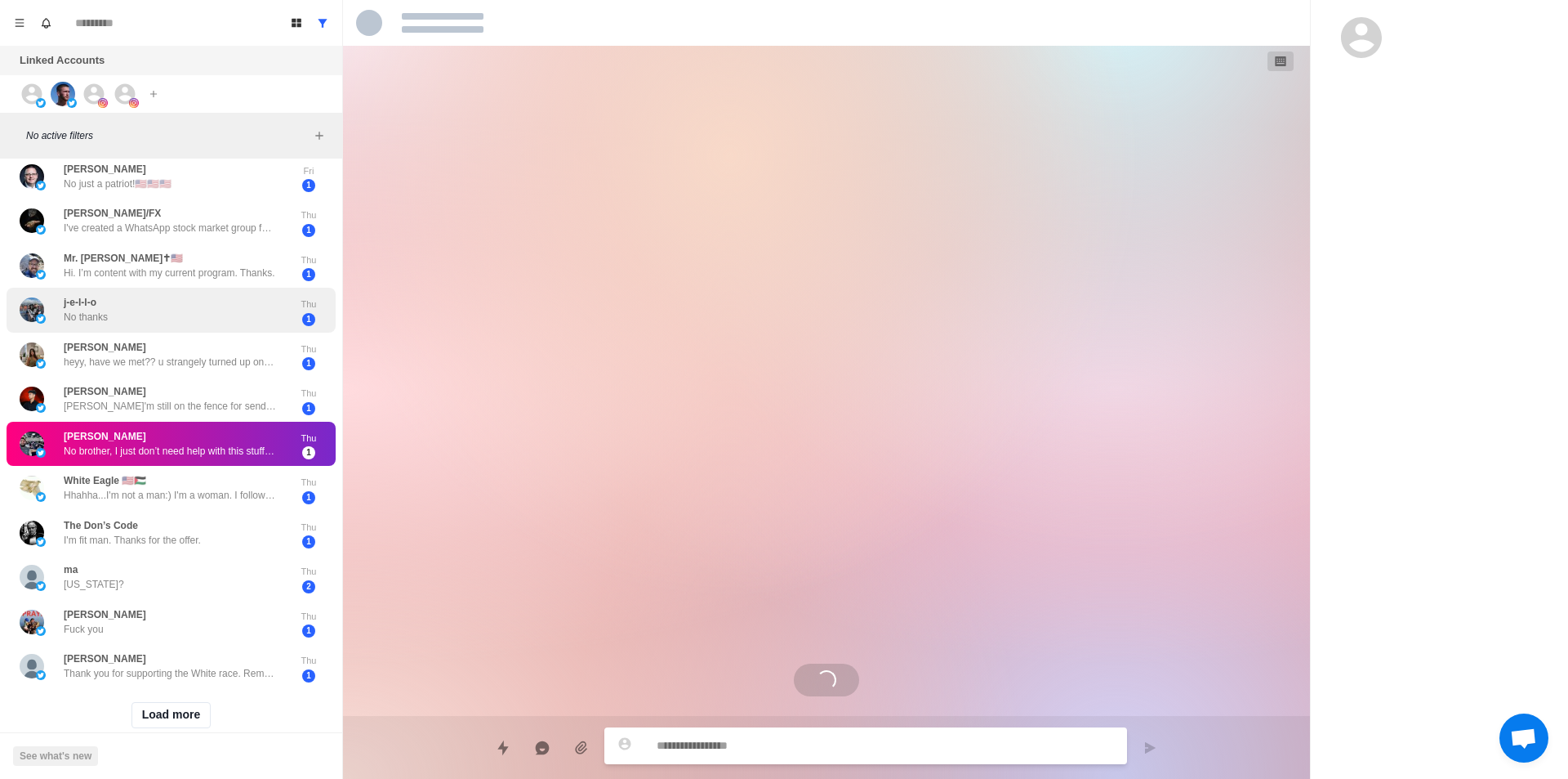
scroll to position [406, 0]
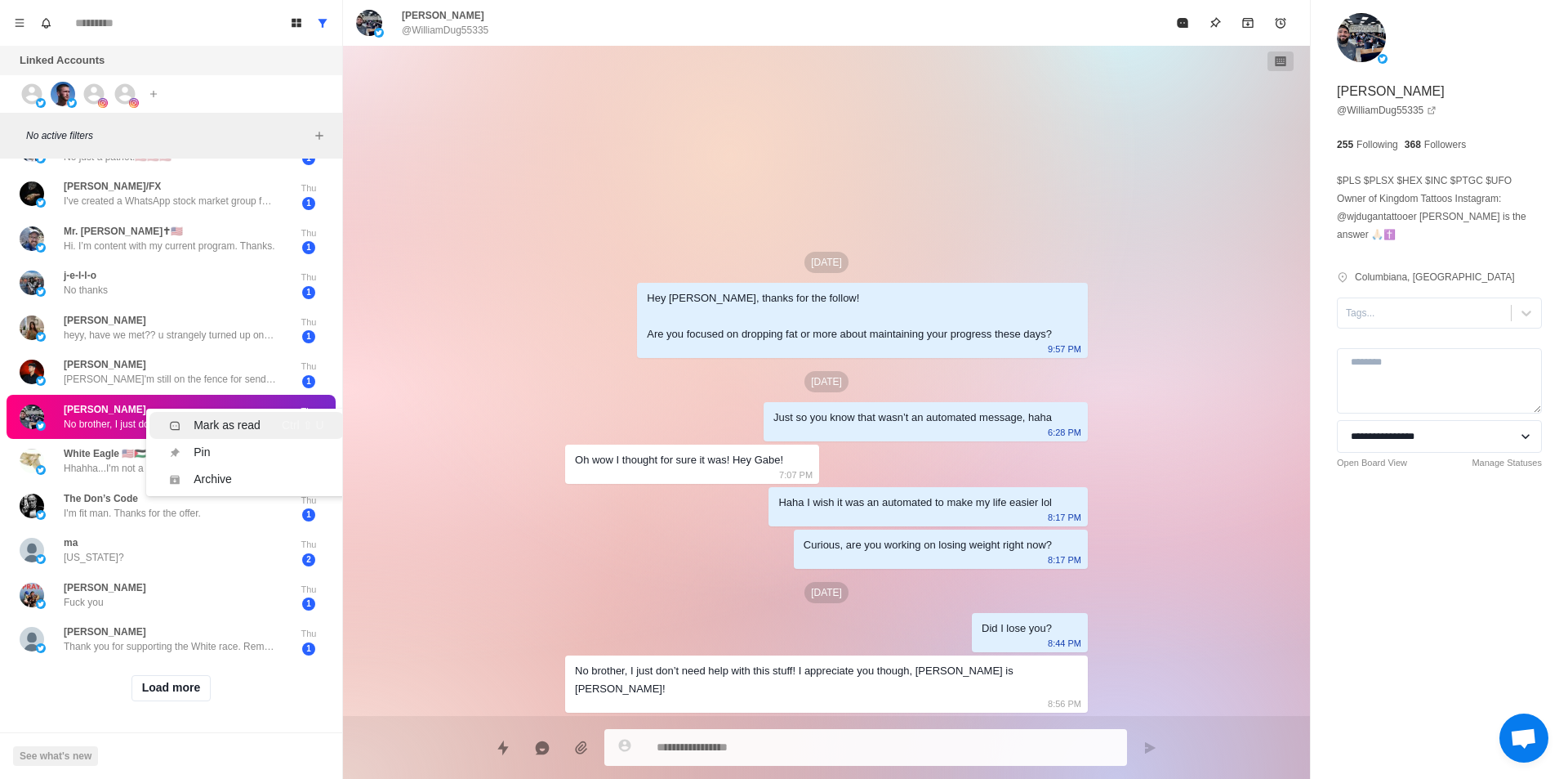
click at [212, 417] on div "Mark as read" at bounding box center [227, 425] width 67 height 18
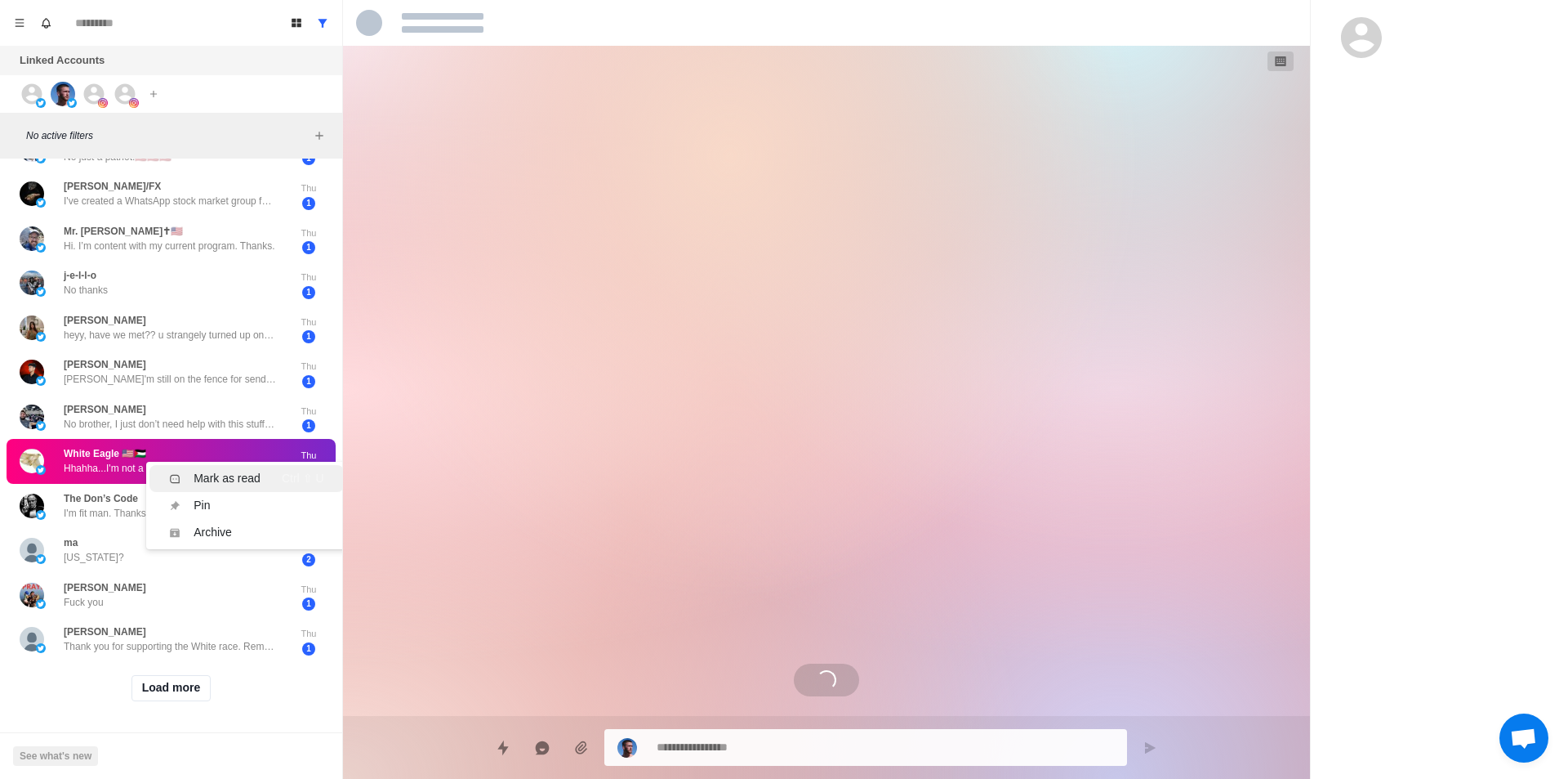
click at [210, 470] on div "Mark as read" at bounding box center [227, 478] width 67 height 18
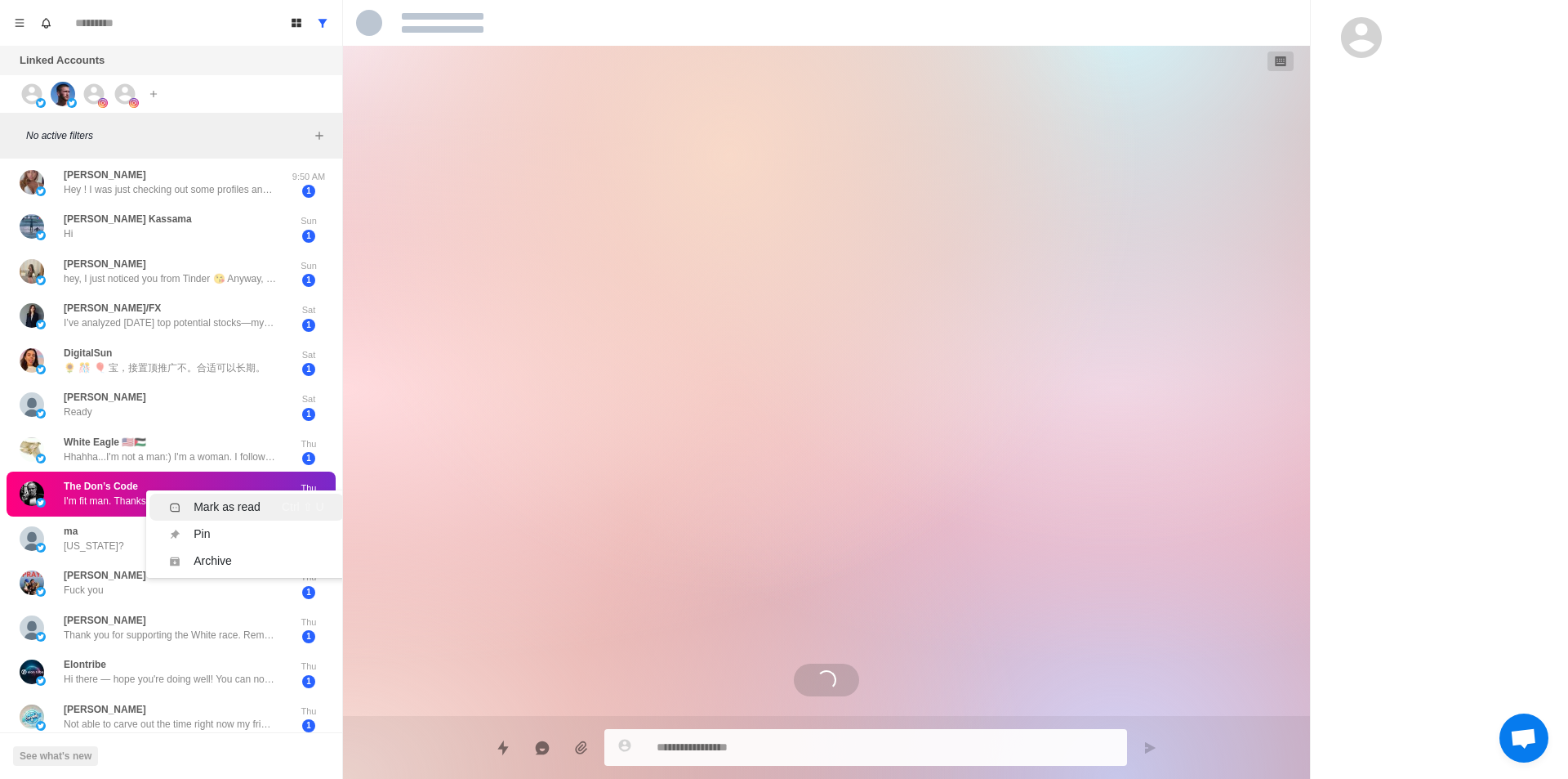
click at [216, 509] on div "Mark as read" at bounding box center [227, 507] width 67 height 18
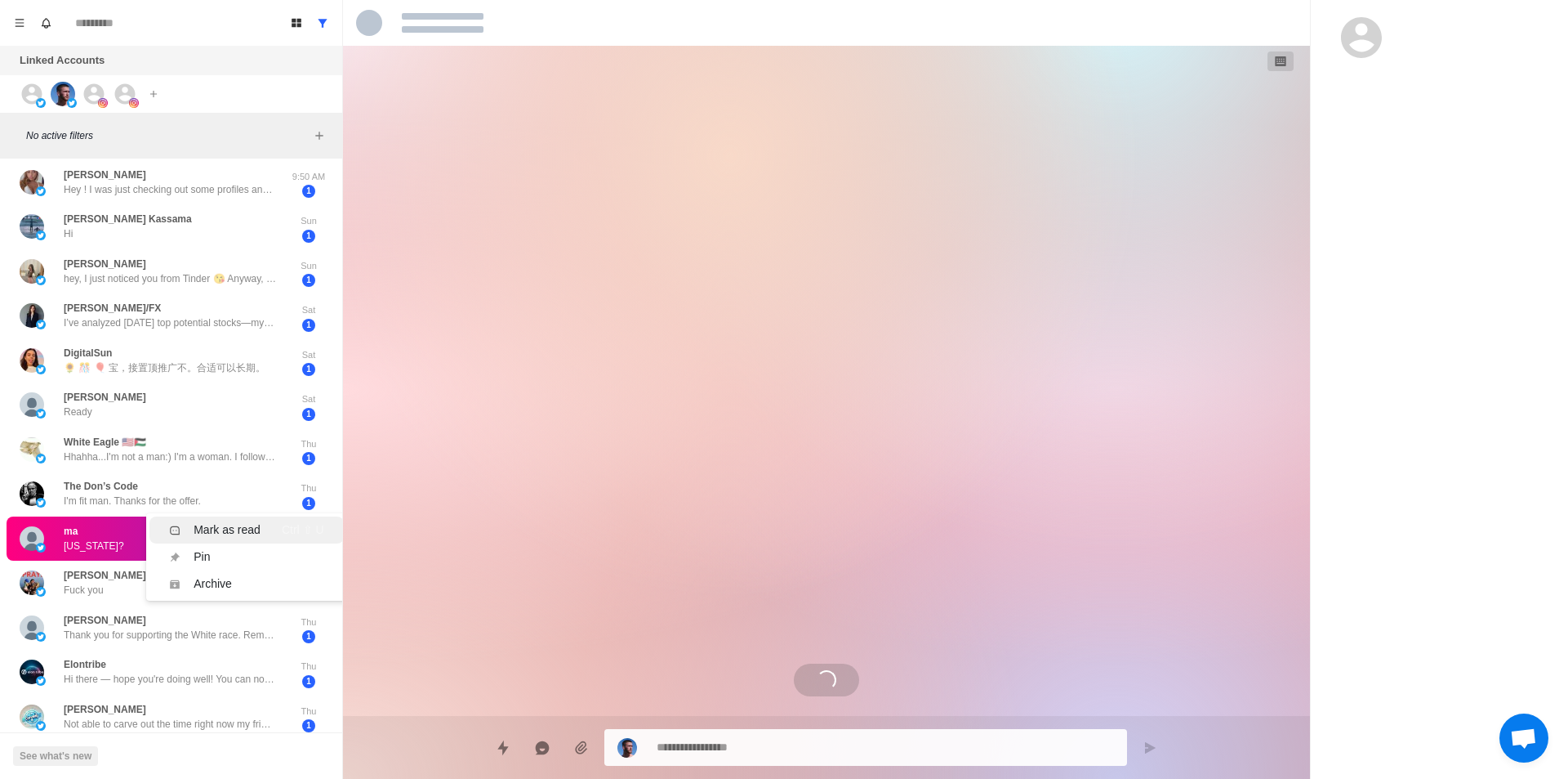
scroll to position [240, 0]
click at [251, 540] on li "Mark as read Ctrl ⇧ U" at bounding box center [246, 530] width 193 height 27
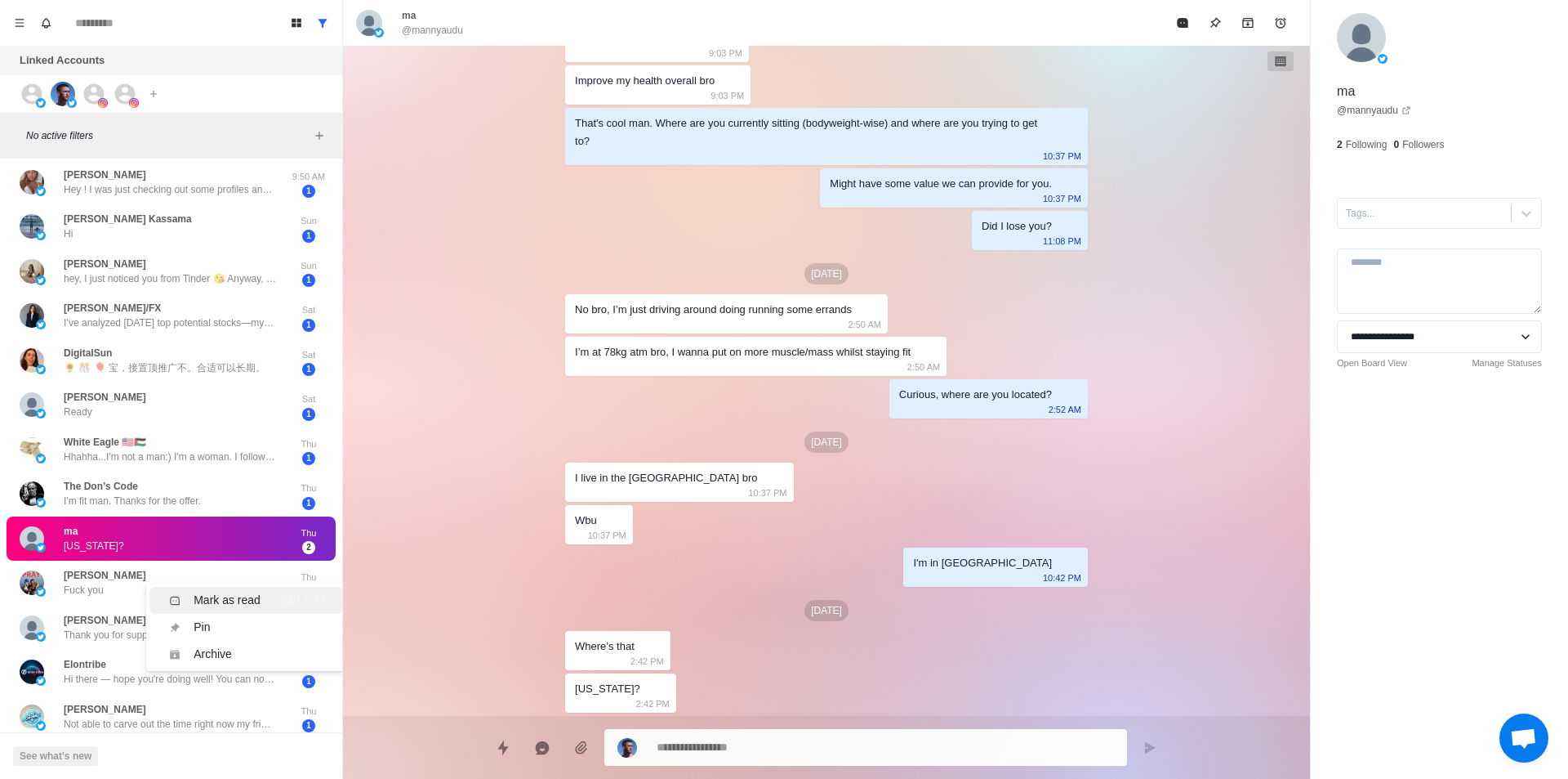
click at [249, 605] on div "Mark as read" at bounding box center [227, 600] width 67 height 18
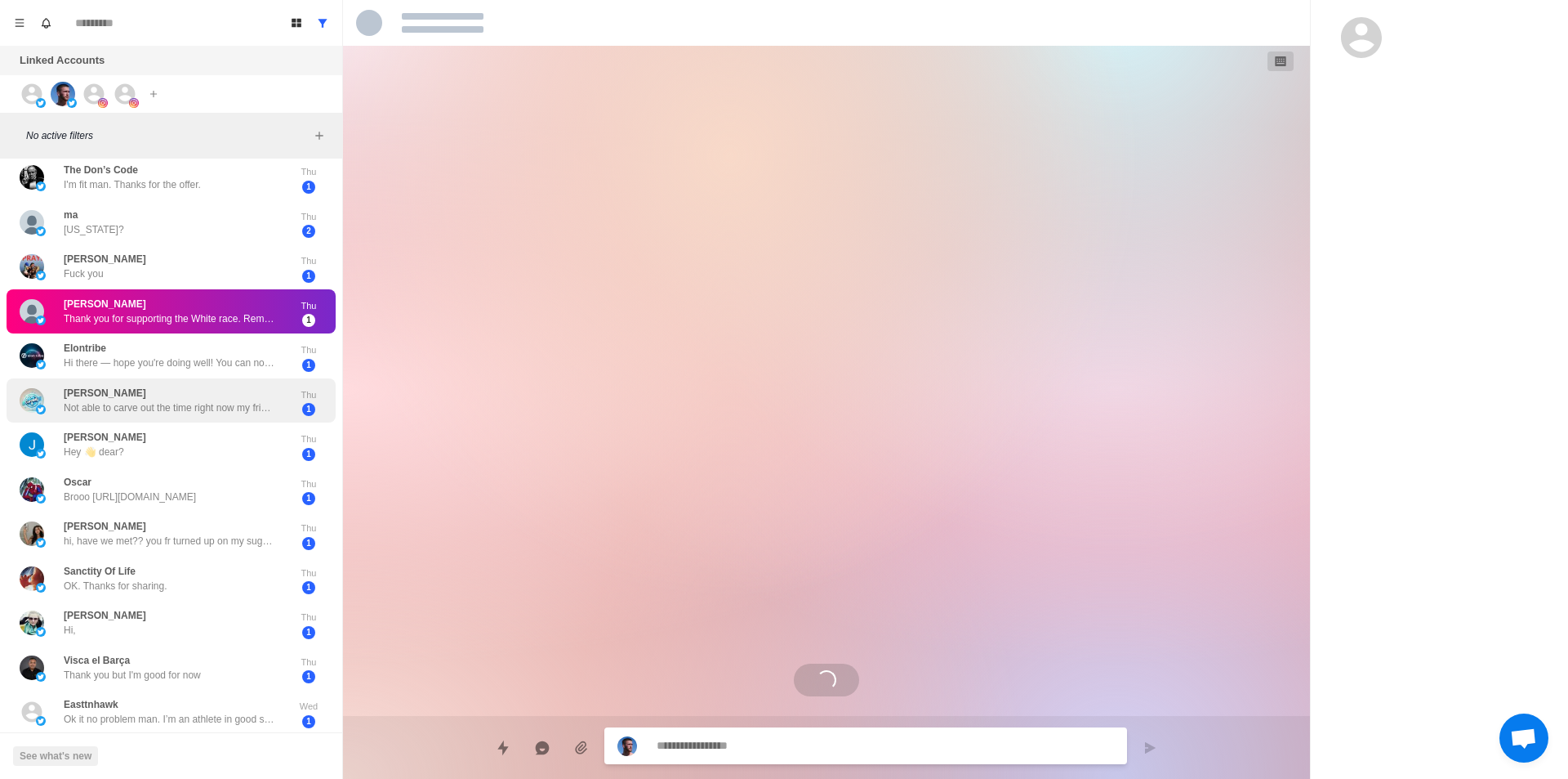
scroll to position [332, 0]
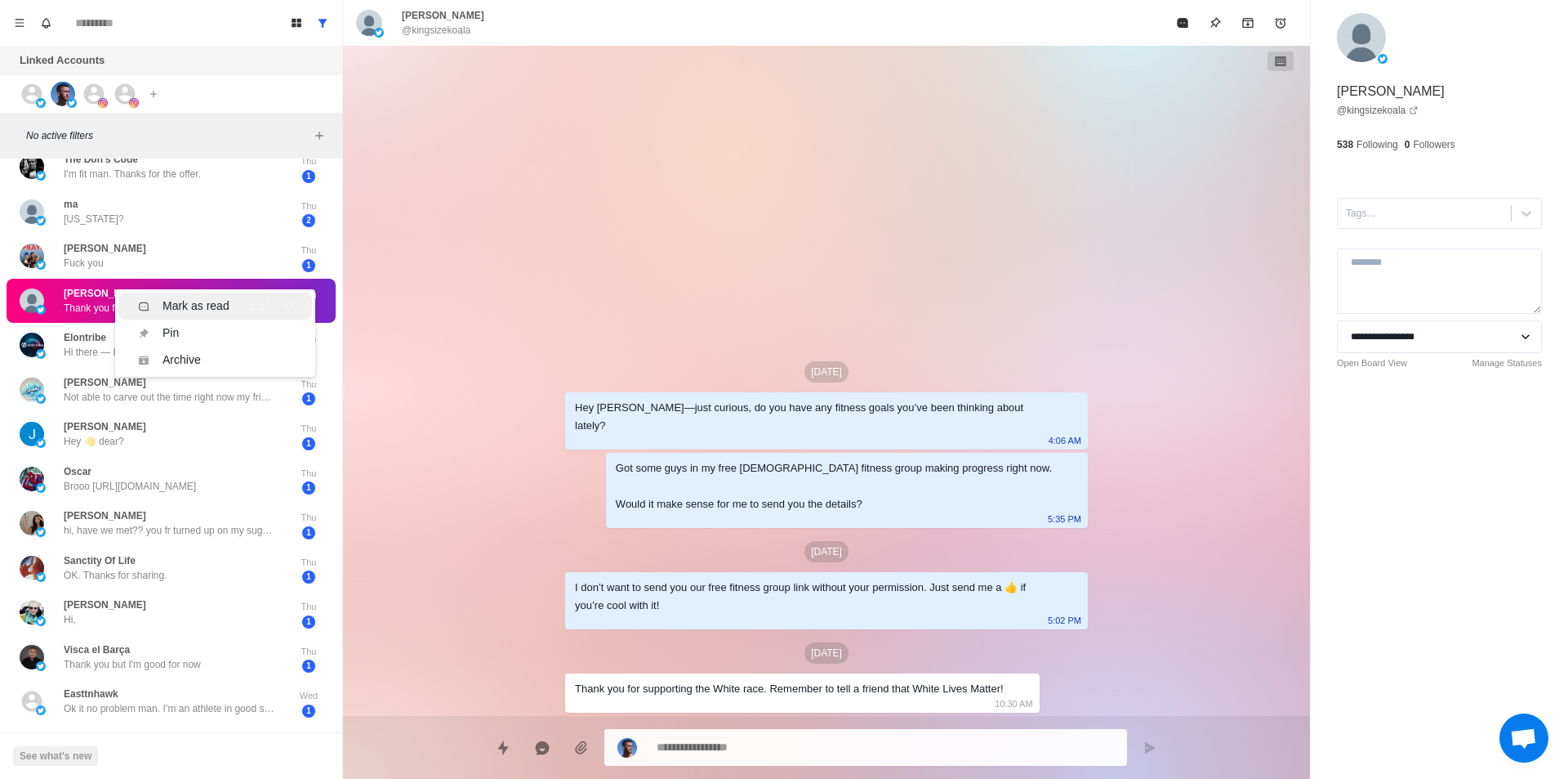
click at [220, 298] on div "Mark as read" at bounding box center [196, 306] width 67 height 18
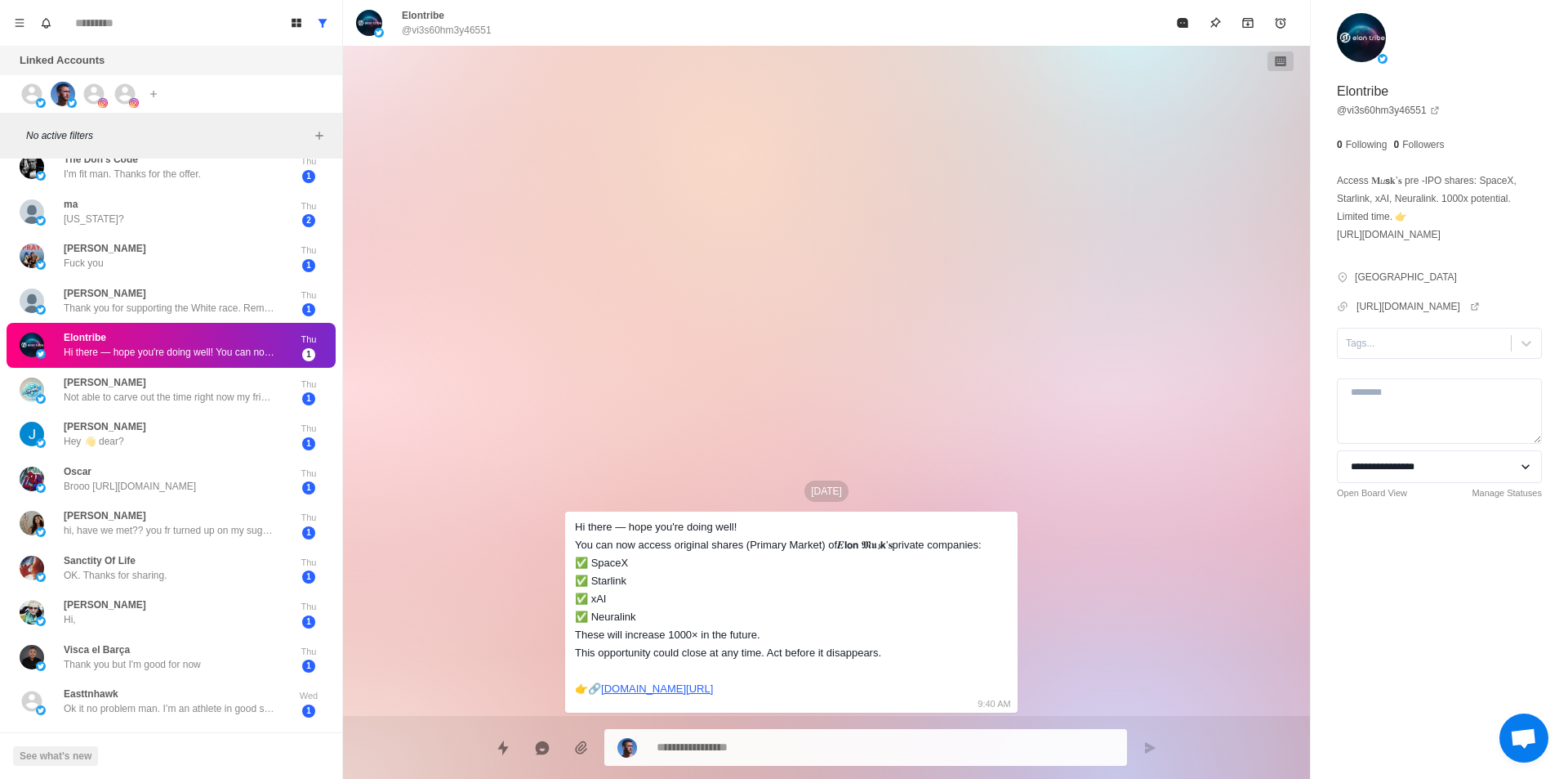
drag, startPoint x: 230, startPoint y: 344, endPoint x: 252, endPoint y: 372, distance: 35.6
click at [250, 361] on div "Mark as read" at bounding box center [227, 360] width 67 height 18
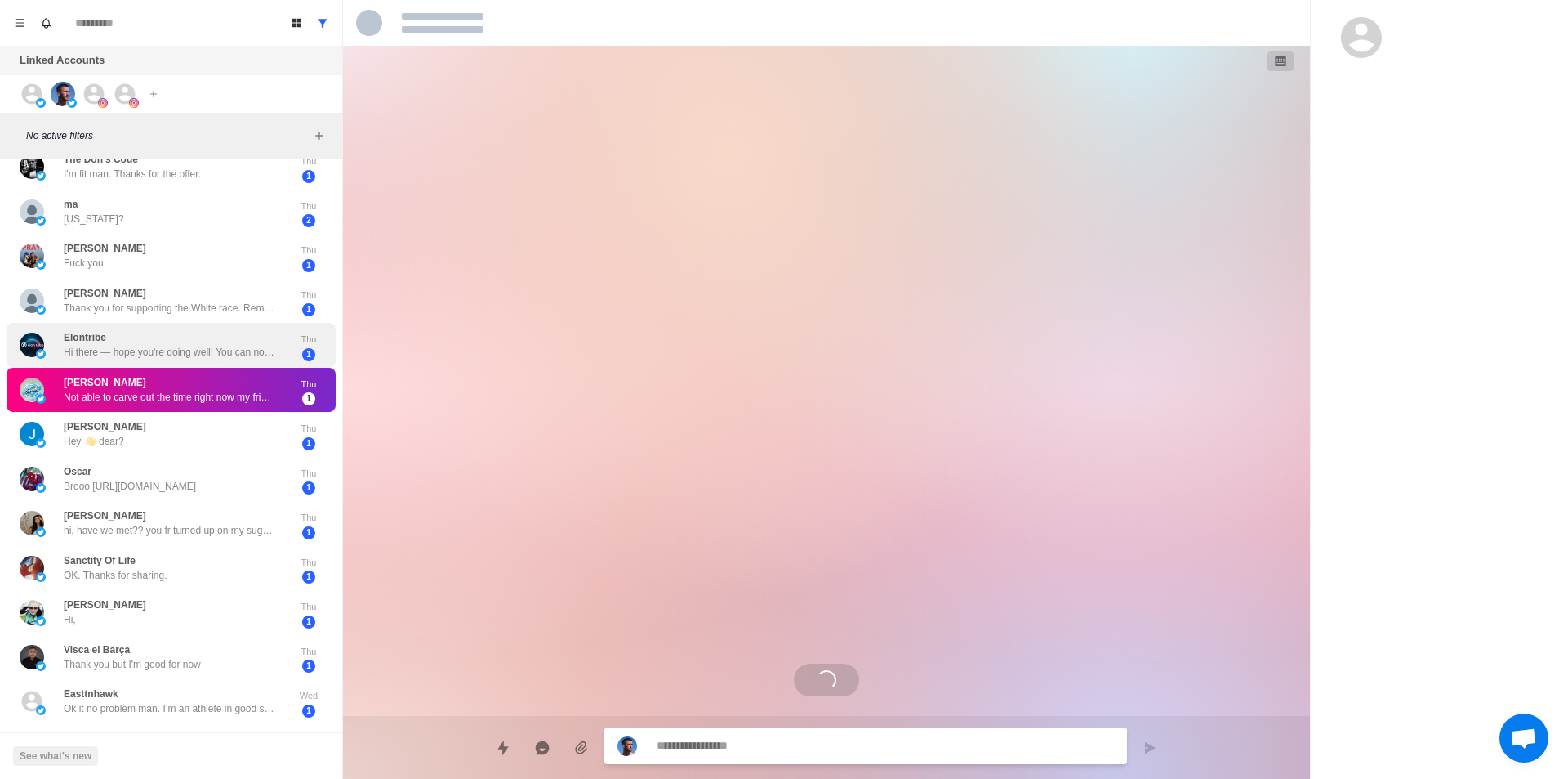
scroll to position [886, 0]
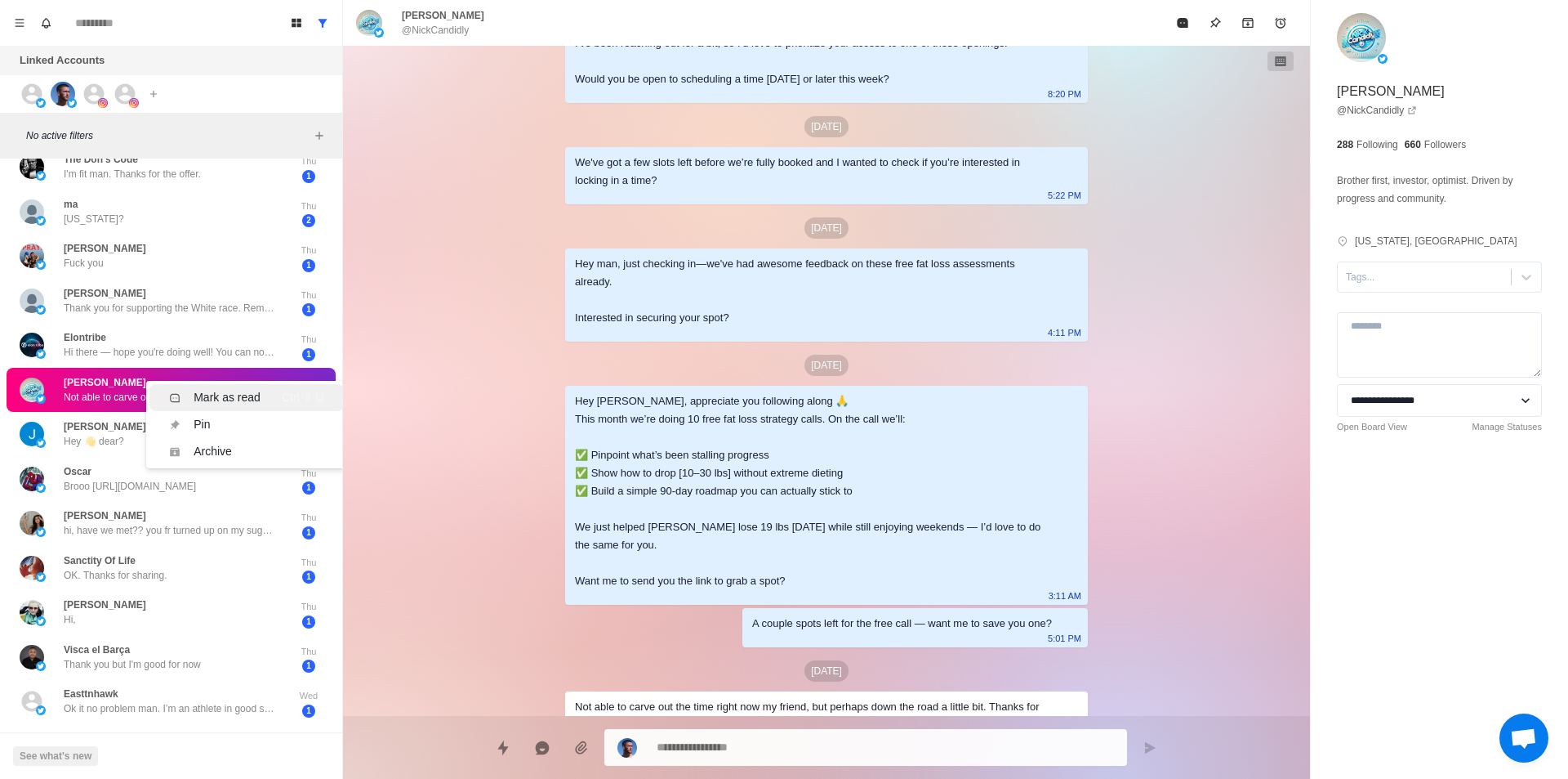
click at [225, 395] on div "Mark as read" at bounding box center [227, 397] width 67 height 18
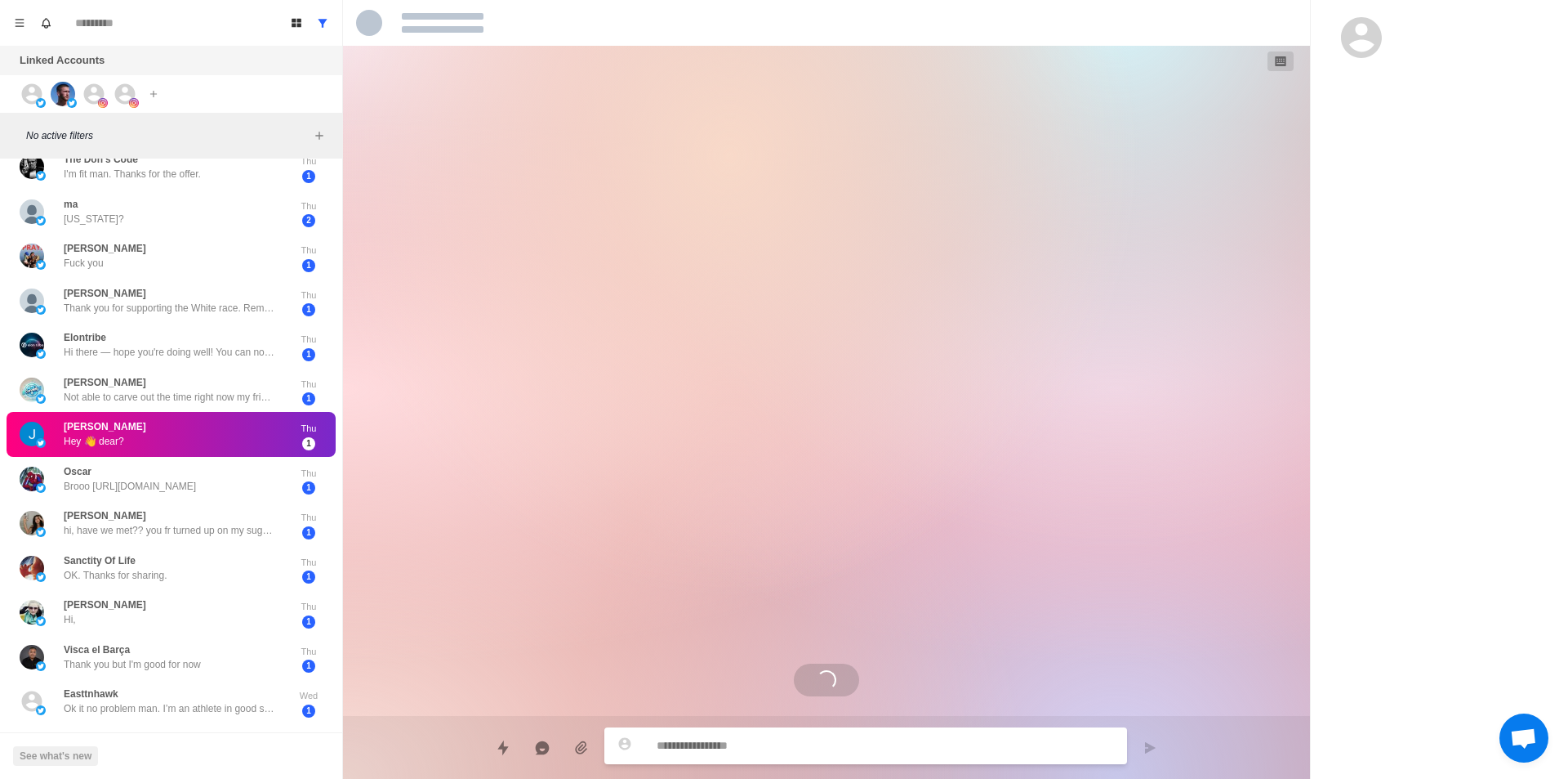
scroll to position [243, 0]
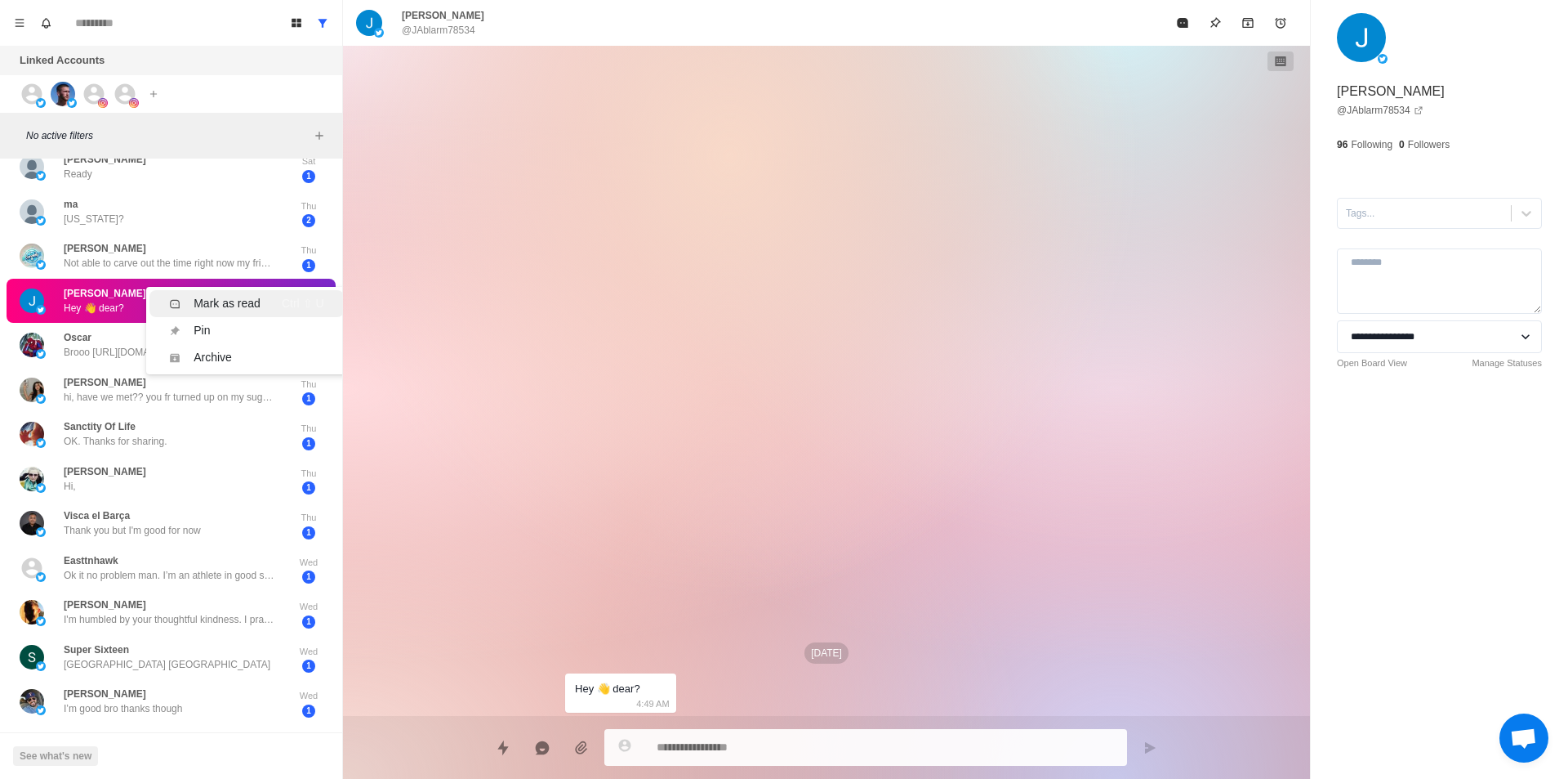
click at [252, 300] on div "Mark as read" at bounding box center [227, 304] width 67 height 18
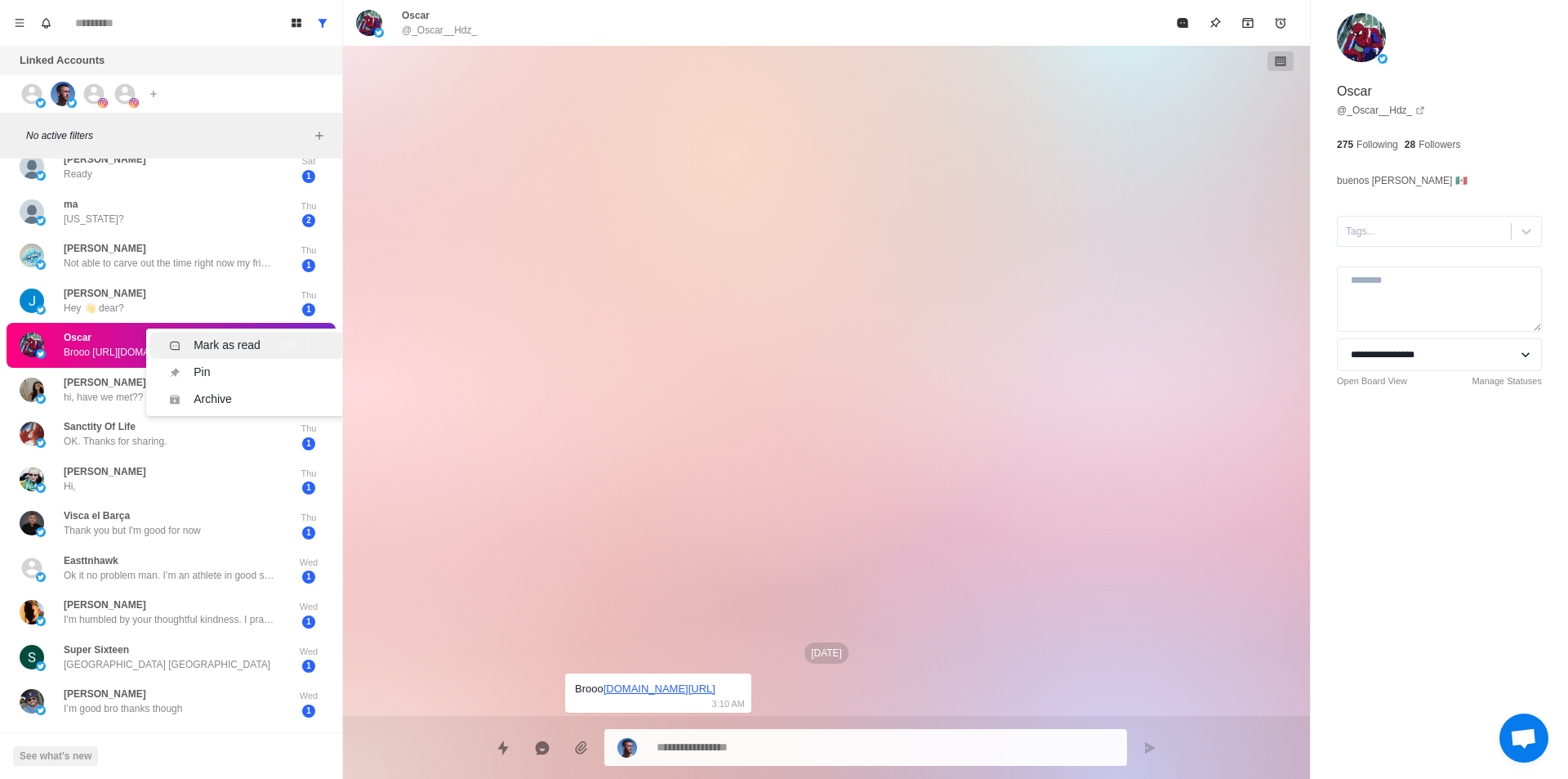
click at [227, 341] on div "Mark as read" at bounding box center [227, 345] width 67 height 18
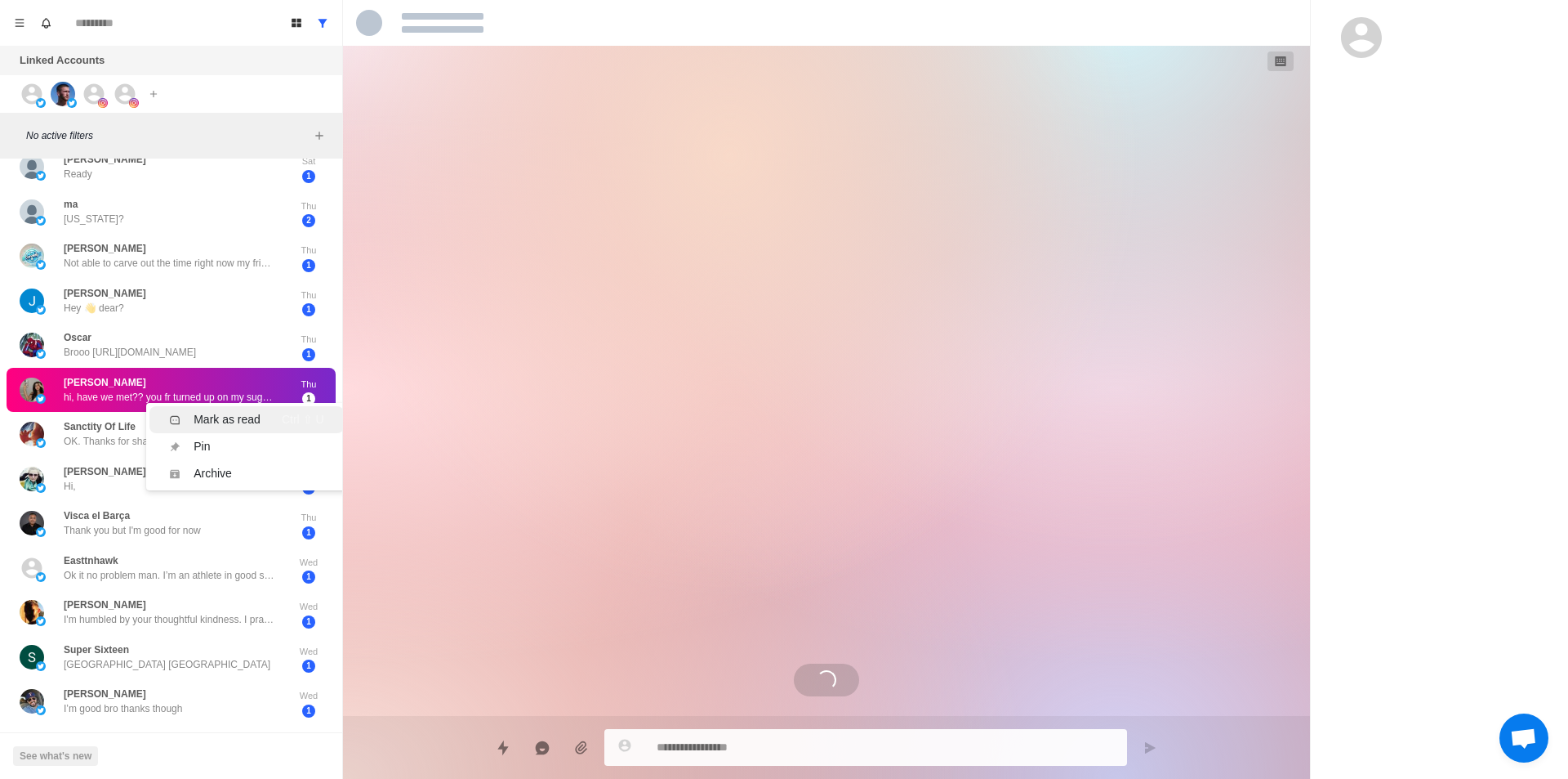
click at [233, 426] on div "Mark as read" at bounding box center [227, 420] width 67 height 18
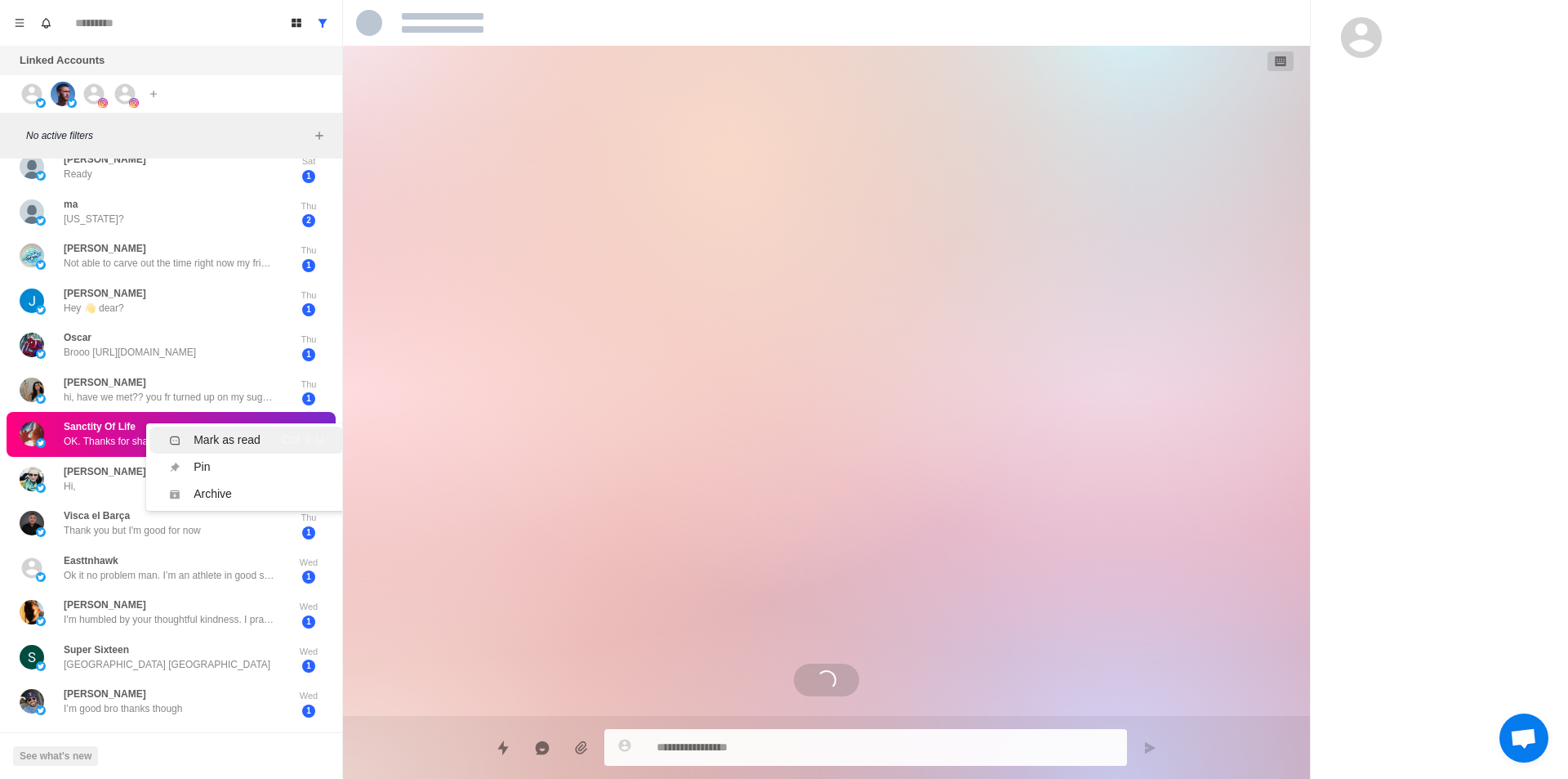
click at [250, 435] on div "Mark as read" at bounding box center [227, 440] width 67 height 18
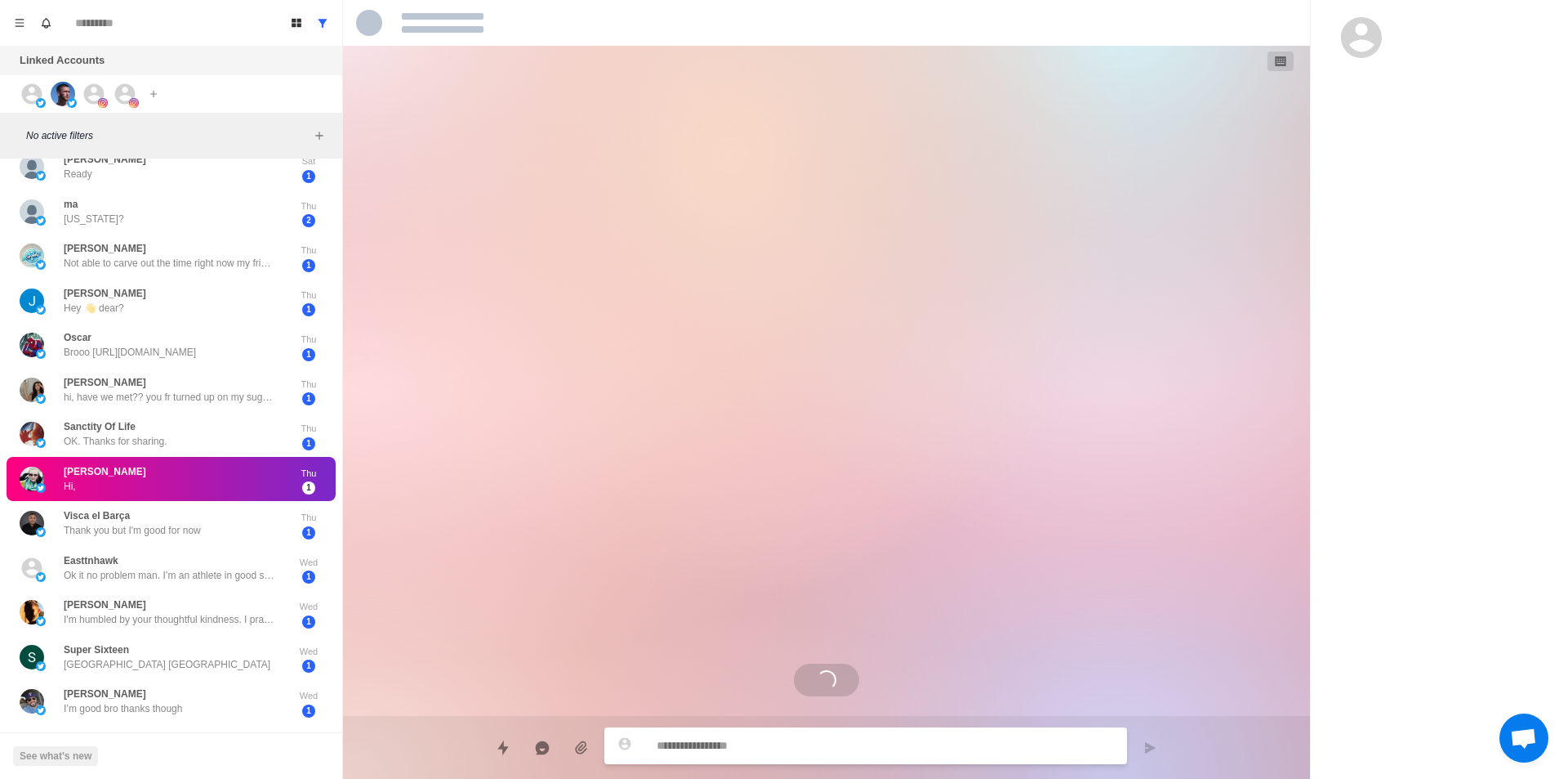
scroll to position [0, 0]
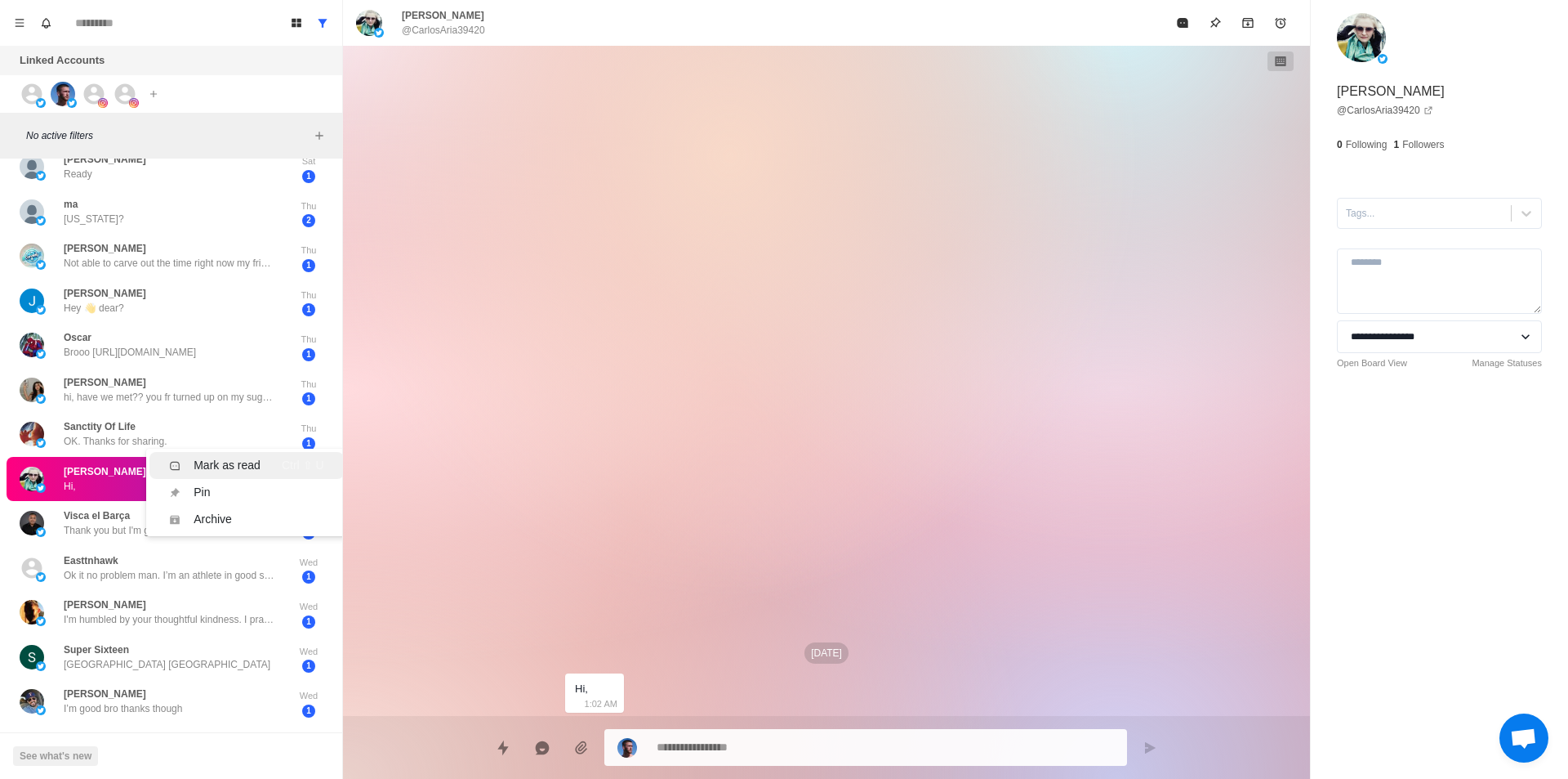
click at [234, 462] on div "Mark as read" at bounding box center [227, 465] width 67 height 18
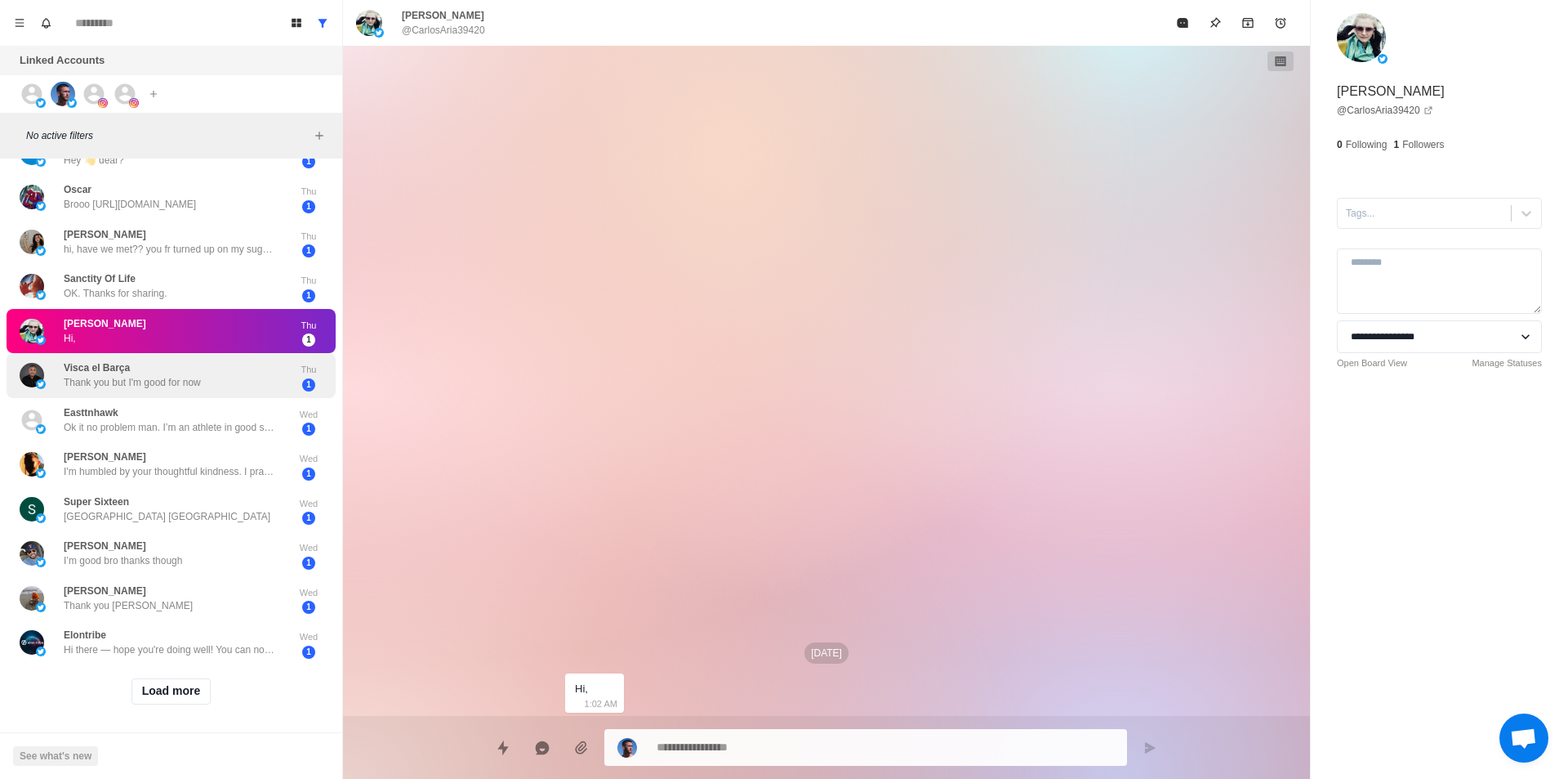
scroll to position [406, 0]
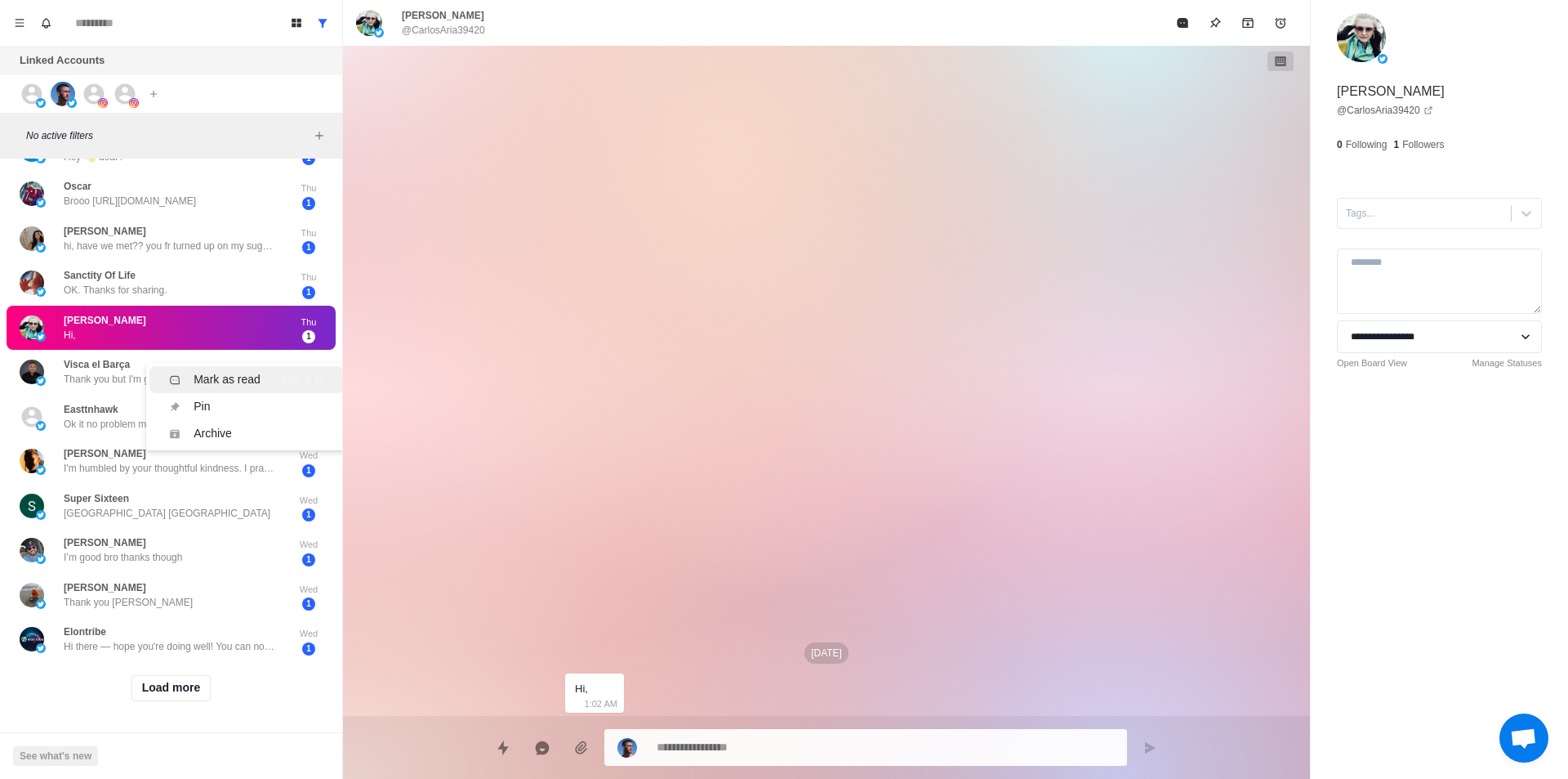
click at [224, 371] on div "Mark as read" at bounding box center [227, 379] width 67 height 18
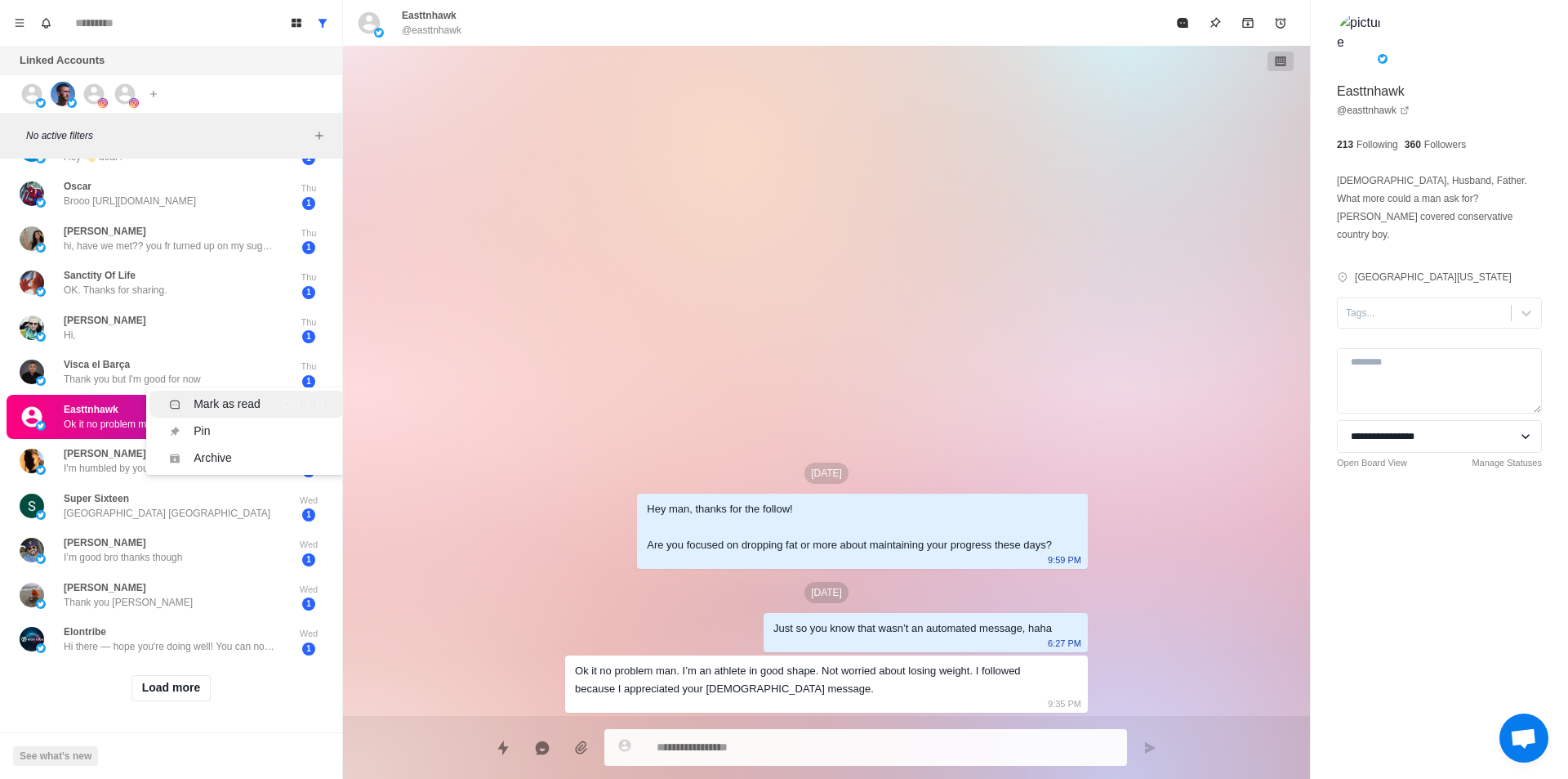
click at [213, 395] on div "Mark as read" at bounding box center [227, 404] width 67 height 18
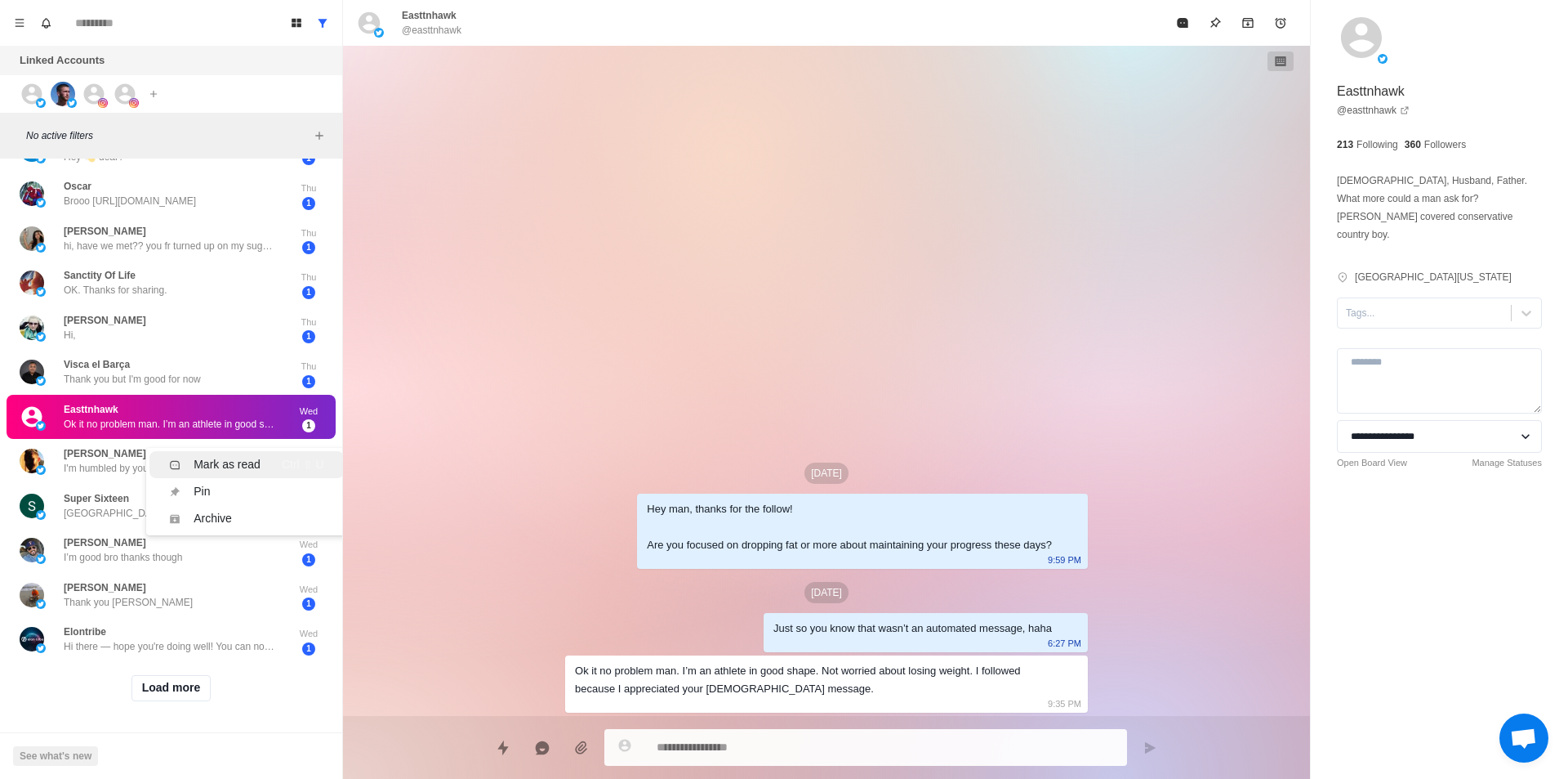
click at [213, 456] on div "Mark as read" at bounding box center [227, 465] width 67 height 18
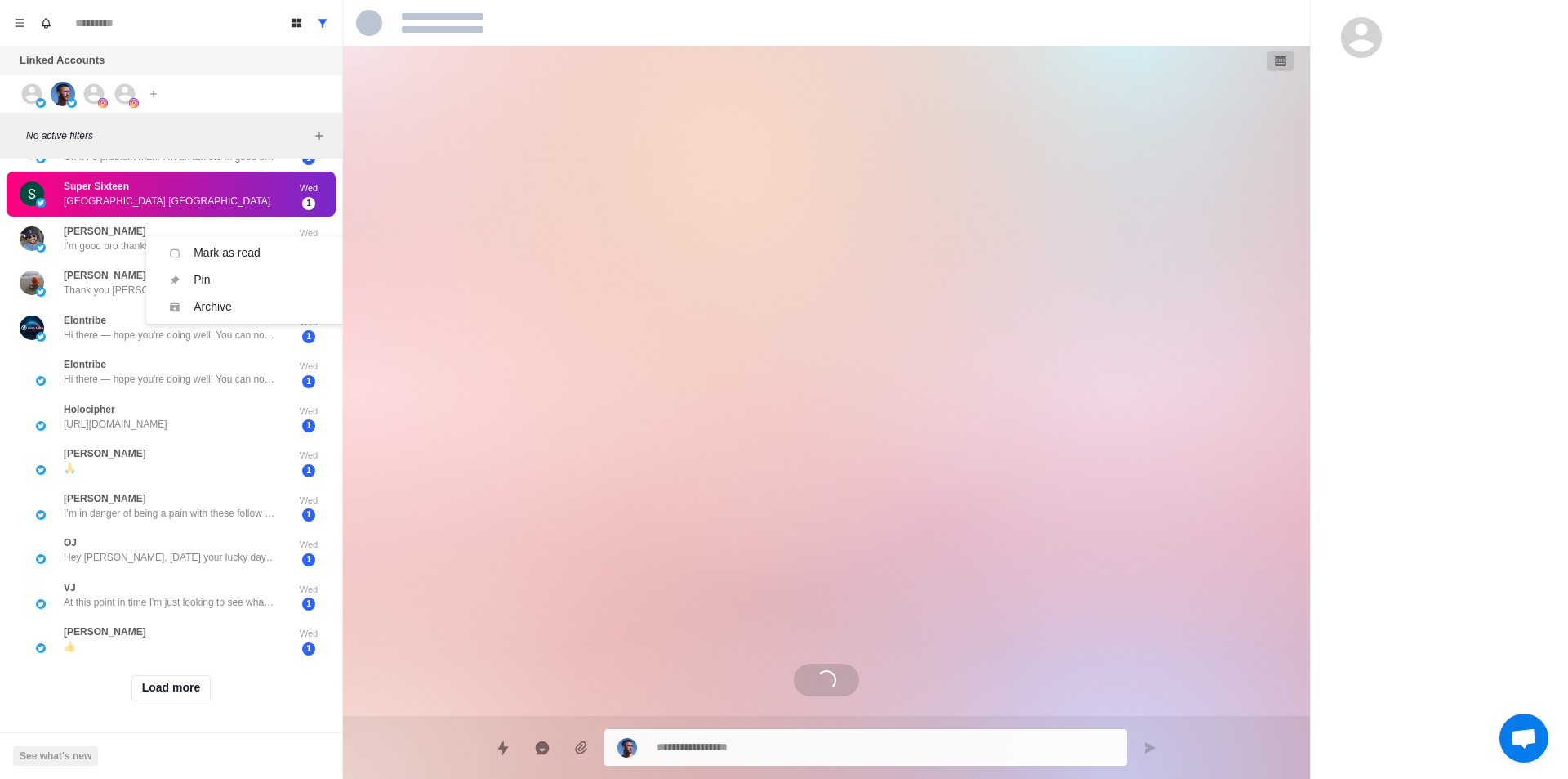
scroll to position [0, 0]
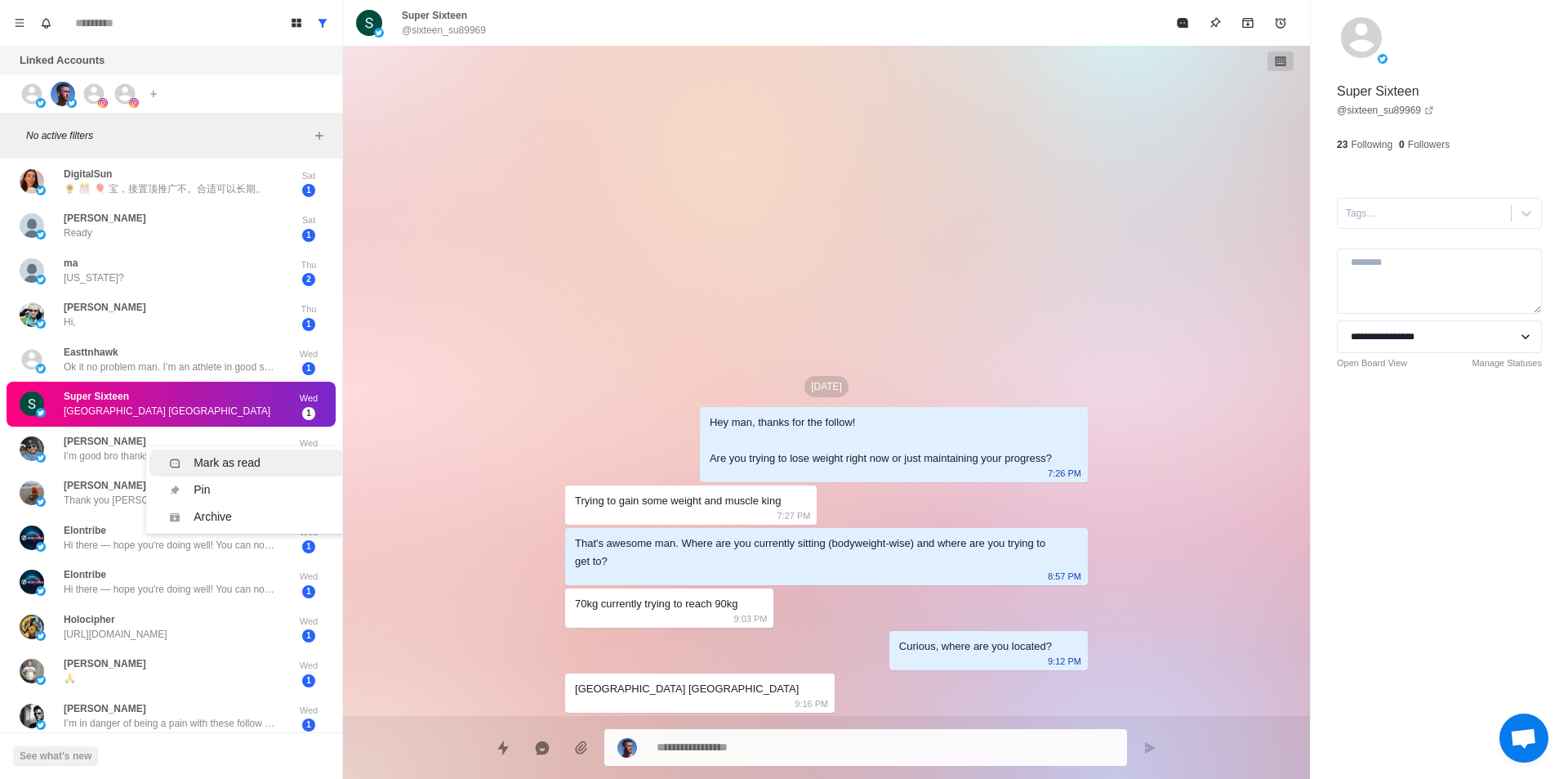
click at [205, 455] on div "Mark as read" at bounding box center [227, 463] width 67 height 18
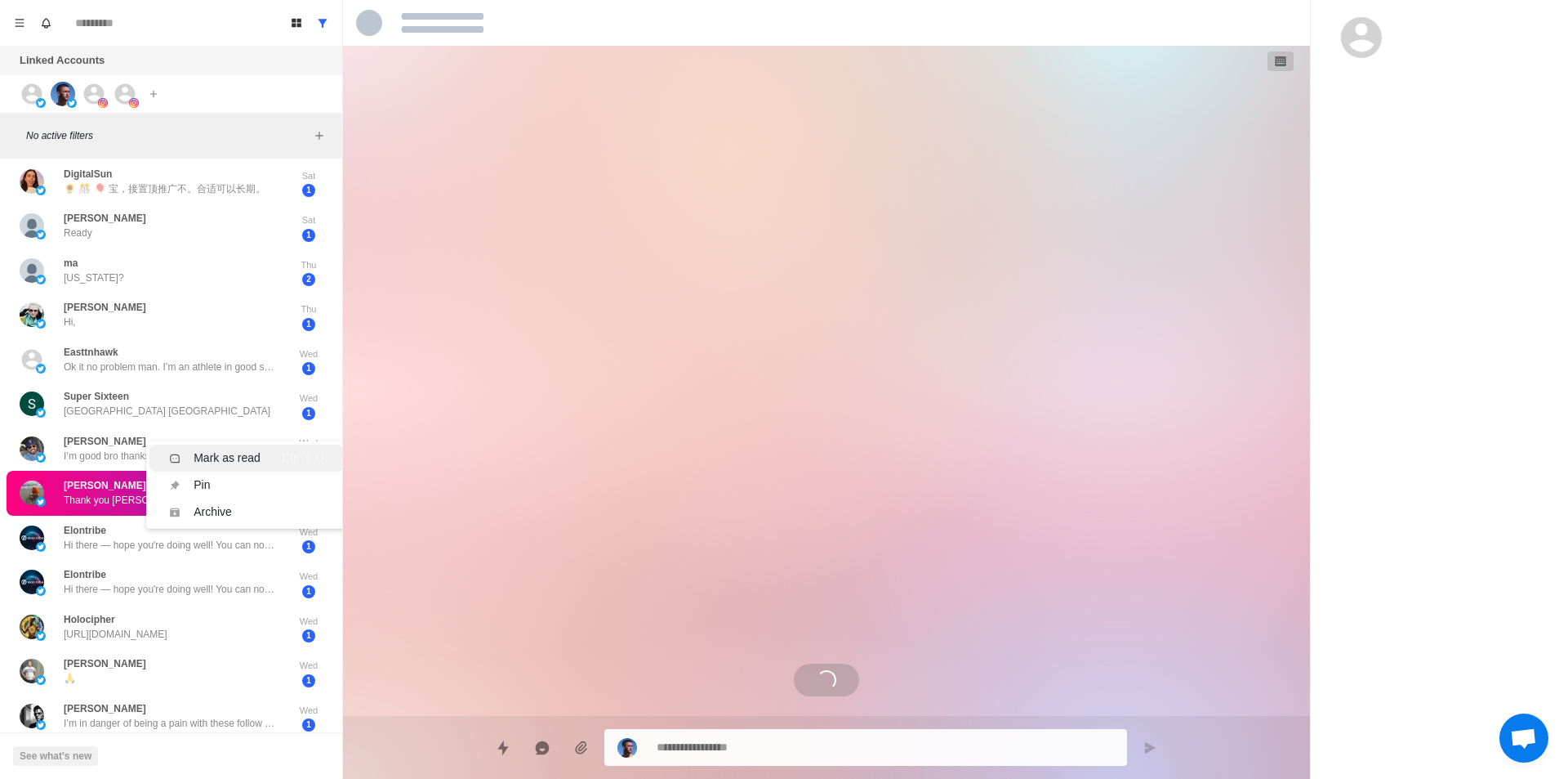
click at [223, 458] on div "Mark as read" at bounding box center [227, 458] width 67 height 18
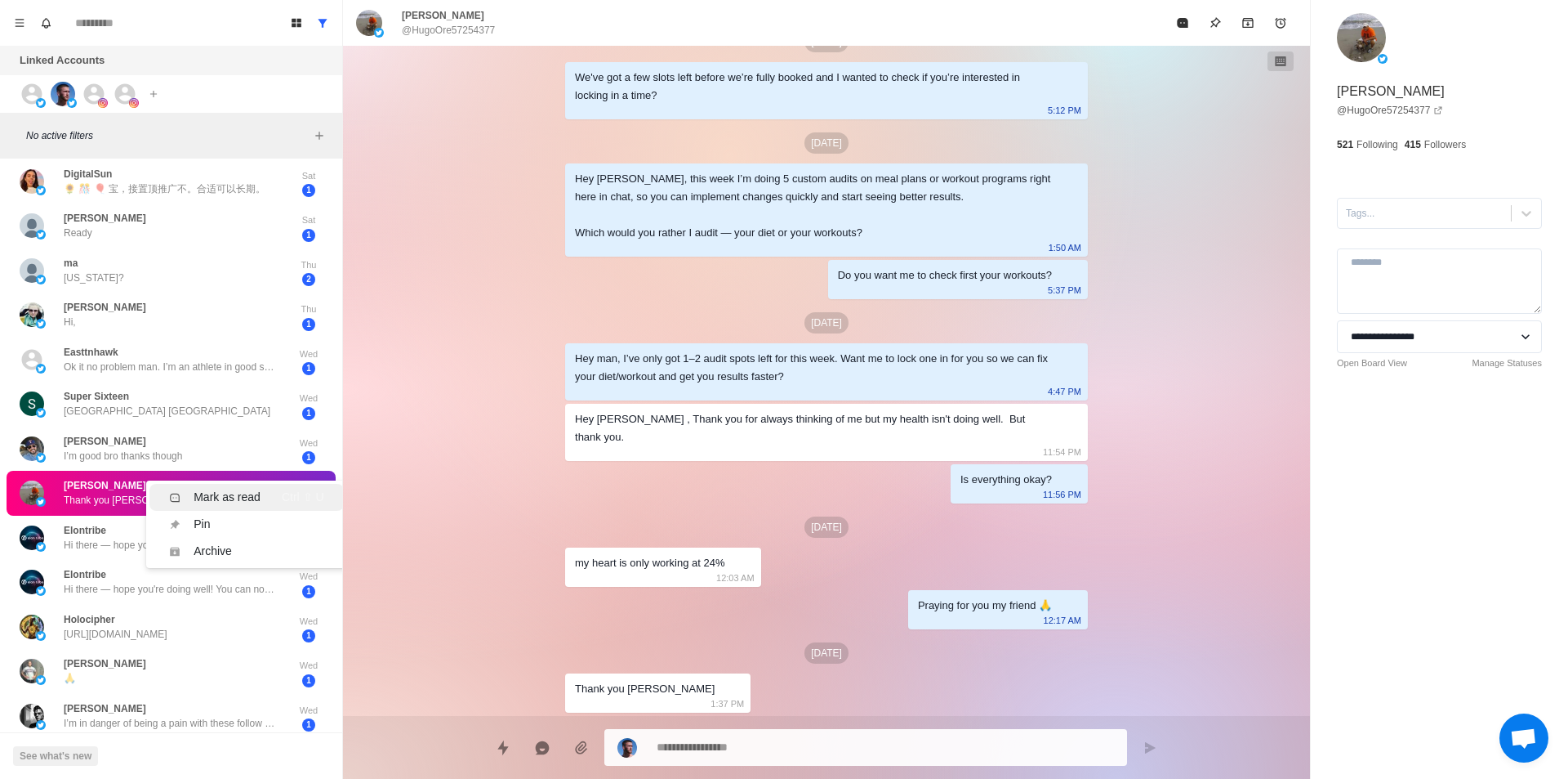
click at [230, 490] on div "Mark as read" at bounding box center [227, 497] width 67 height 18
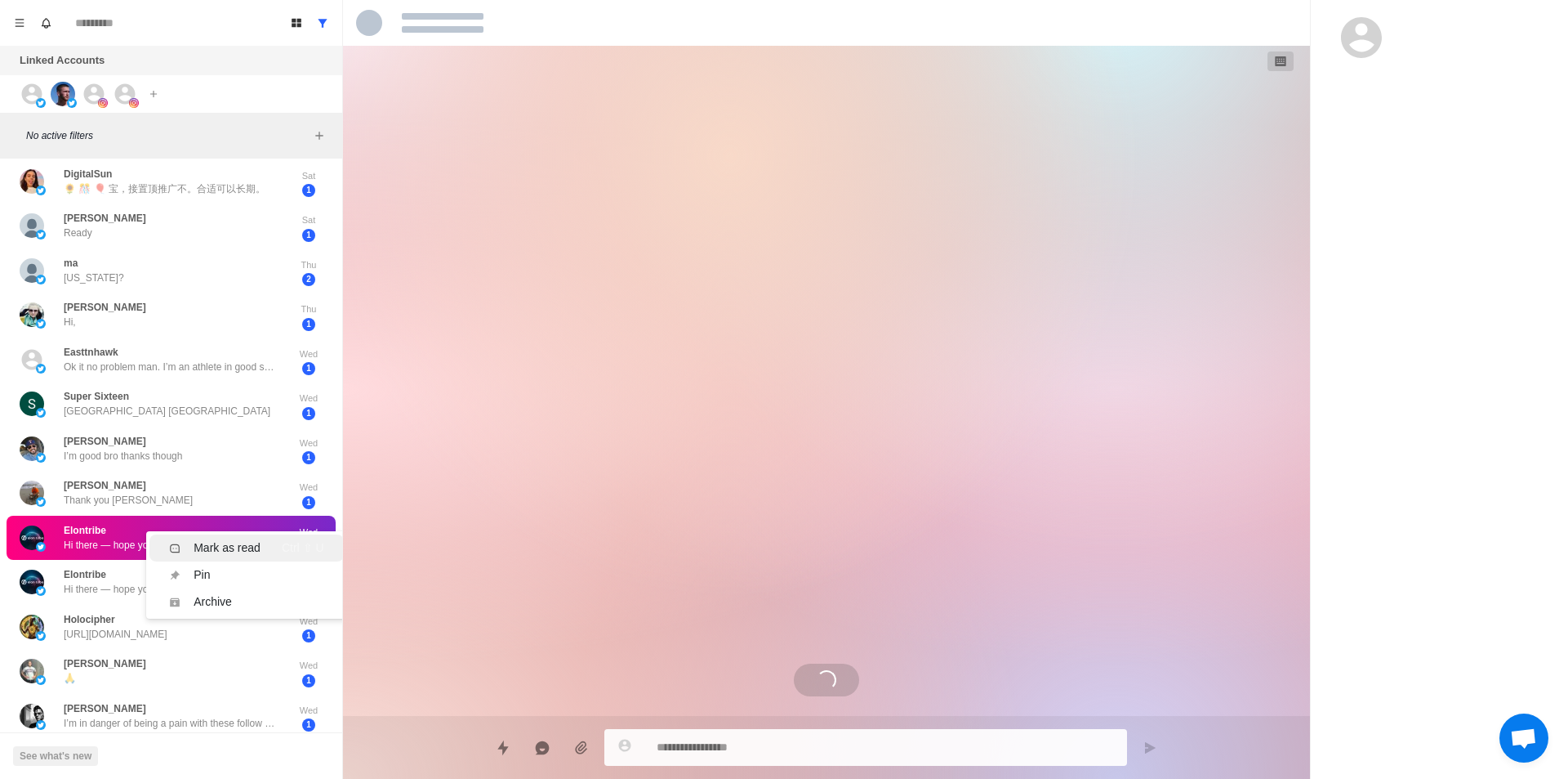
click at [234, 547] on div "Mark as read" at bounding box center [227, 548] width 67 height 18
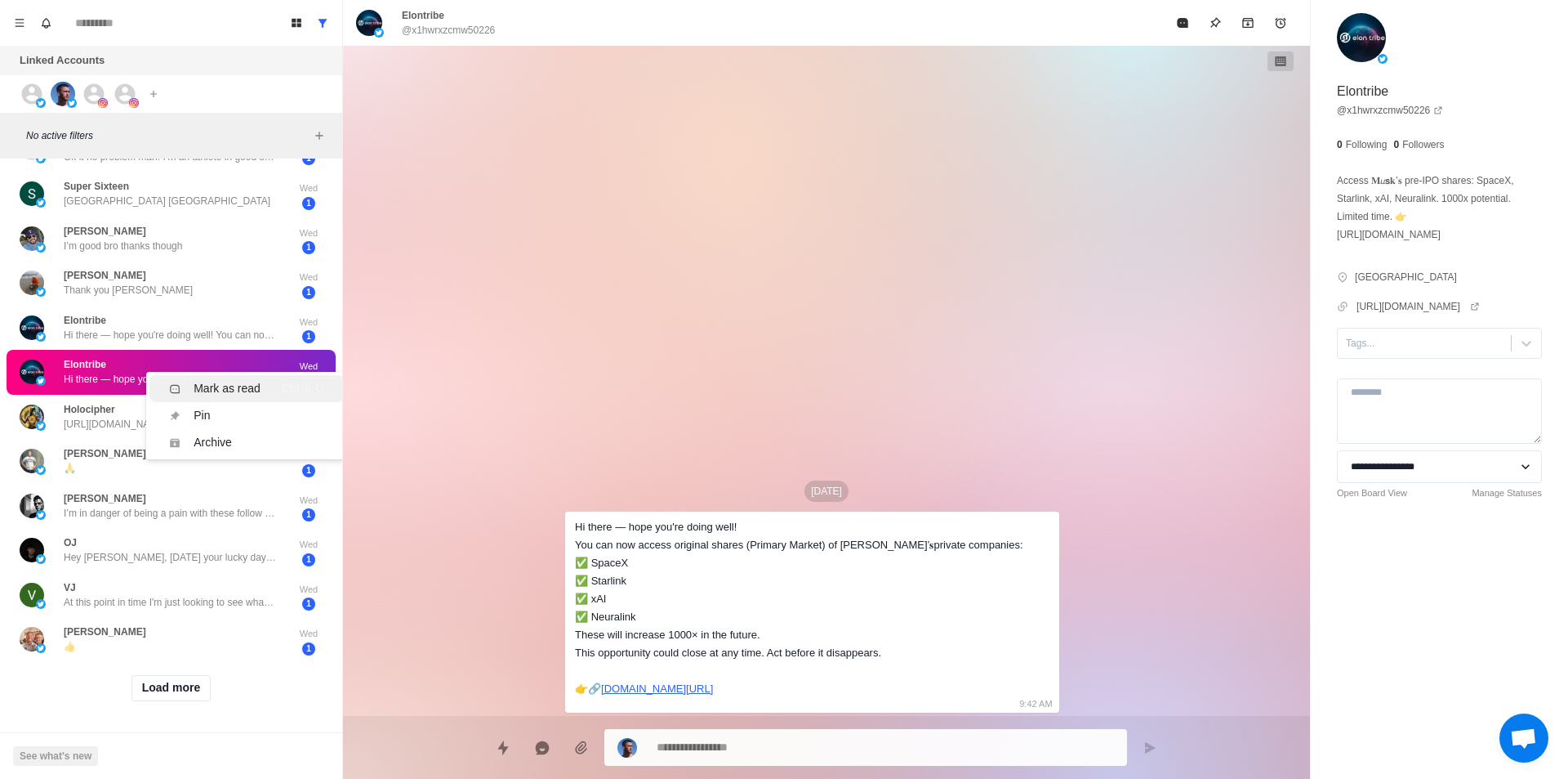
click at [227, 380] on div "Mark as read" at bounding box center [227, 389] width 67 height 18
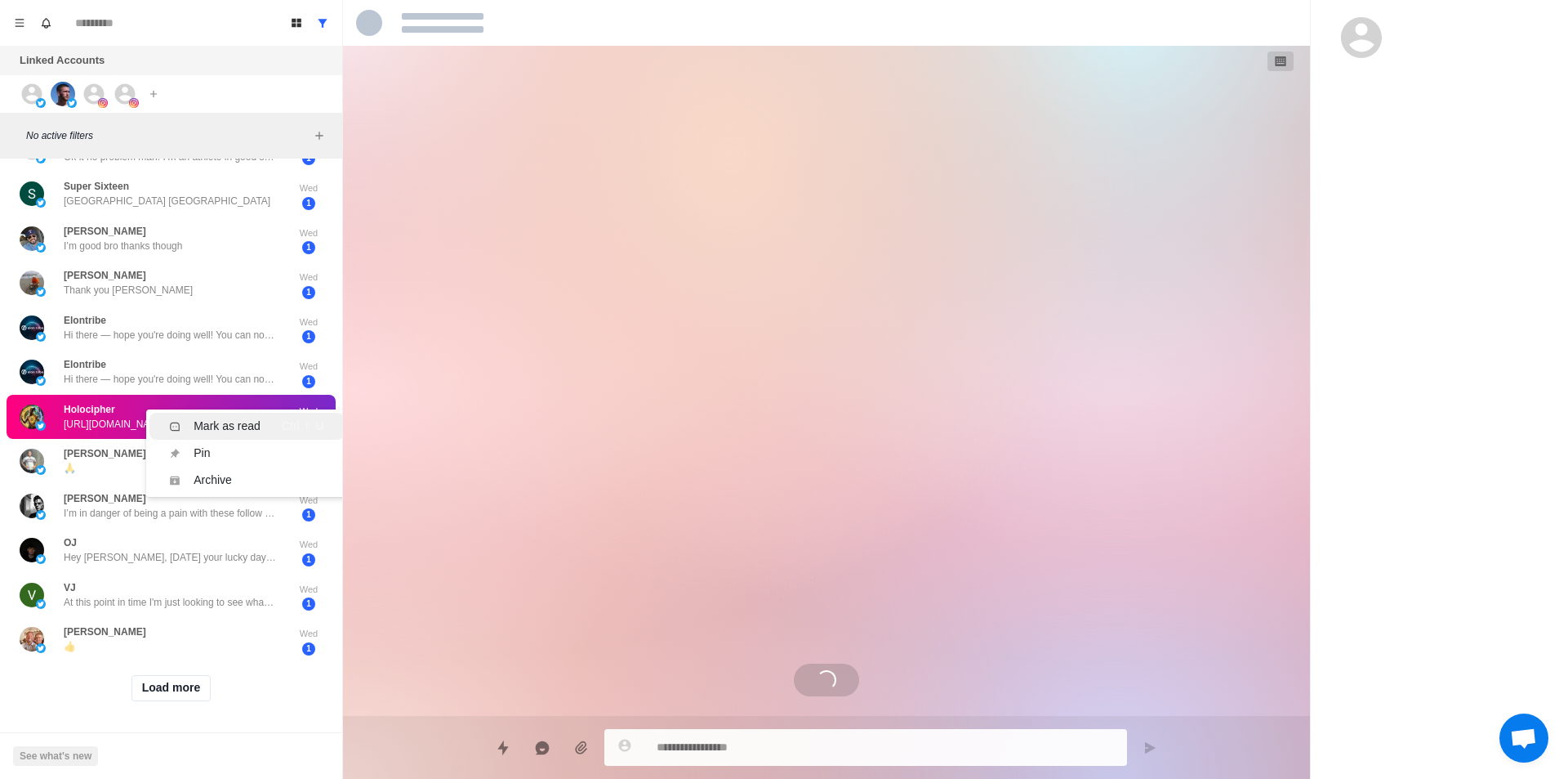
click at [232, 418] on div "Mark as read" at bounding box center [227, 426] width 67 height 18
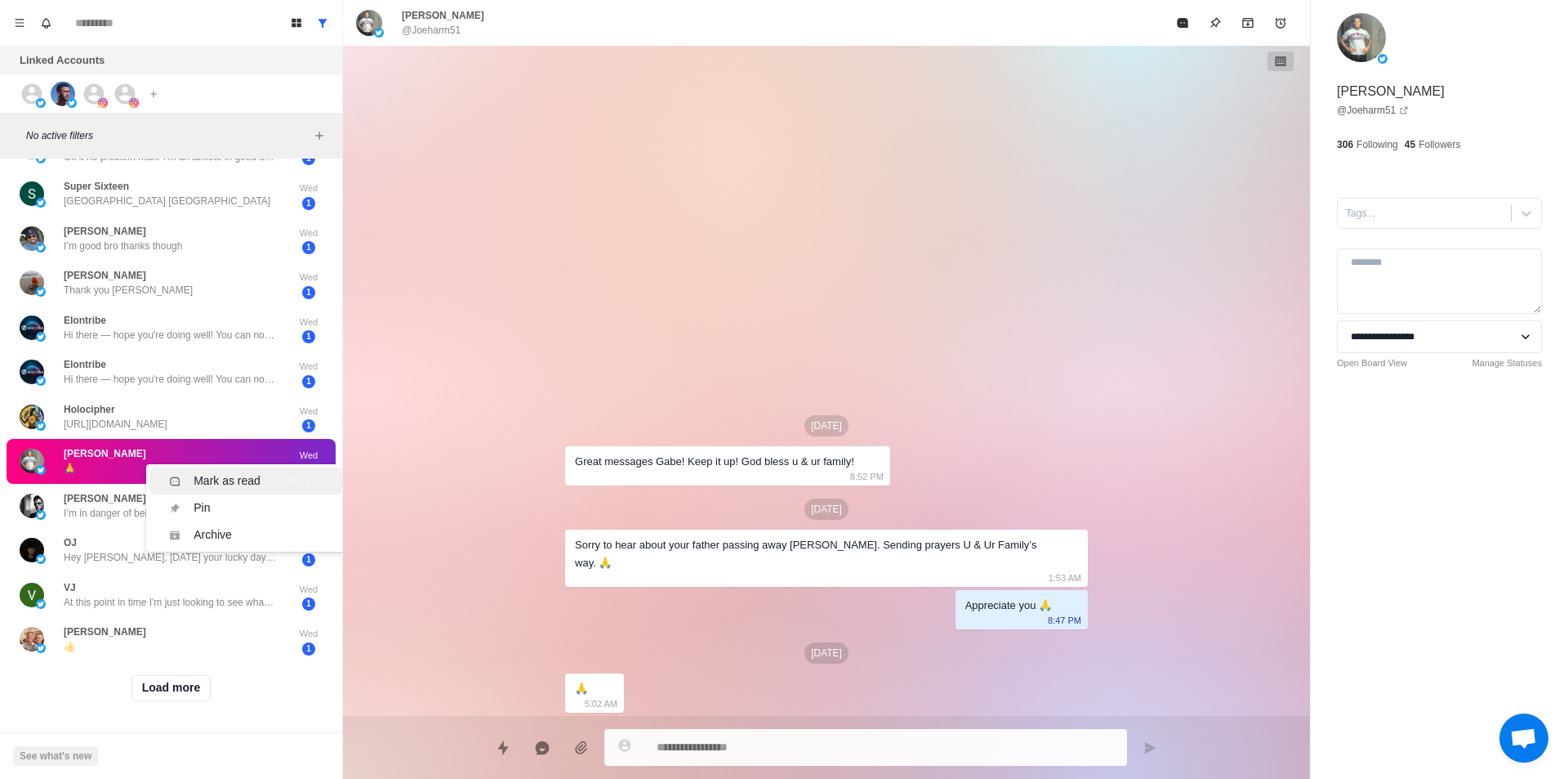
click at [224, 472] on div "Mark as read" at bounding box center [227, 480] width 67 height 18
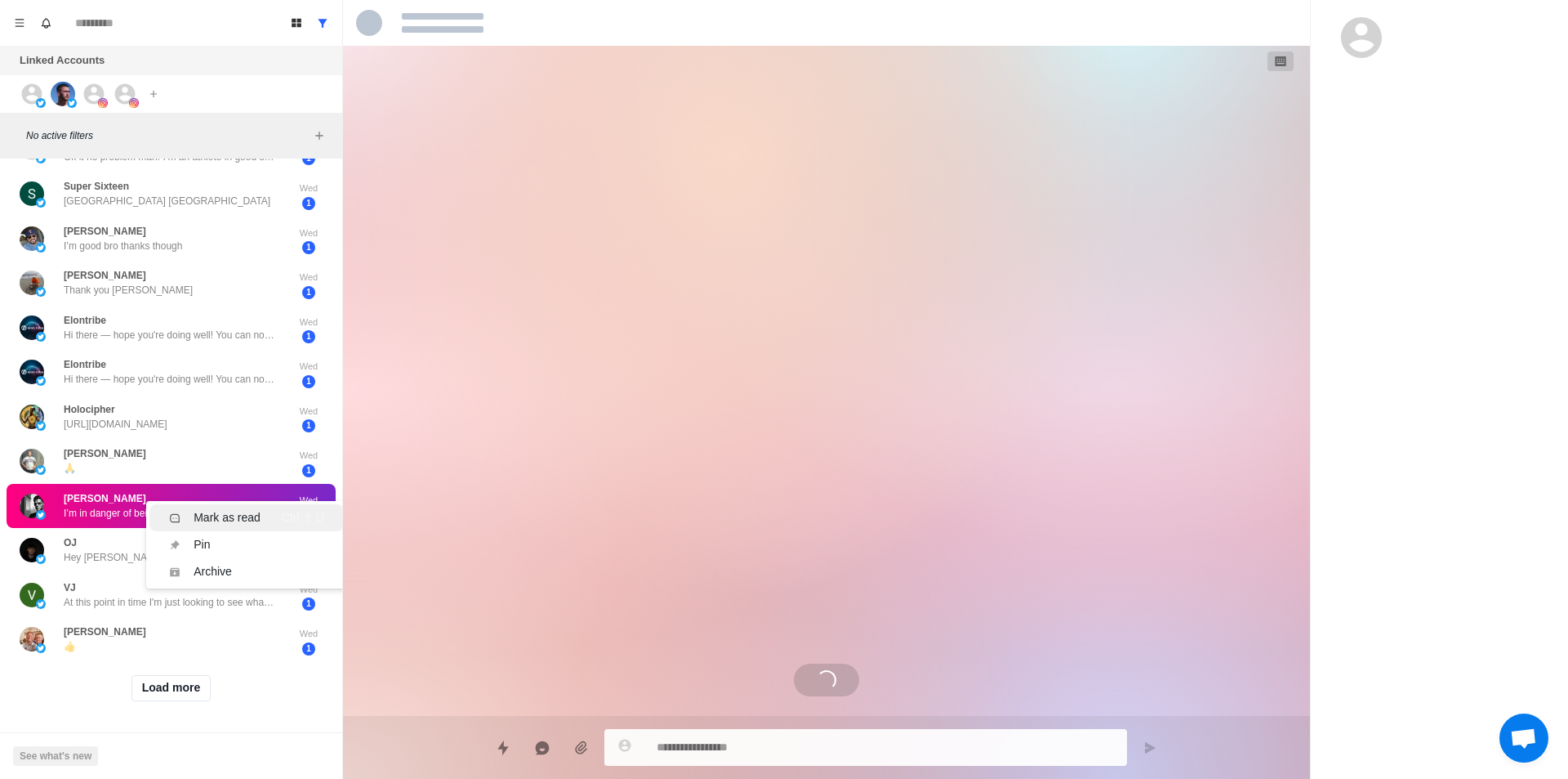
click at [221, 509] on div "Mark as read" at bounding box center [227, 517] width 67 height 18
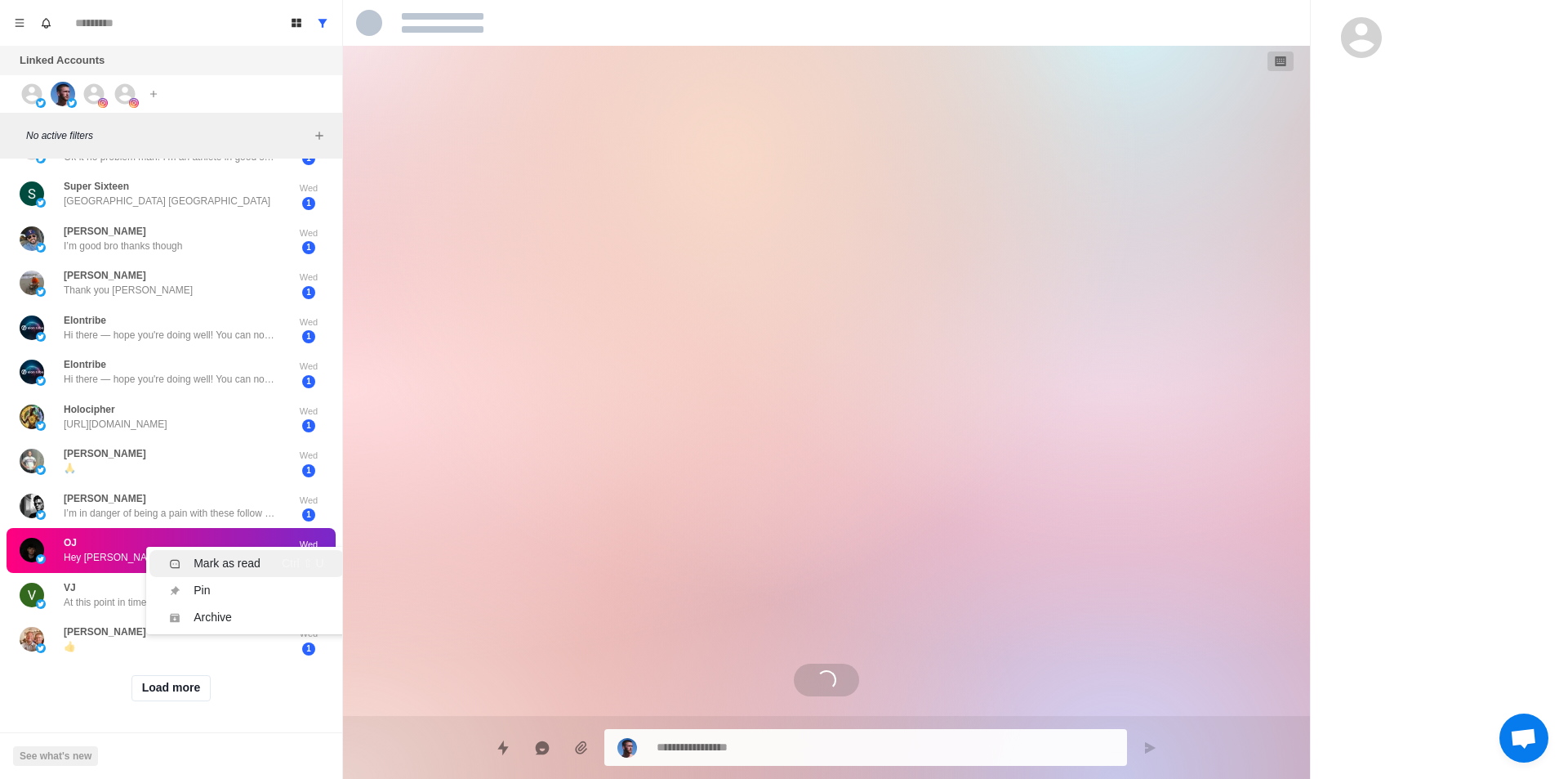
click at [214, 555] on div "Mark as read" at bounding box center [227, 563] width 67 height 18
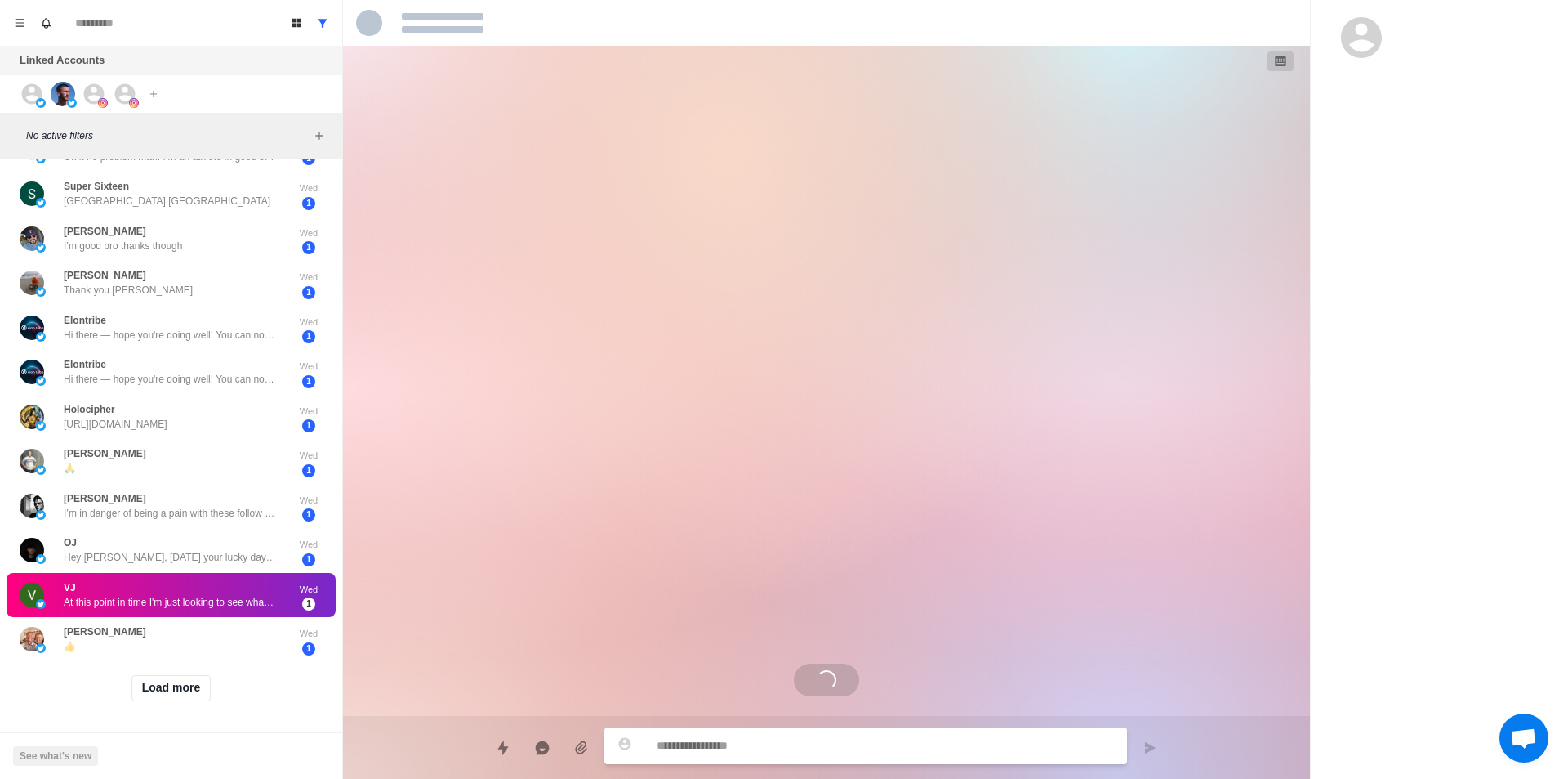
click at [181, 662] on div "Load more" at bounding box center [171, 688] width 329 height 53
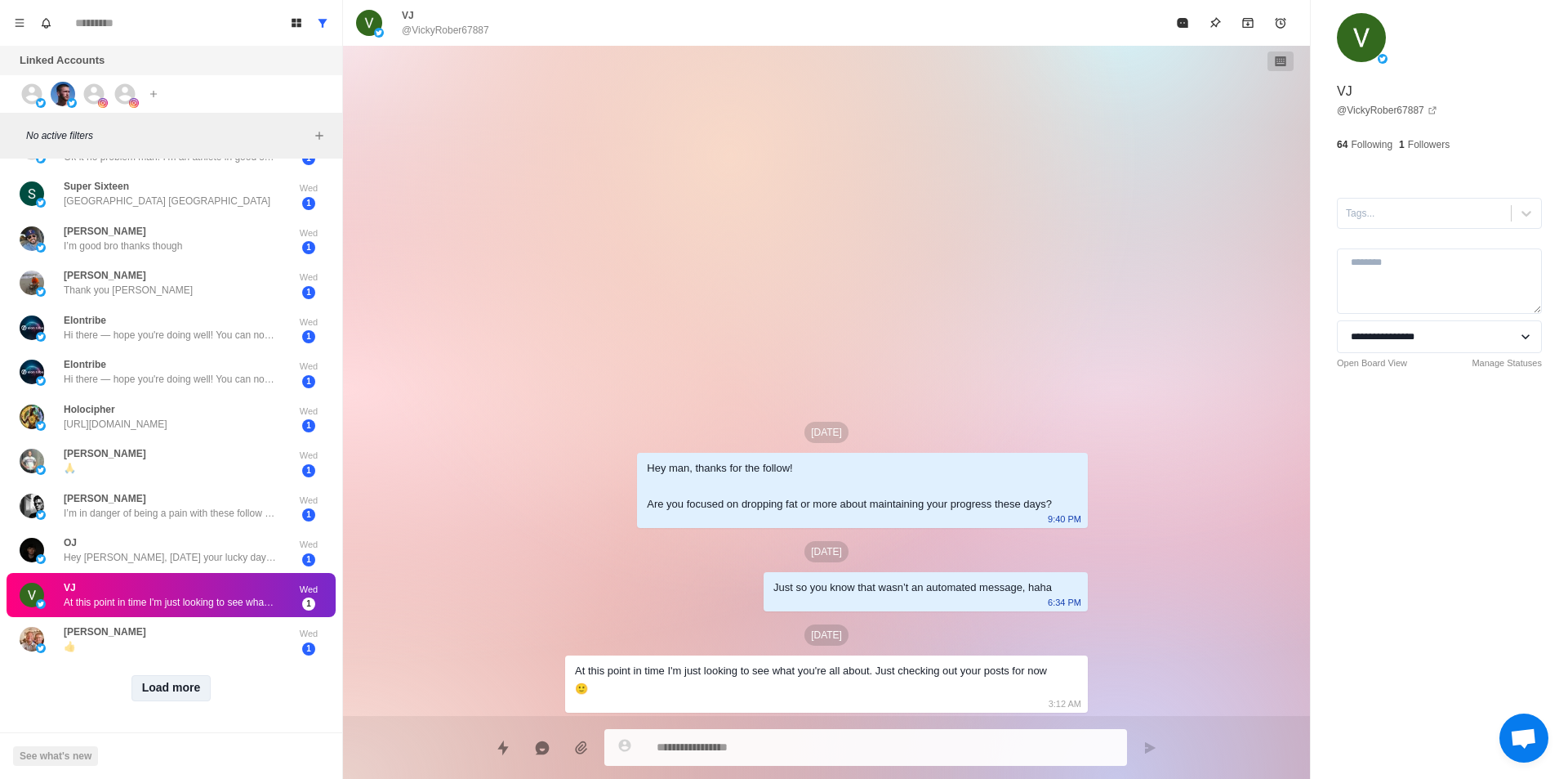
click at [179, 675] on button "Load more" at bounding box center [172, 687] width 80 height 26
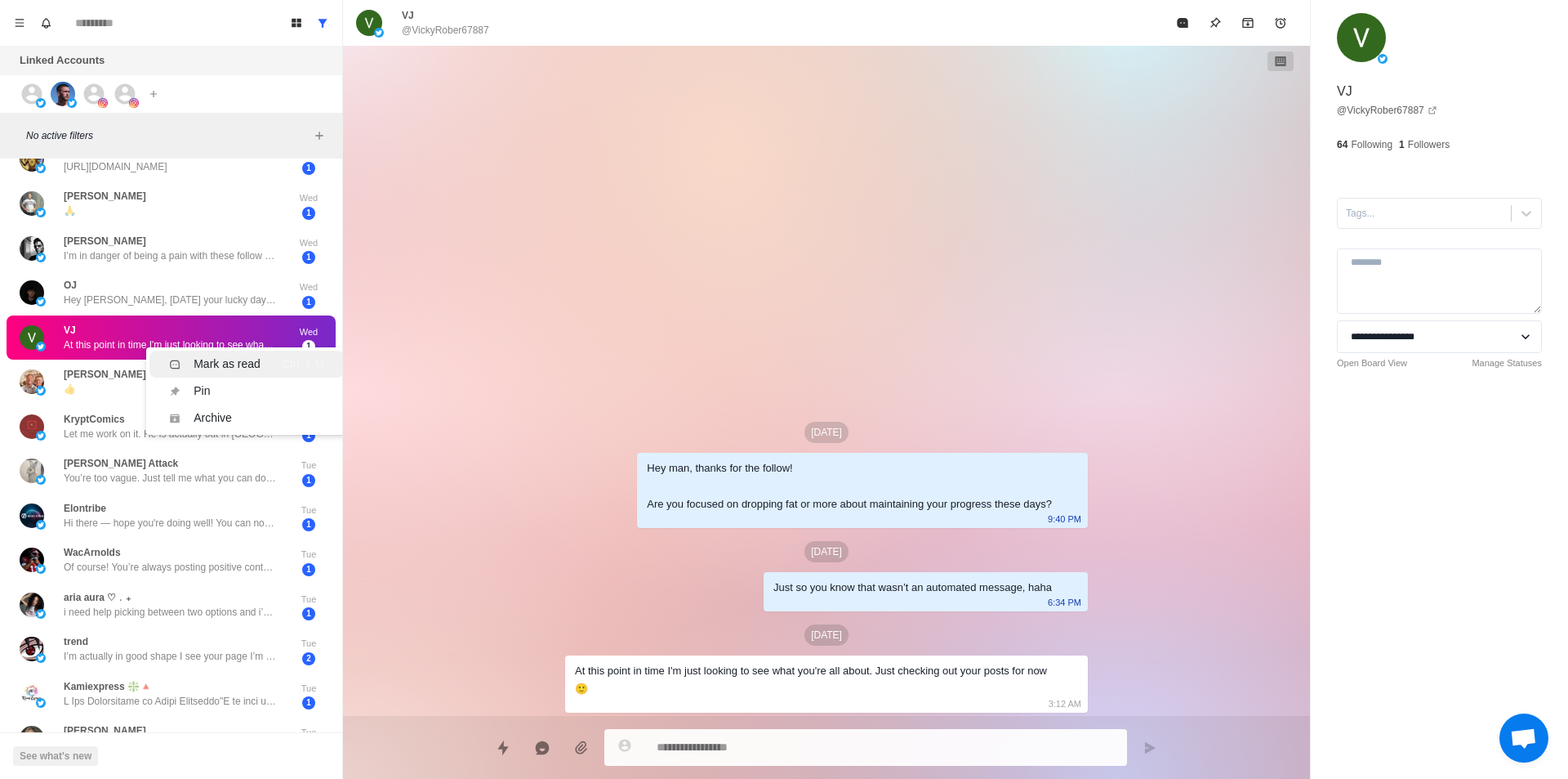
click at [216, 355] on div "Mark as read" at bounding box center [227, 364] width 67 height 18
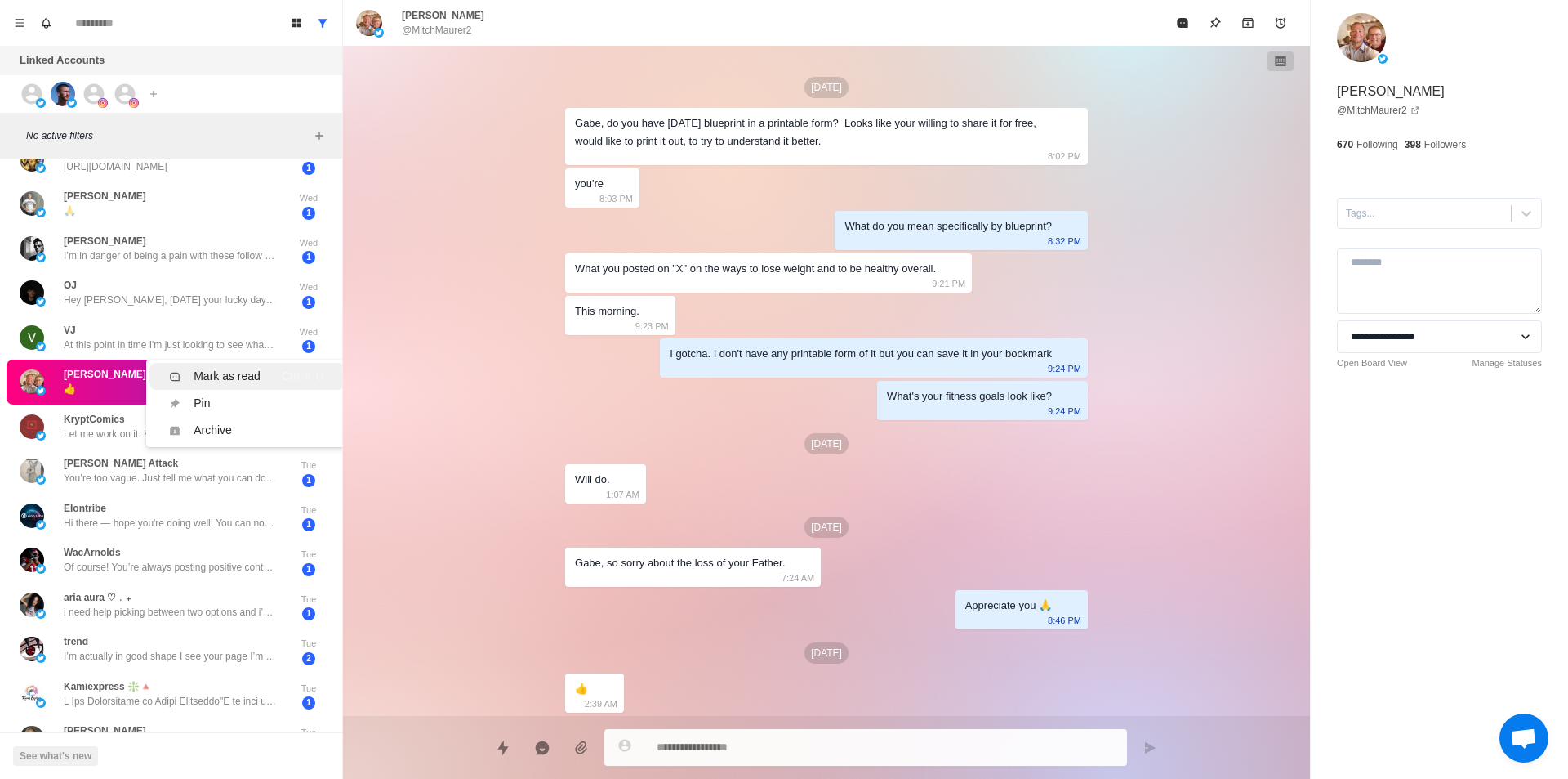
click at [245, 384] on div "Mark as read" at bounding box center [227, 376] width 67 height 18
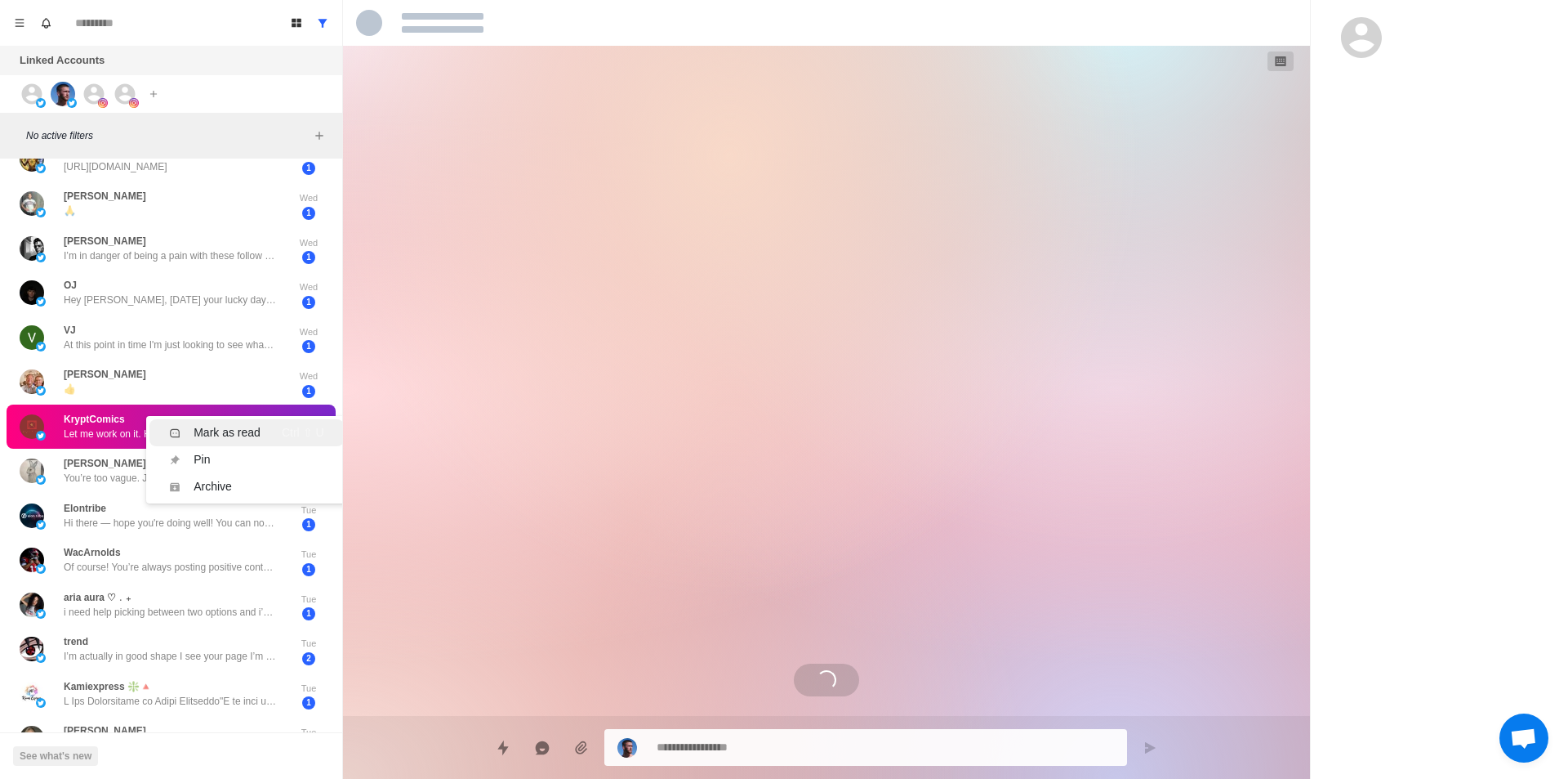
click at [248, 432] on div "Mark as read" at bounding box center [227, 433] width 67 height 18
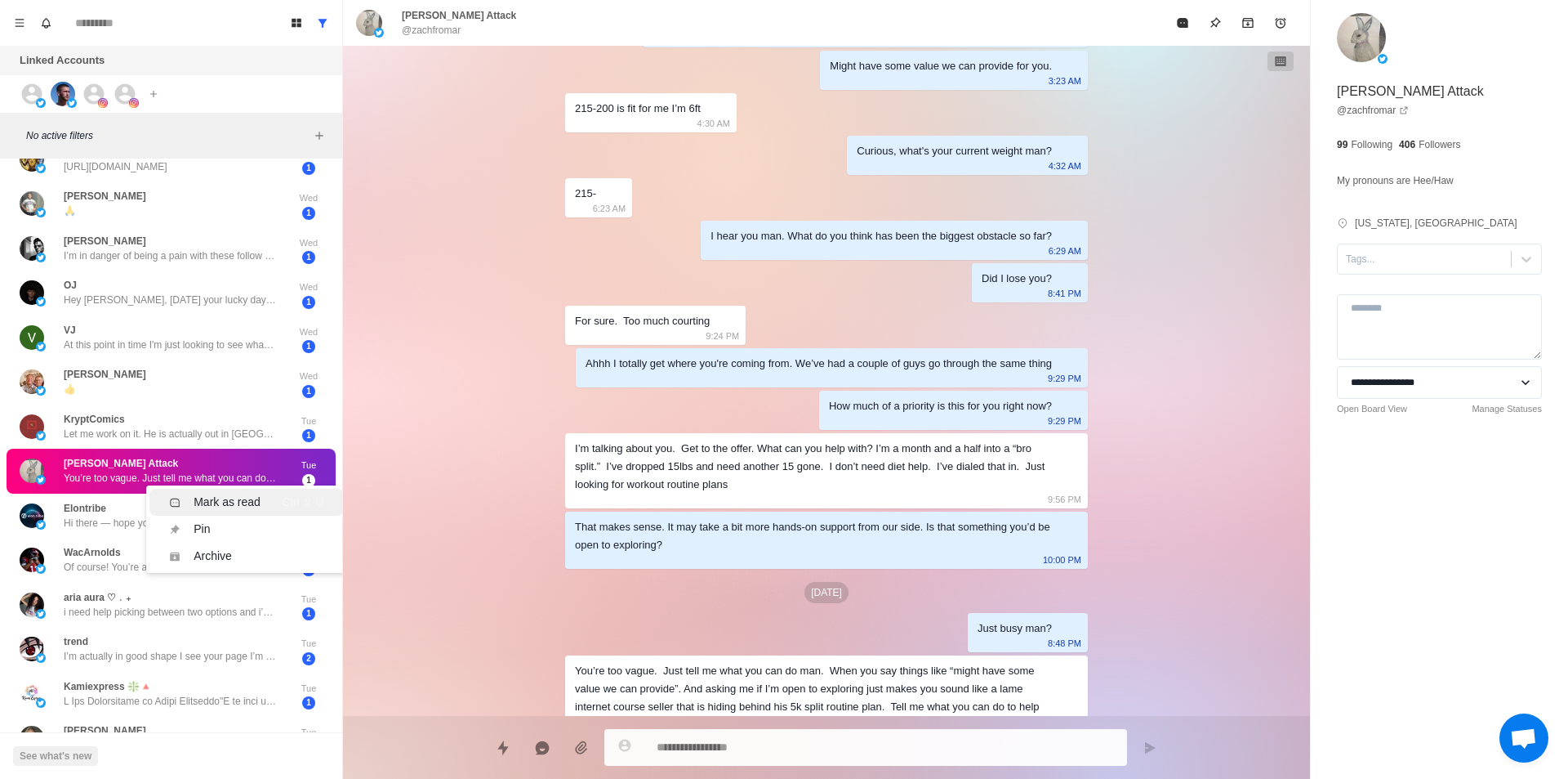
click at [254, 498] on div "Mark as read" at bounding box center [227, 502] width 67 height 18
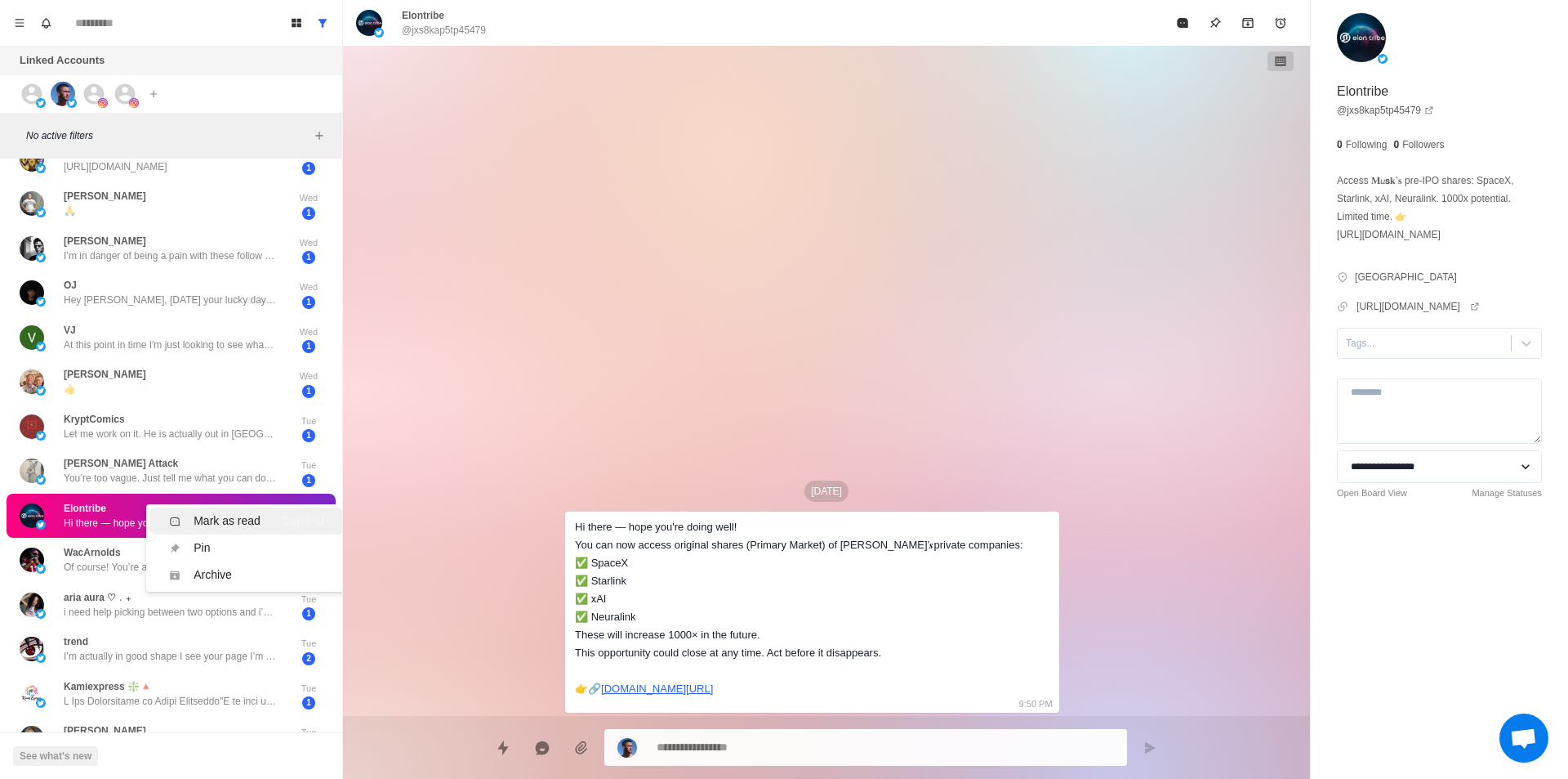
click at [212, 520] on div "Mark as read" at bounding box center [227, 520] width 67 height 18
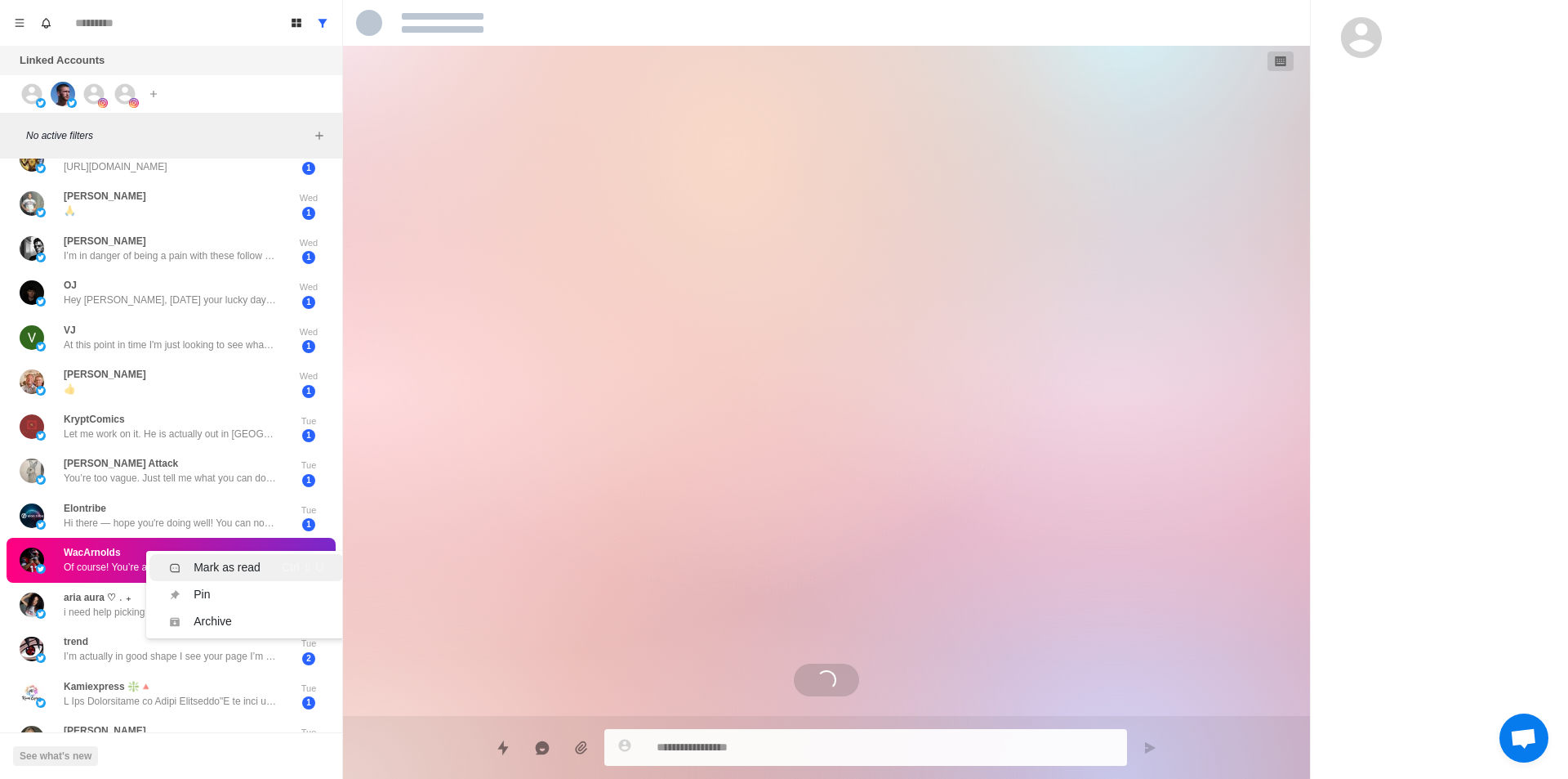
click at [282, 566] on div "Ctrl ⇧ U" at bounding box center [303, 567] width 43 height 18
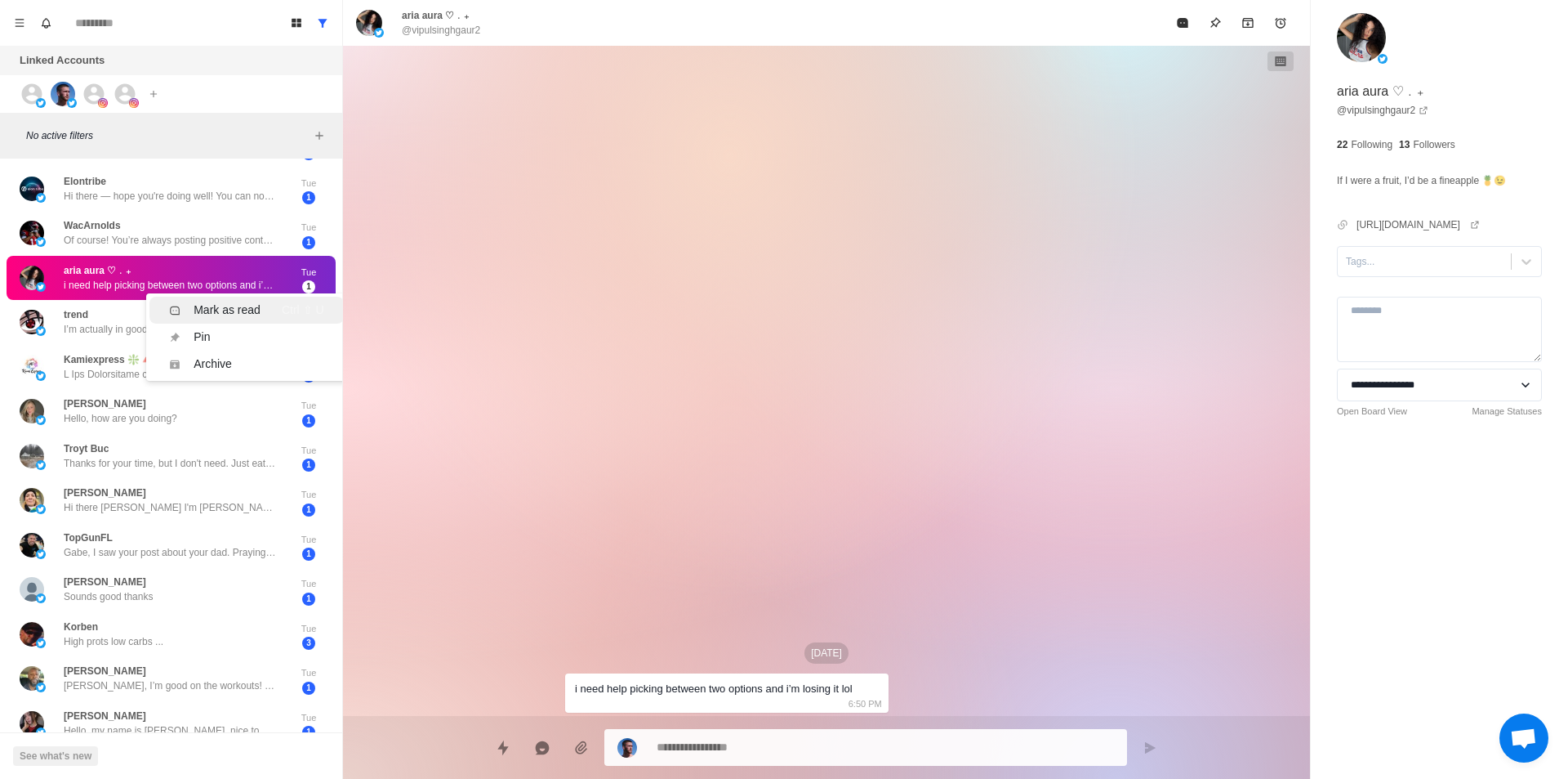
click at [241, 313] on div "Mark as read" at bounding box center [227, 310] width 67 height 18
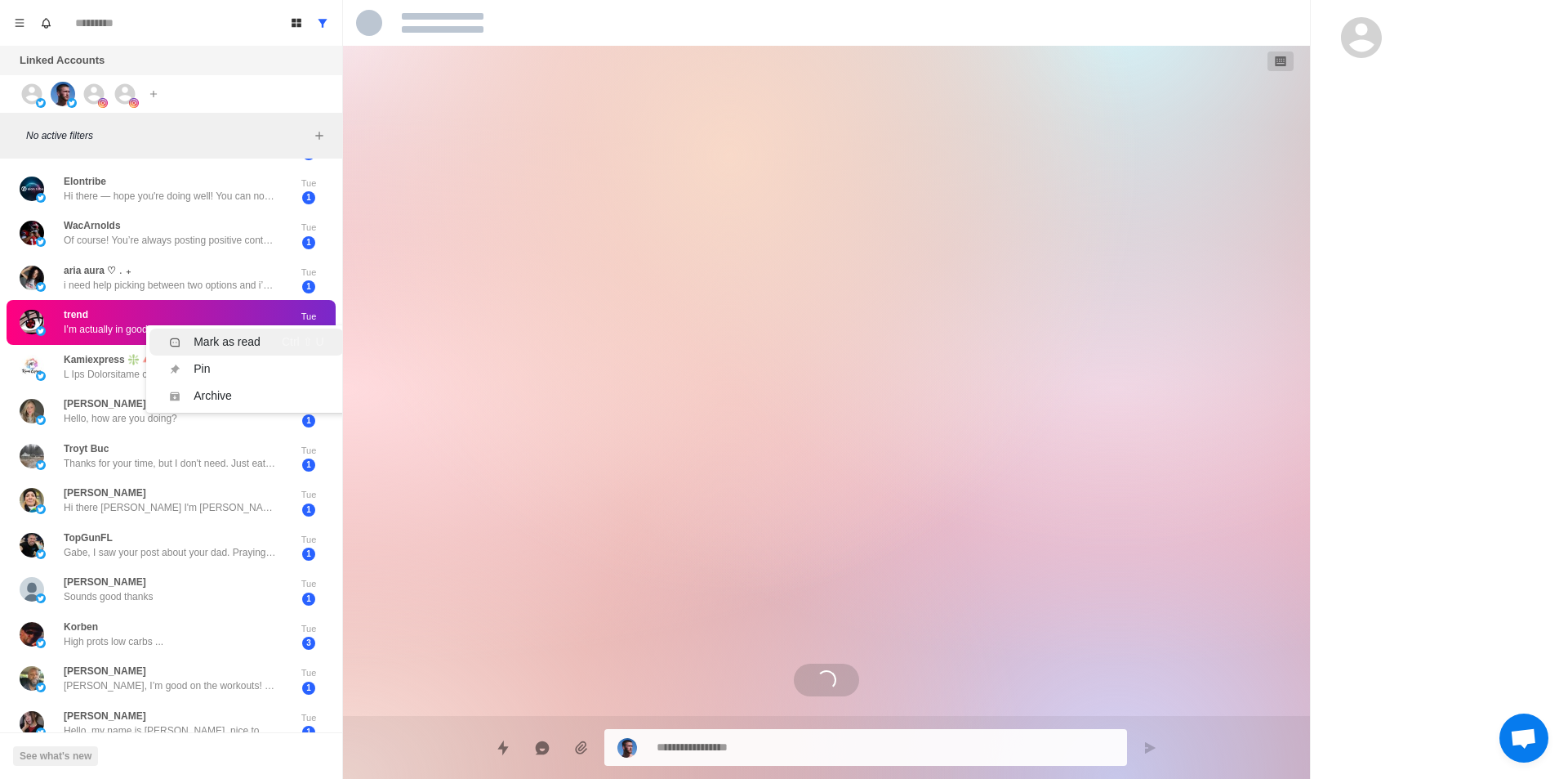
click at [227, 334] on div "Mark as read" at bounding box center [227, 342] width 67 height 18
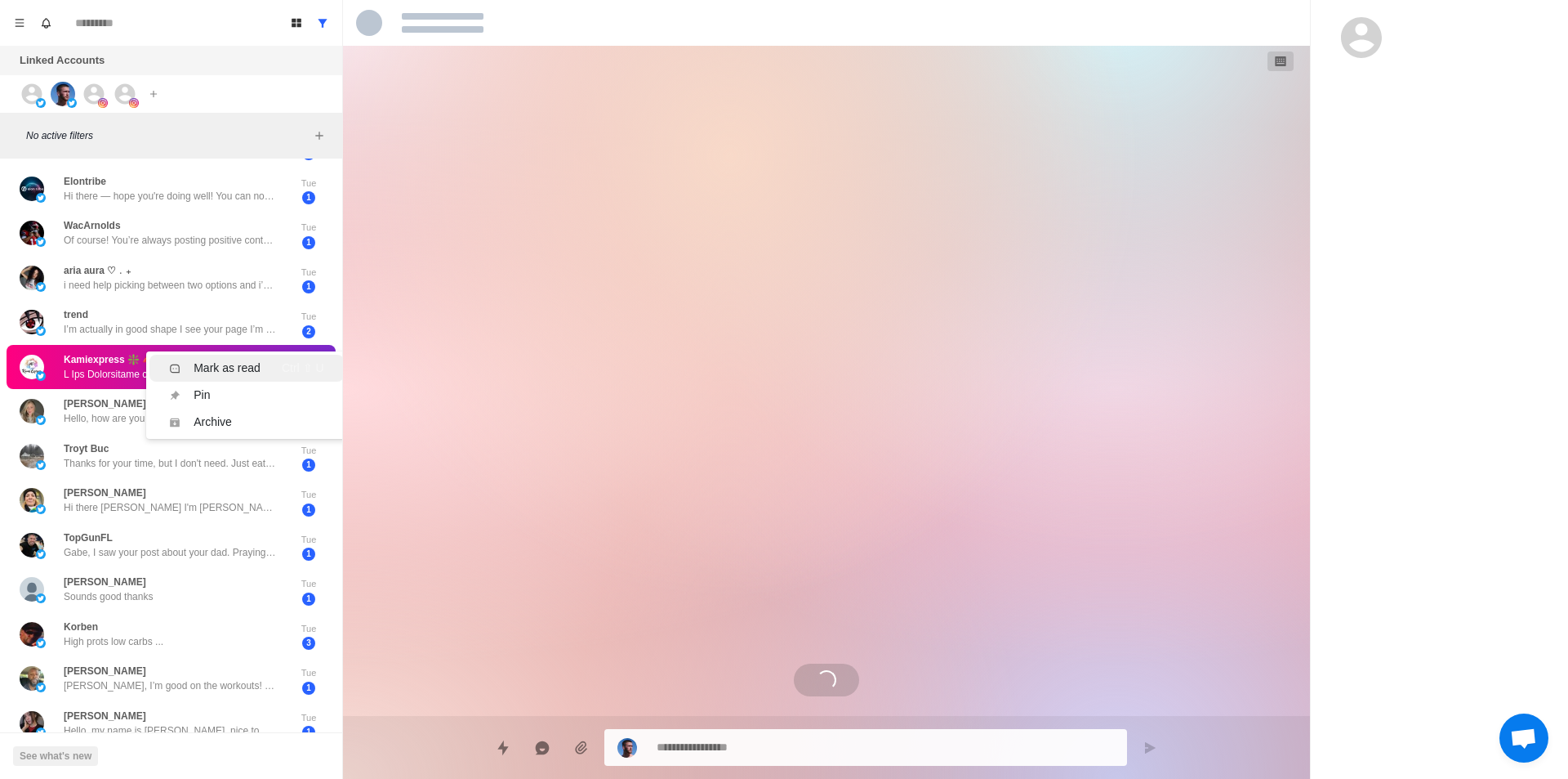
click at [238, 375] on div "Mark as read" at bounding box center [227, 368] width 67 height 18
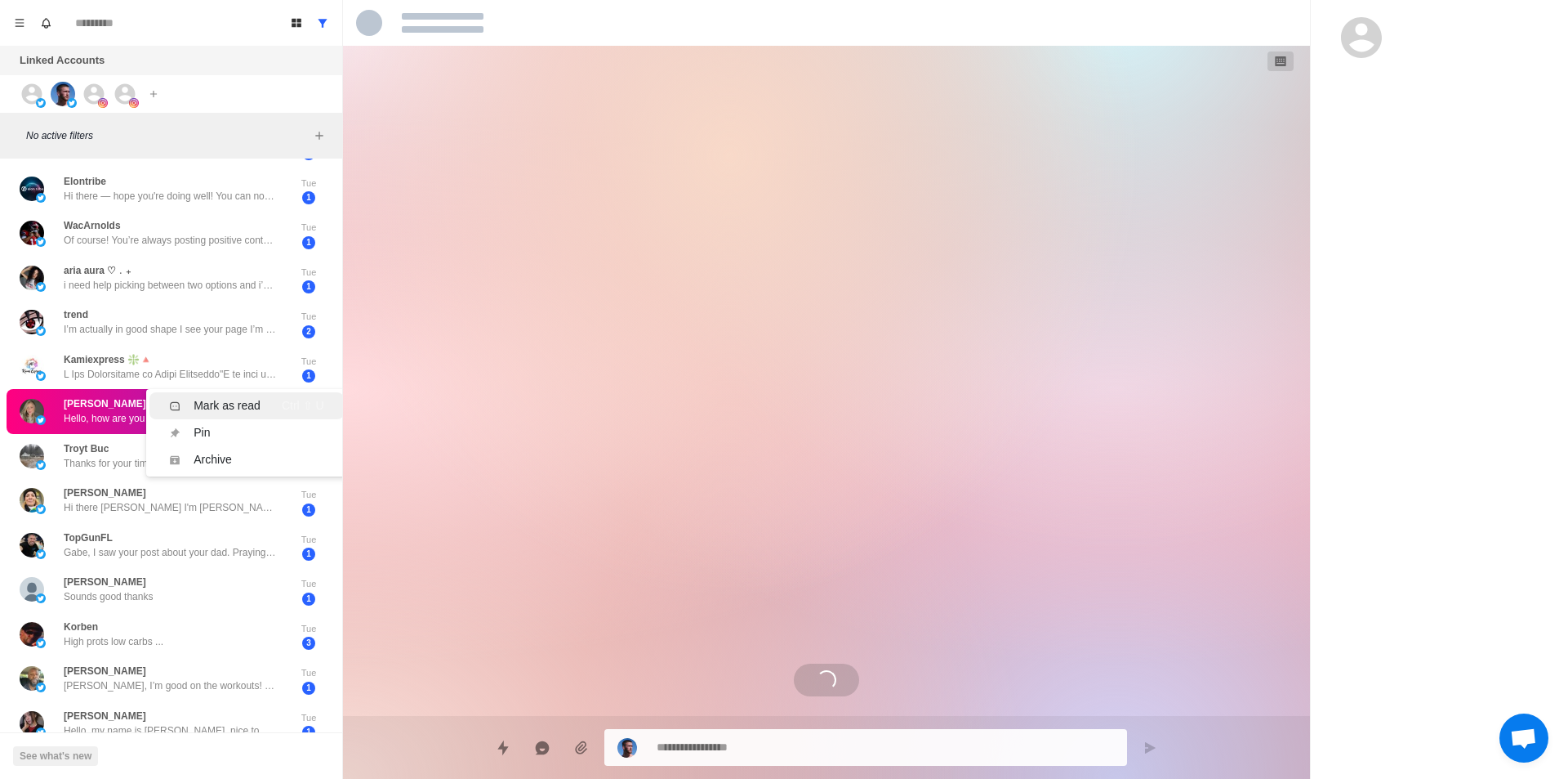
click at [248, 410] on div "Mark as read" at bounding box center [227, 405] width 67 height 18
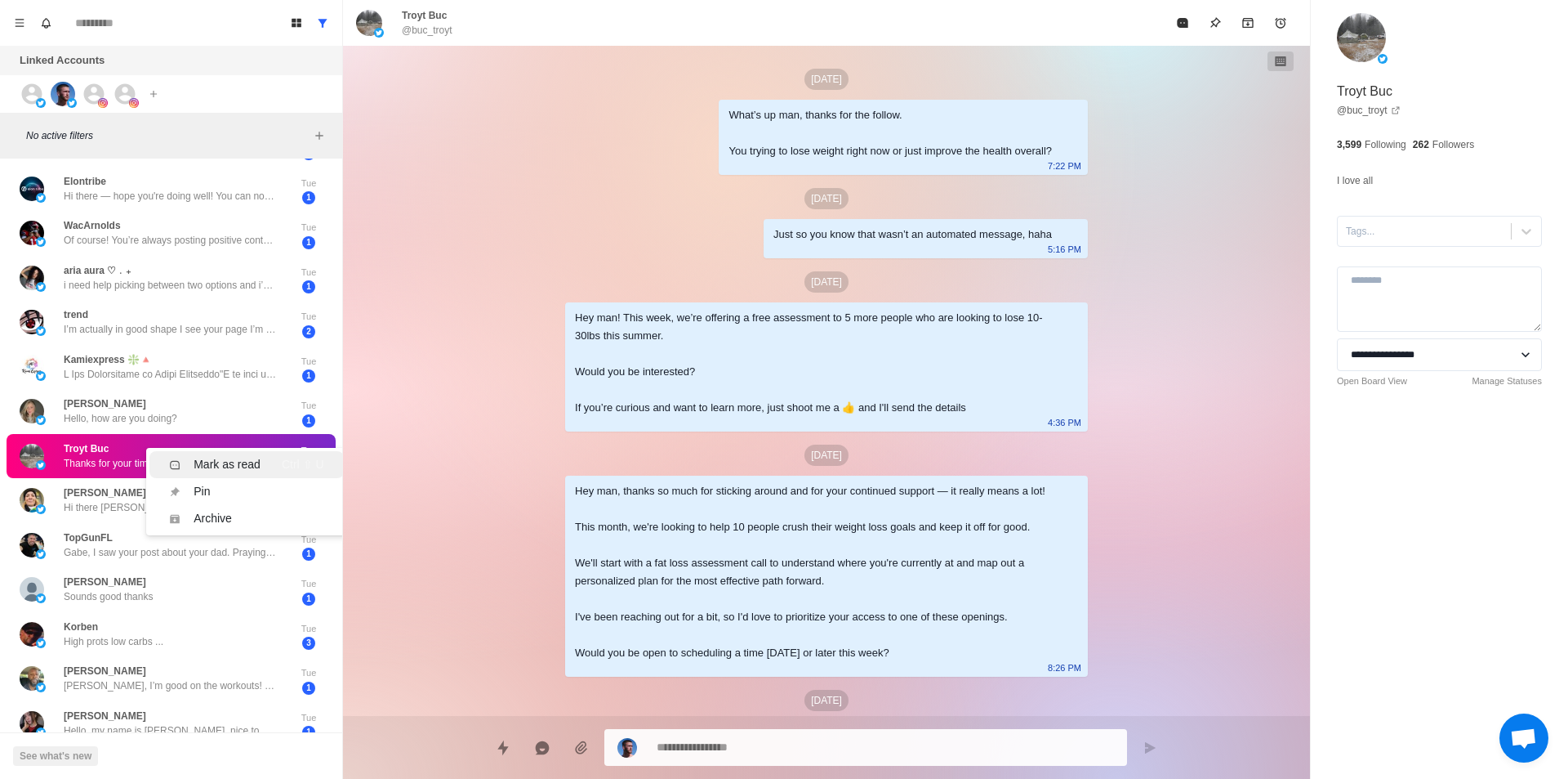
scroll to position [506, 0]
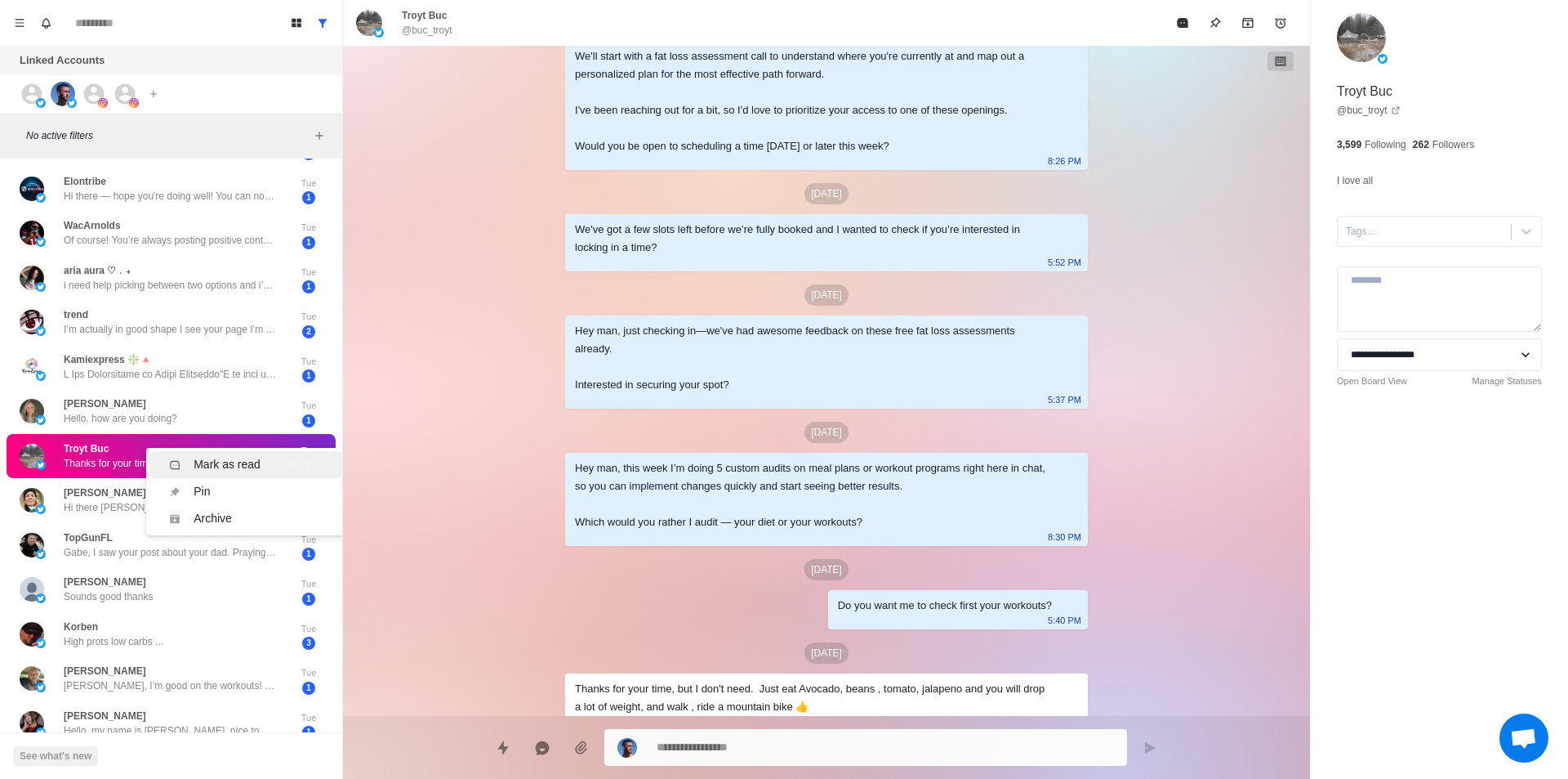
click at [220, 466] on div "Mark as read" at bounding box center [227, 465] width 67 height 18
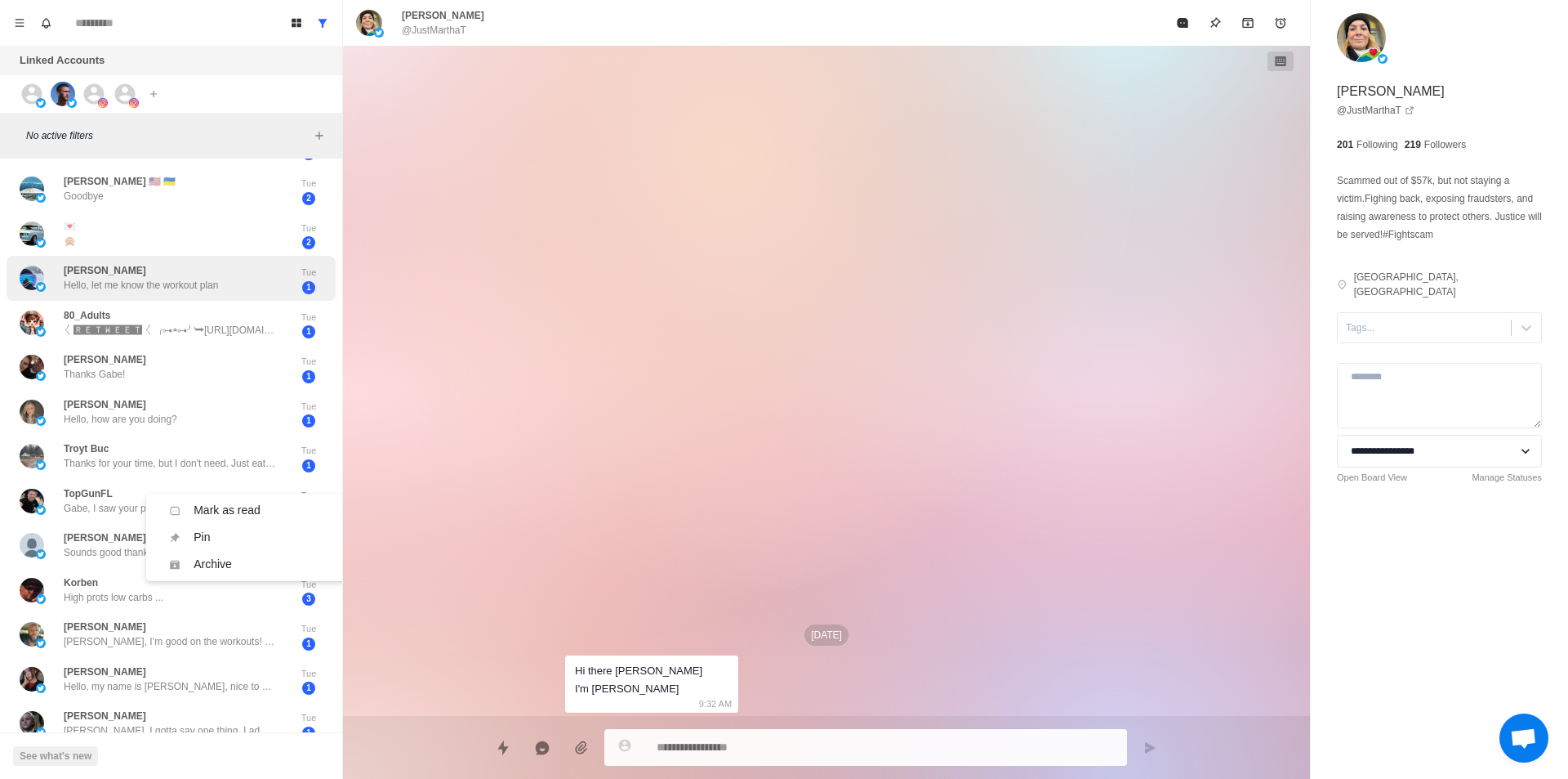
type textarea "*"
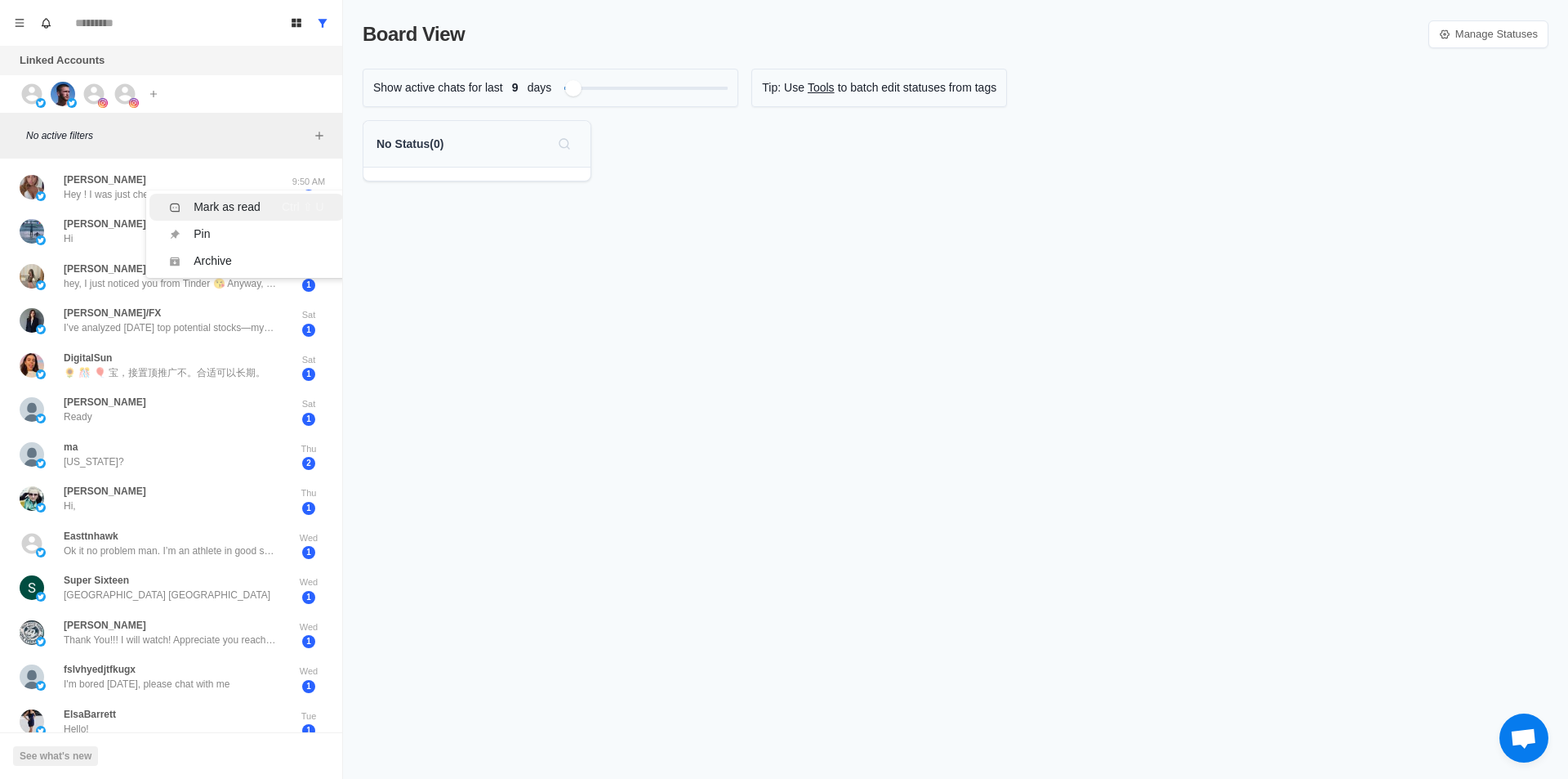
click at [251, 203] on div "Mark as read" at bounding box center [227, 207] width 67 height 18
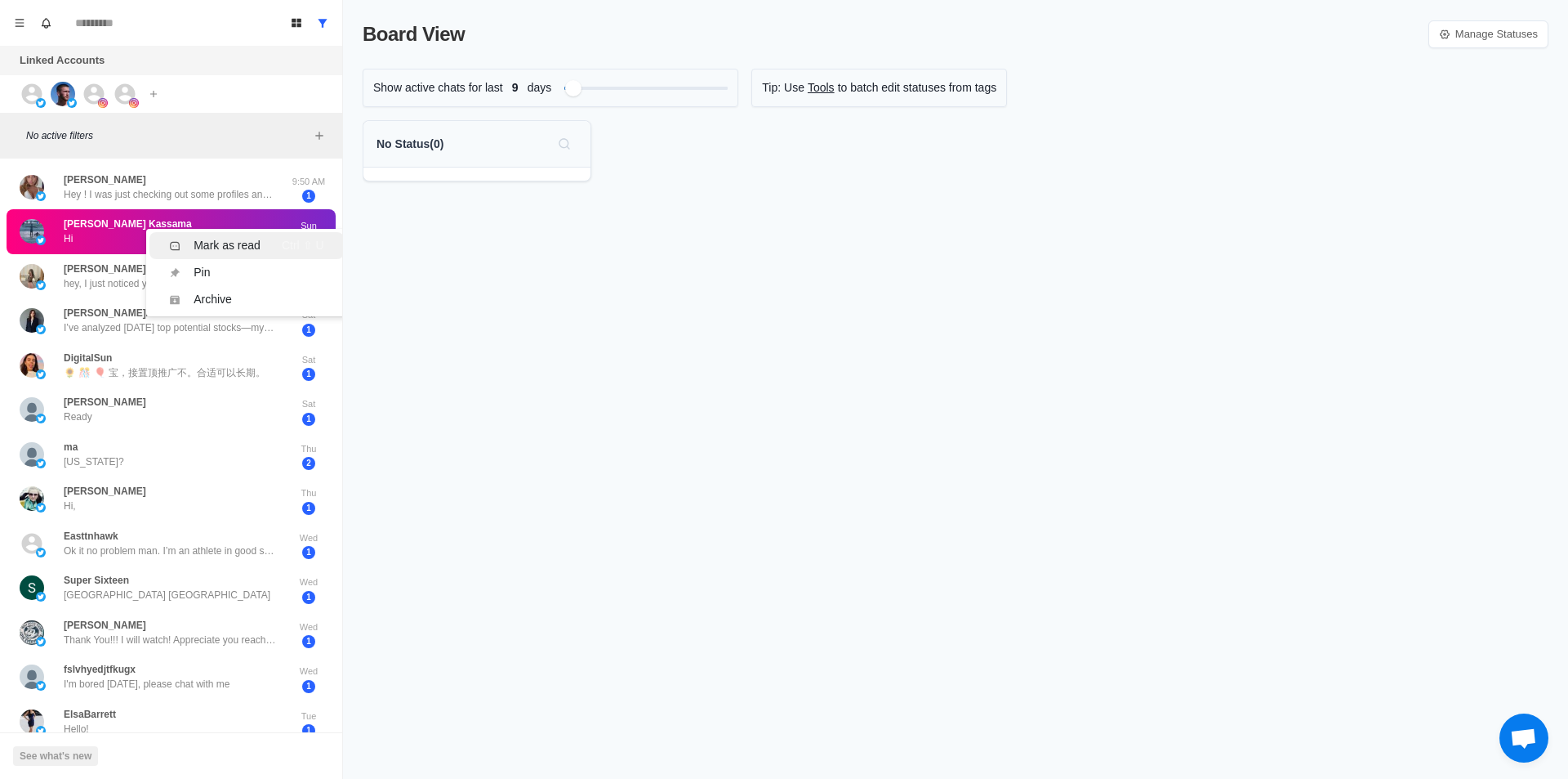
click at [242, 247] on div "Mark as read" at bounding box center [227, 245] width 67 height 18
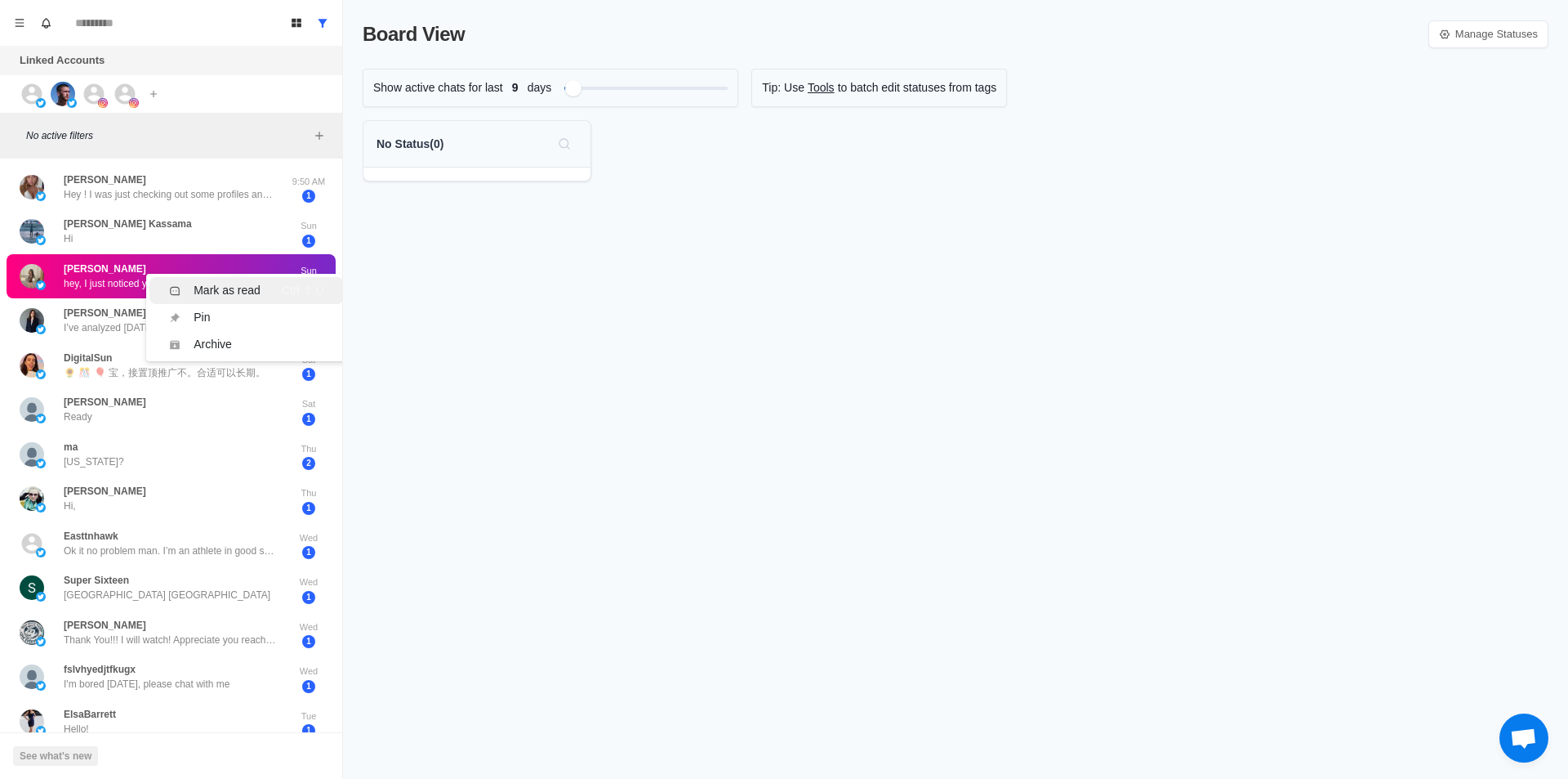
click at [238, 290] on div "Mark as read" at bounding box center [227, 290] width 67 height 18
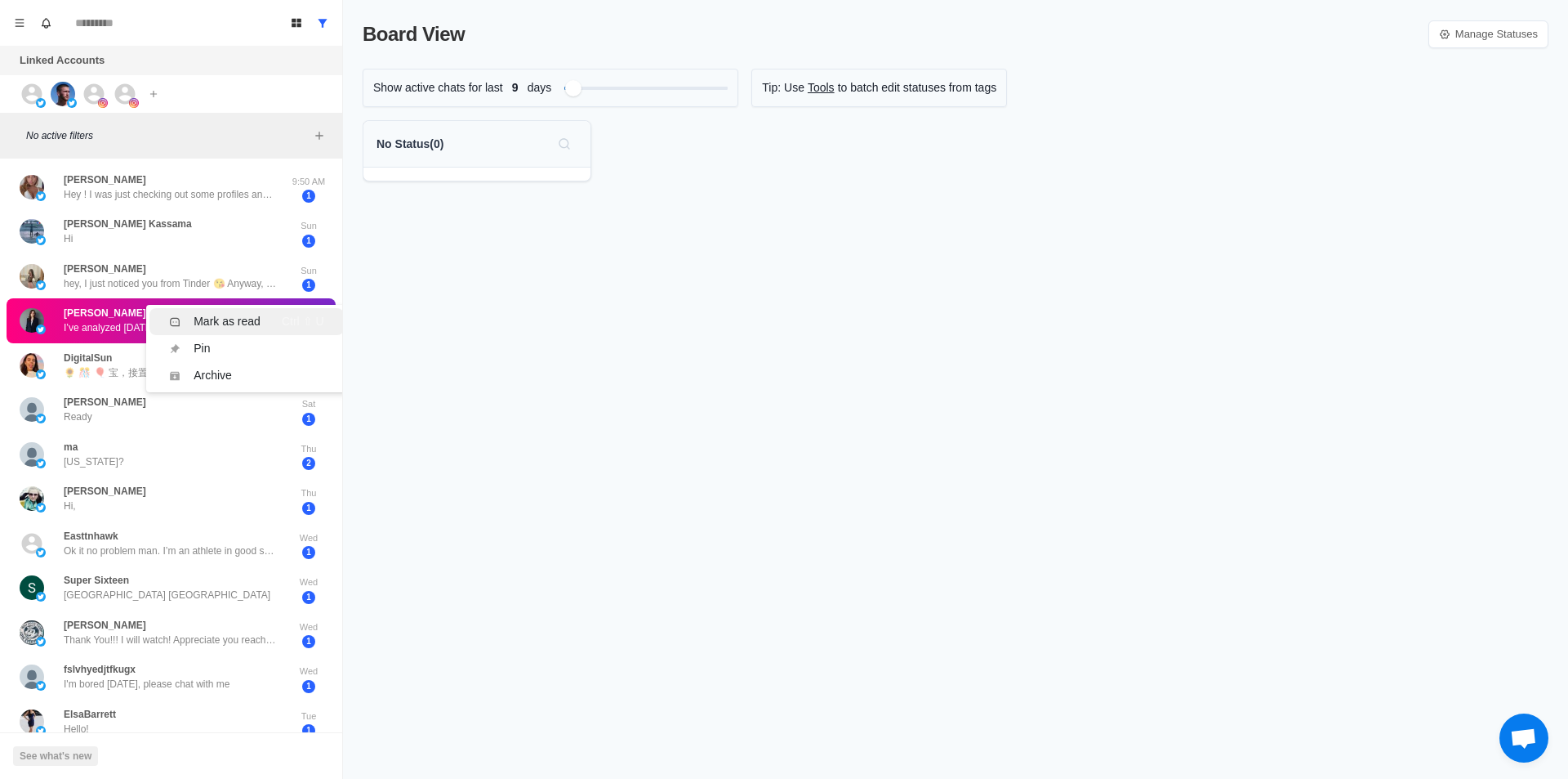
click at [255, 319] on div "Mark as read" at bounding box center [227, 321] width 67 height 18
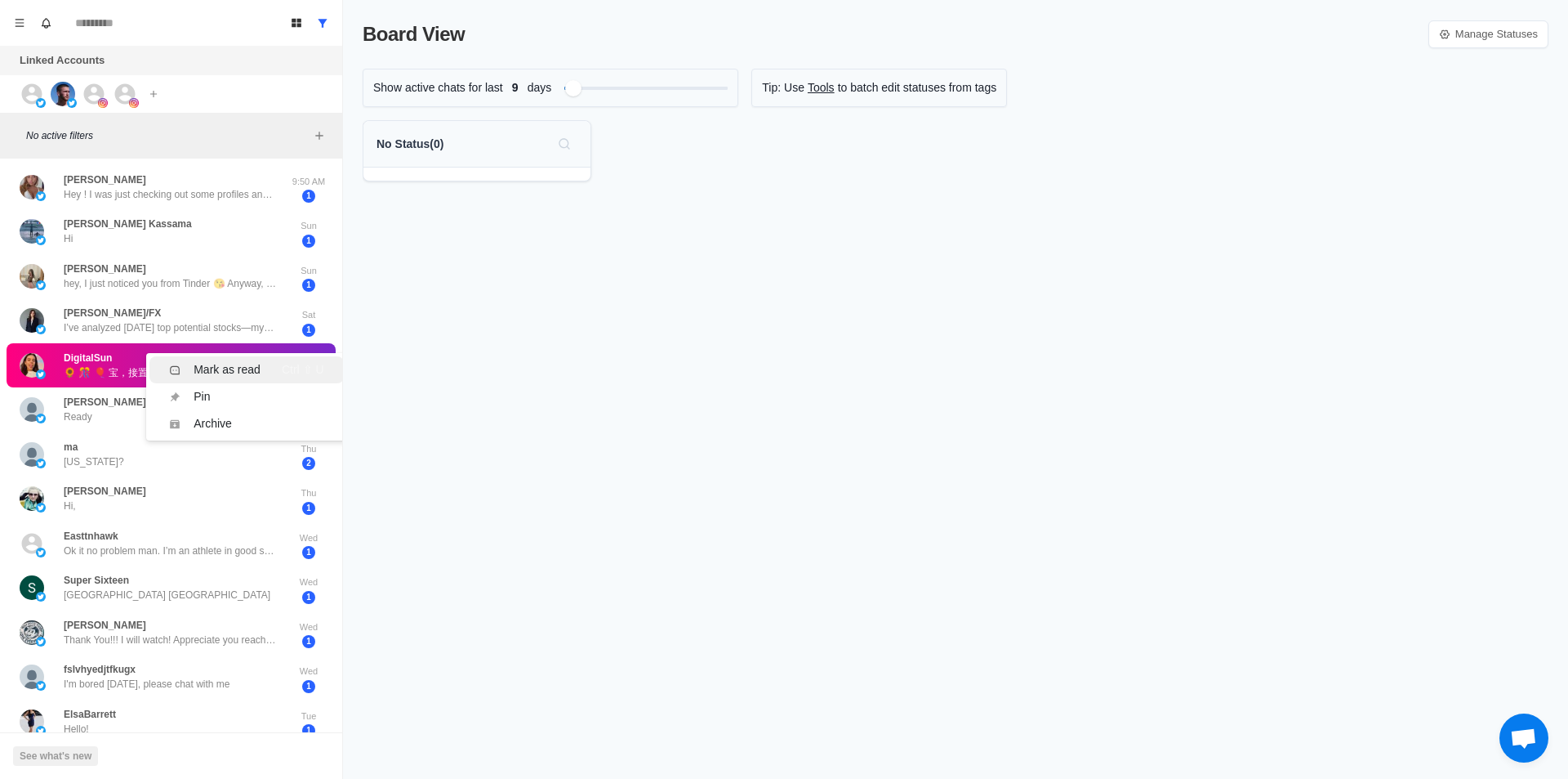
click at [248, 363] on div "Mark as read" at bounding box center [227, 369] width 67 height 18
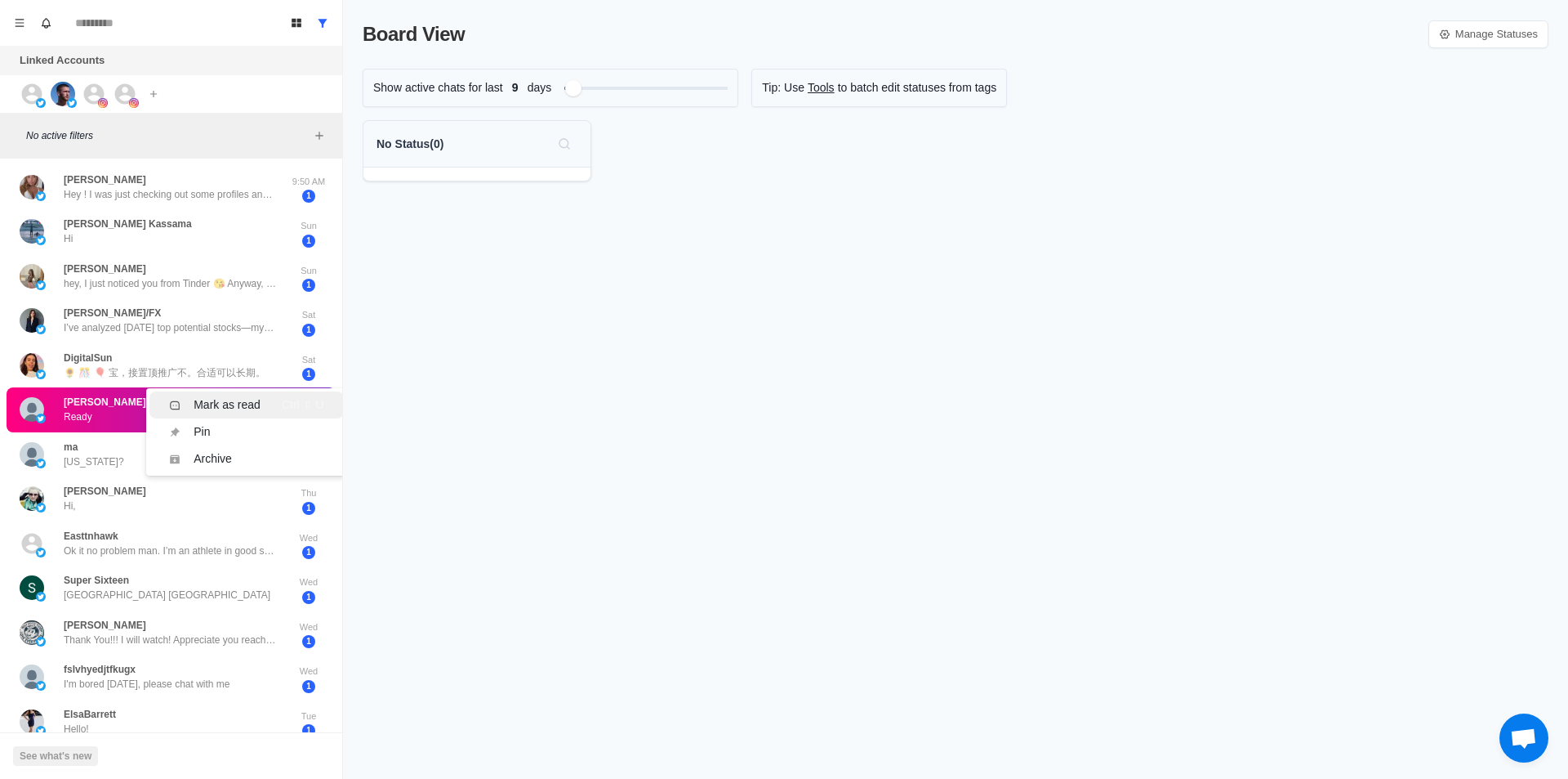
click at [238, 406] on div "Mark as read" at bounding box center [227, 405] width 67 height 18
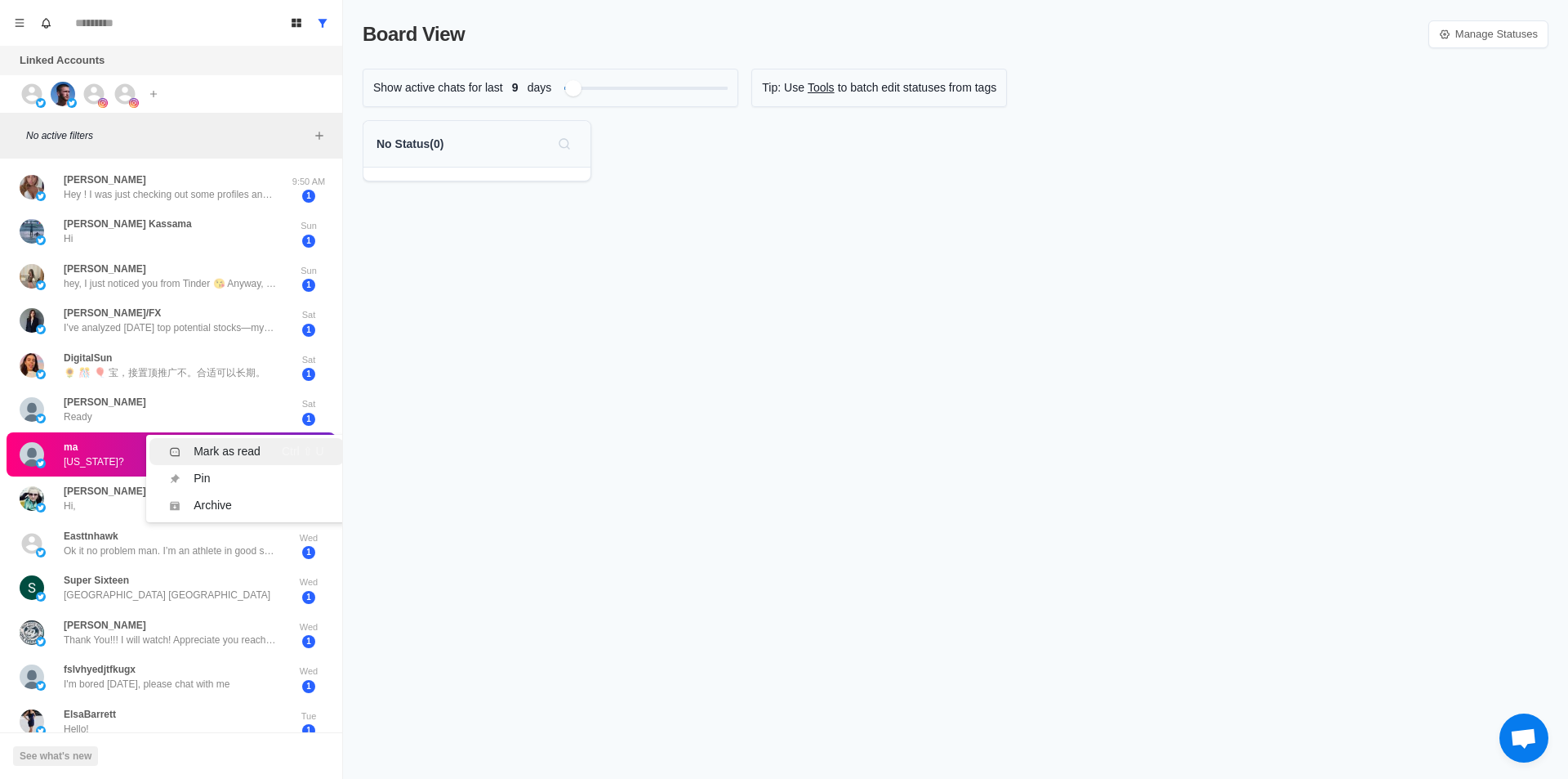
click at [233, 441] on li "Mark as read Ctrl ⇧ U" at bounding box center [246, 451] width 193 height 27
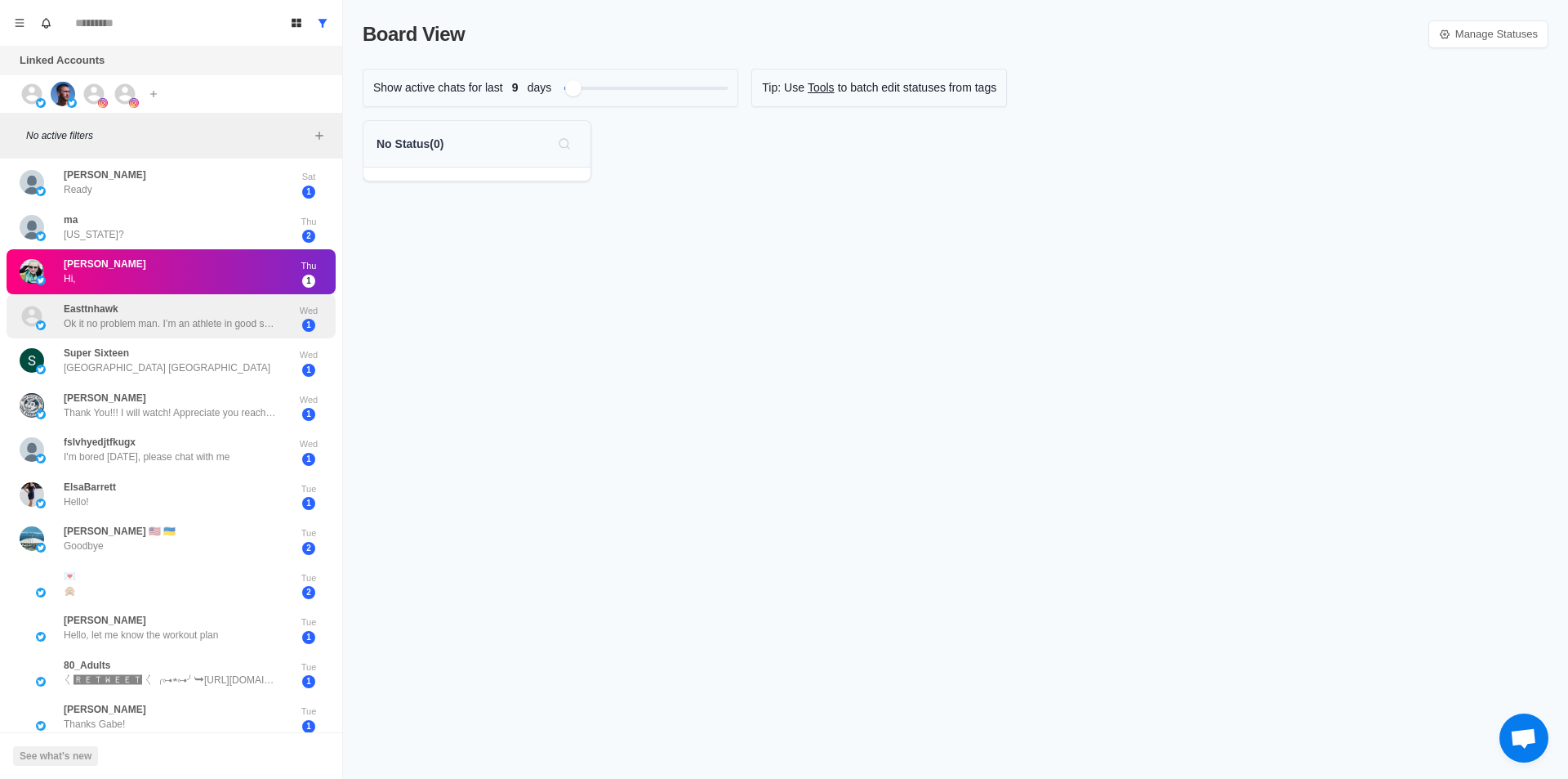
scroll to position [245, 0]
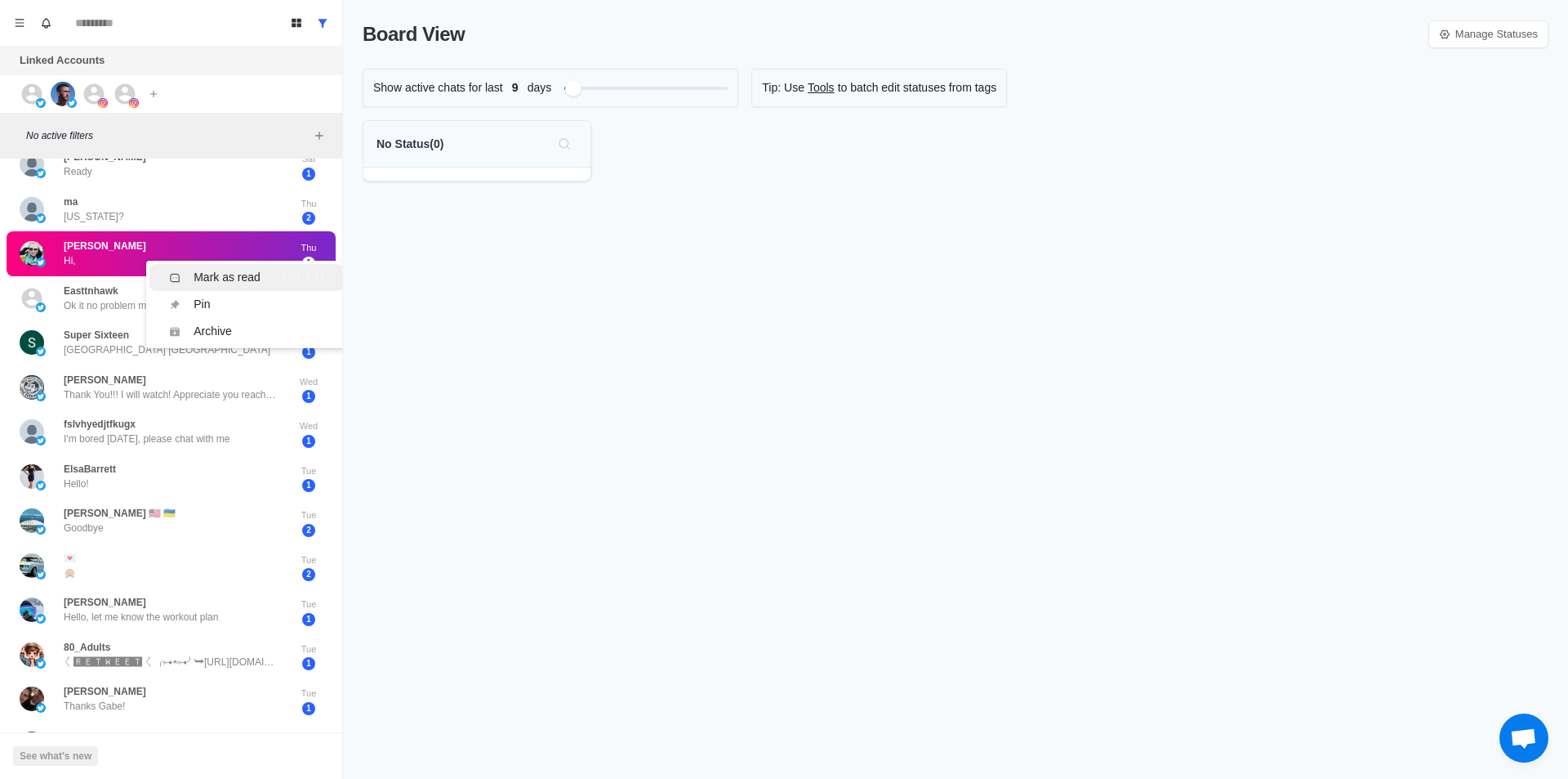
click at [230, 273] on div "Mark as read" at bounding box center [227, 277] width 67 height 18
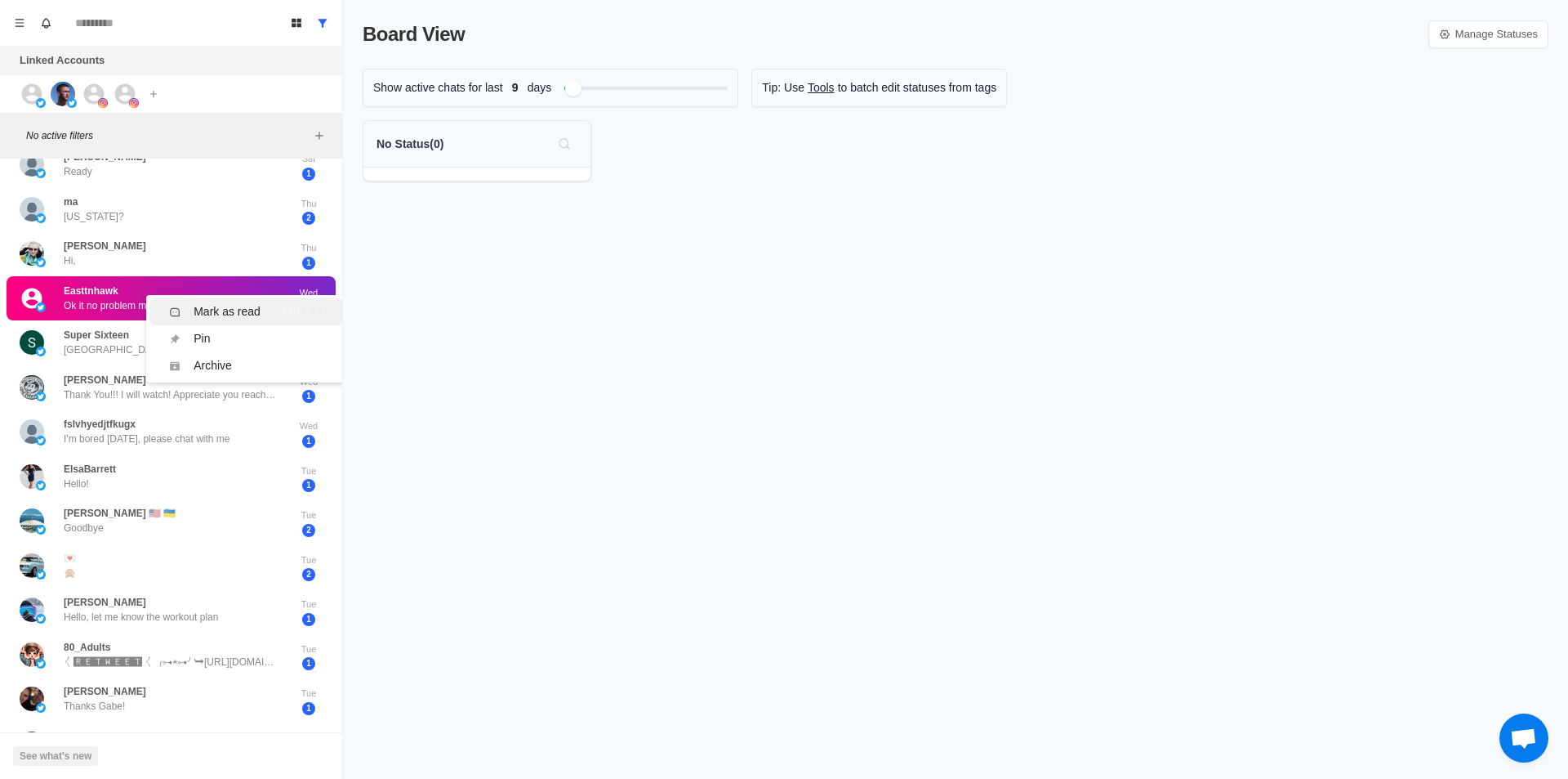
click at [230, 311] on div "Mark as read" at bounding box center [227, 312] width 67 height 18
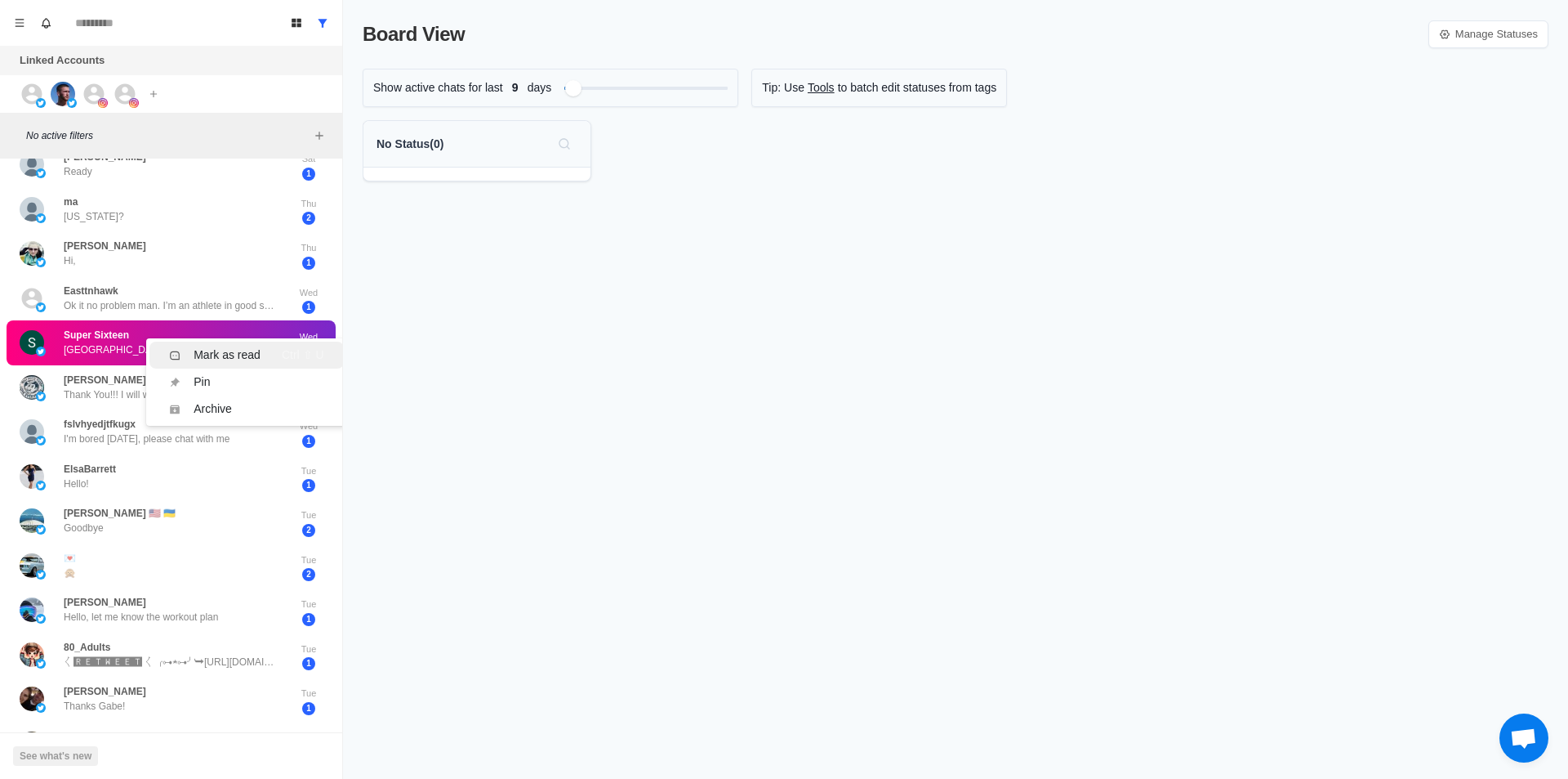
click at [228, 346] on div "Mark as read" at bounding box center [227, 354] width 67 height 18
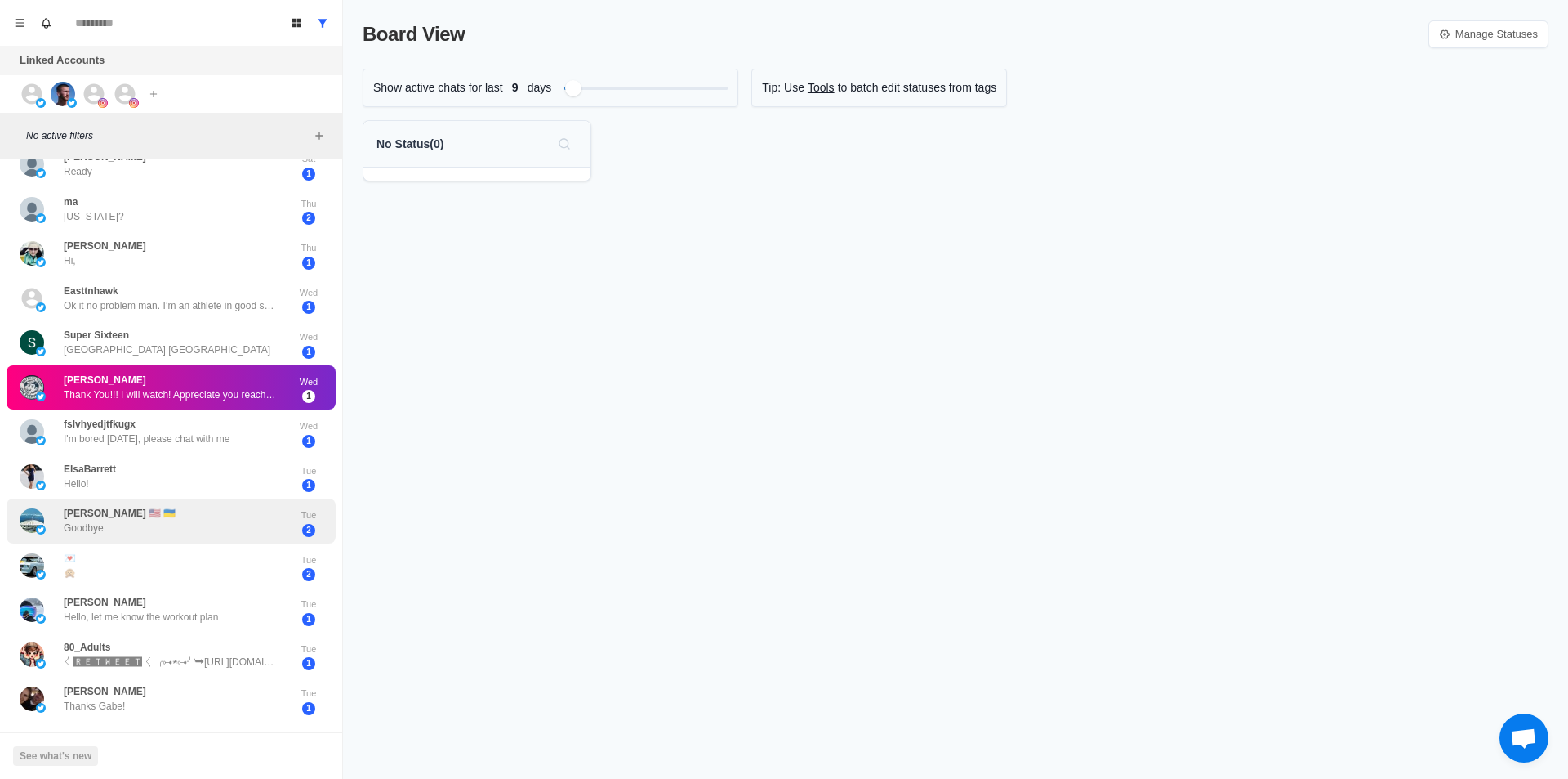
scroll to position [0, 0]
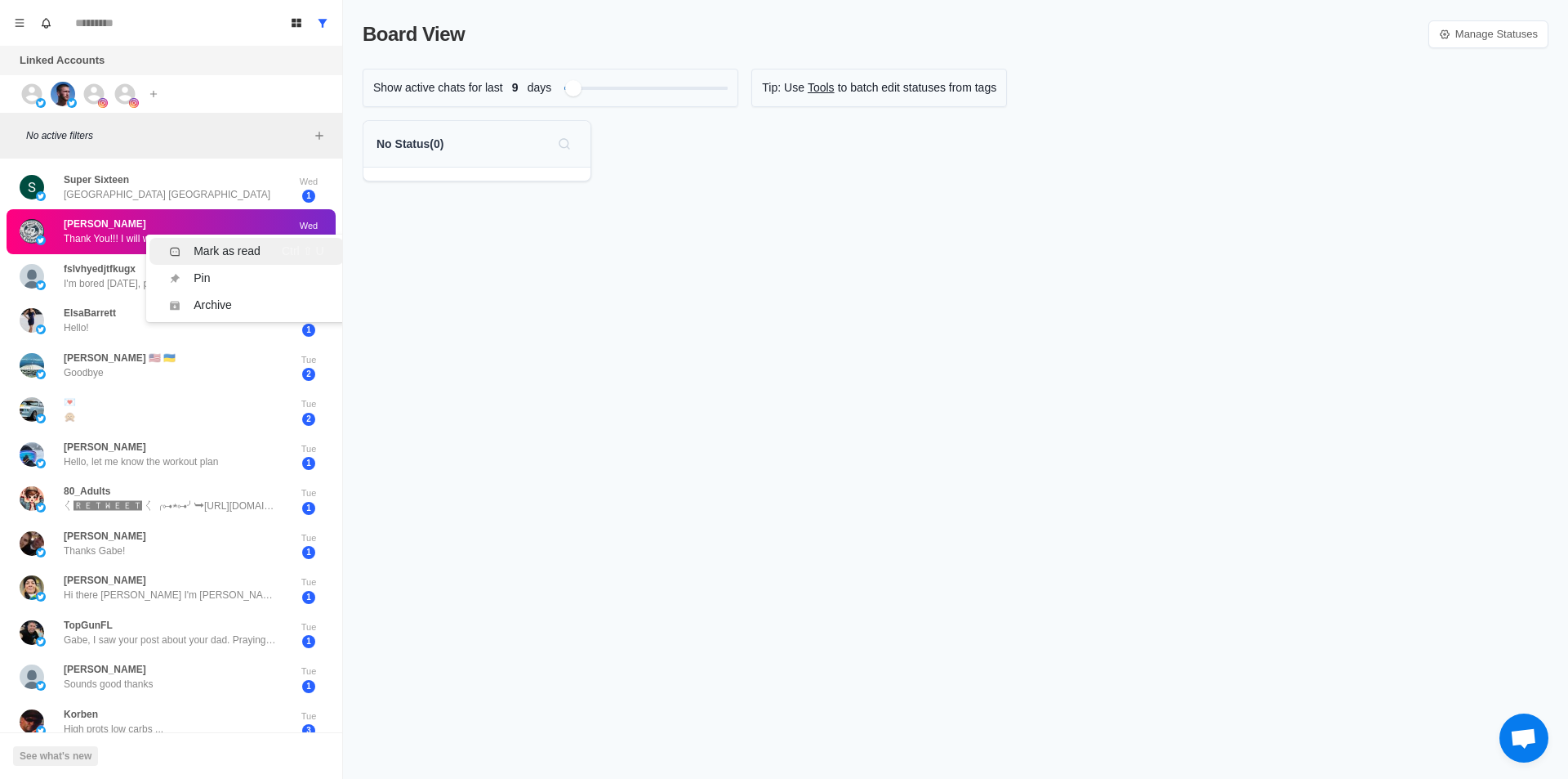
click at [230, 258] on div "Mark as read" at bounding box center [227, 251] width 67 height 18
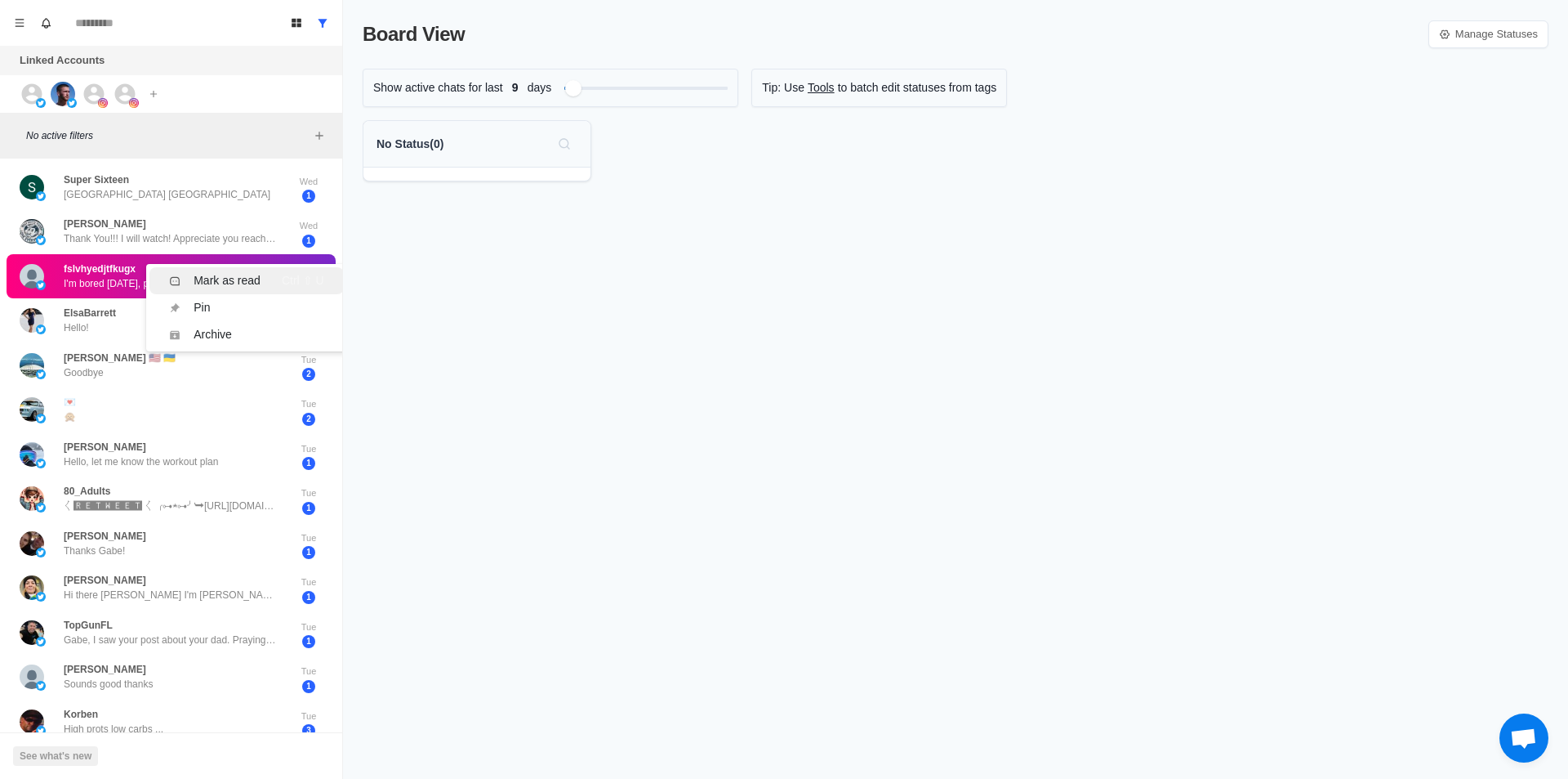
click at [247, 277] on div "Mark as read" at bounding box center [227, 280] width 67 height 18
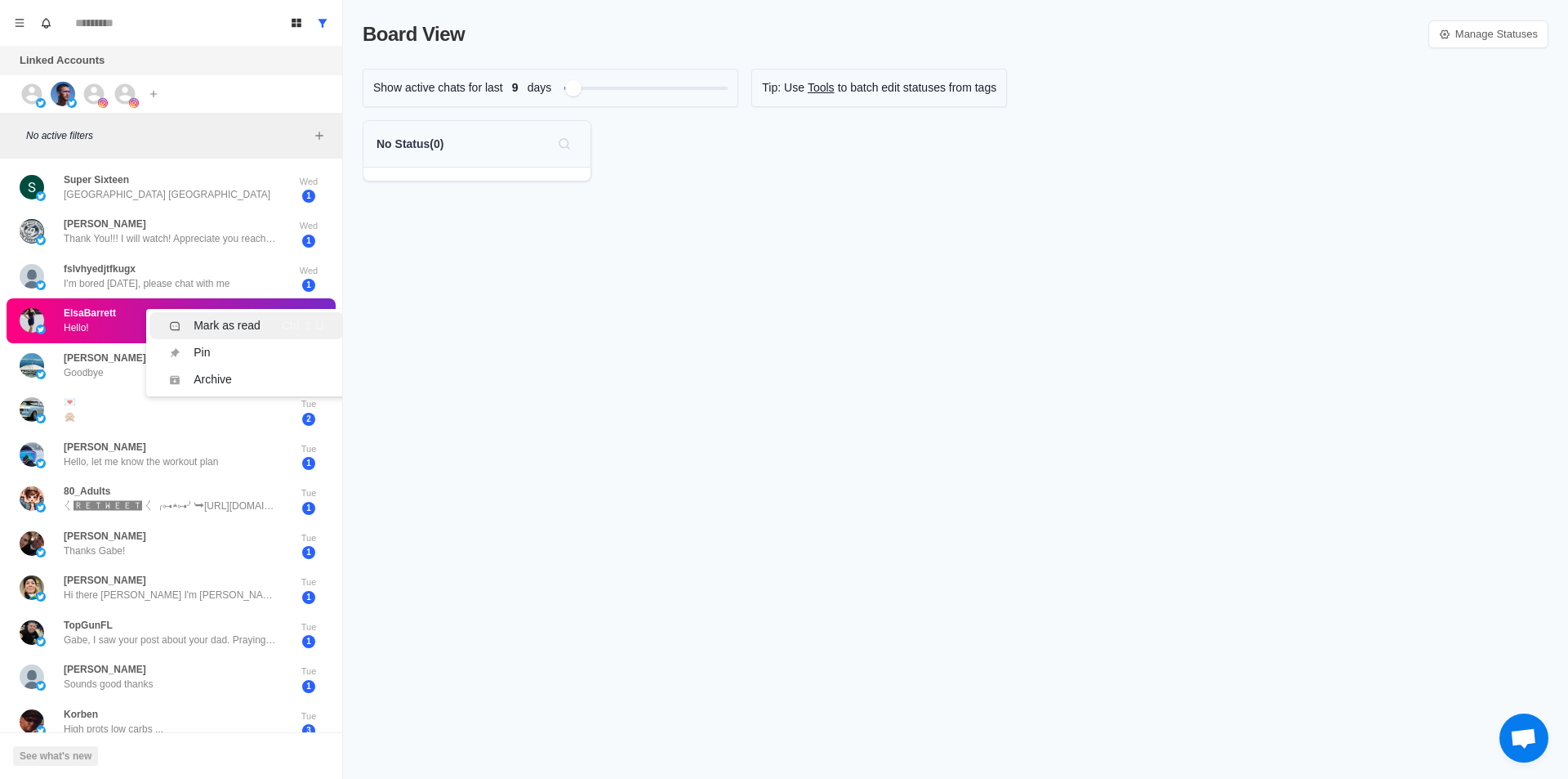
click at [195, 321] on div "Mark as read" at bounding box center [227, 325] width 67 height 18
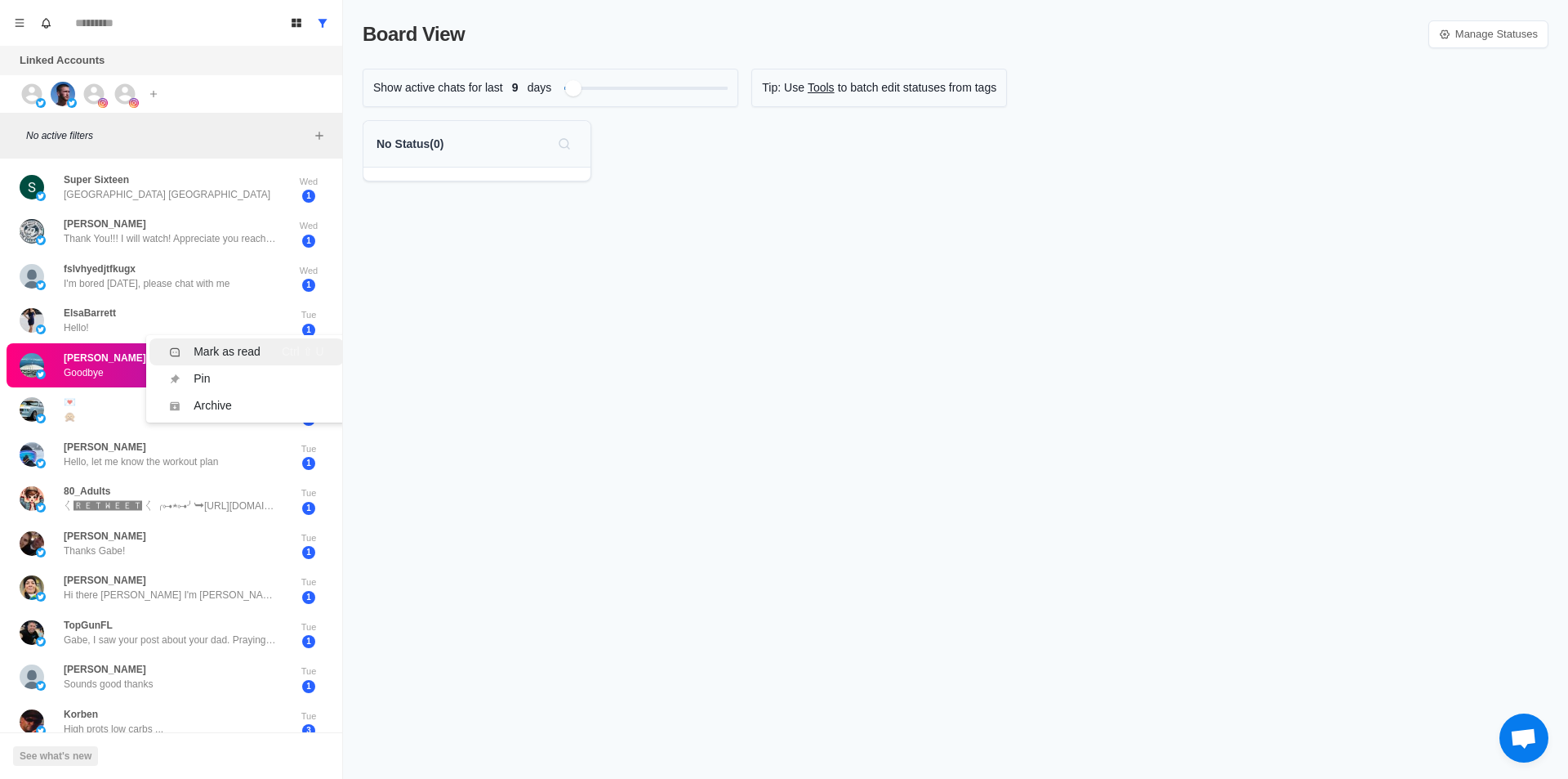
click at [223, 360] on li "Mark as read Ctrl ⇧ U" at bounding box center [246, 352] width 193 height 27
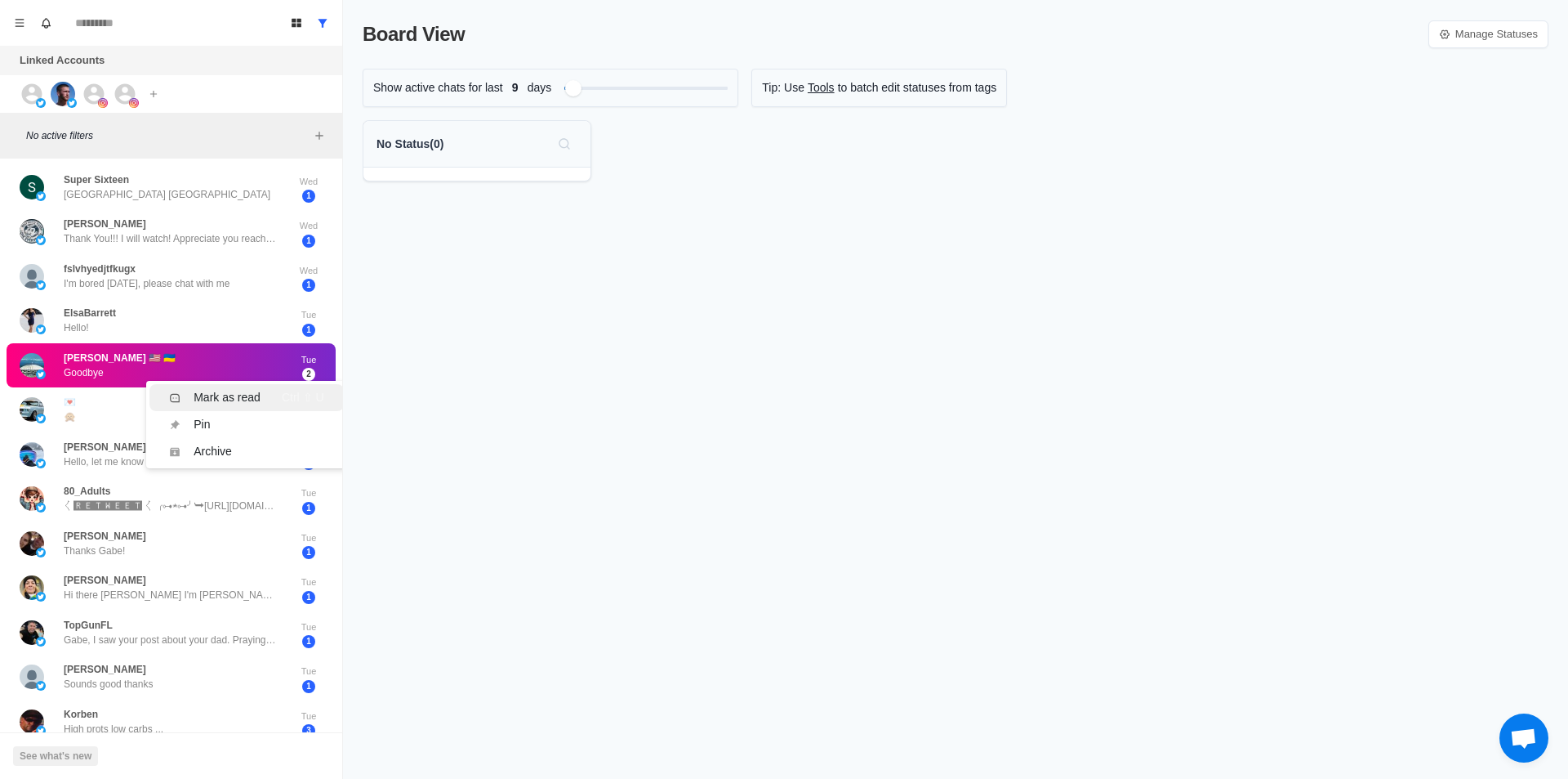
click at [218, 395] on div "Mark as read" at bounding box center [227, 397] width 67 height 18
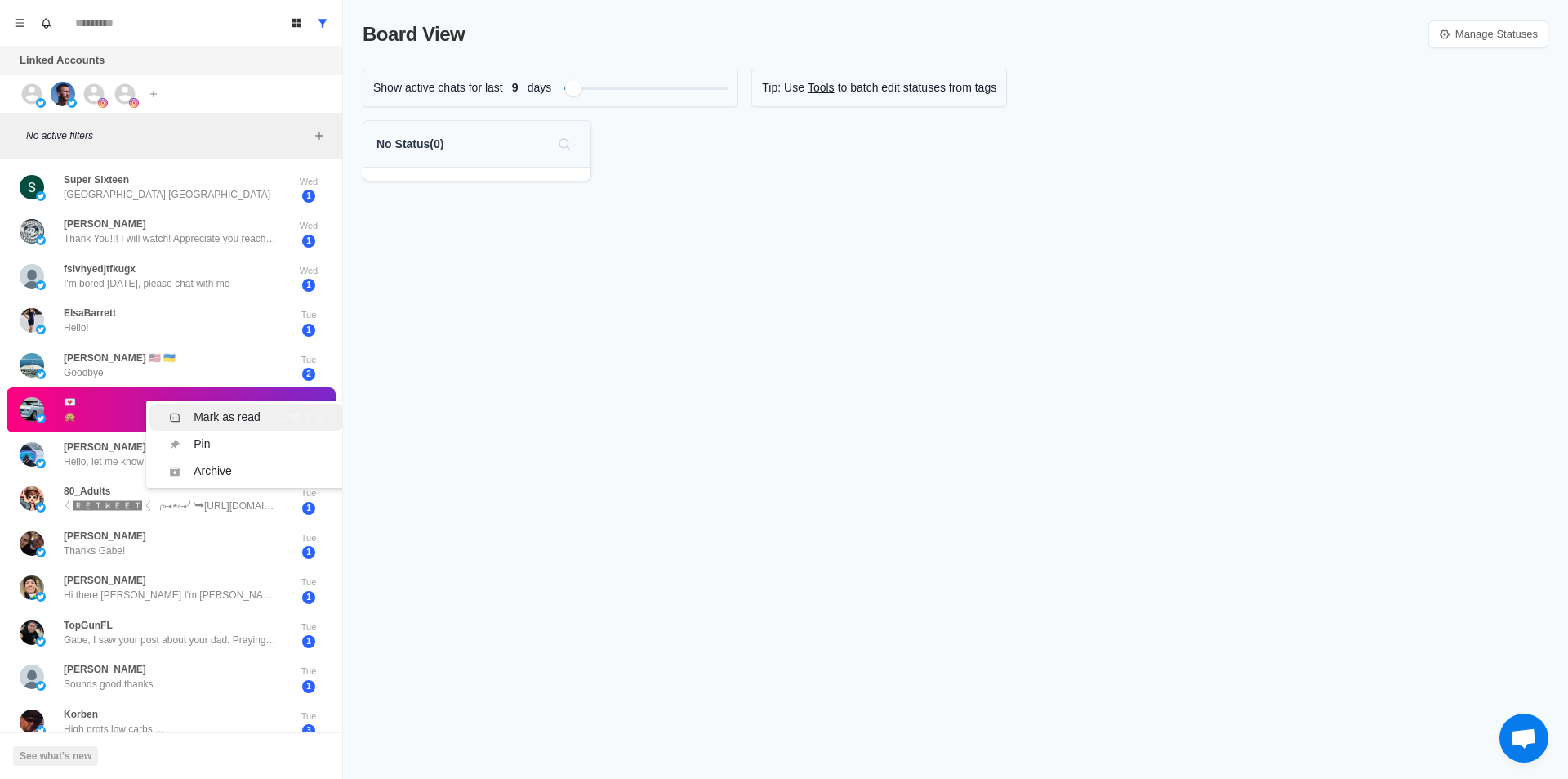
click at [225, 421] on div "Mark as read" at bounding box center [227, 417] width 67 height 18
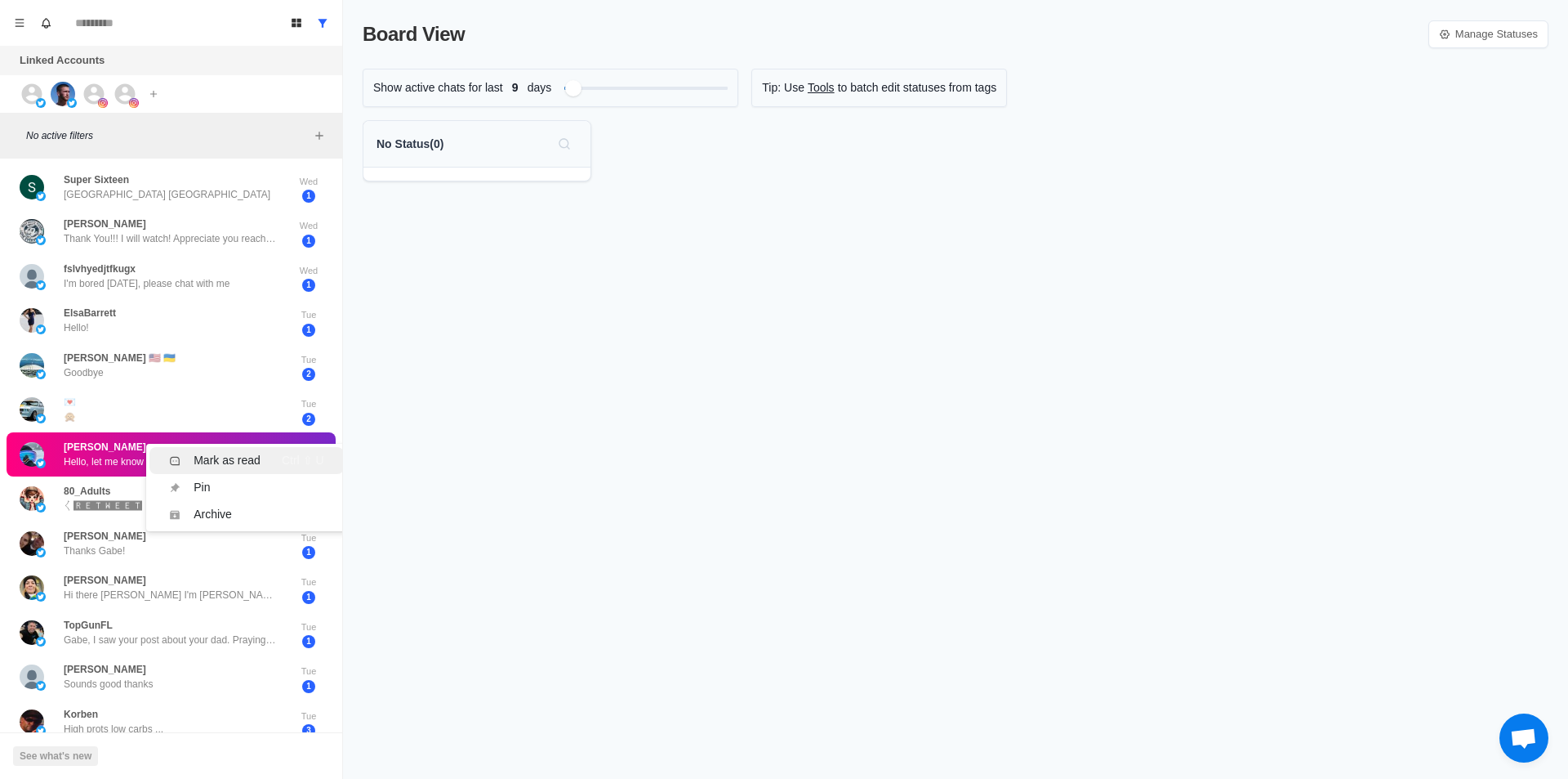
click at [220, 450] on li "Mark as read Ctrl ⇧ U" at bounding box center [246, 460] width 193 height 27
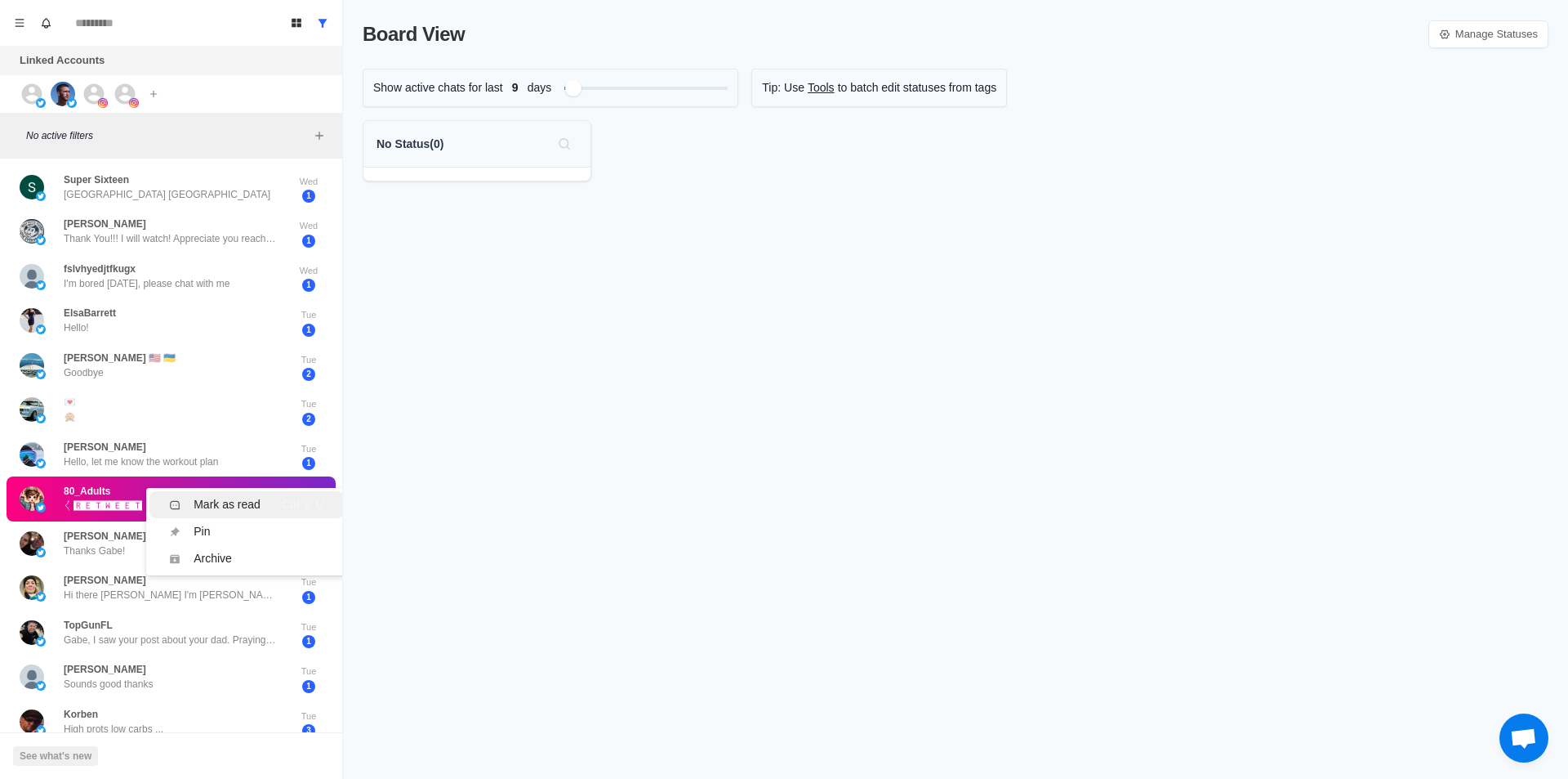
click at [219, 496] on div "Mark as read" at bounding box center [227, 505] width 67 height 18
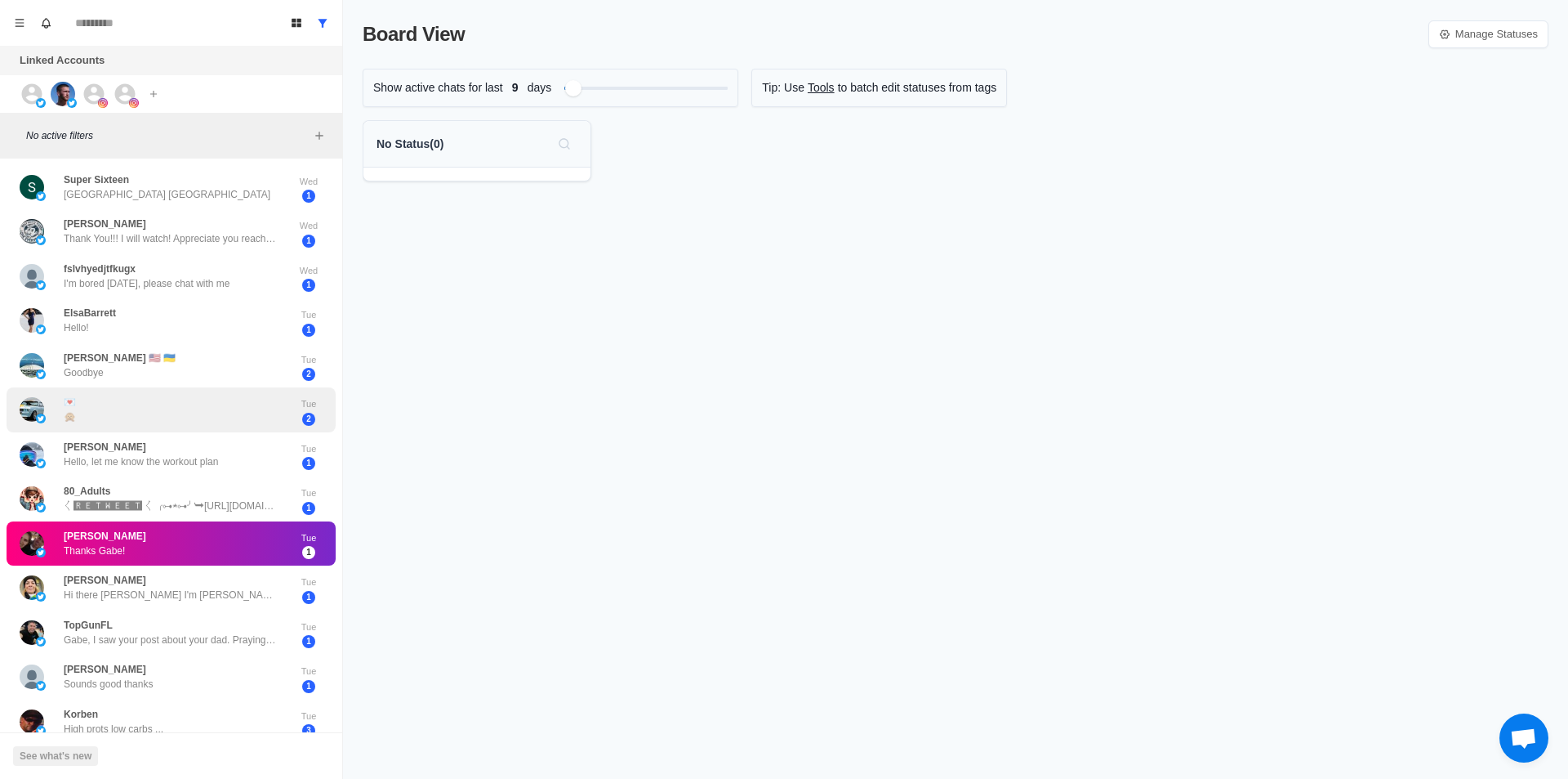
scroll to position [245, 0]
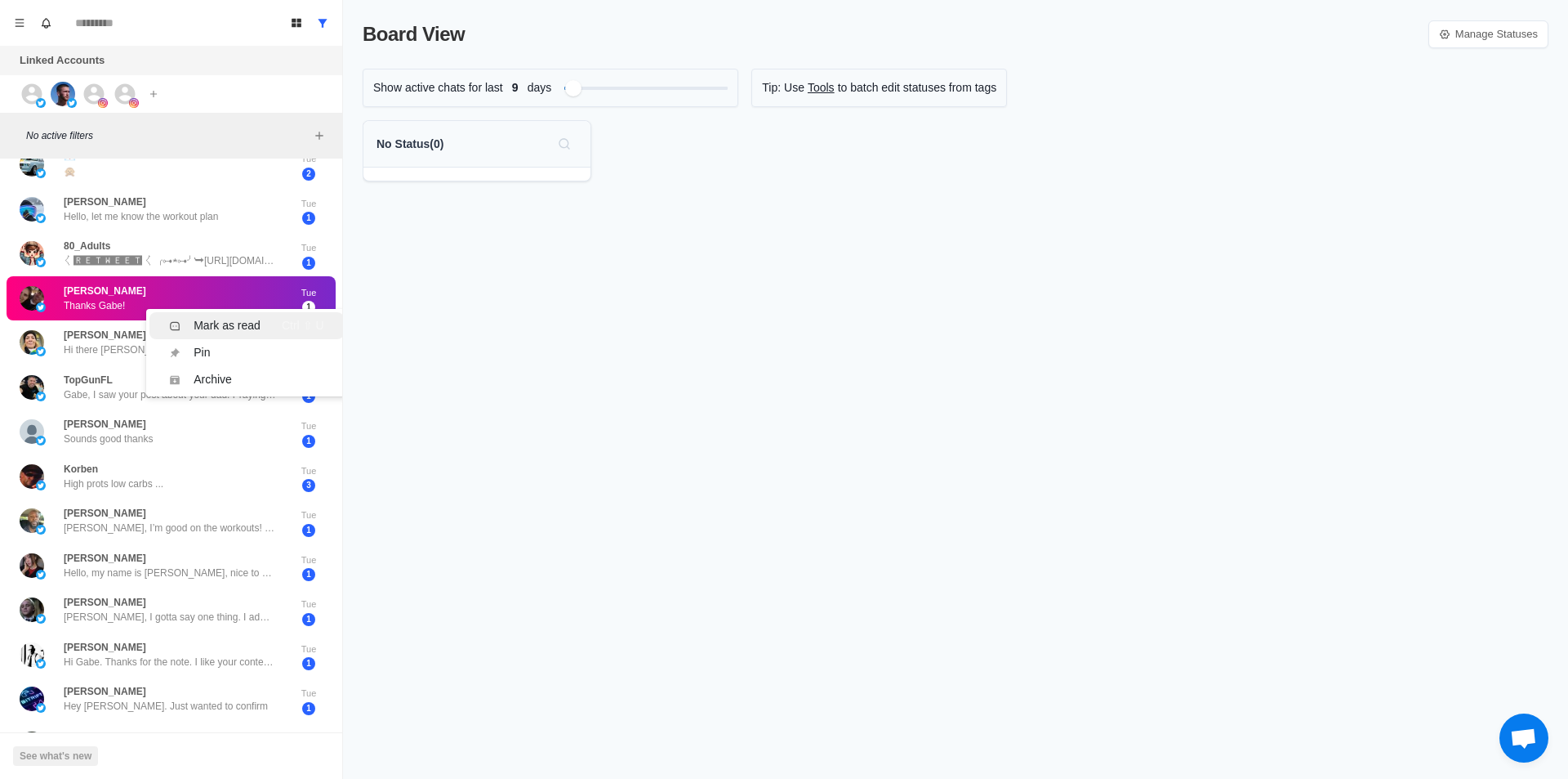
click at [210, 328] on div "Mark as read" at bounding box center [227, 325] width 67 height 18
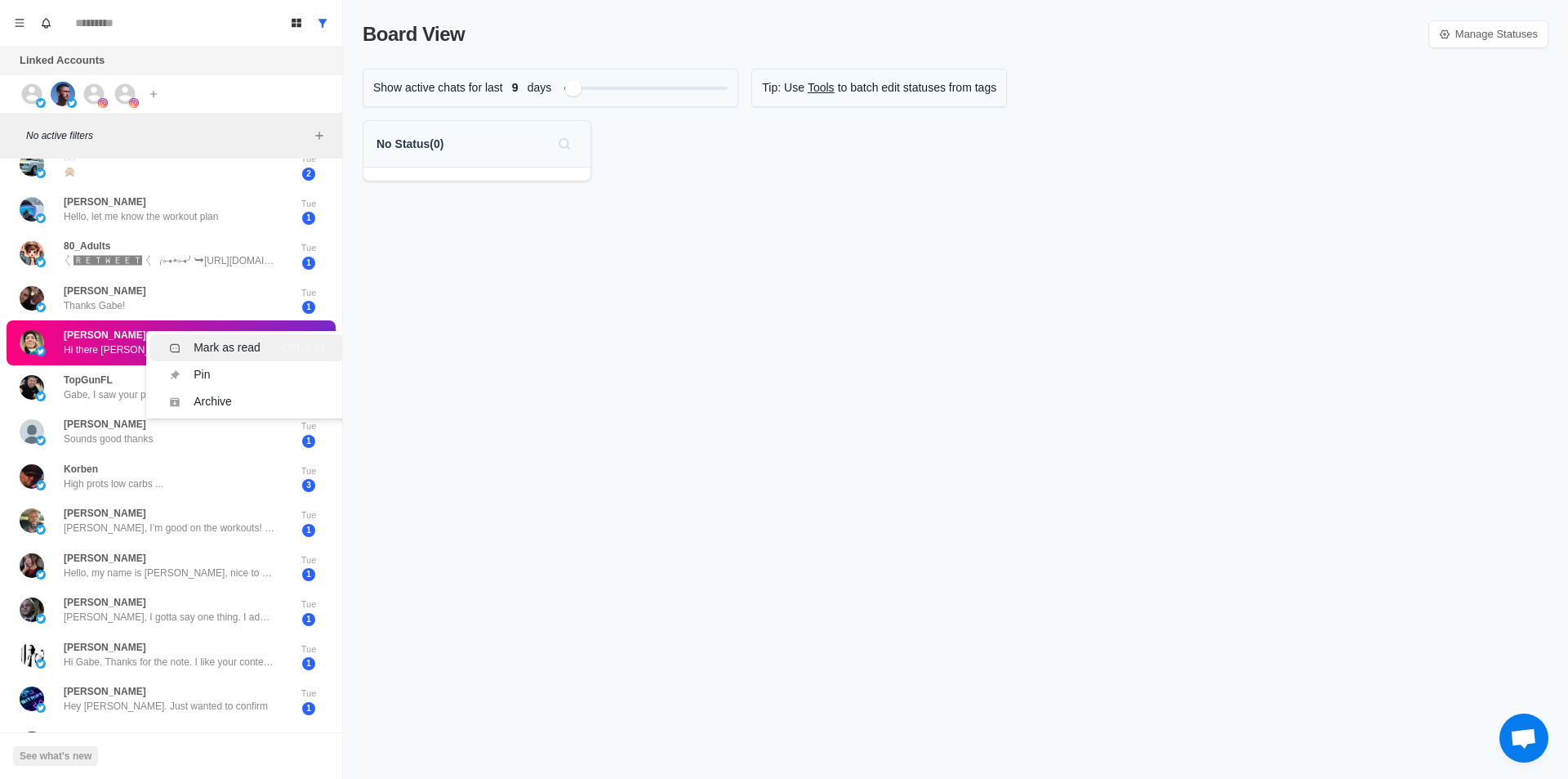
click at [251, 344] on div "Mark as read" at bounding box center [227, 348] width 67 height 18
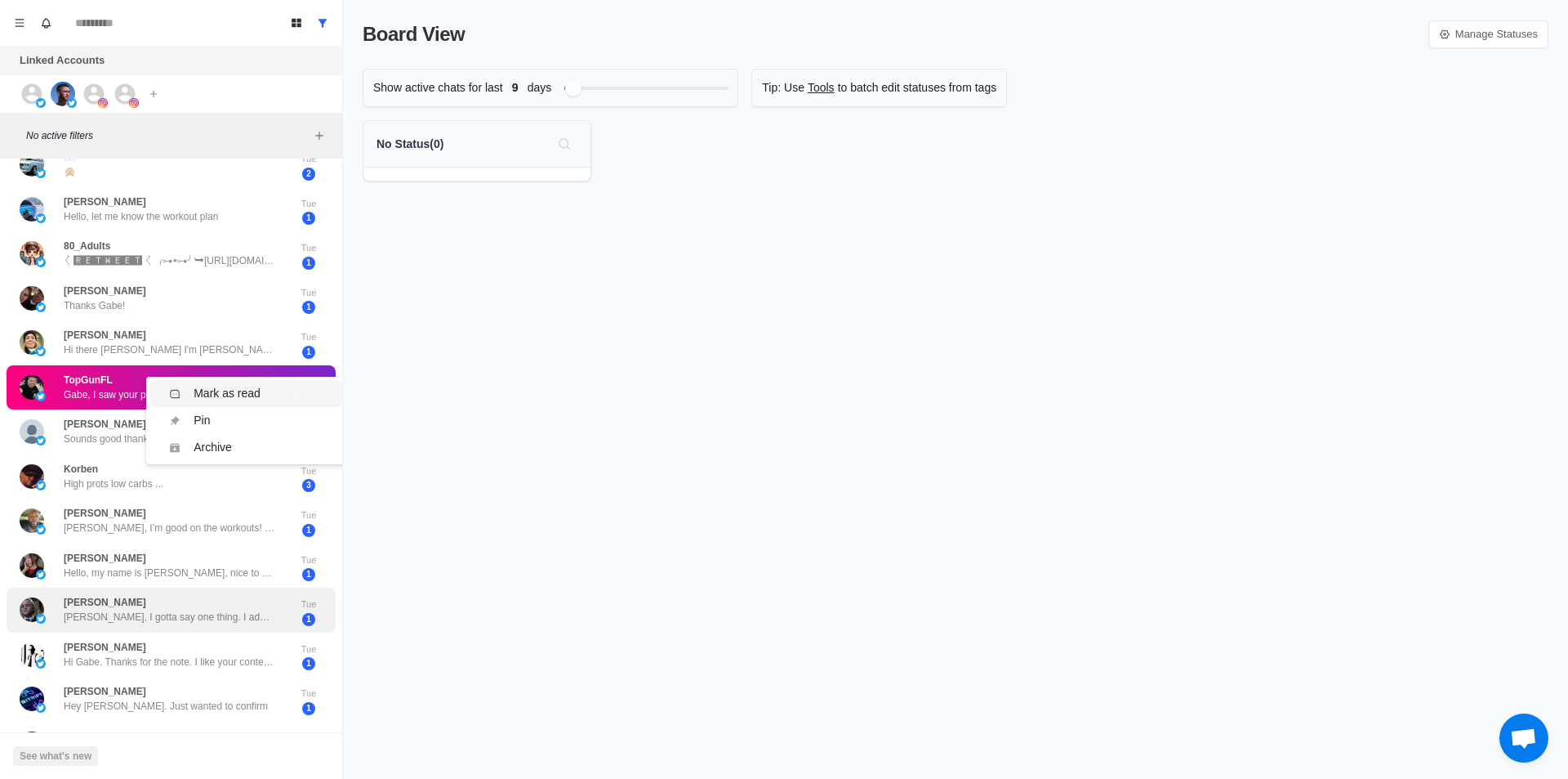
scroll to position [0, 0]
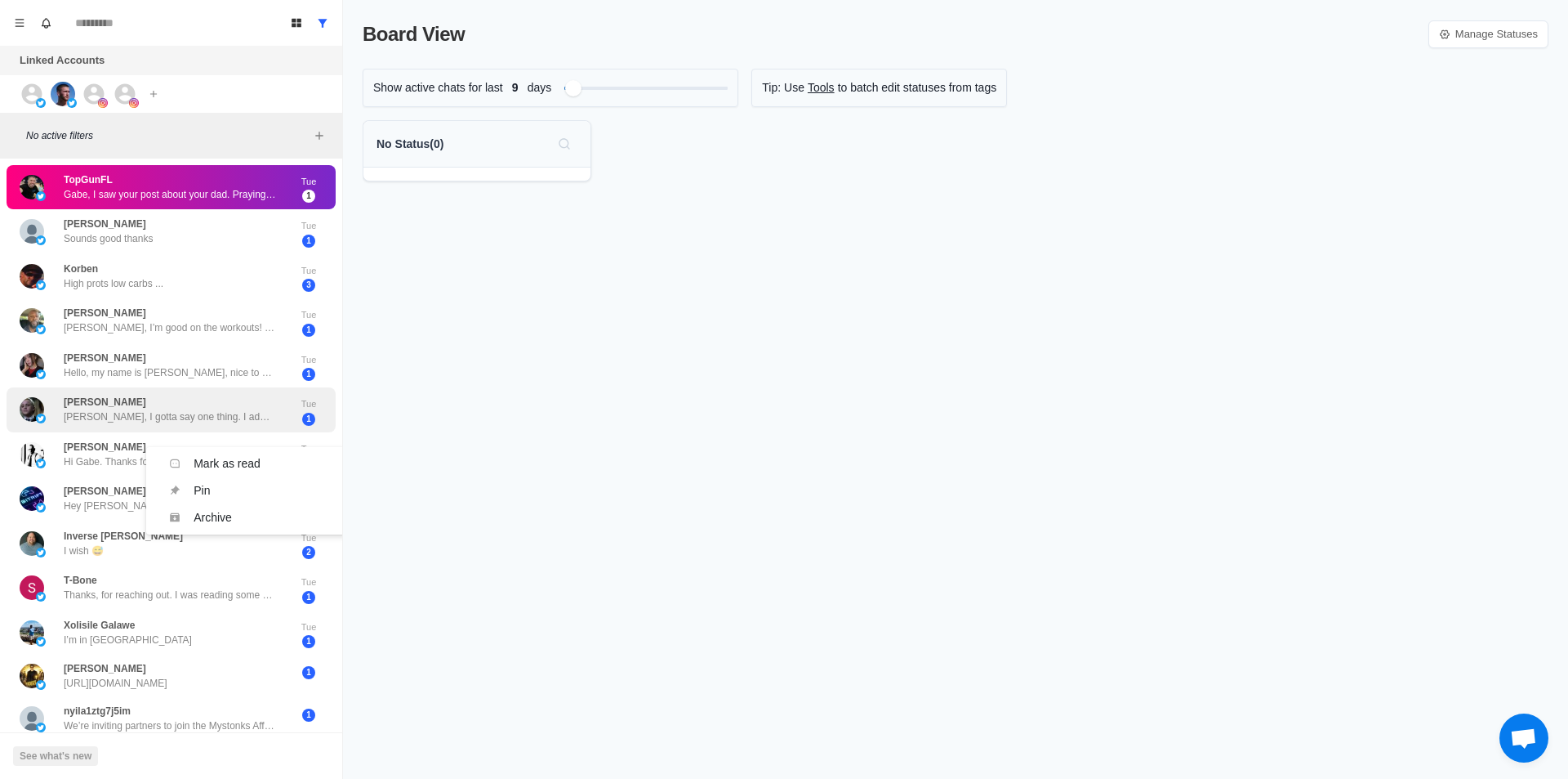
click at [233, 397] on div "[PERSON_NAME] [PERSON_NAME], I gotta say one thing. I admire your dedication yo…" at bounding box center [169, 409] width 213 height 29
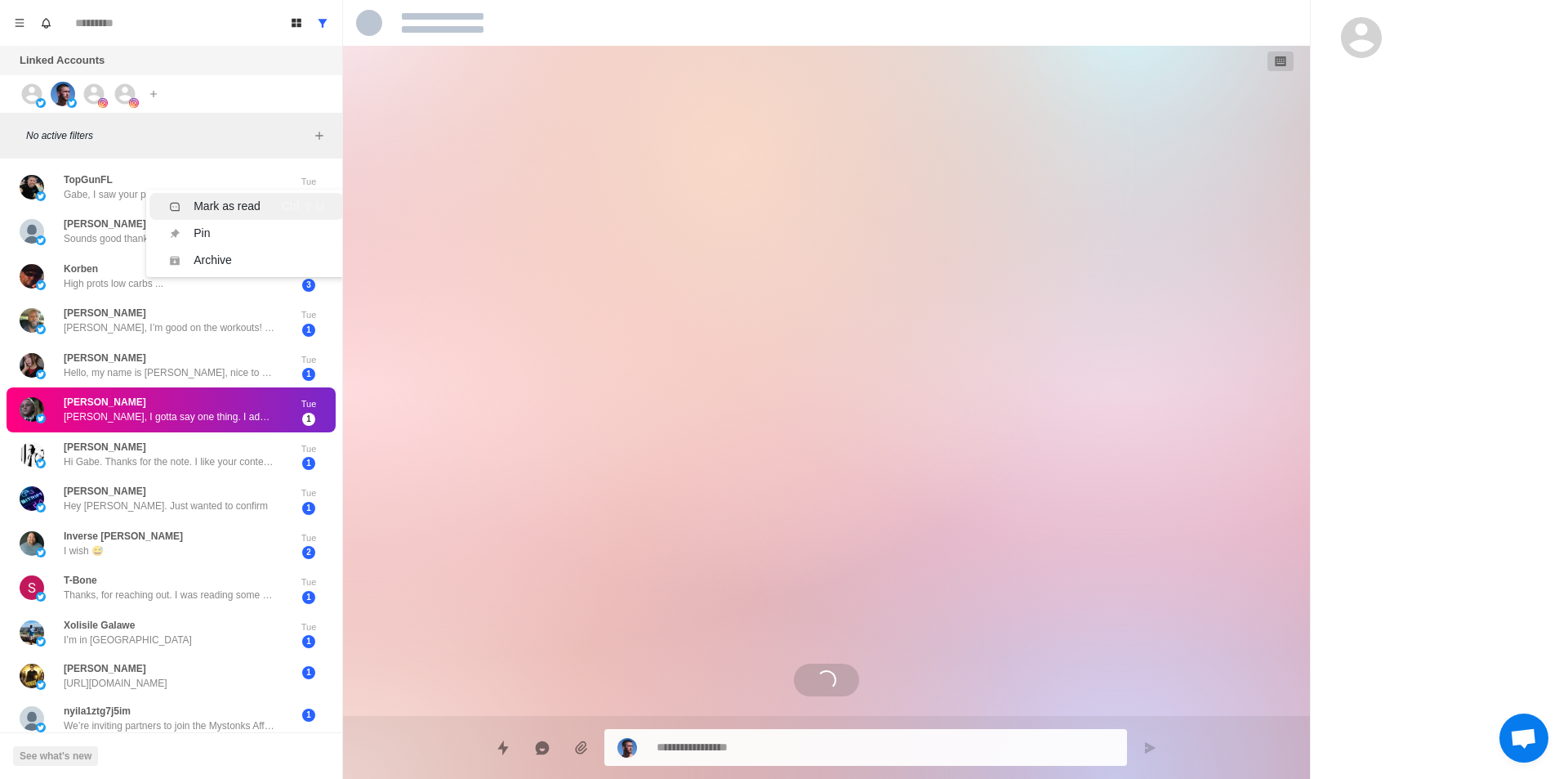
click at [238, 207] on div "Mark as read" at bounding box center [227, 206] width 67 height 18
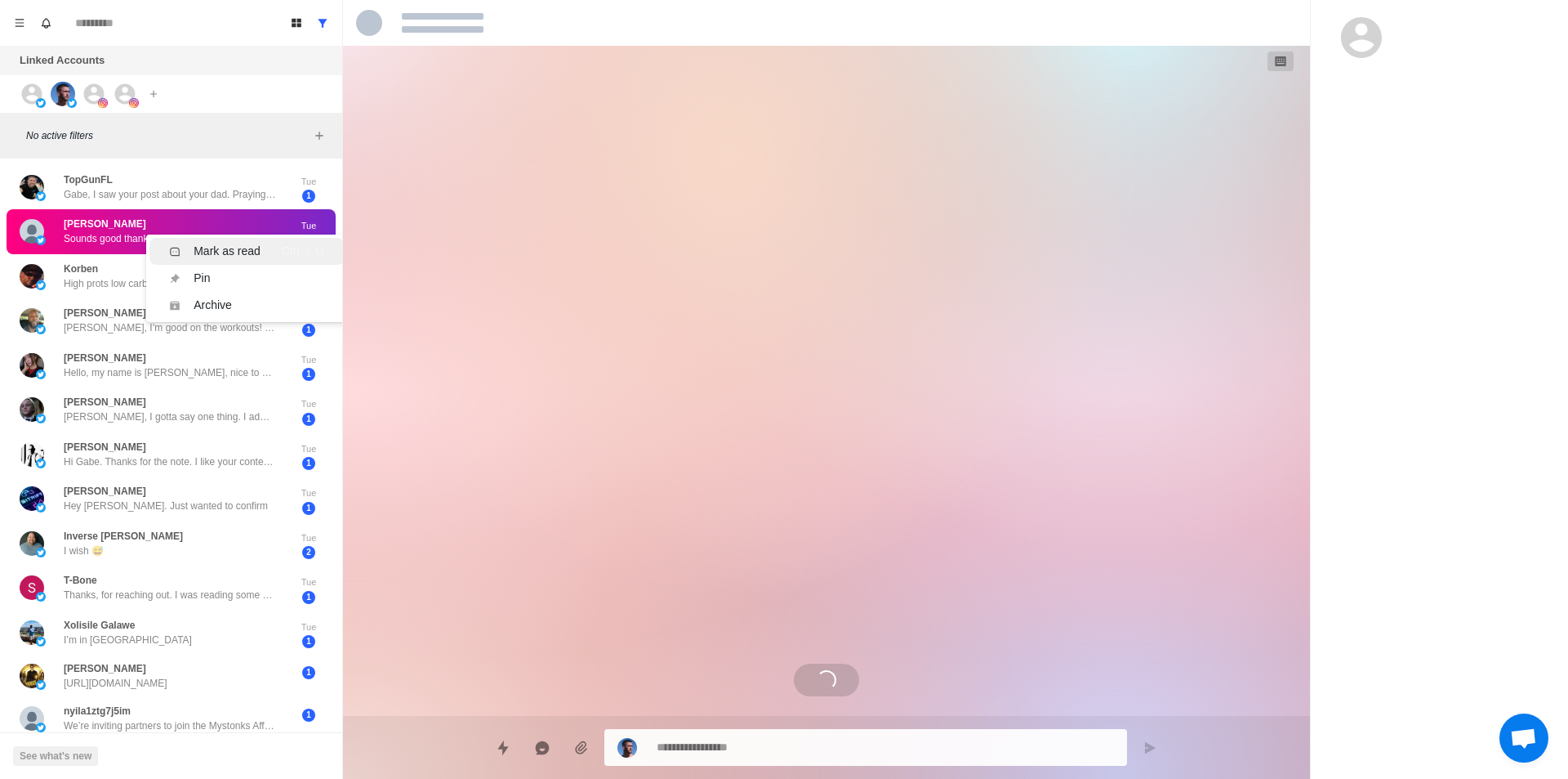
click at [223, 249] on div "Mark as read" at bounding box center [227, 251] width 67 height 18
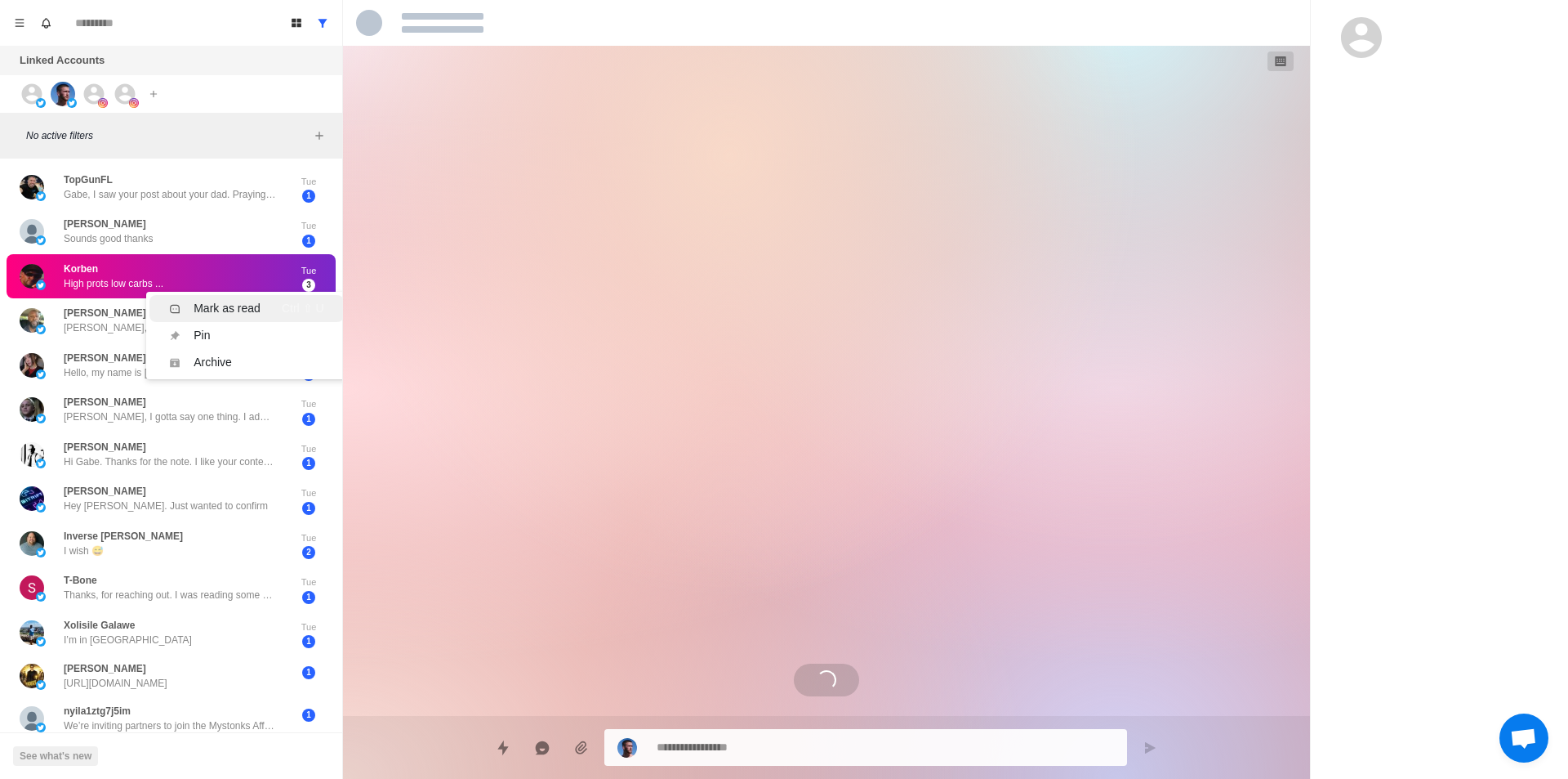
click at [223, 304] on div "Mark as read" at bounding box center [227, 309] width 67 height 18
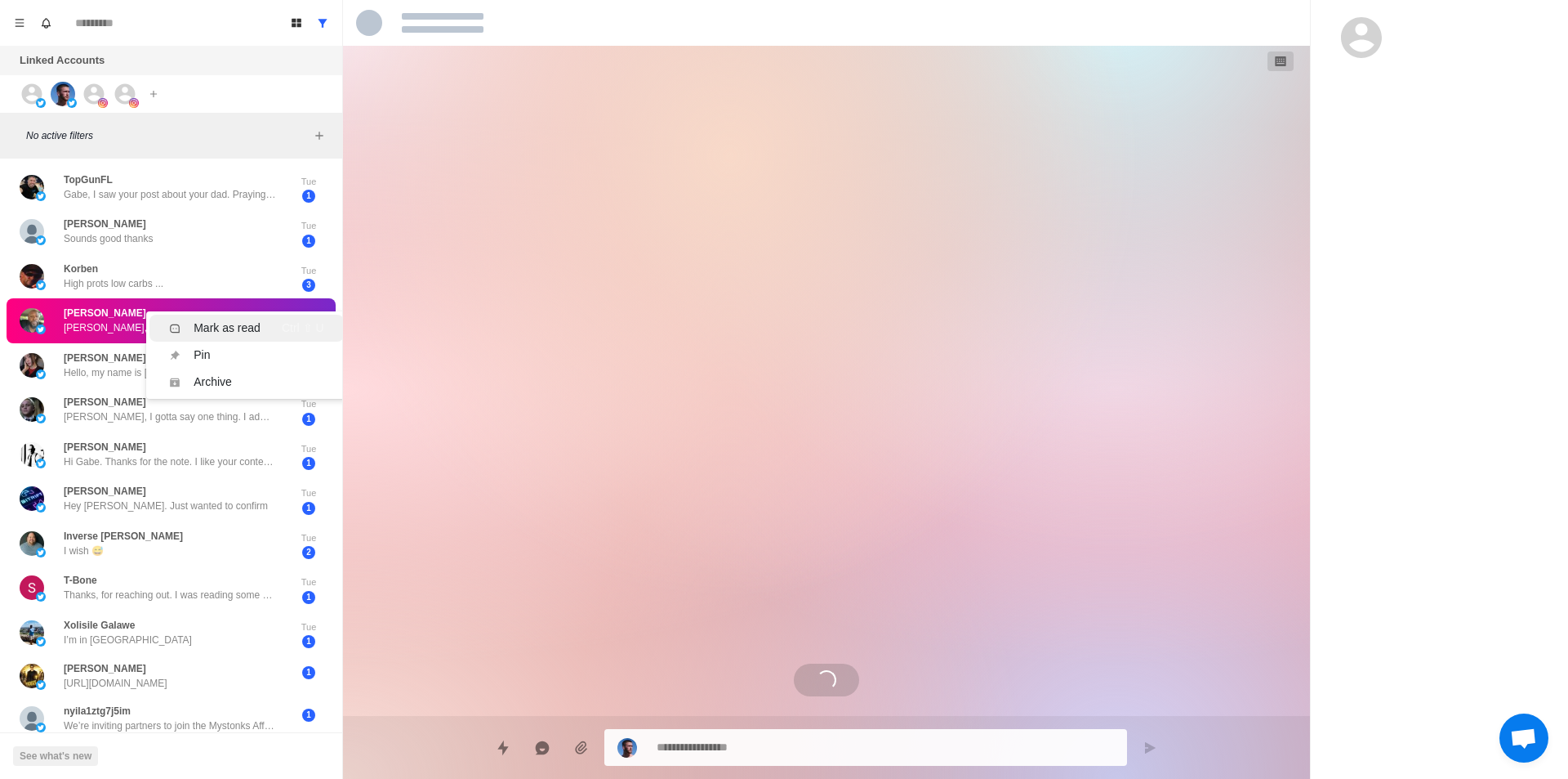
click at [221, 327] on div "Mark as read" at bounding box center [227, 328] width 67 height 18
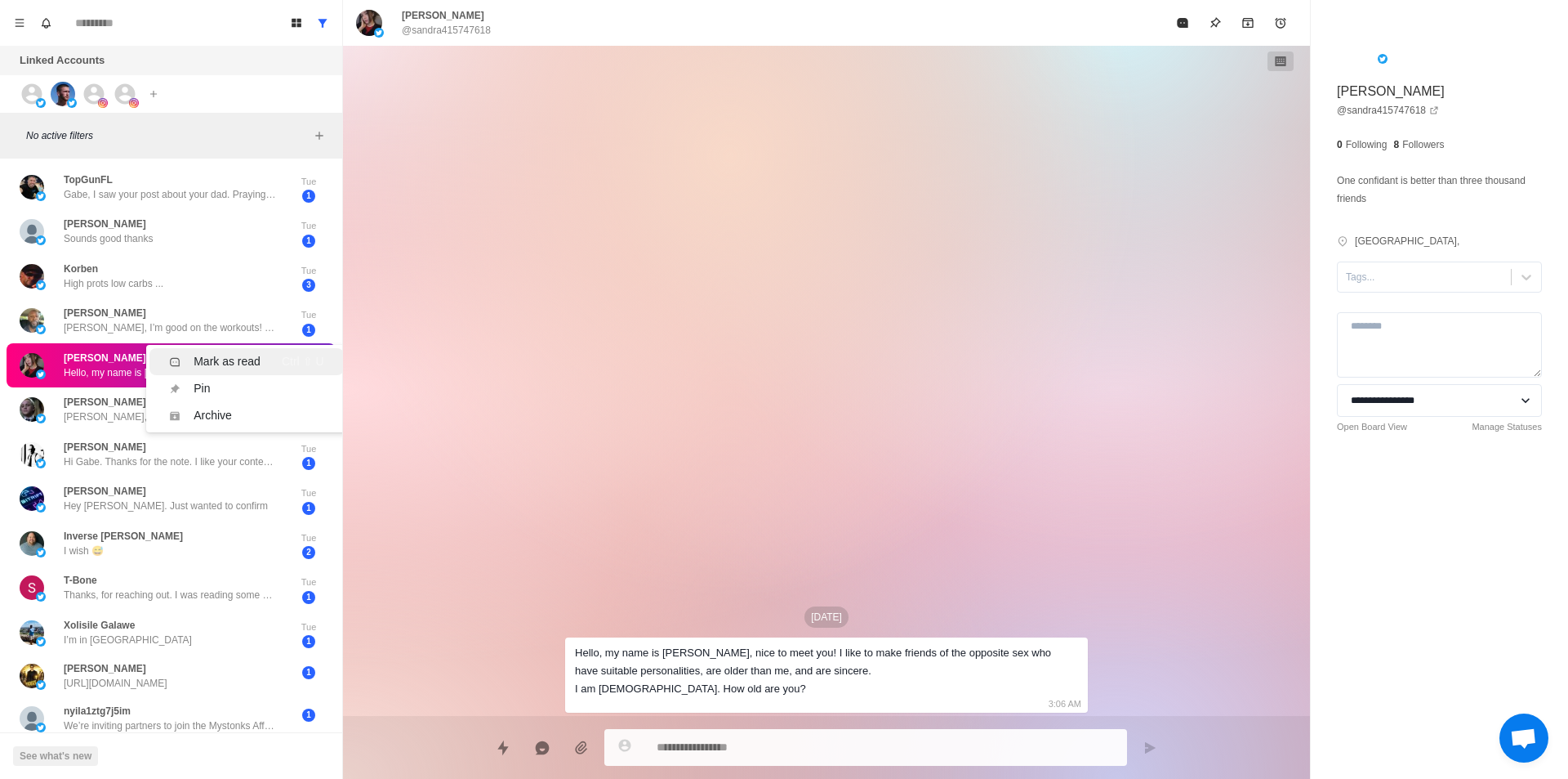
click at [240, 362] on div "Mark as read" at bounding box center [227, 361] width 67 height 18
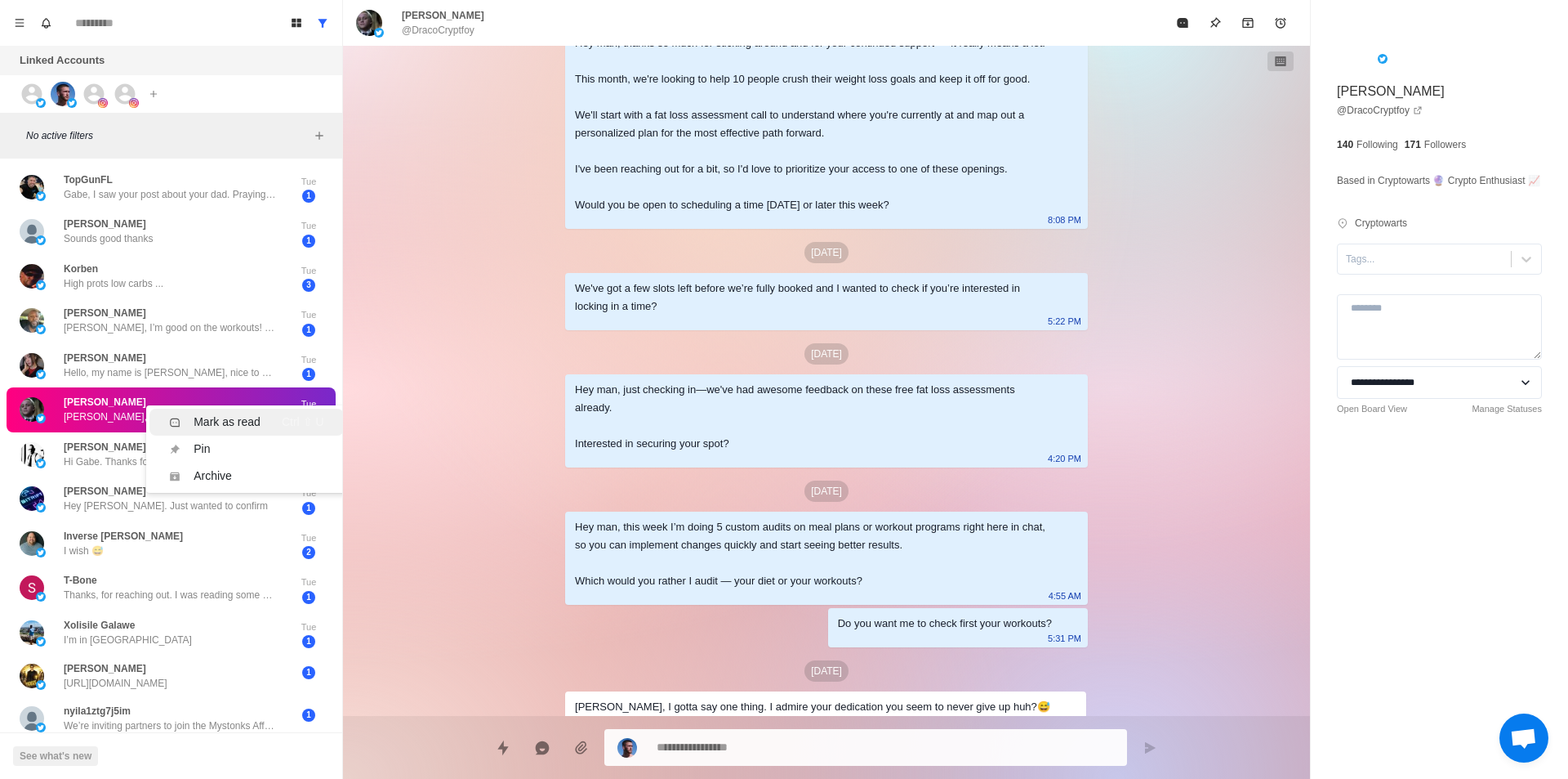
click at [219, 420] on div "Mark as read" at bounding box center [227, 422] width 67 height 18
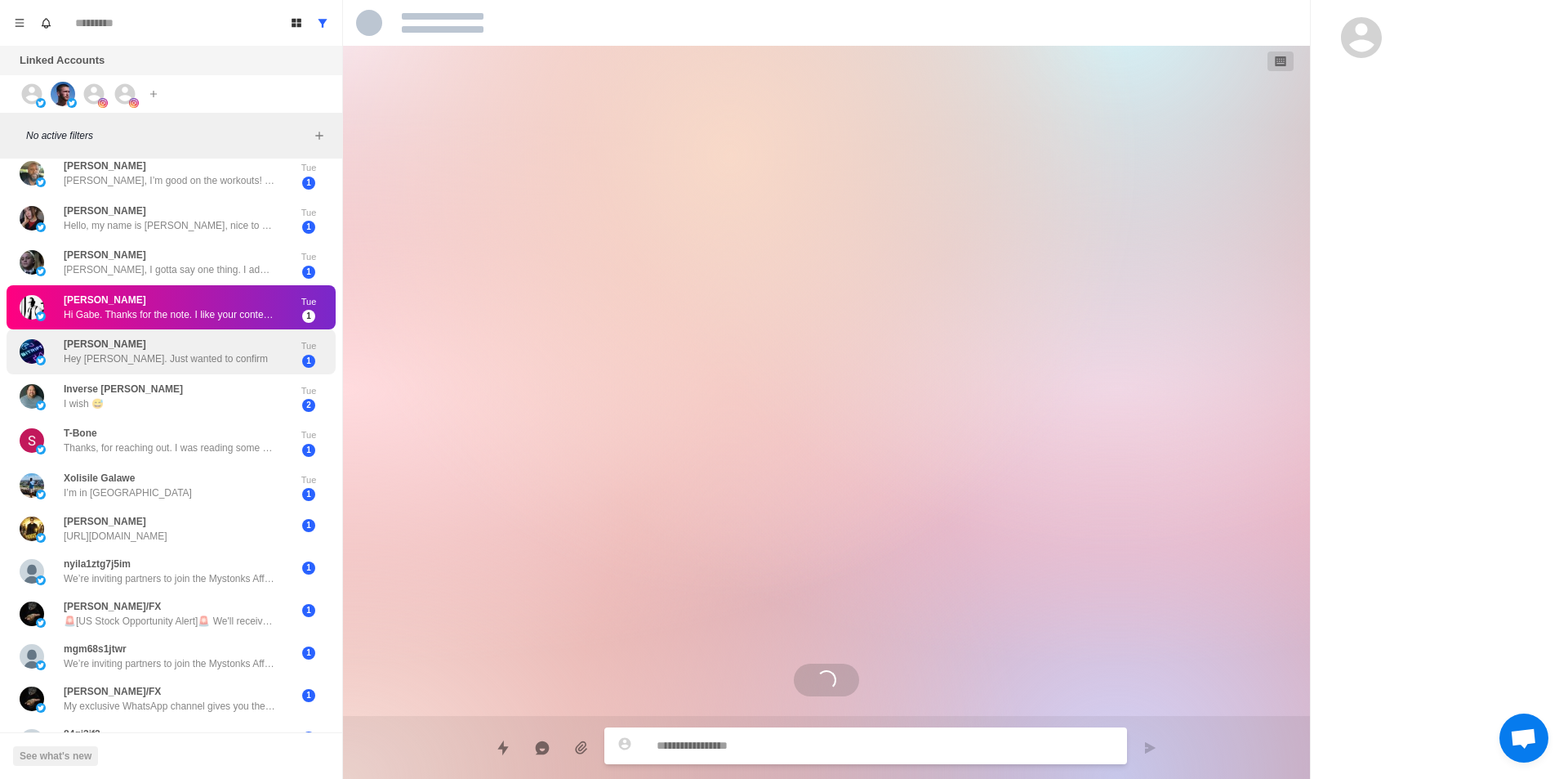
scroll to position [163, 0]
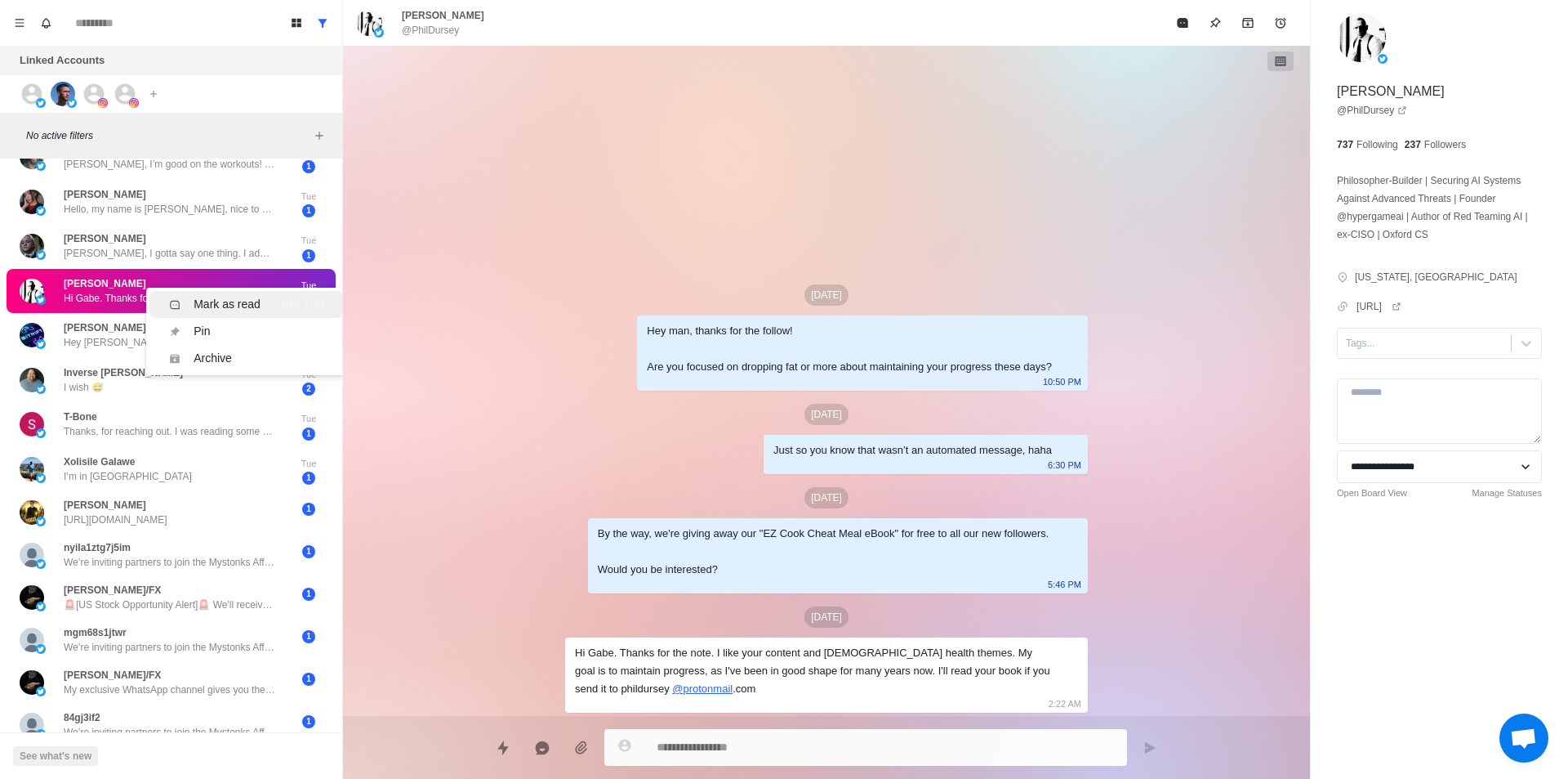
click at [273, 296] on div "Mark as read Ctrl ⇧ U" at bounding box center [246, 304] width 154 height 18
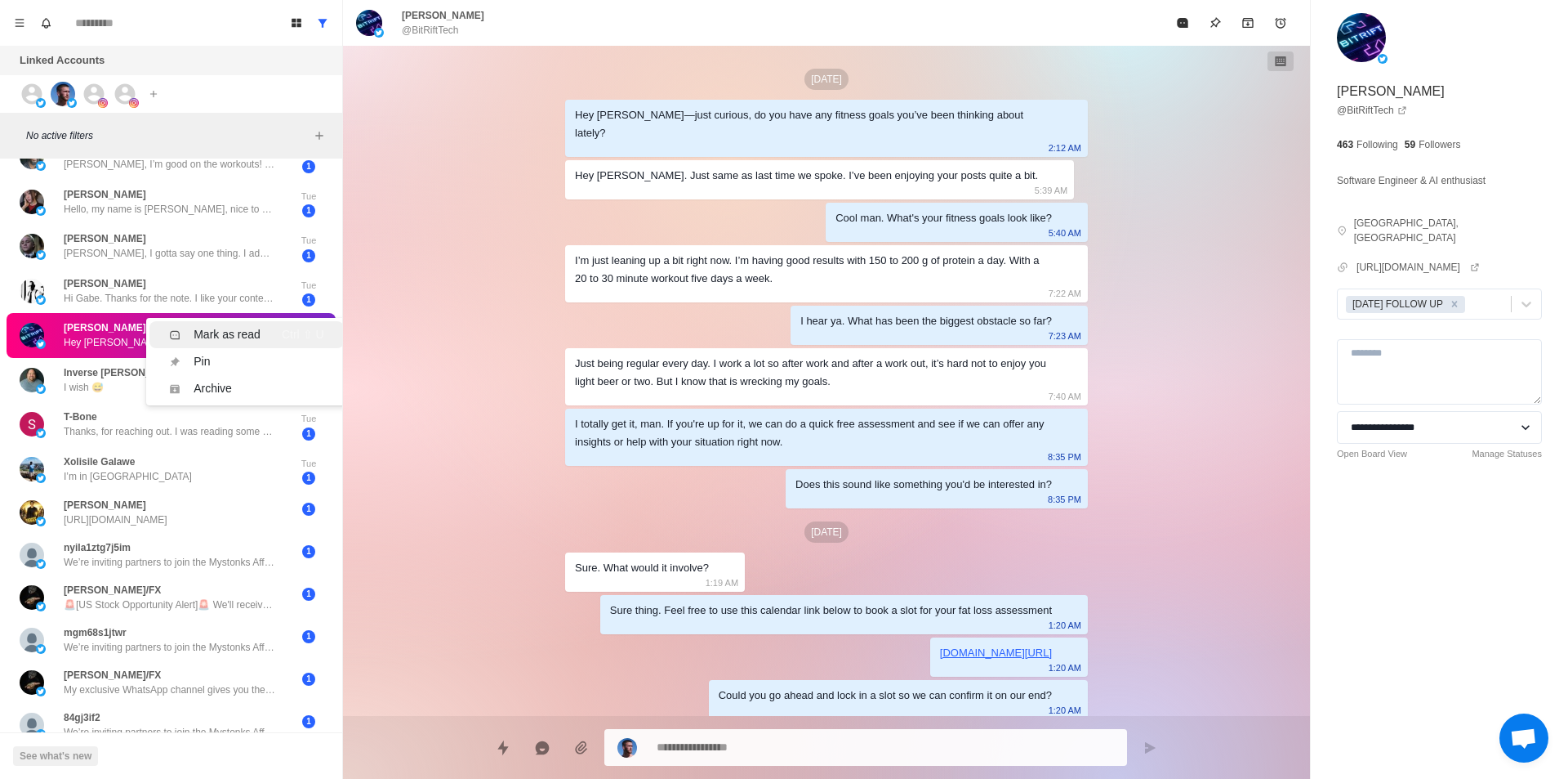
click at [266, 343] on div "Mark as read Ctrl ⇧ U" at bounding box center [246, 334] width 154 height 18
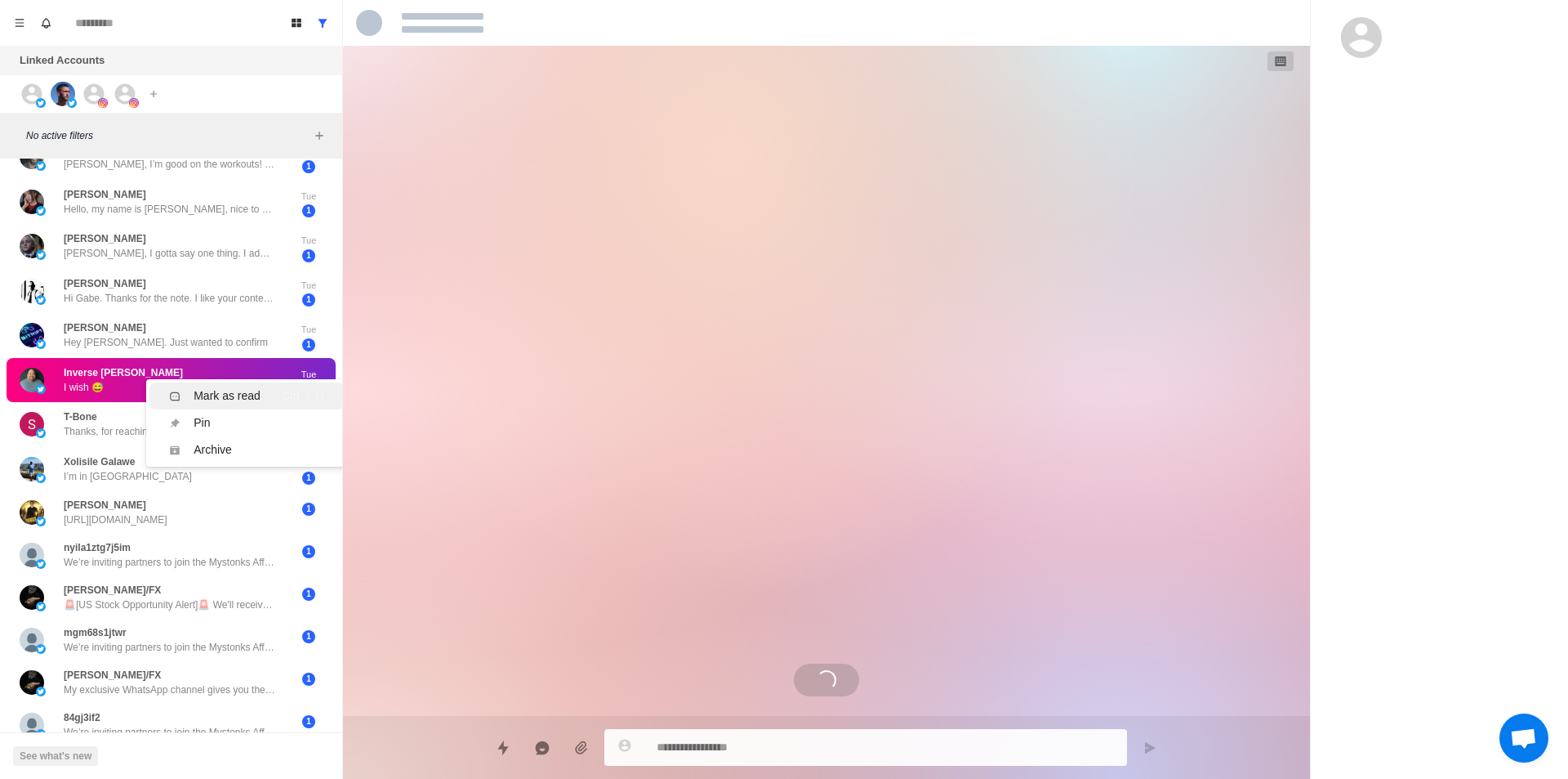
click at [237, 394] on div "Mark as read" at bounding box center [227, 395] width 67 height 18
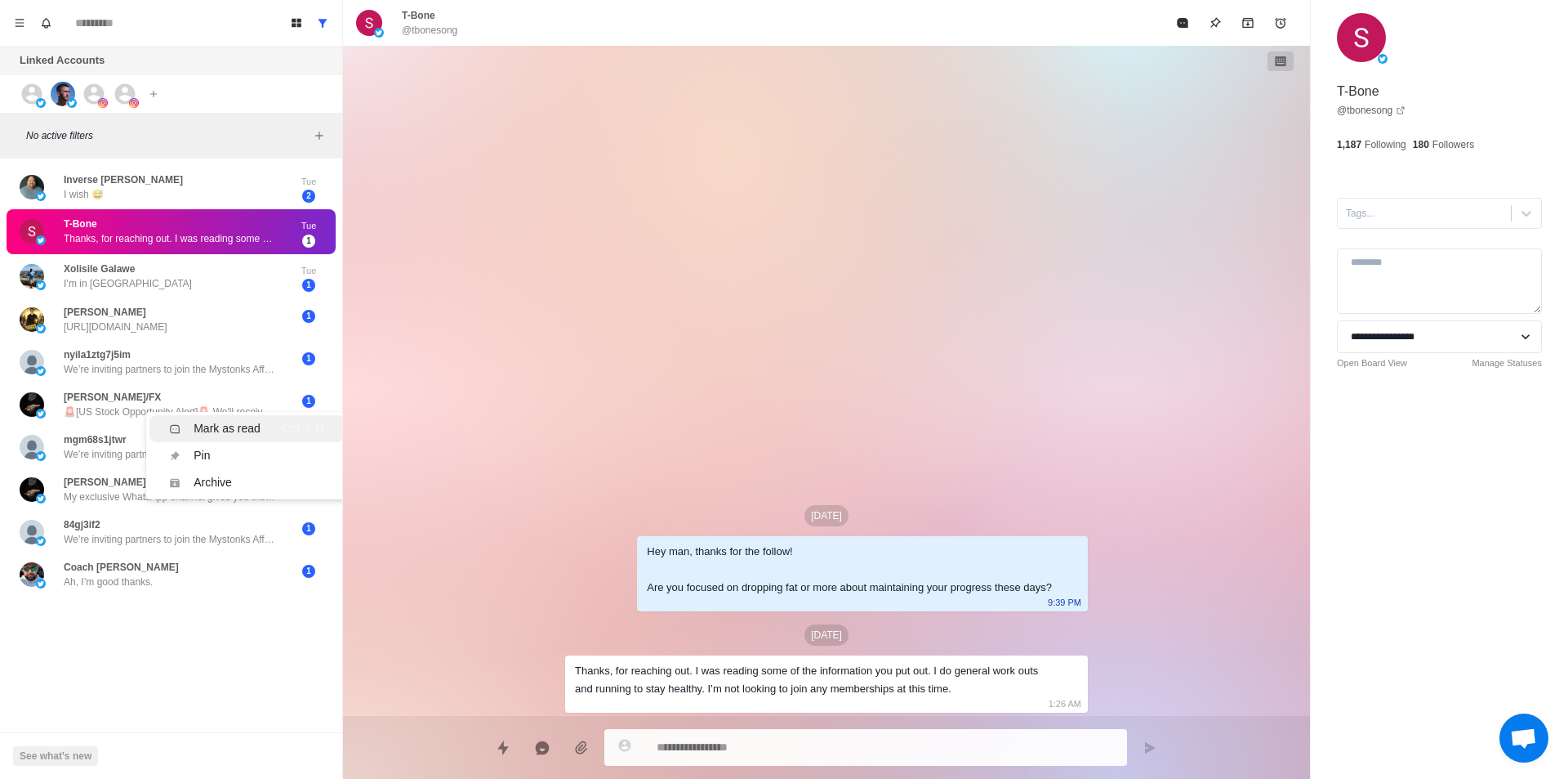
click at [242, 419] on li "Mark as read Ctrl ⇧ U" at bounding box center [246, 429] width 193 height 27
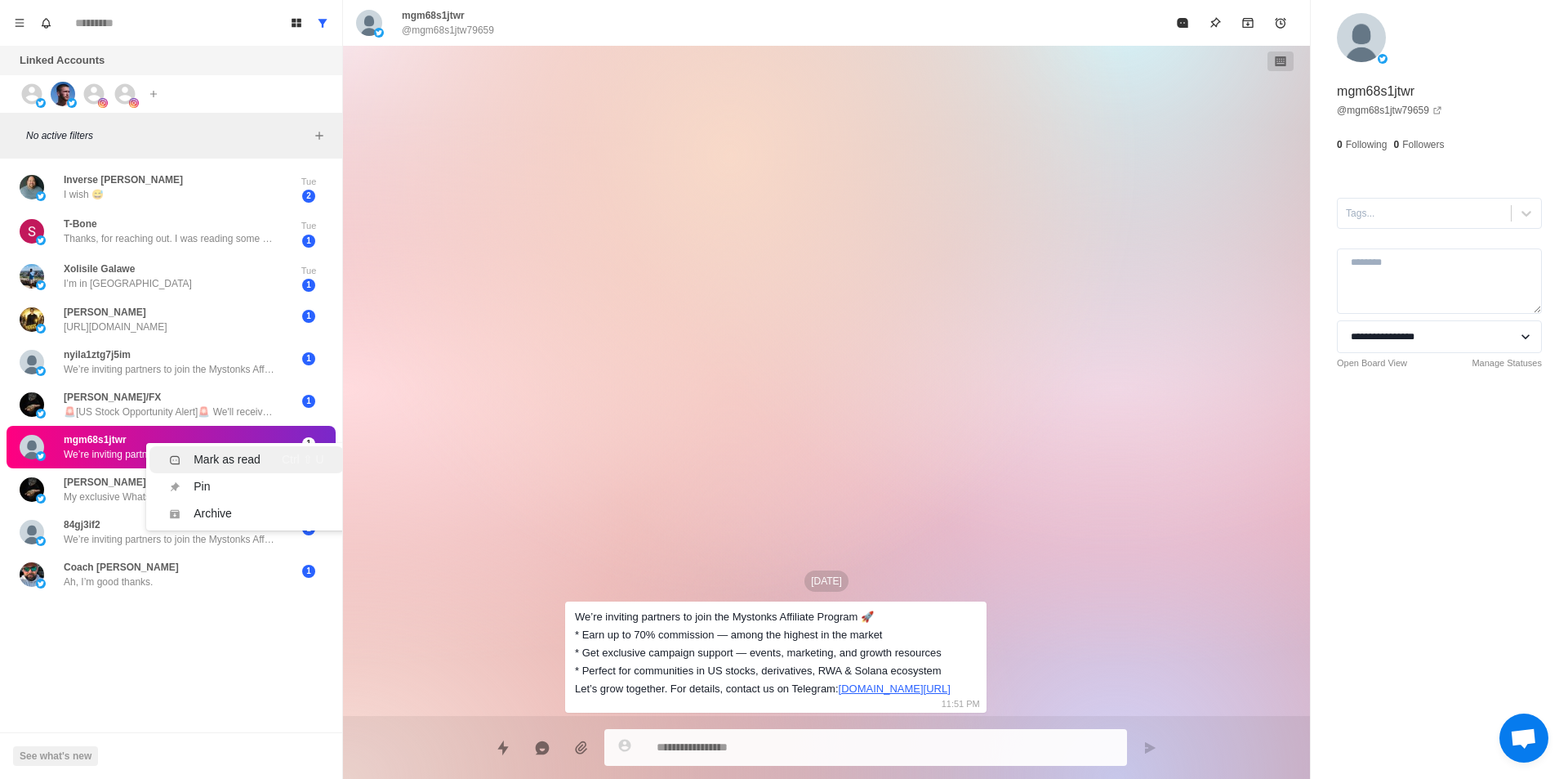
click at [263, 455] on div "Mark as read Ctrl ⇧ U" at bounding box center [246, 460] width 154 height 18
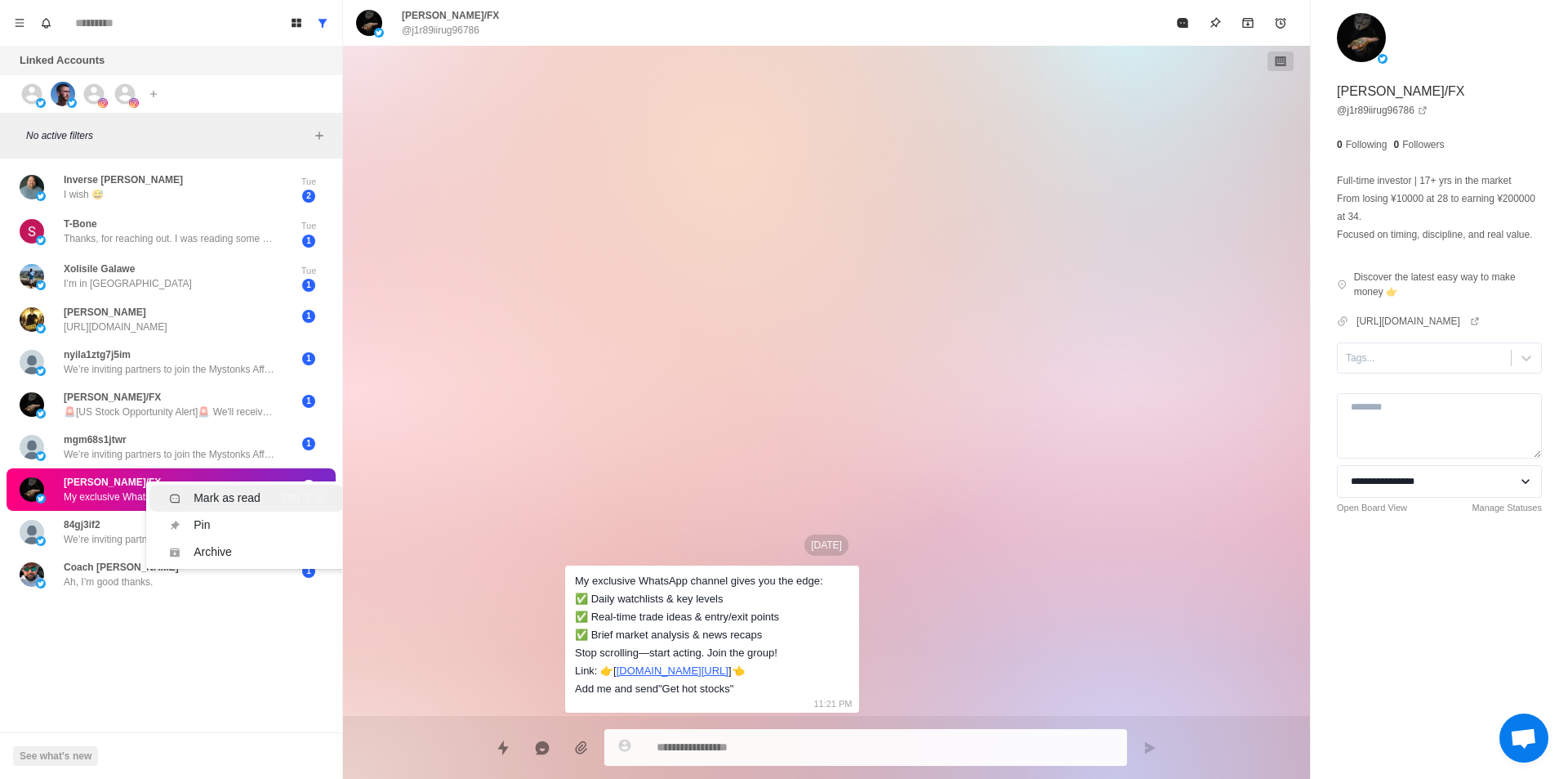
click at [263, 499] on div "Mark as read Ctrl ⇧ U" at bounding box center [246, 498] width 154 height 18
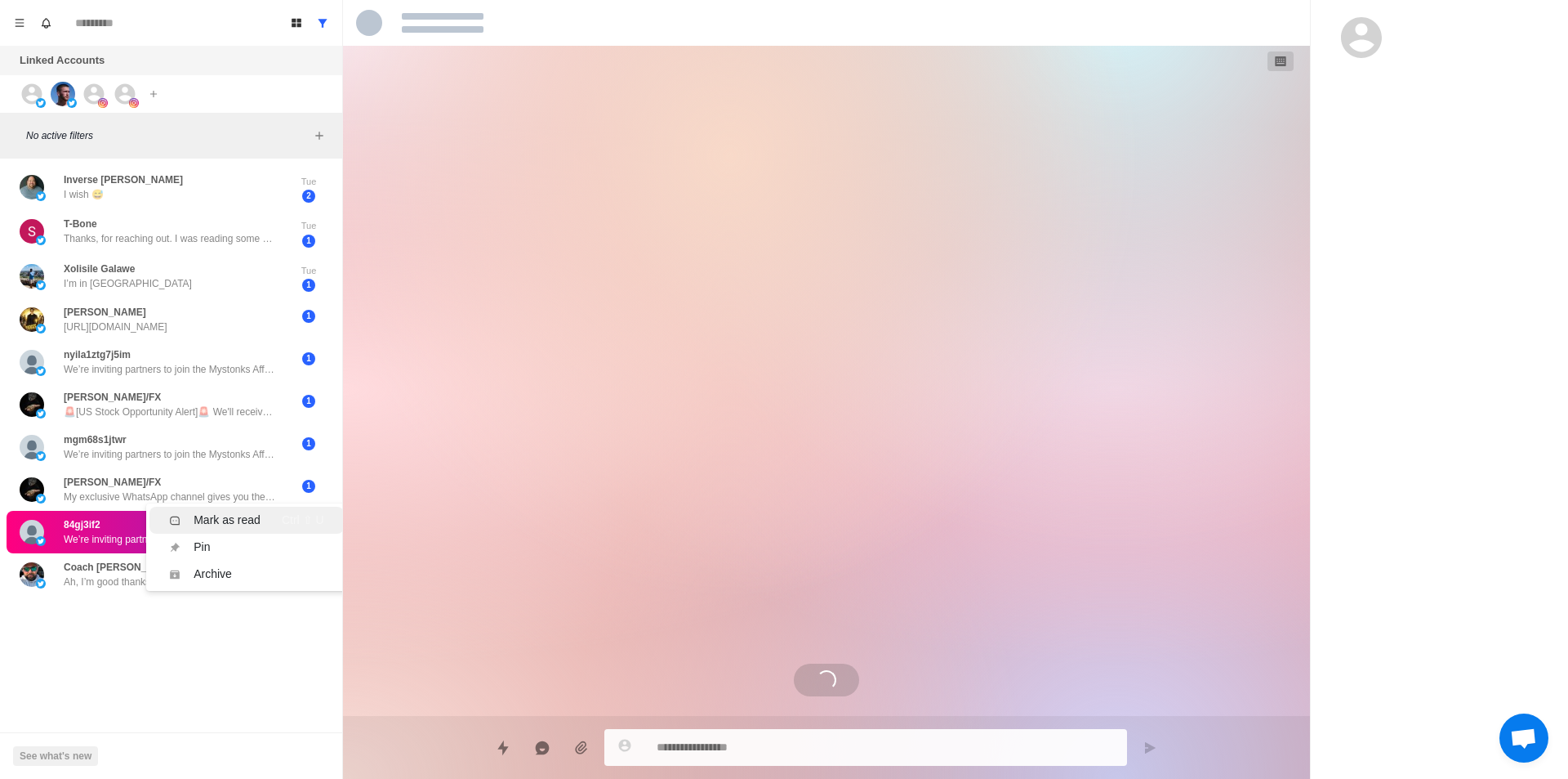
click at [263, 524] on div "Mark as read Ctrl ⇧ U" at bounding box center [246, 520] width 154 height 18
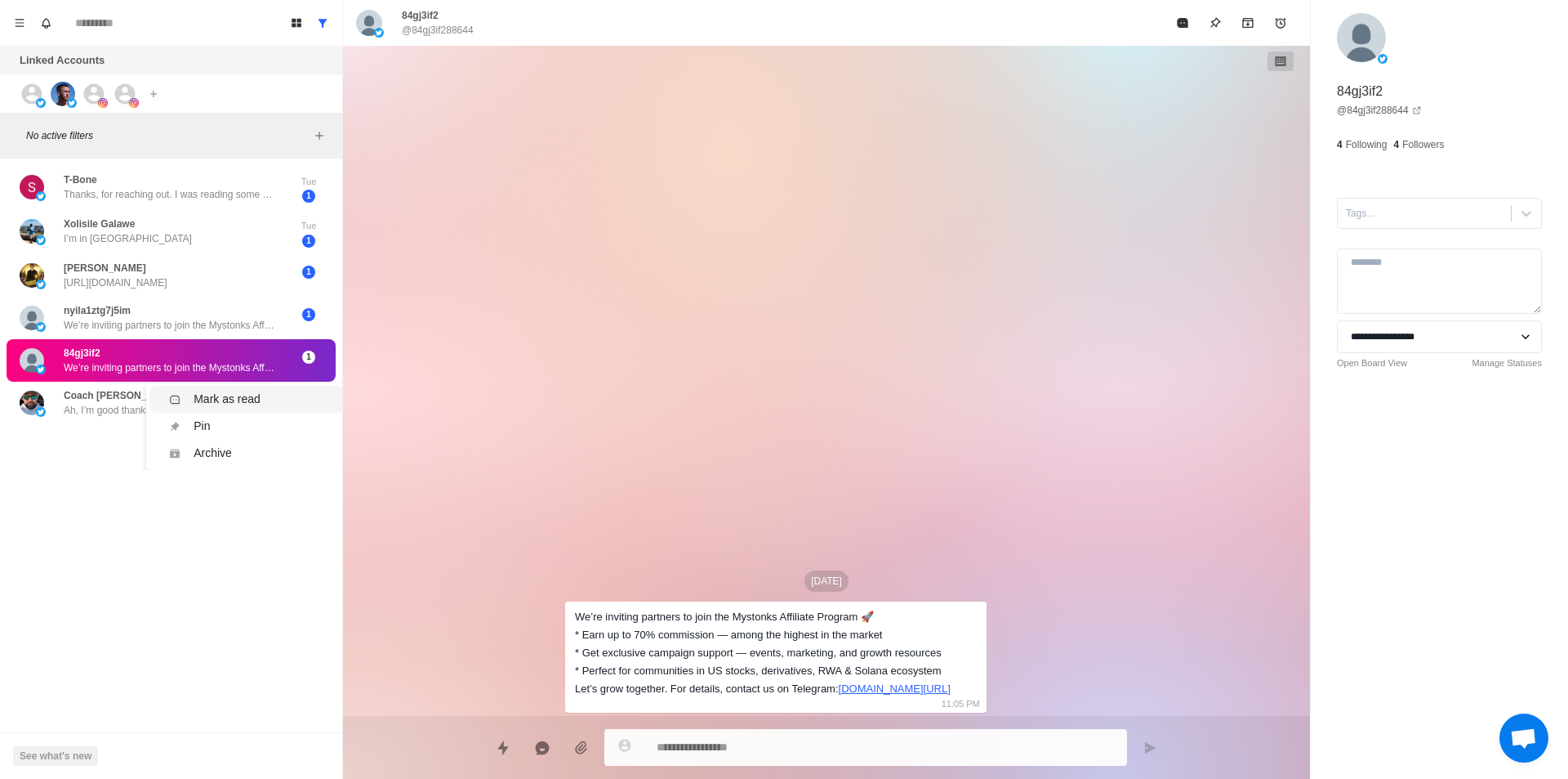
drag, startPoint x: 261, startPoint y: 400, endPoint x: 253, endPoint y: 347, distance: 53.6
click at [262, 400] on div "Mark as read Ctrl ⇧ U" at bounding box center [246, 399] width 154 height 18
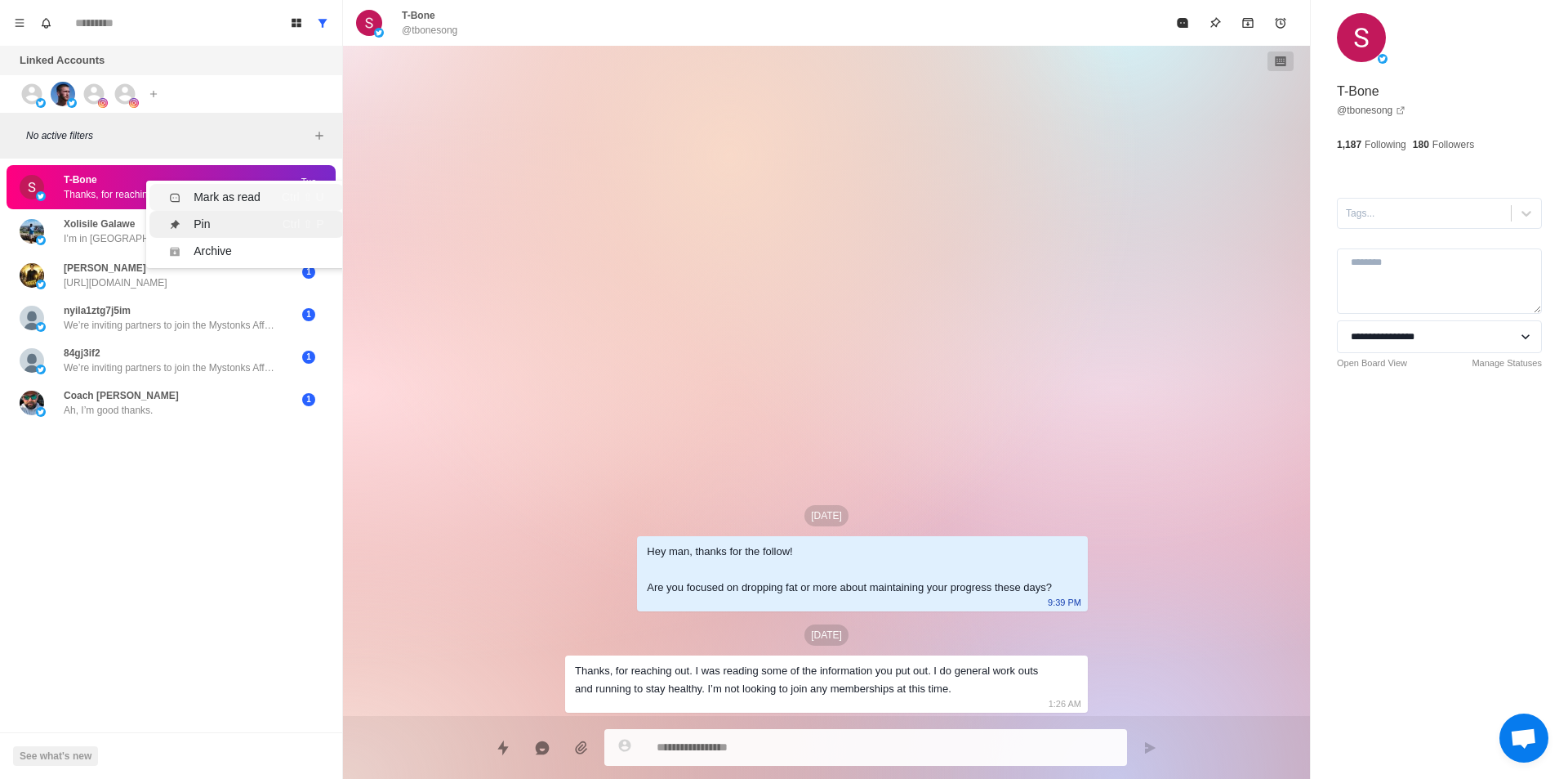
click at [258, 191] on div "Mark as read" at bounding box center [227, 197] width 67 height 18
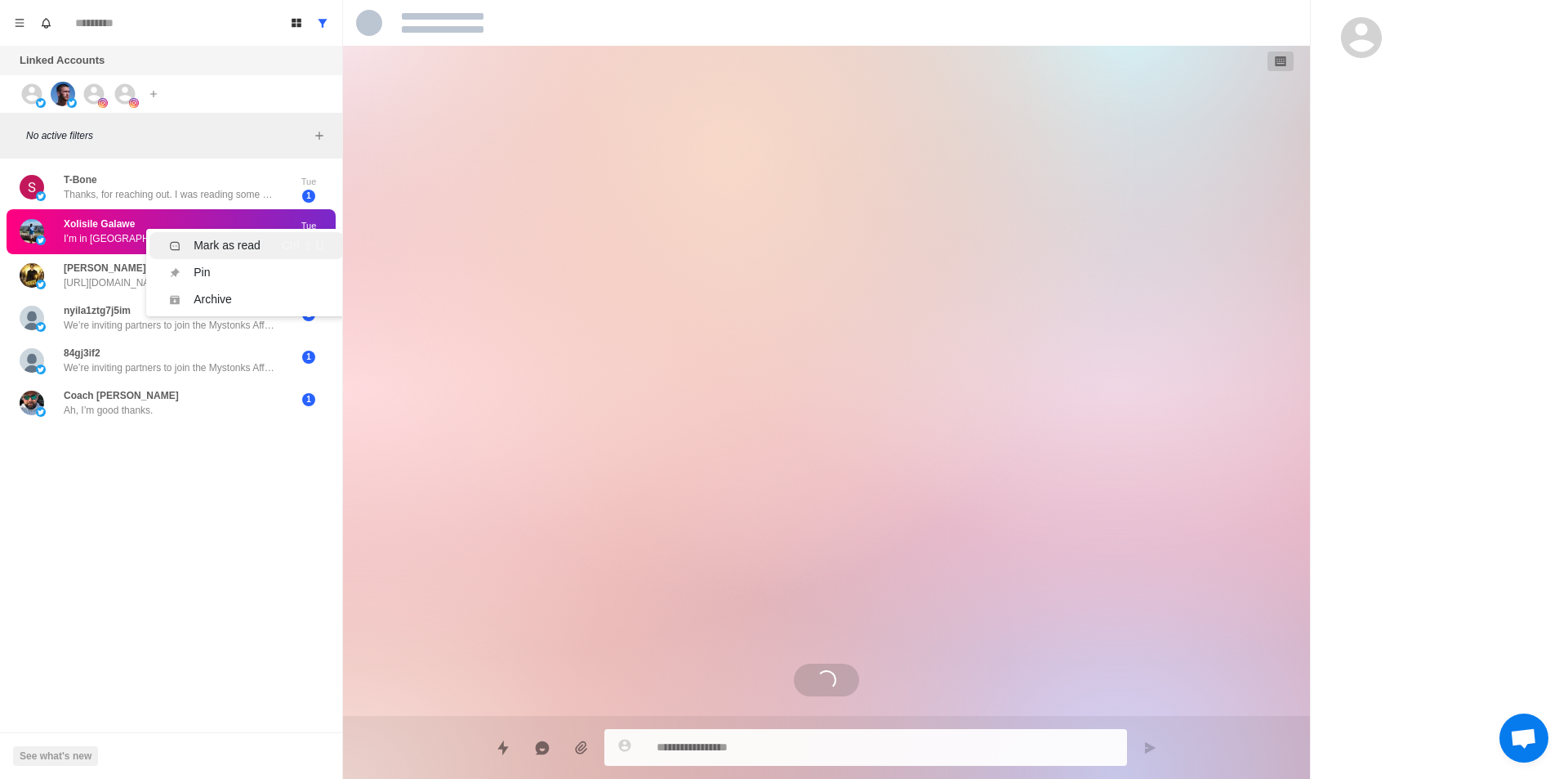
click at [230, 240] on div "Mark as read" at bounding box center [227, 245] width 67 height 18
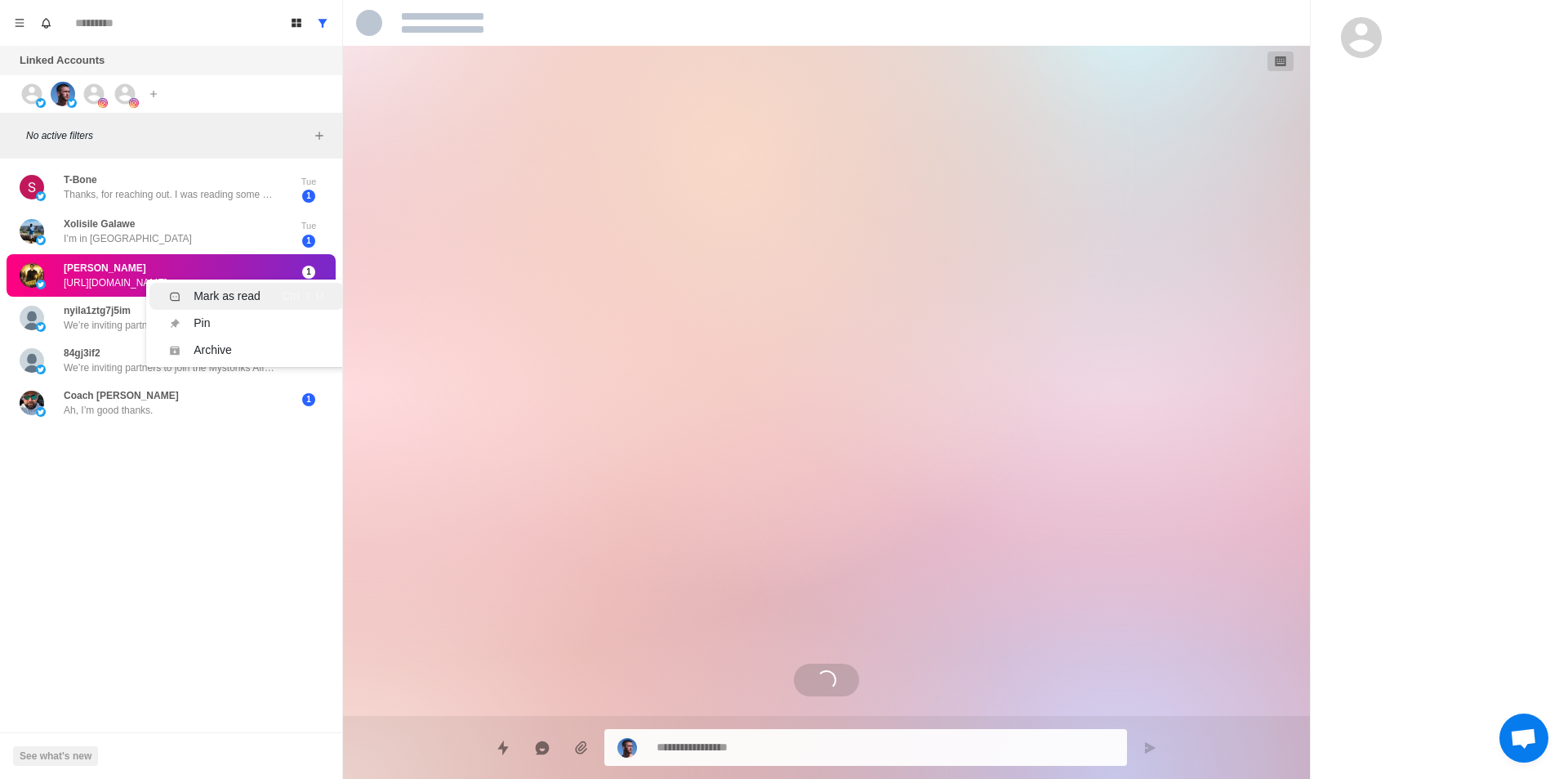
click at [273, 286] on li "Mark as read Ctrl ⇧ U" at bounding box center [246, 296] width 193 height 27
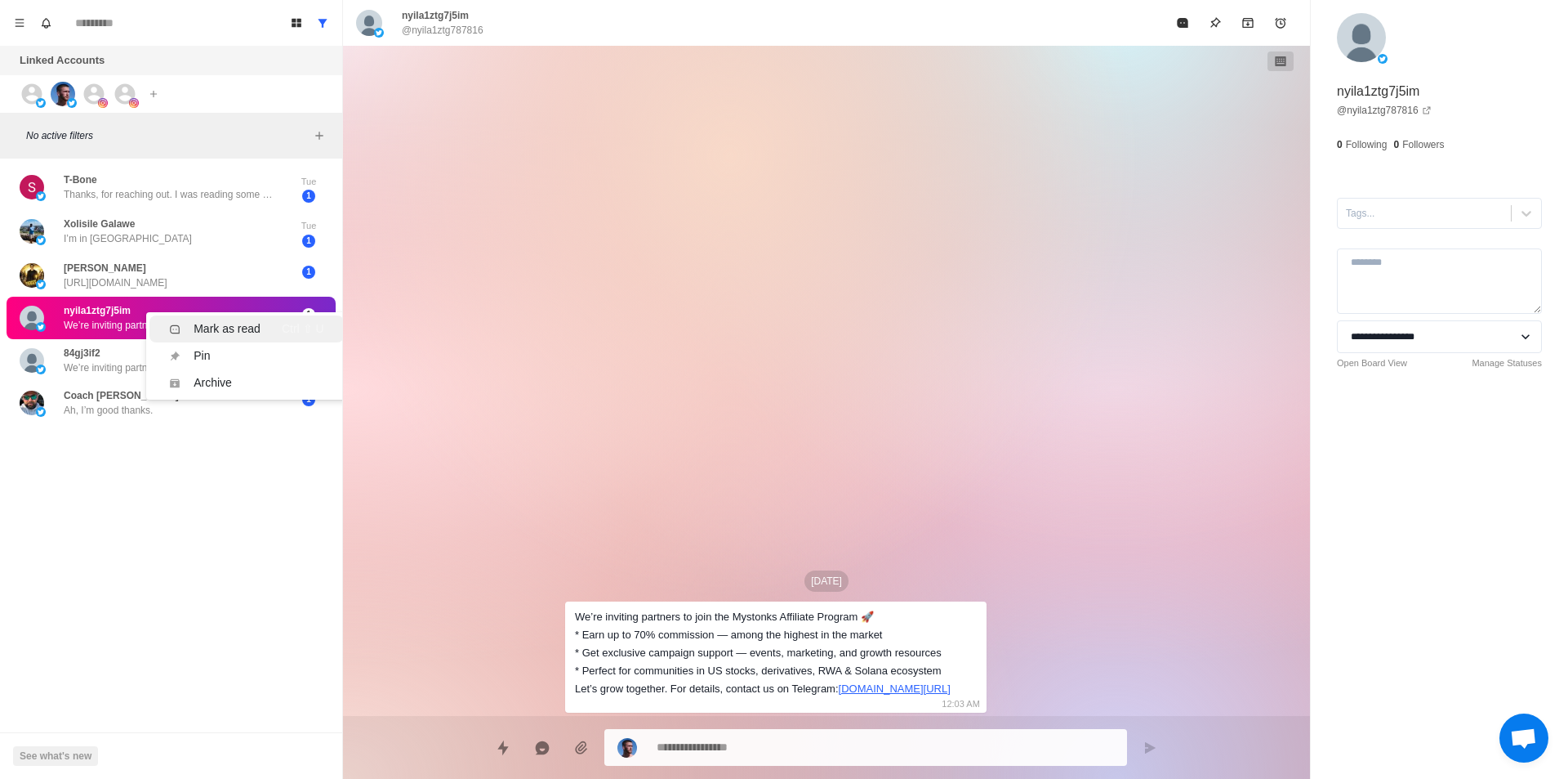
click at [251, 329] on div "Mark as read" at bounding box center [227, 329] width 67 height 18
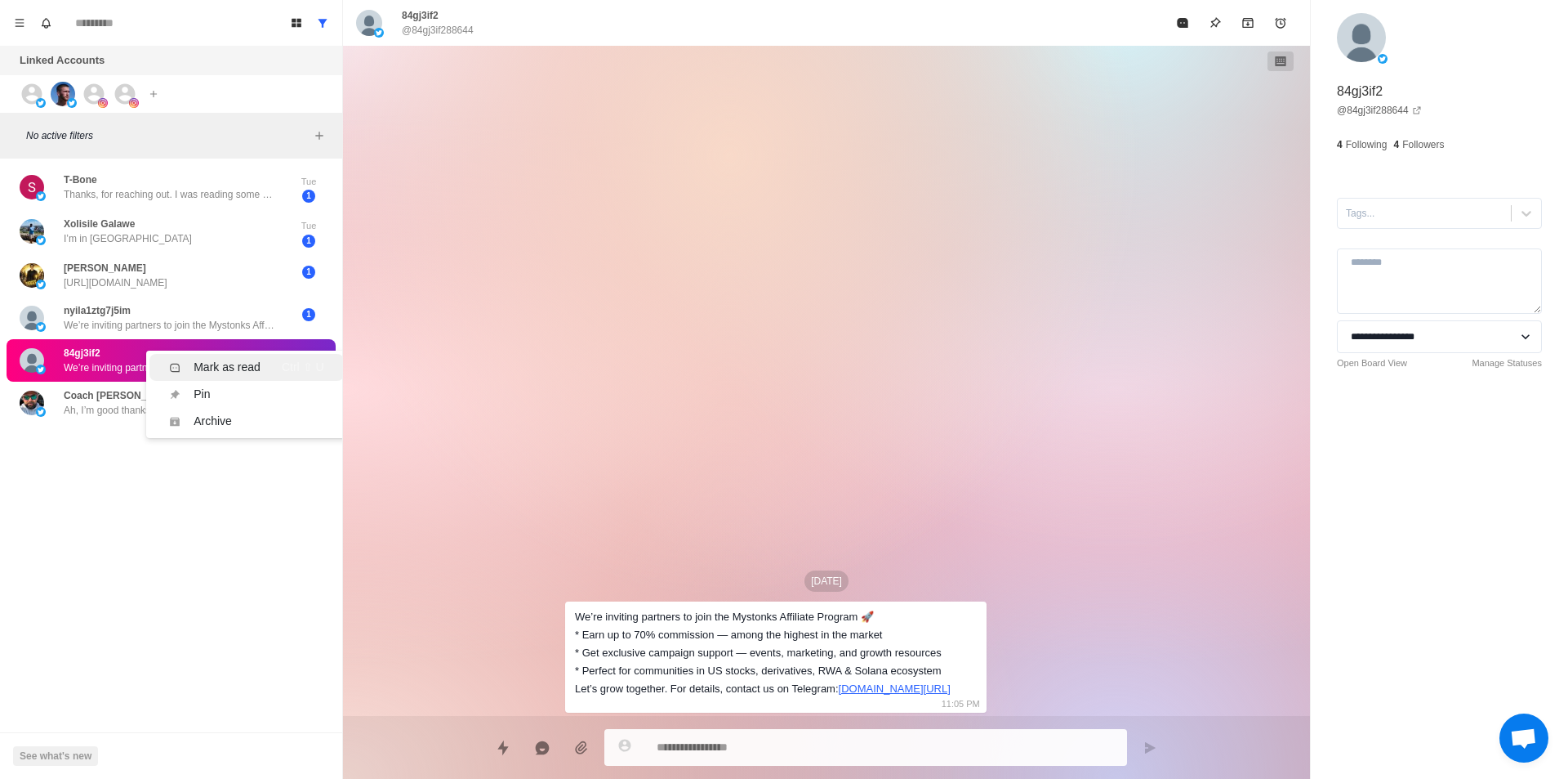
click at [268, 362] on div "Mark as read Ctrl ⇧ U" at bounding box center [246, 367] width 154 height 18
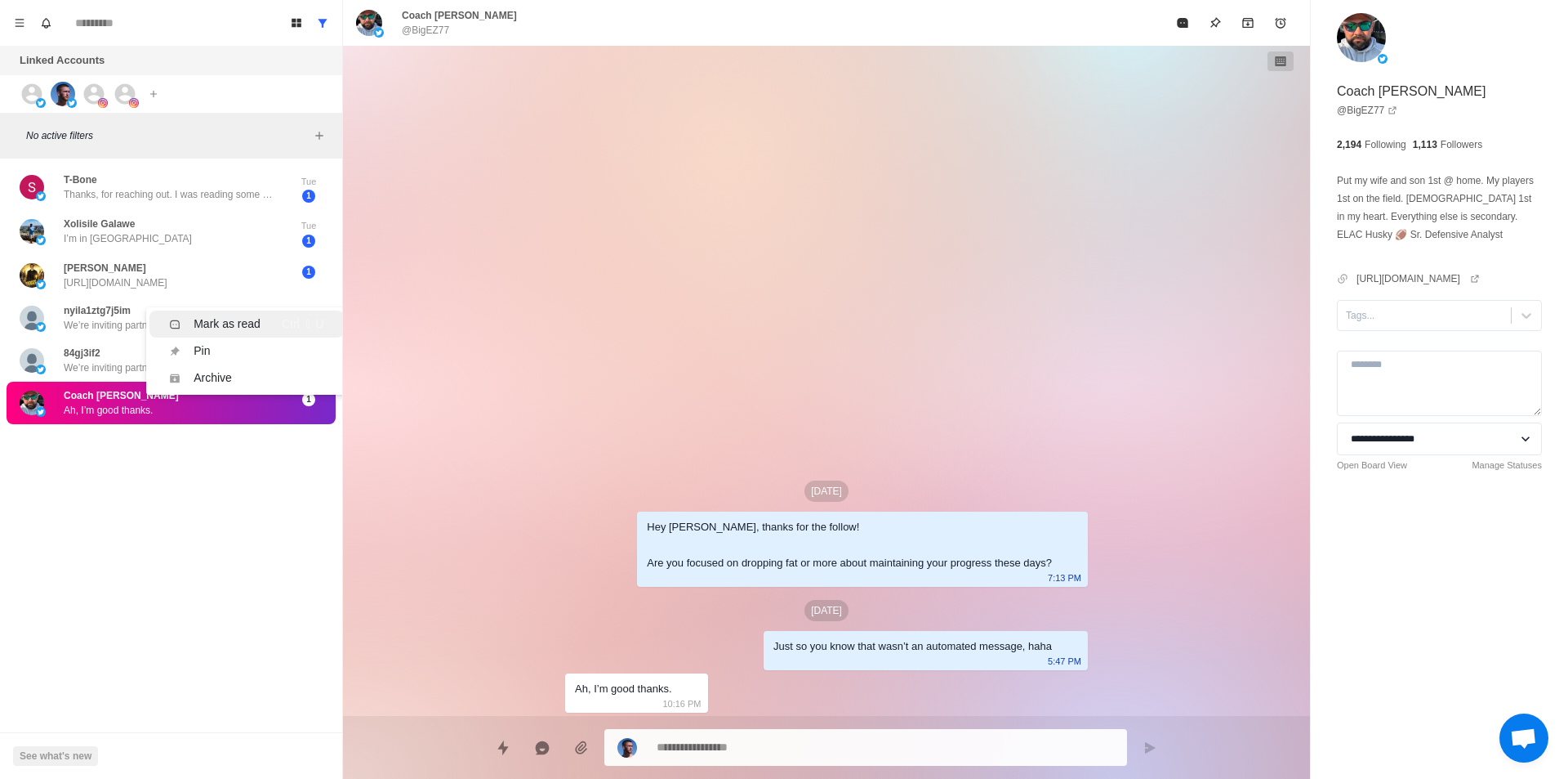
drag, startPoint x: 253, startPoint y: 326, endPoint x: 263, endPoint y: 321, distance: 11.2
click at [255, 326] on div "Mark as read" at bounding box center [227, 324] width 67 height 18
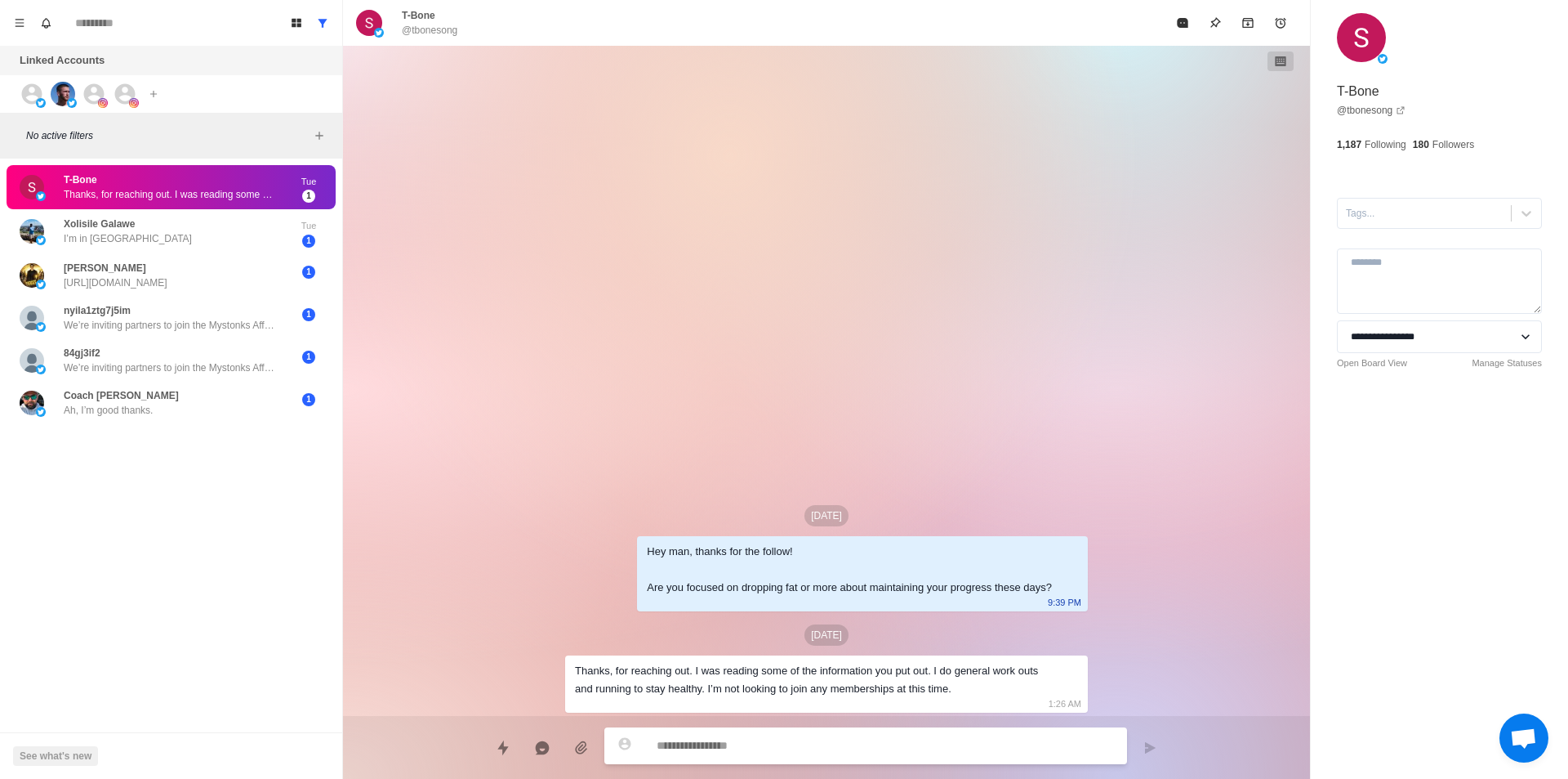
type textarea "*"
